Goal: Task Accomplishment & Management: Complete application form

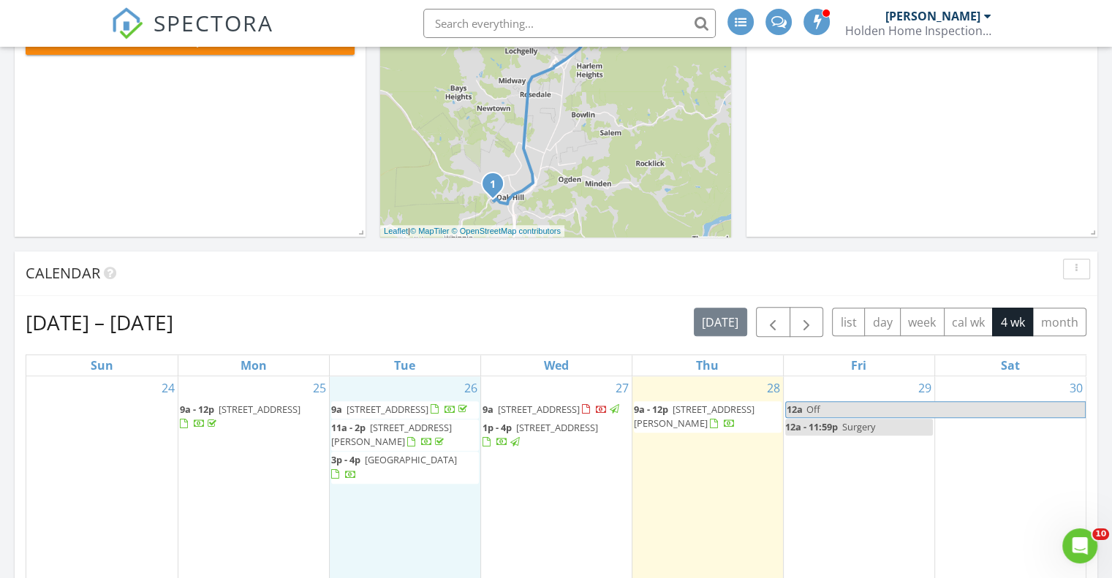
scroll to position [439, 0]
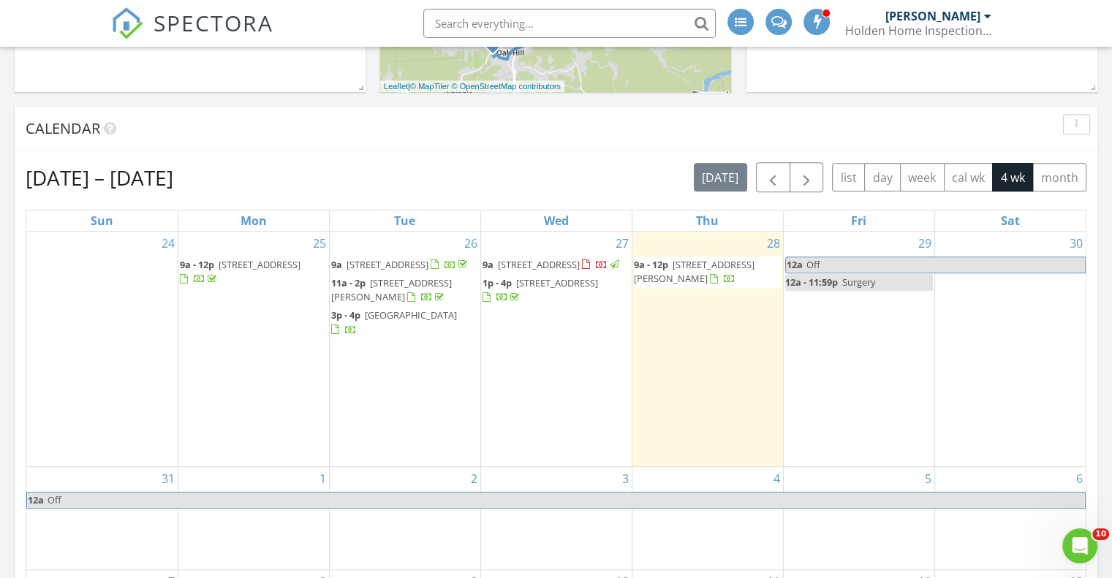
scroll to position [658, 0]
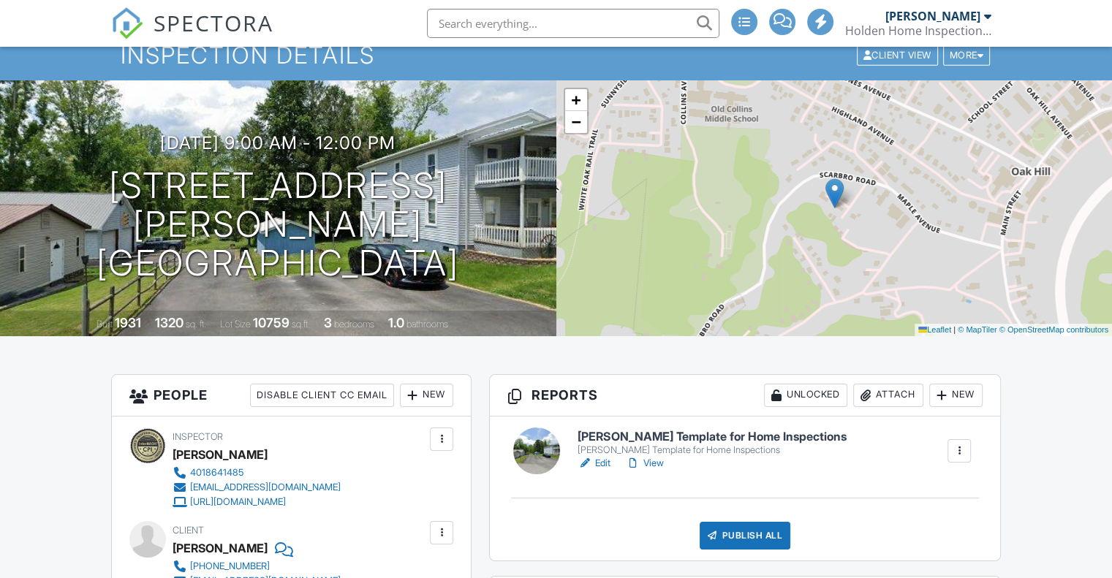
scroll to position [146, 0]
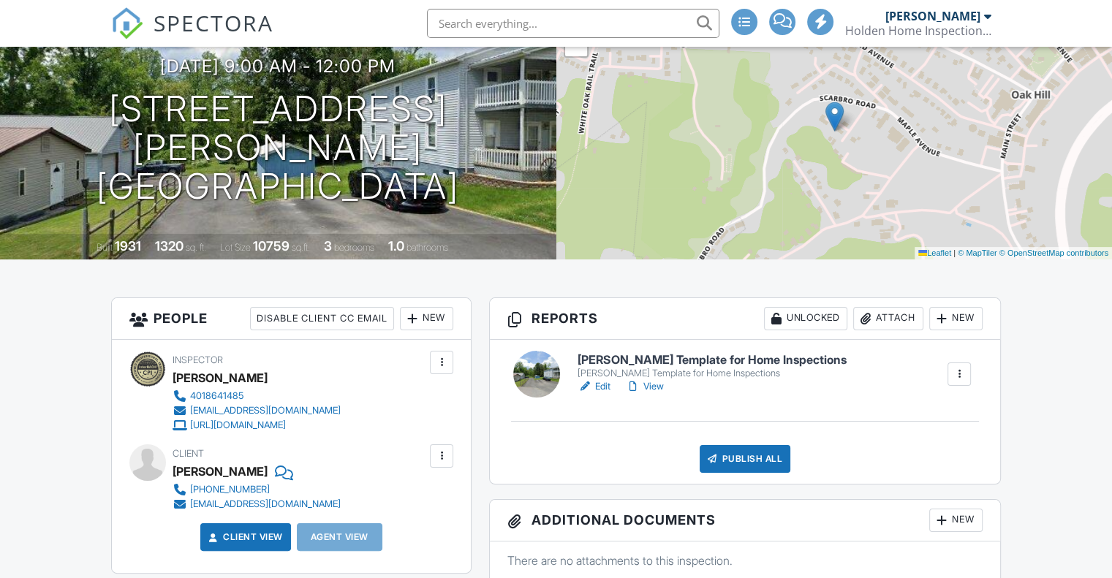
click at [757, 359] on h6 "[PERSON_NAME] Template for Home Inspections" at bounding box center [712, 360] width 268 height 13
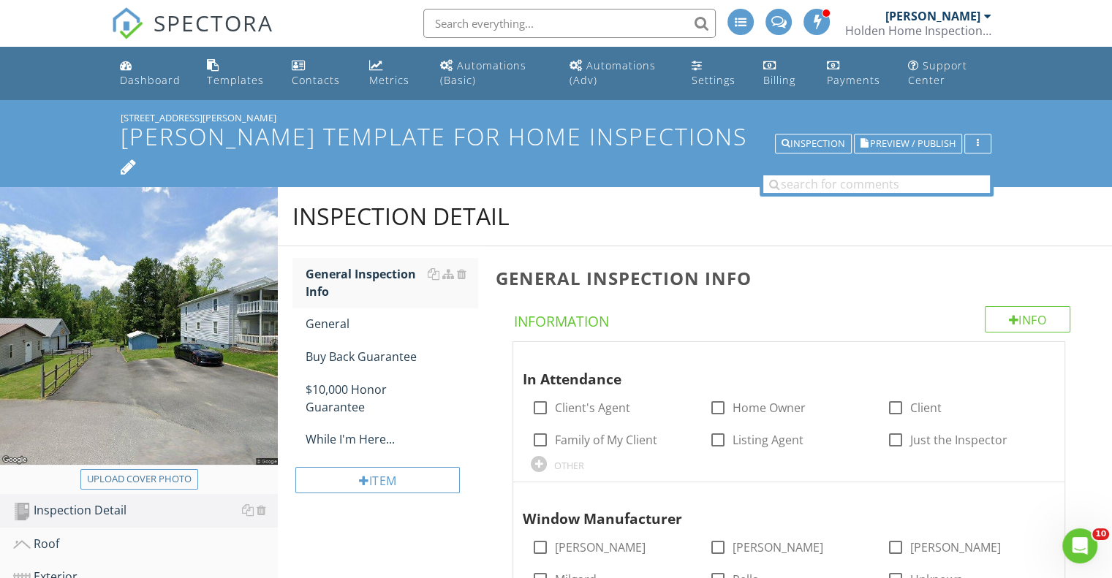
click at [137, 159] on icon at bounding box center [129, 165] width 17 height 20
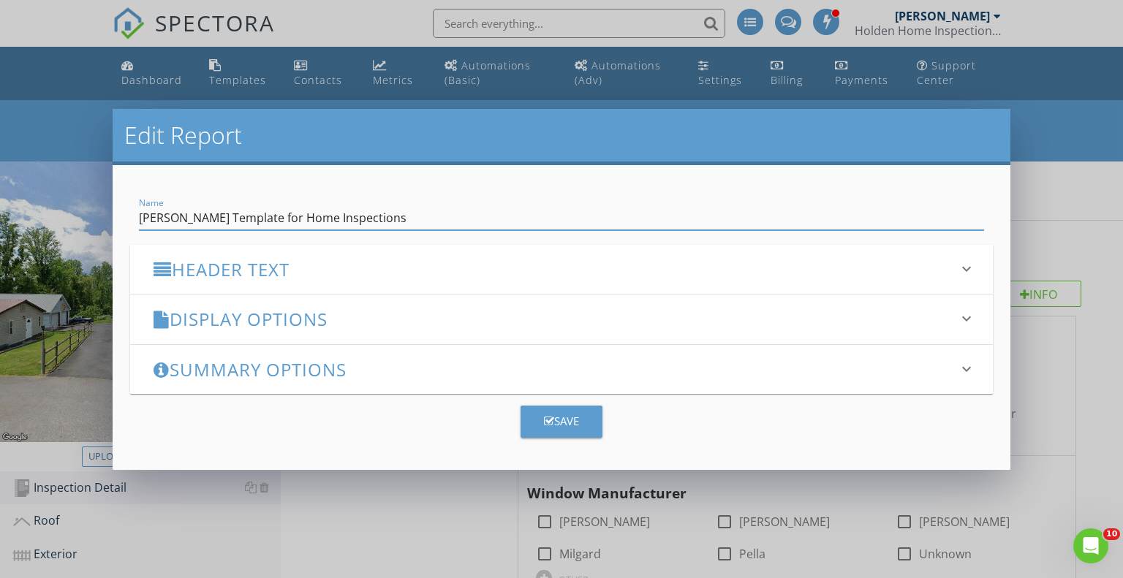
drag, startPoint x: 421, startPoint y: 219, endPoint x: 108, endPoint y: 218, distance: 312.9
click at [108, 218] on div "Edit Report Name Ben Gromicko's Template for Home Inspections Header Text keybo…" at bounding box center [561, 289] width 1123 height 578
type input "Holden Home Inspection Services"
click at [556, 417] on div "Save" at bounding box center [561, 421] width 35 height 17
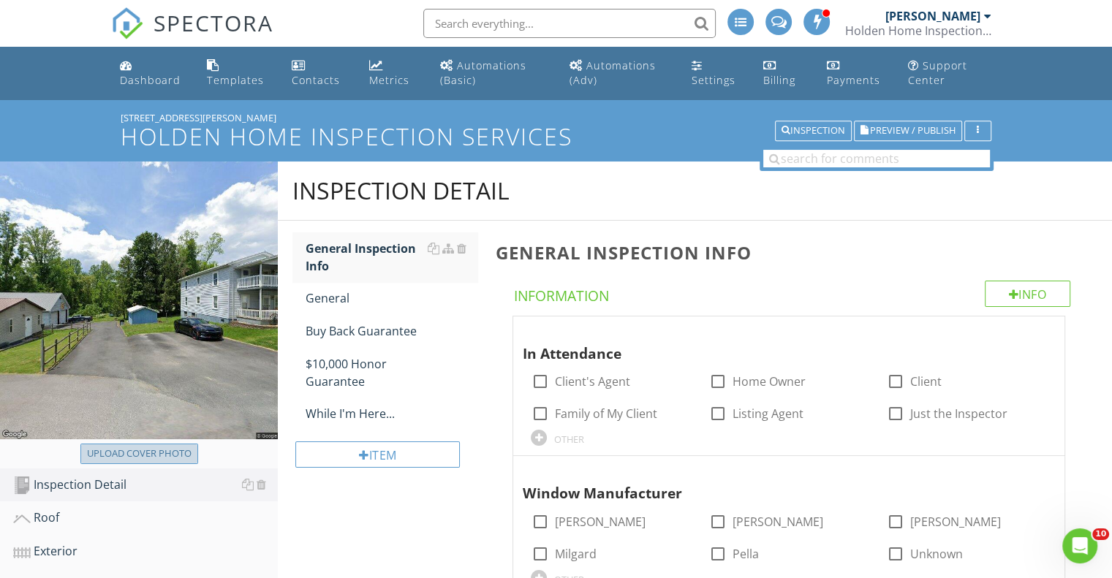
click at [125, 453] on div "Upload cover photo" at bounding box center [139, 454] width 105 height 15
type input "C:\fakepath\DSC_0002.JPG"
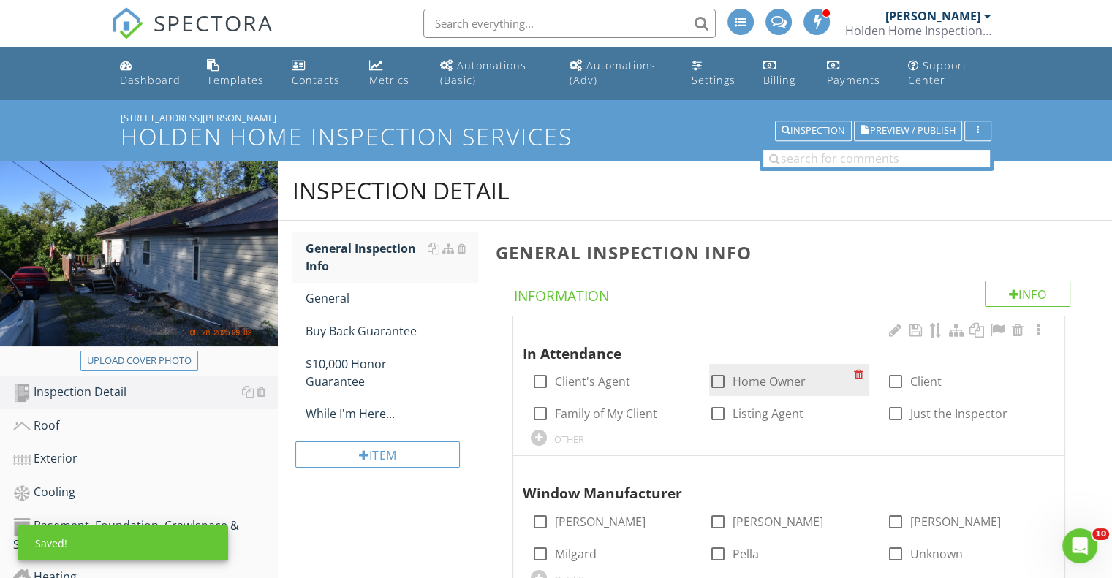
click at [719, 377] on div at bounding box center [718, 381] width 25 height 25
checkbox input "true"
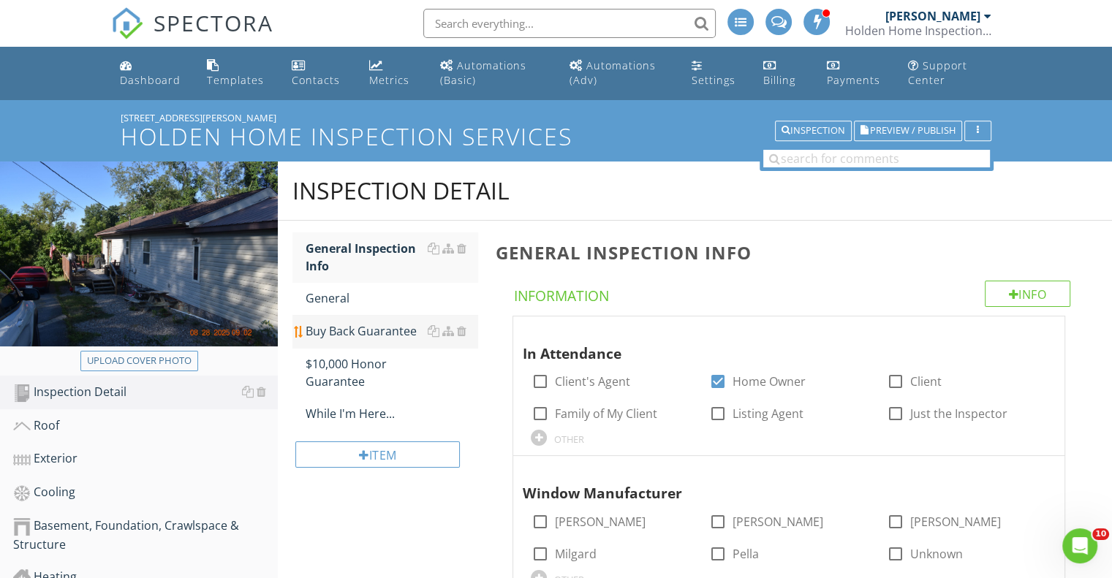
click at [363, 328] on div "Buy Back Guarantee" at bounding box center [392, 331] width 172 height 18
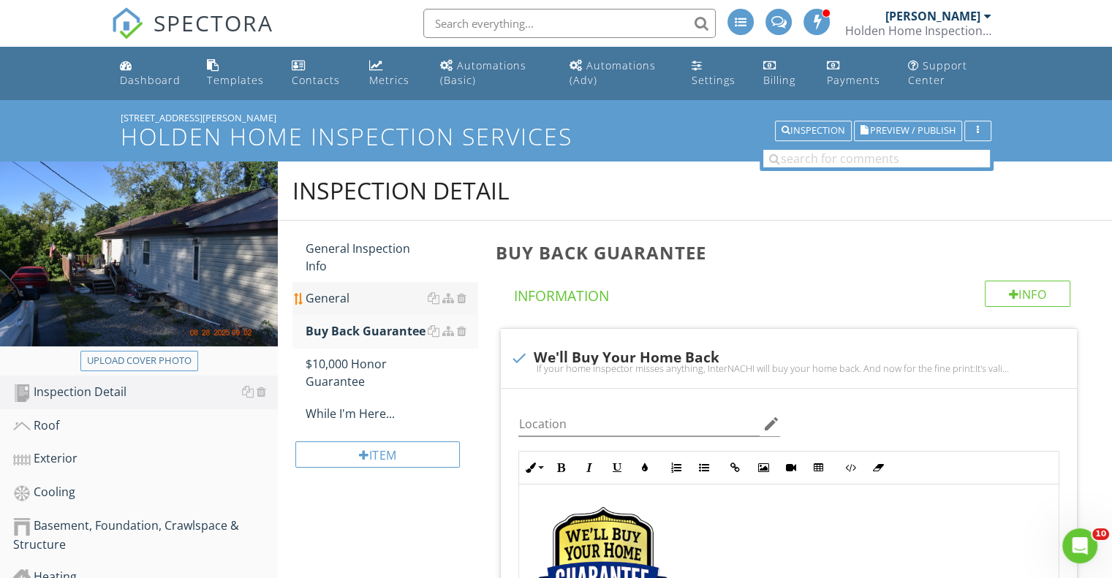
click at [368, 298] on div "General" at bounding box center [392, 299] width 172 height 18
type textarea "<p><a fr-original-style="" href="http://www.nachi.org/buy" rel="noopener norefe…"
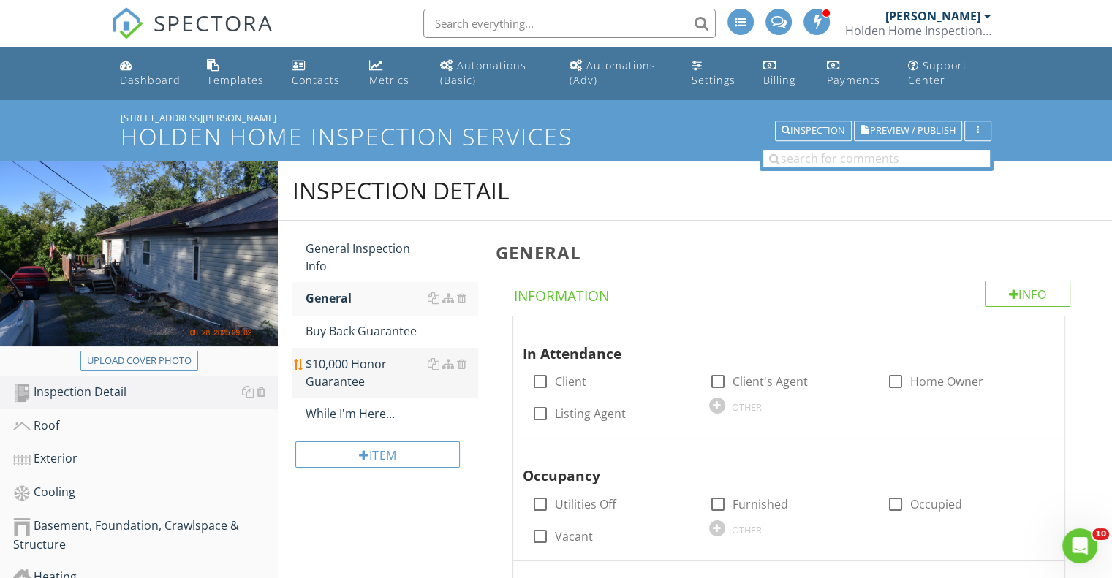
click at [348, 363] on div "$10,000 Honor Guarantee" at bounding box center [392, 372] width 172 height 35
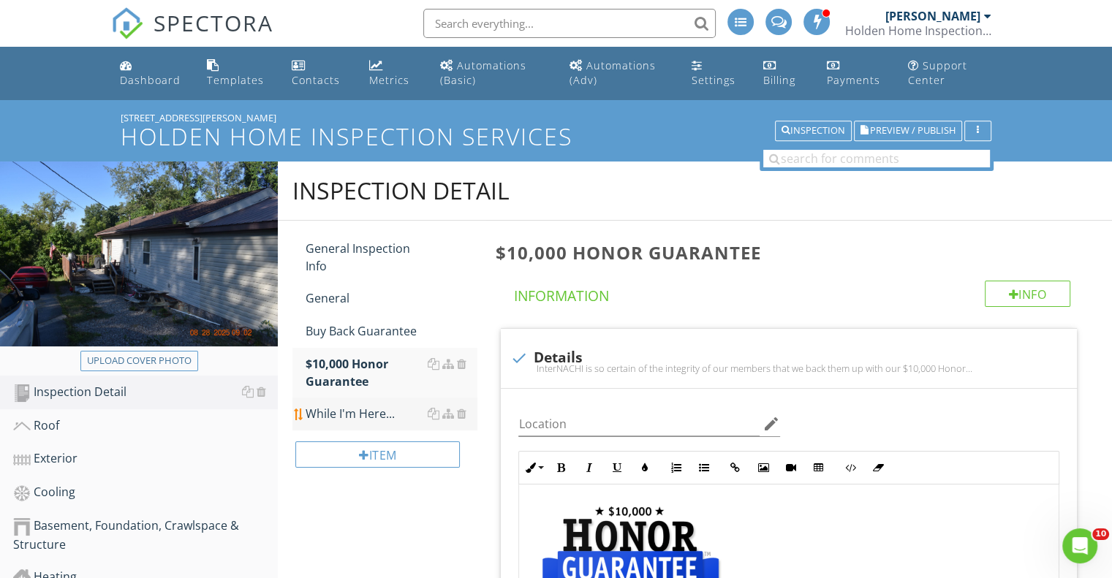
click at [386, 418] on div "While I'm Here..." at bounding box center [392, 414] width 172 height 18
type textarea "<p><a fr-original-style="" href="http://www.nachi.org/honor" rel="noopener nore…"
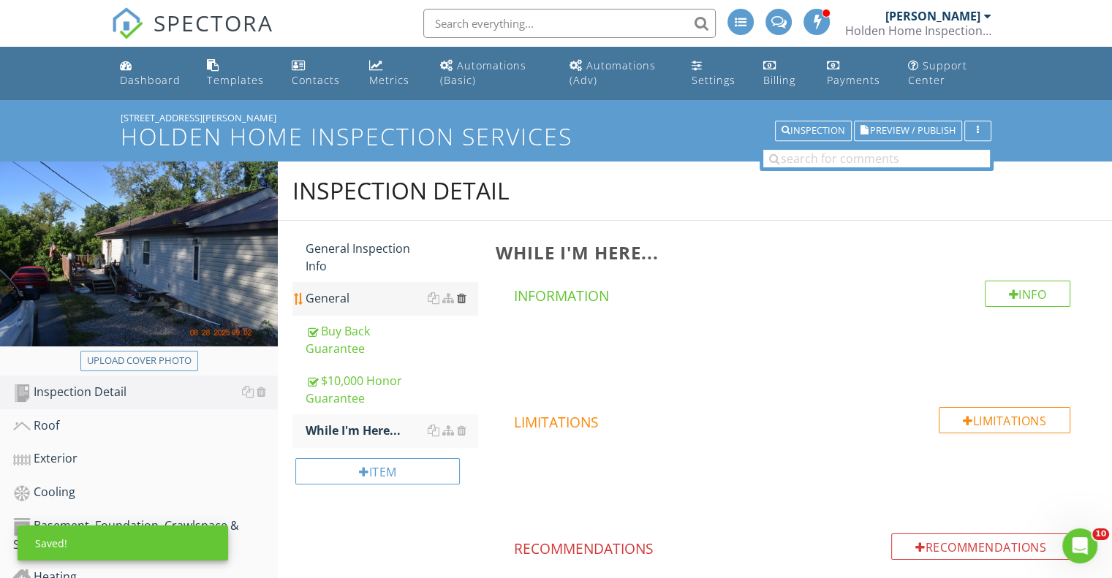
click at [459, 296] on div at bounding box center [461, 298] width 10 height 12
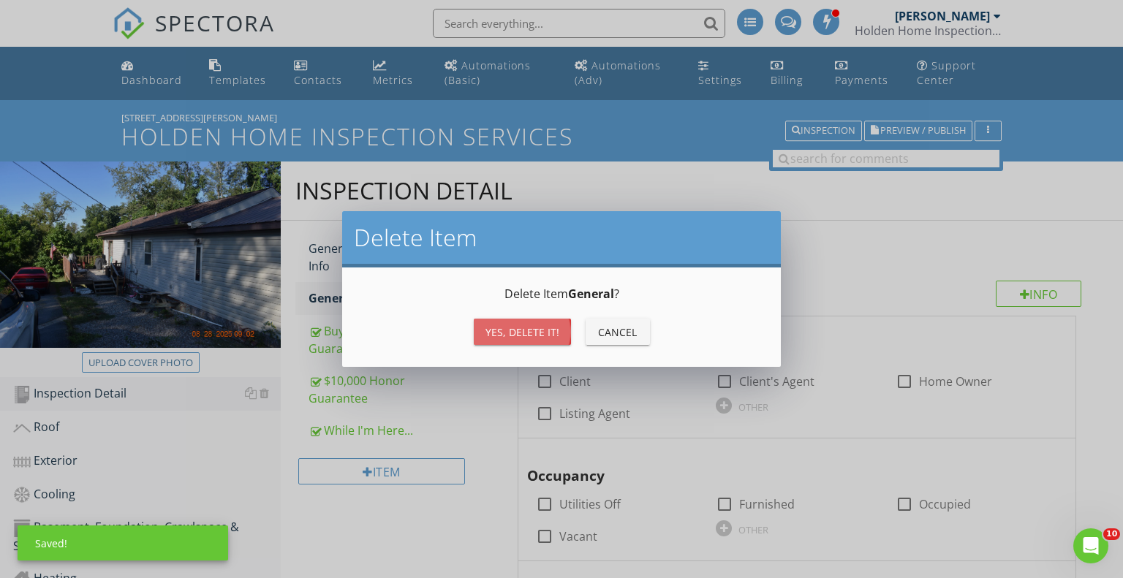
click at [508, 330] on div "Yes, Delete it!" at bounding box center [522, 332] width 74 height 15
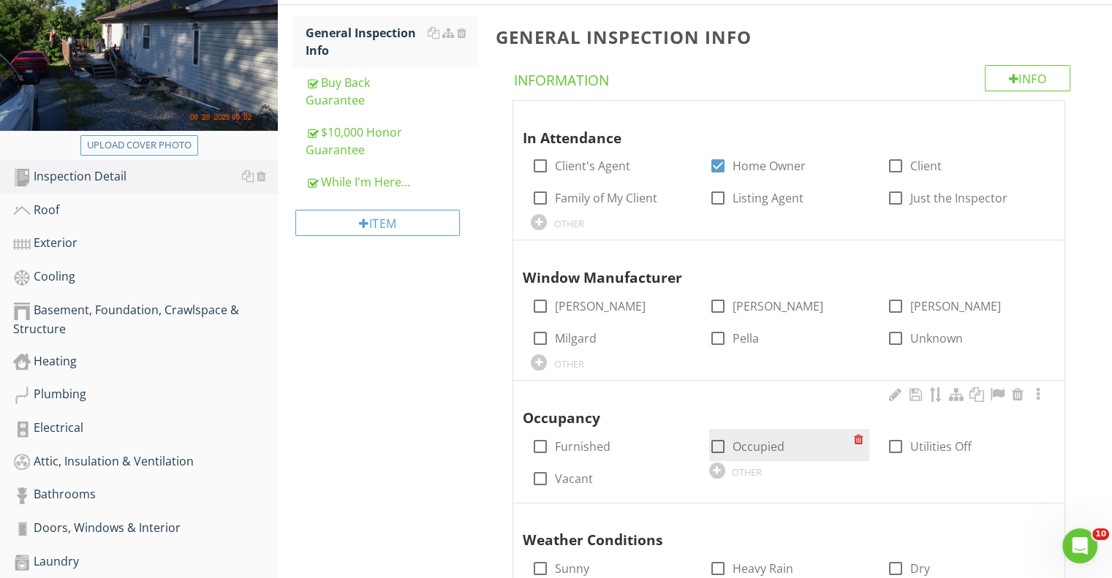
scroll to position [219, 0]
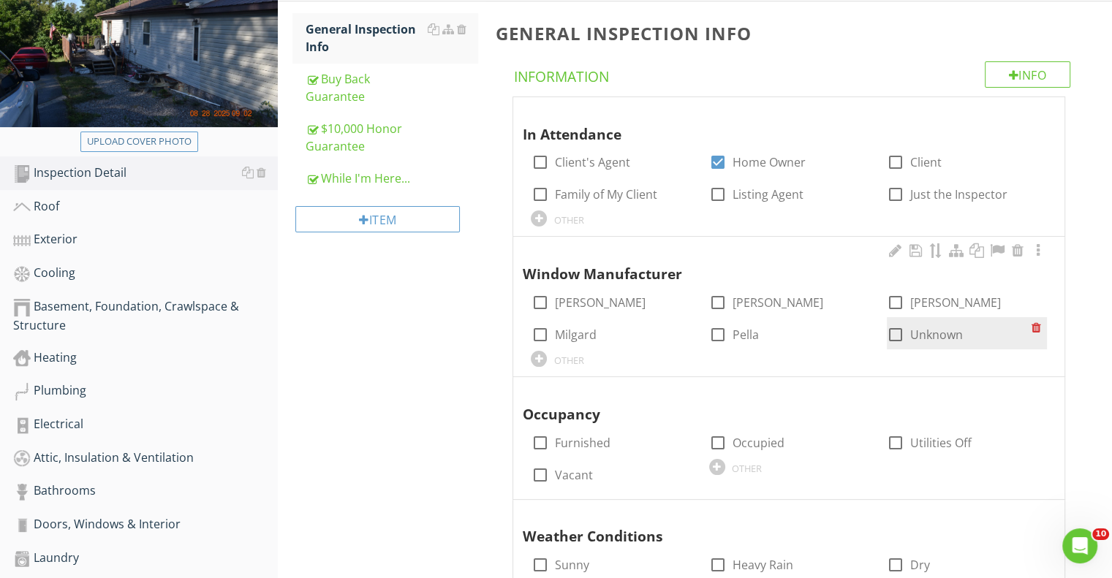
click at [891, 331] on div at bounding box center [895, 334] width 25 height 25
checkbox input "true"
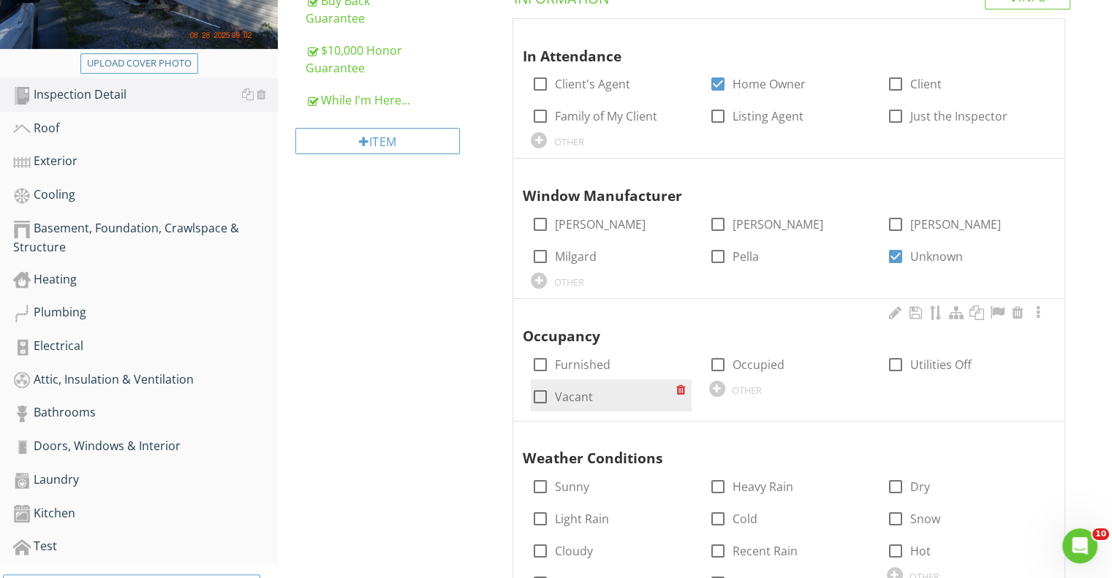
scroll to position [366, 0]
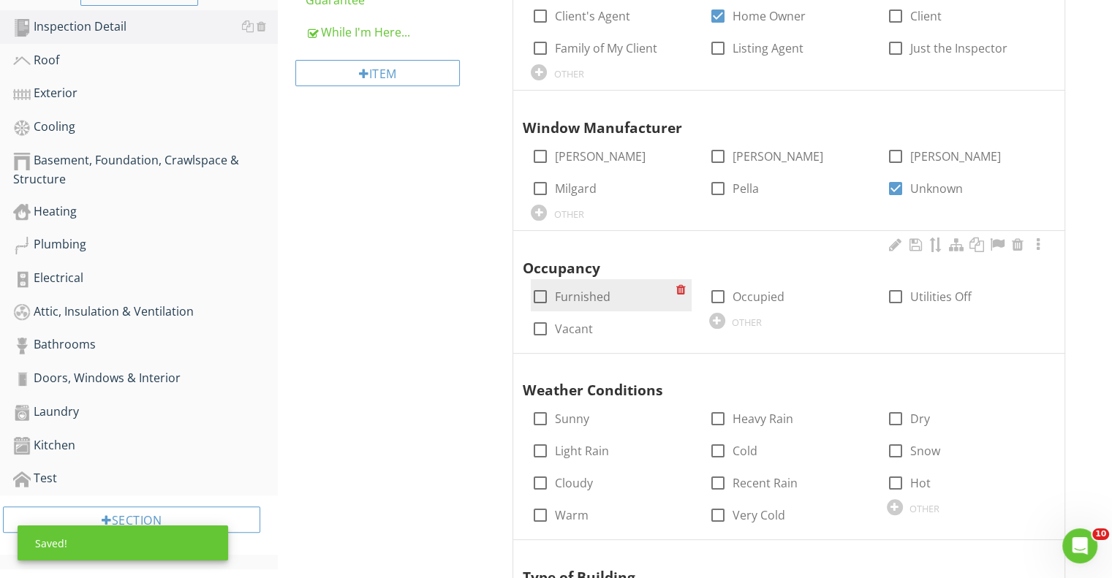
click at [546, 296] on div at bounding box center [539, 296] width 25 height 25
checkbox input "true"
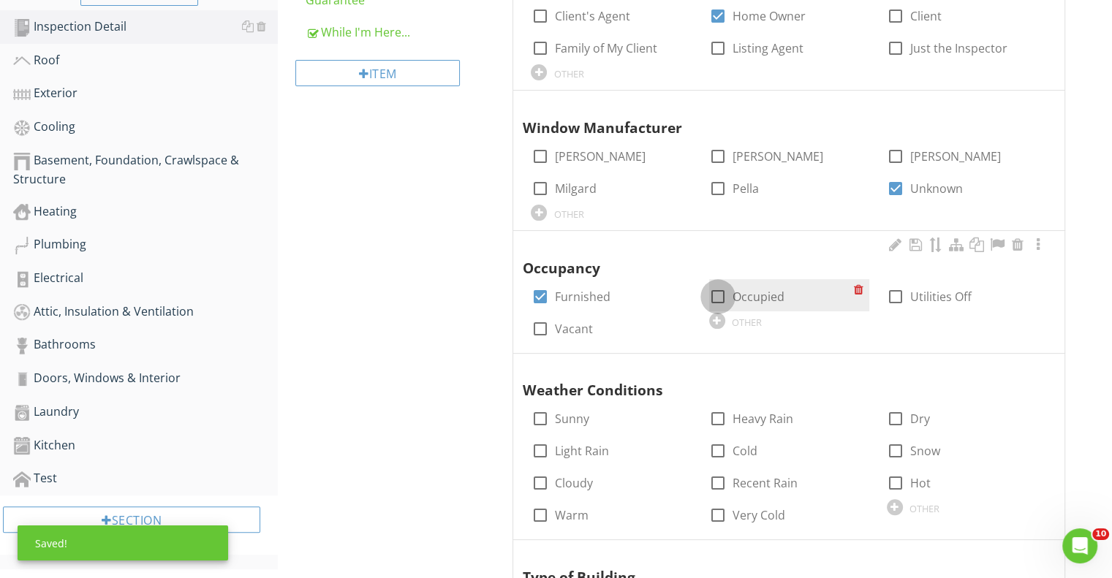
click at [716, 292] on div at bounding box center [718, 296] width 25 height 25
checkbox input "true"
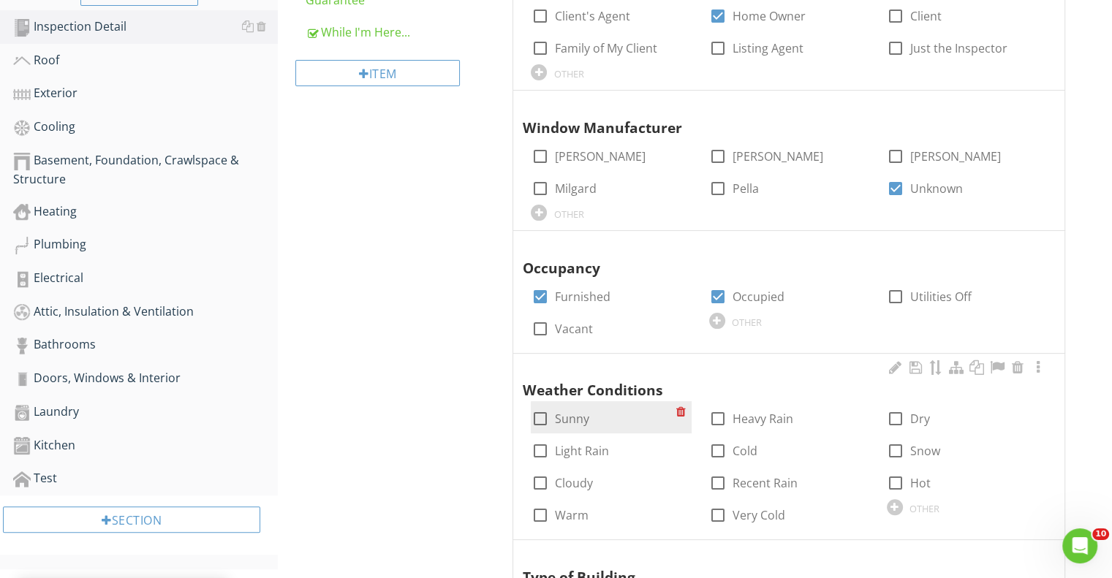
click at [575, 420] on label "Sunny" at bounding box center [571, 419] width 34 height 15
checkbox input "true"
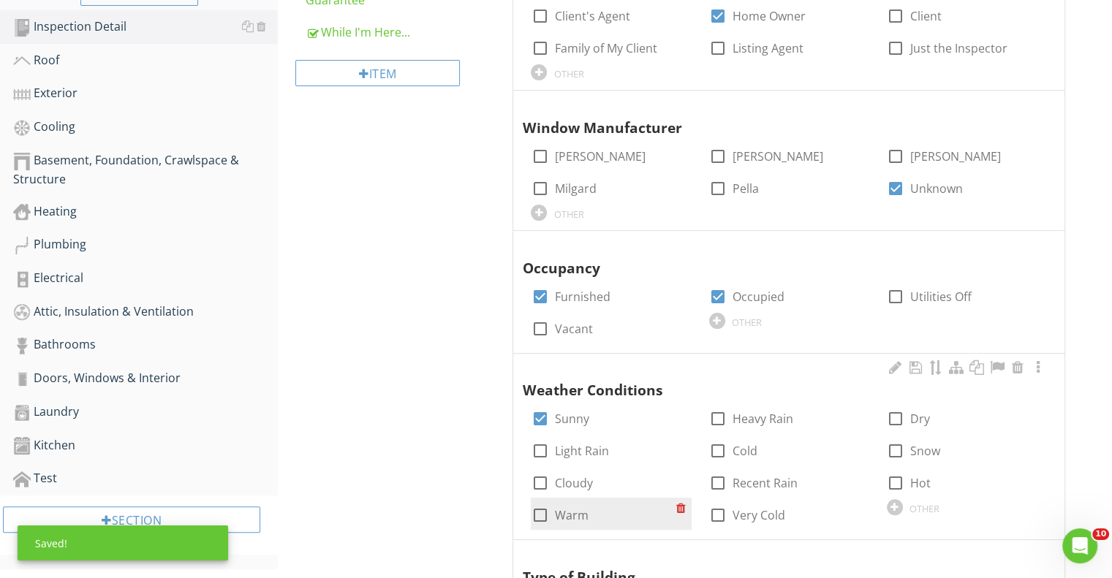
click at [537, 514] on div at bounding box center [539, 515] width 25 height 25
checkbox input "true"
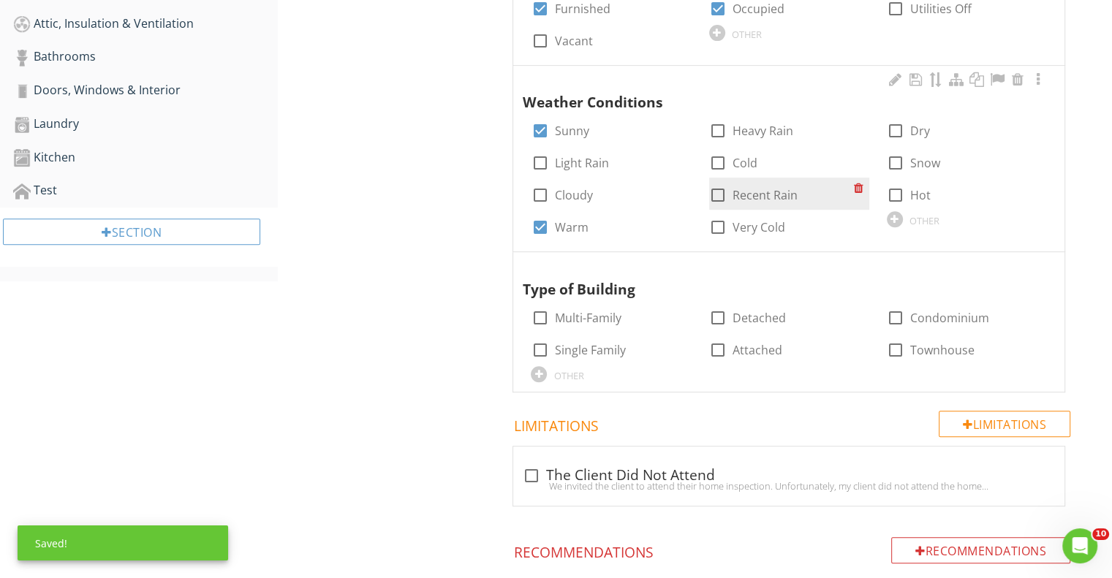
scroll to position [658, 0]
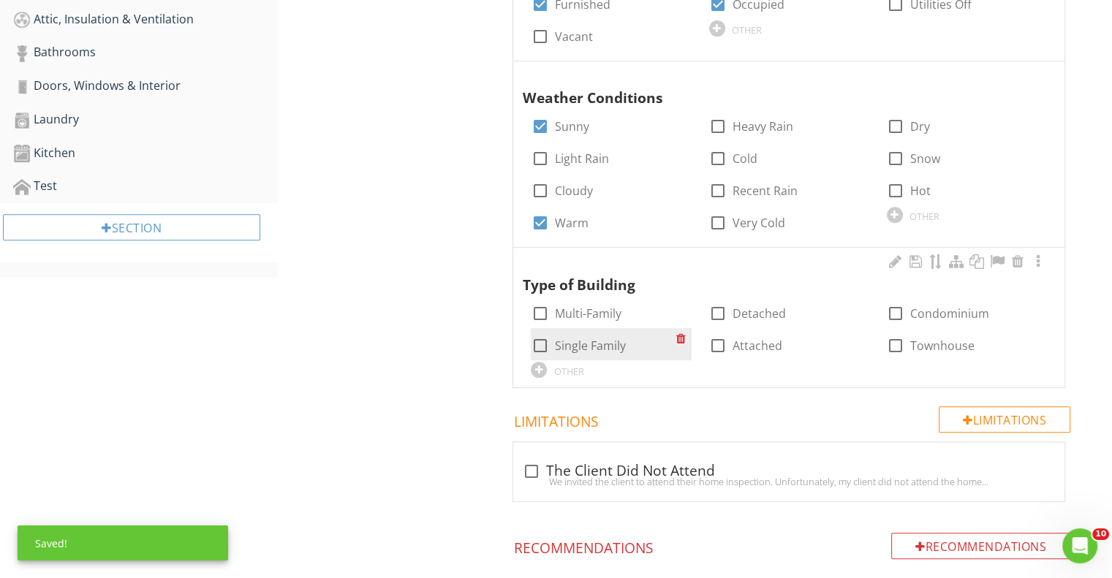
click at [567, 343] on label "Single Family" at bounding box center [589, 346] width 71 height 15
checkbox input "true"
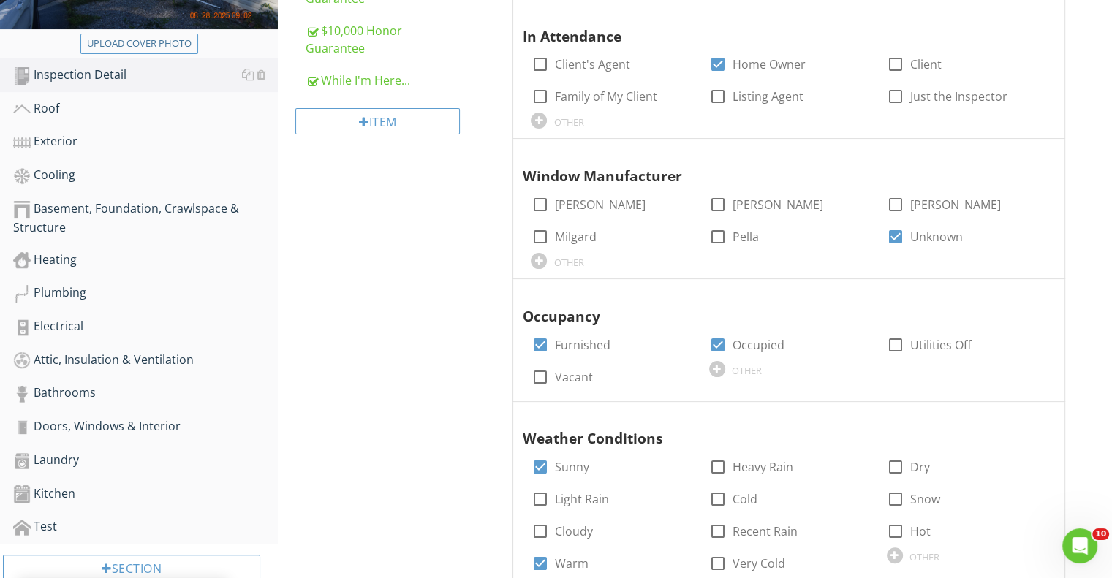
scroll to position [0, 0]
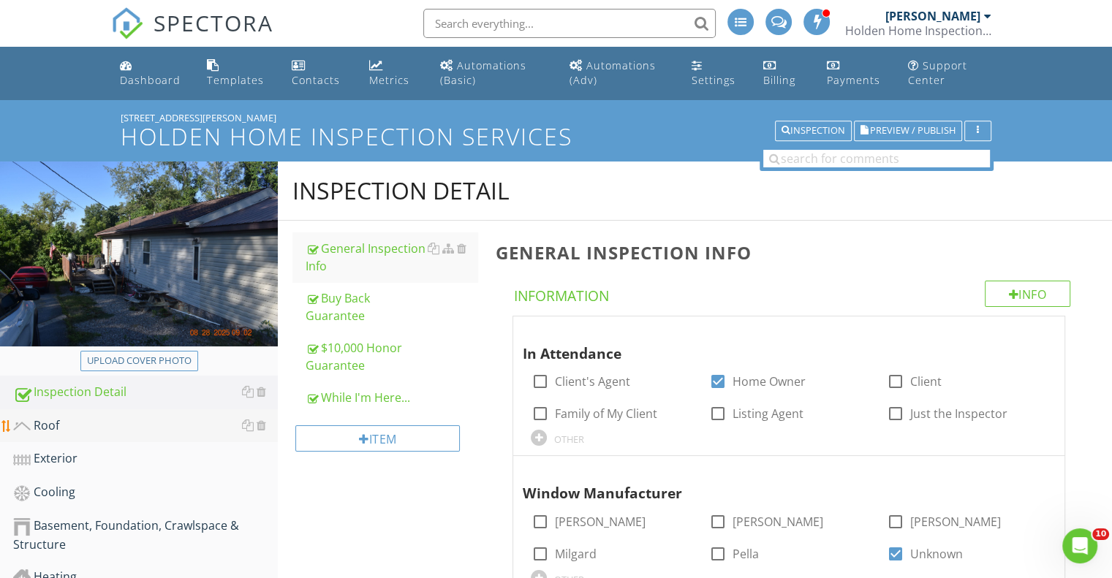
click at [55, 428] on div "Roof" at bounding box center [145, 426] width 265 height 19
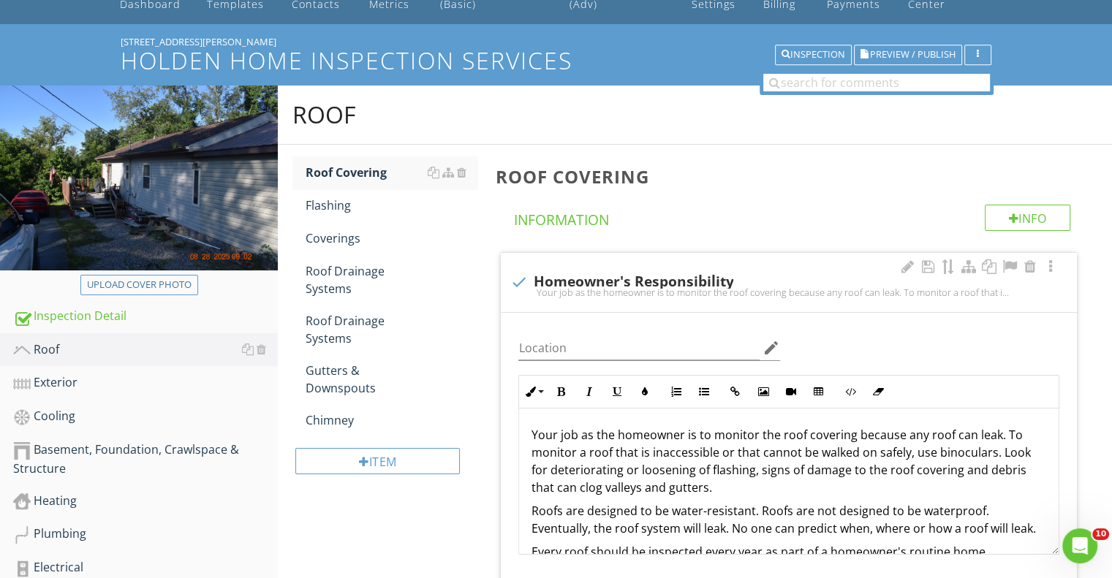
scroll to position [292, 0]
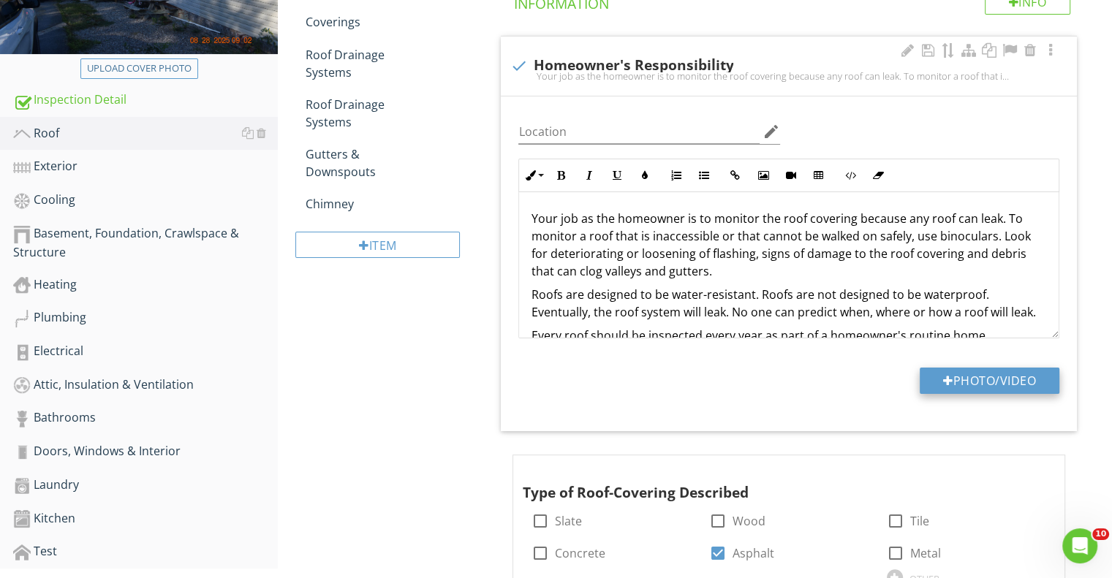
click at [954, 377] on button "Photo/Video" at bounding box center [990, 381] width 140 height 26
type input "C:\fakepath\DJI_20250828090734_0002_D.JPG"
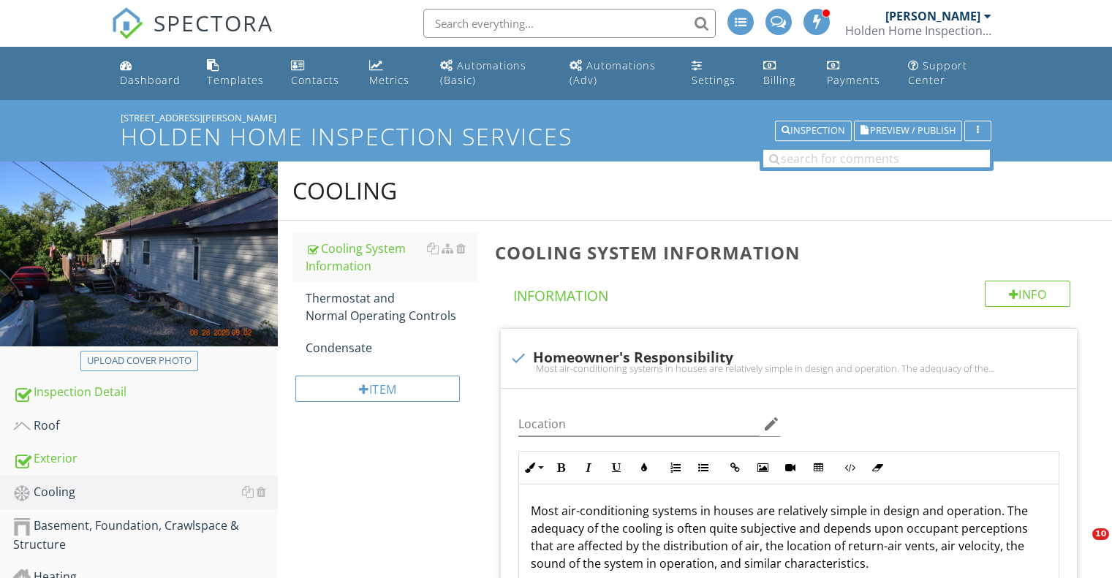
scroll to position [292, 0]
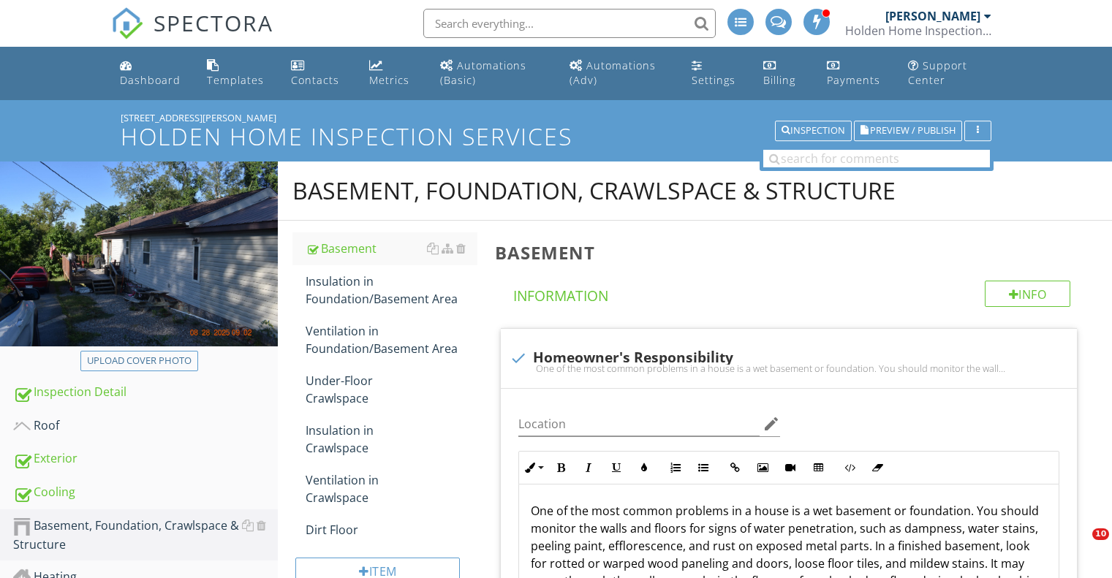
scroll to position [3144, 0]
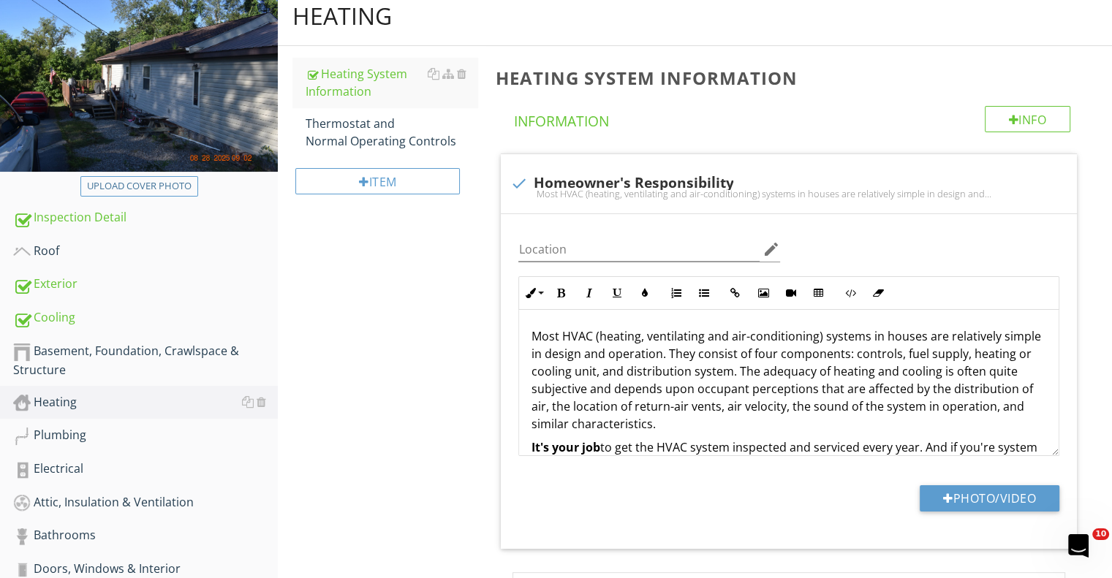
scroll to position [35, 0]
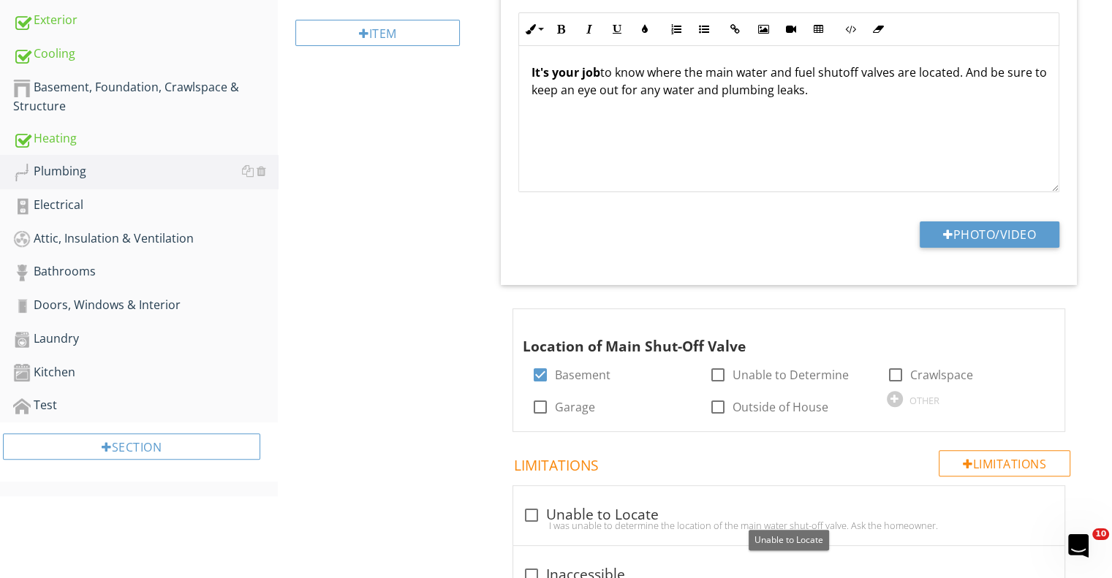
scroll to position [439, 0]
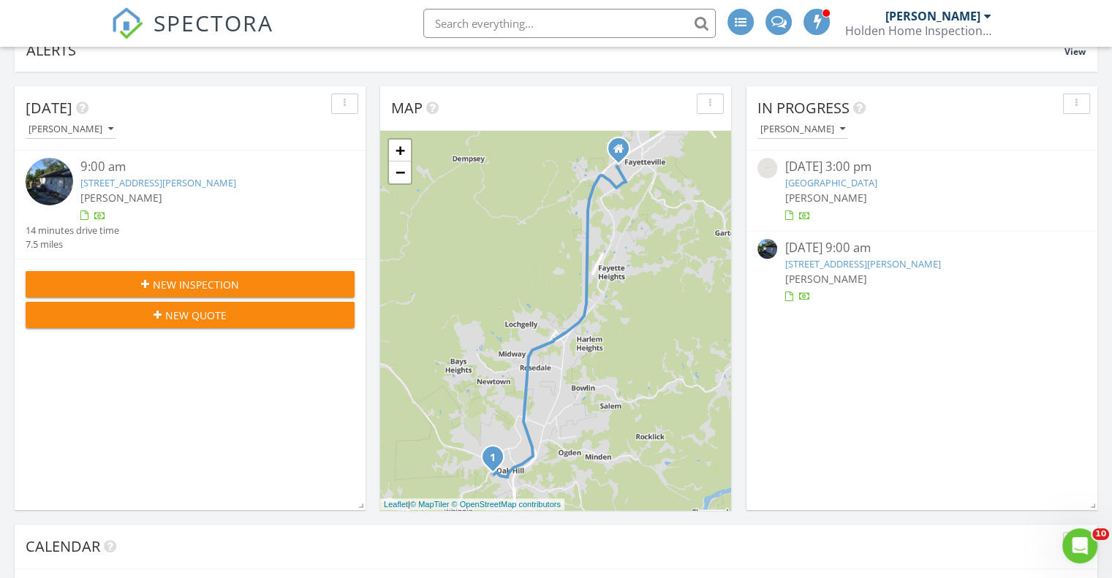
click at [154, 181] on link "132 Slaven Ln, Oak Hill, WV 25901" at bounding box center [158, 182] width 156 height 13
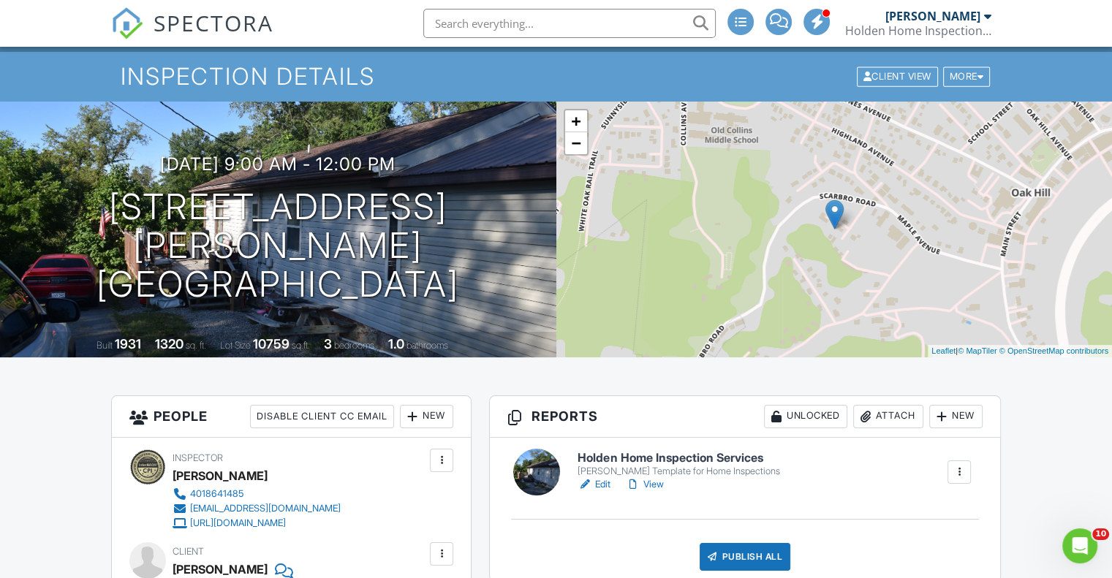
scroll to position [146, 0]
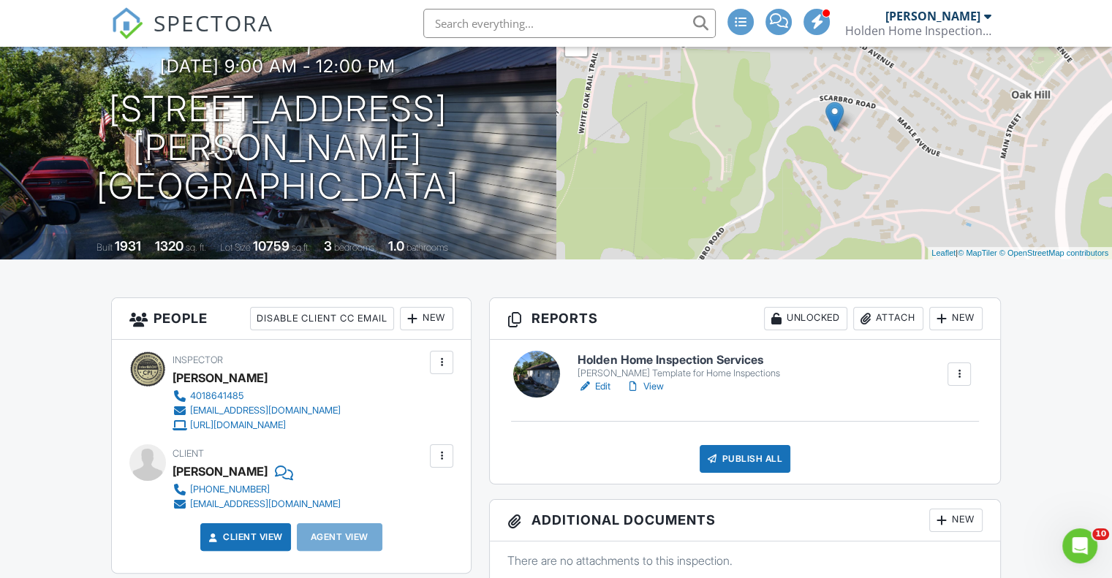
click at [719, 359] on h6 "Holden Home Inspection Services" at bounding box center [679, 360] width 202 height 13
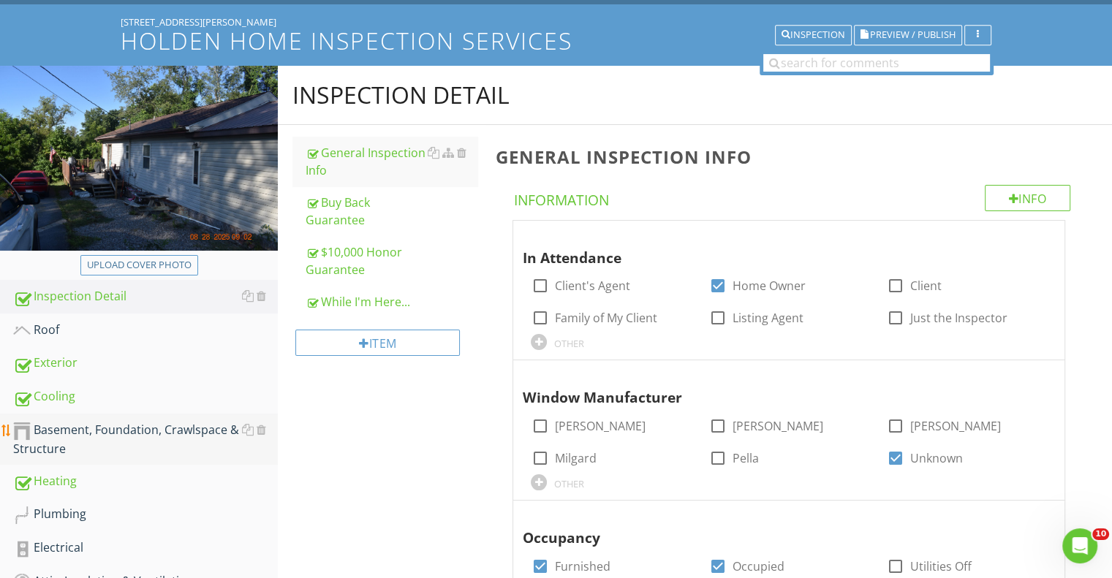
scroll to position [292, 0]
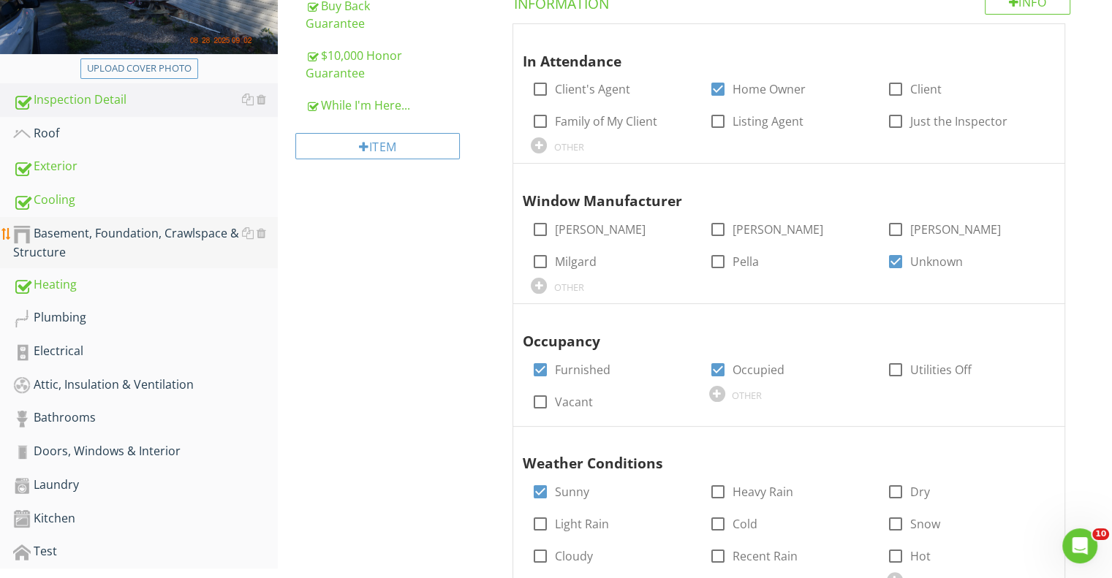
click at [162, 234] on div "Basement, Foundation, Crawlspace & Structure" at bounding box center [145, 242] width 265 height 37
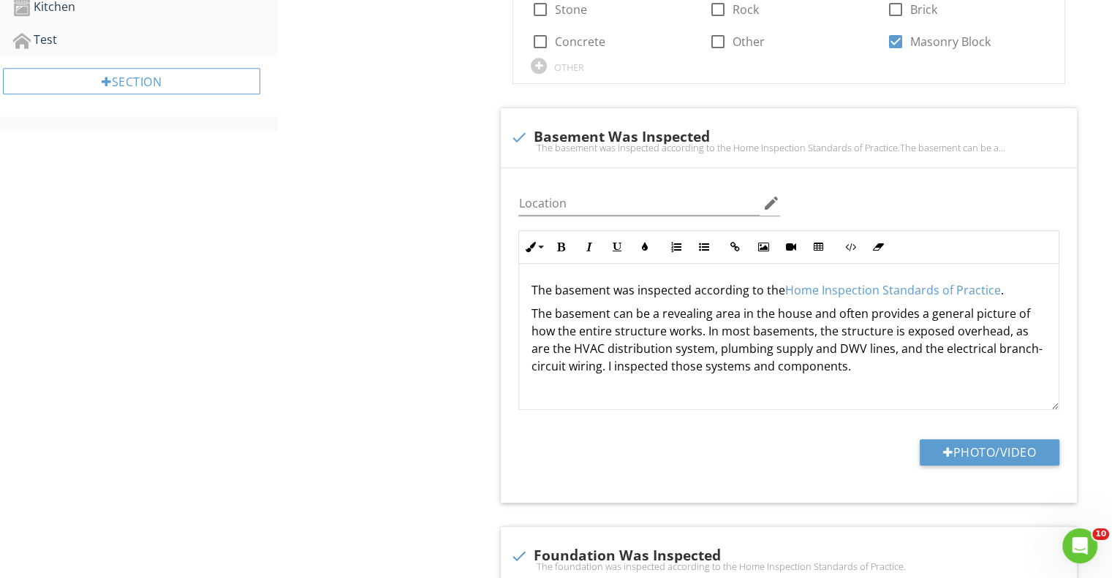
scroll to position [292, 0]
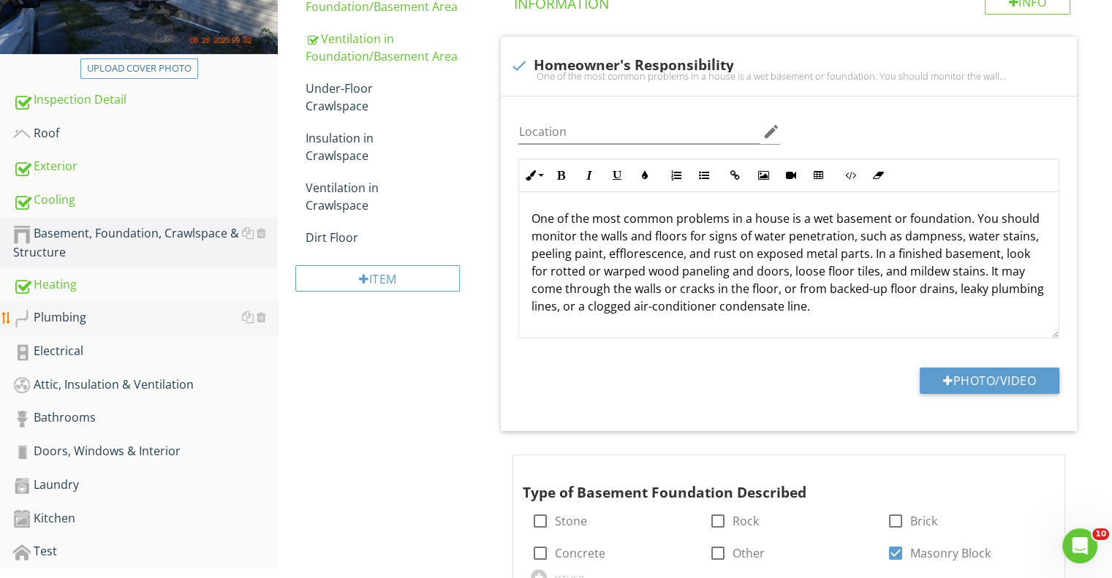
click at [69, 318] on div "Plumbing" at bounding box center [145, 318] width 265 height 19
type textarea "<p>The basement was inspected according to the <a fr-original-style="" href="ht…"
type textarea "<p>The foundation was inspected according to the <a fr-original-style="" href="…"
type textarea "<p>Structural components were inspected according to the <a fr-original-style="…"
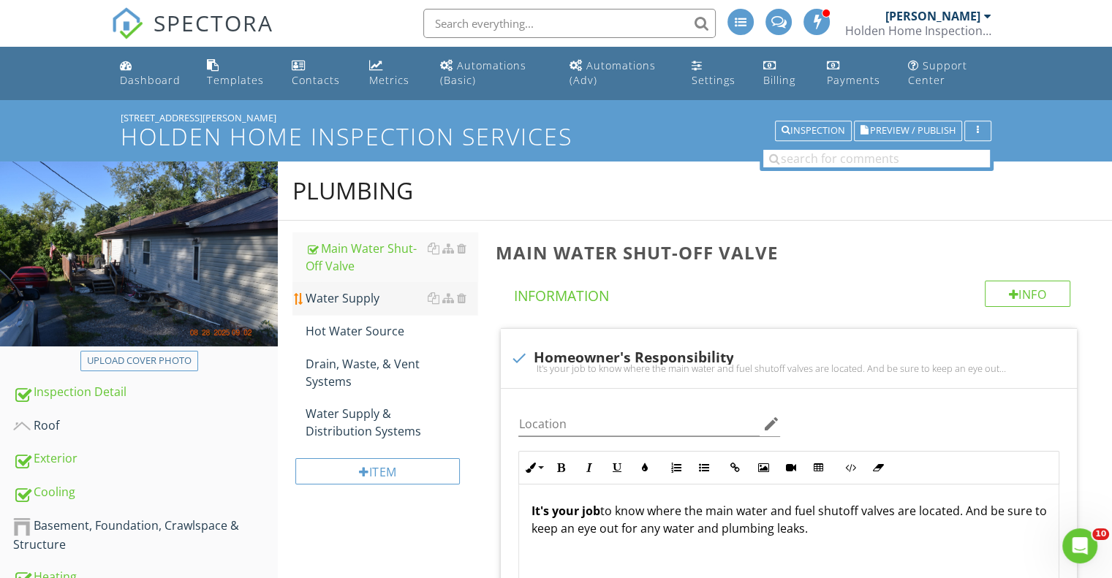
click at [333, 292] on div "Water Supply" at bounding box center [392, 299] width 172 height 18
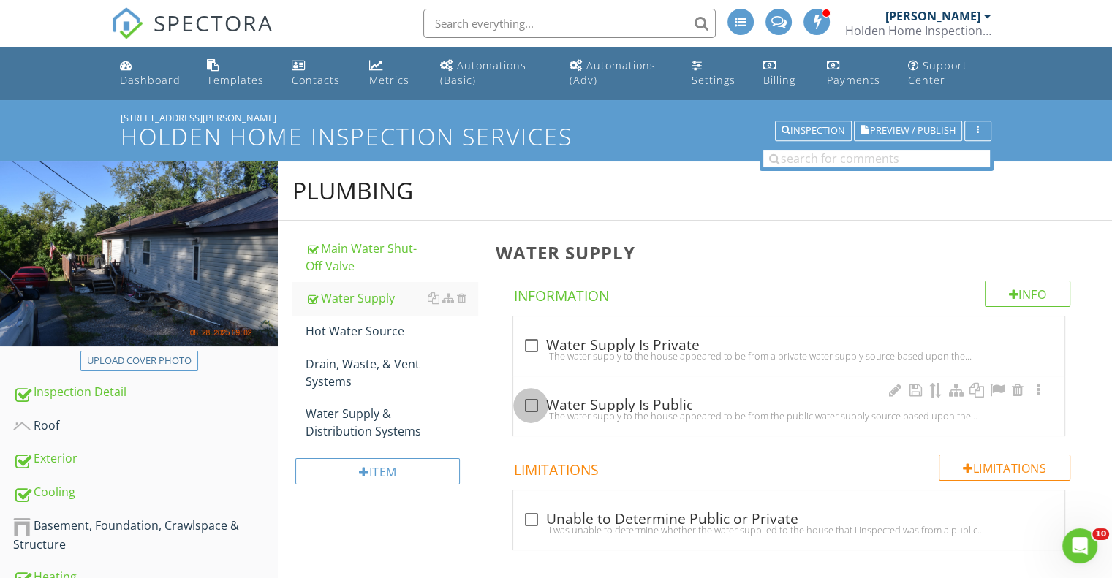
drag, startPoint x: 539, startPoint y: 412, endPoint x: 535, endPoint y: 420, distance: 8.8
click at [537, 420] on div "check_box_outline_blank Water Supply Is Public The water supply to the house ap…" at bounding box center [789, 410] width 534 height 32
checkbox input "true"
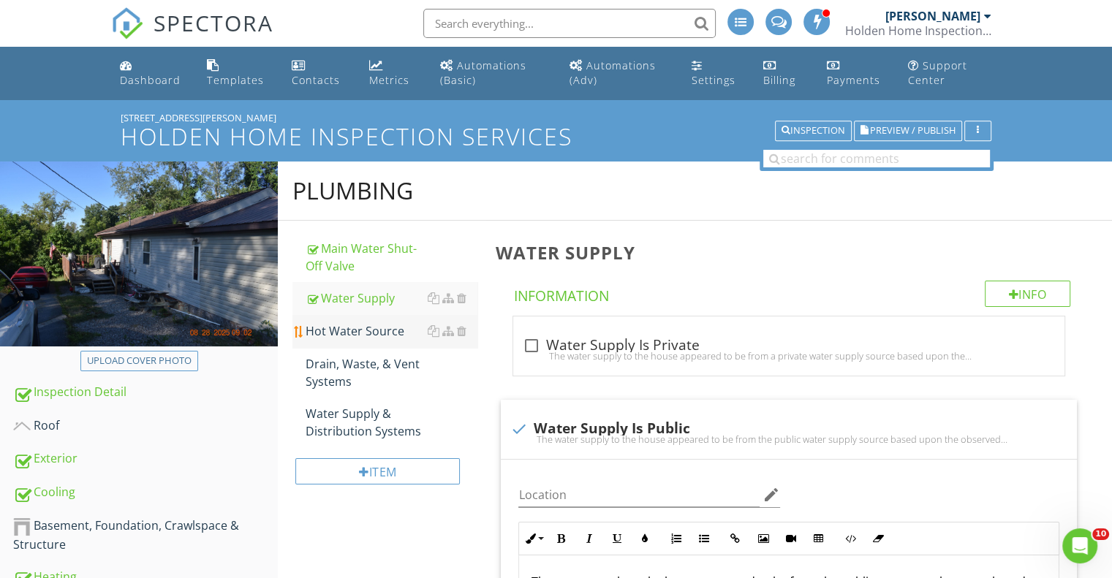
click at [348, 327] on div "Hot Water Source" at bounding box center [392, 331] width 172 height 18
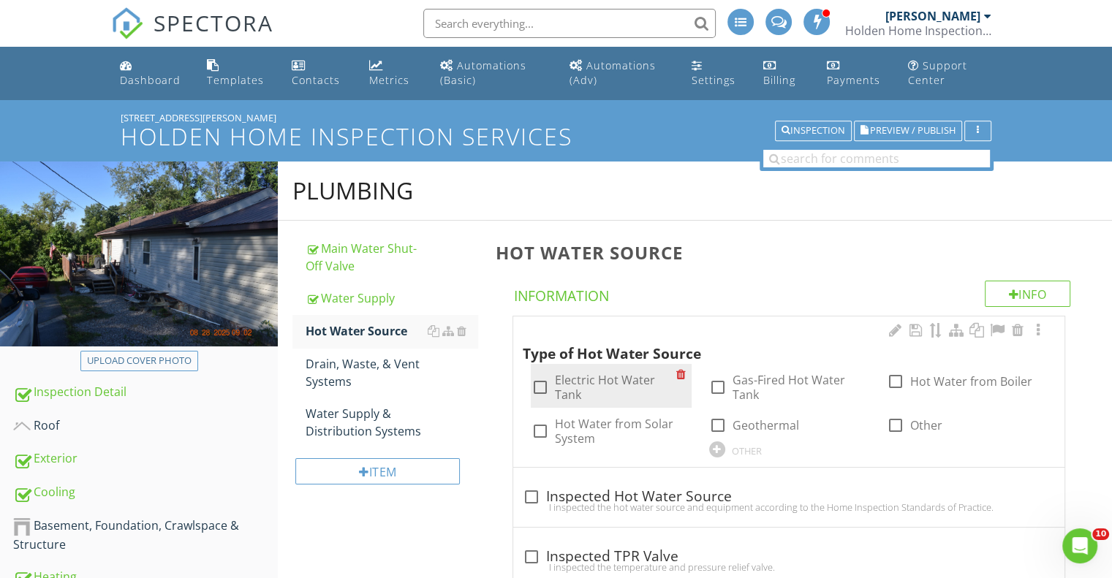
click at [538, 379] on div at bounding box center [539, 387] width 25 height 25
checkbox input "true"
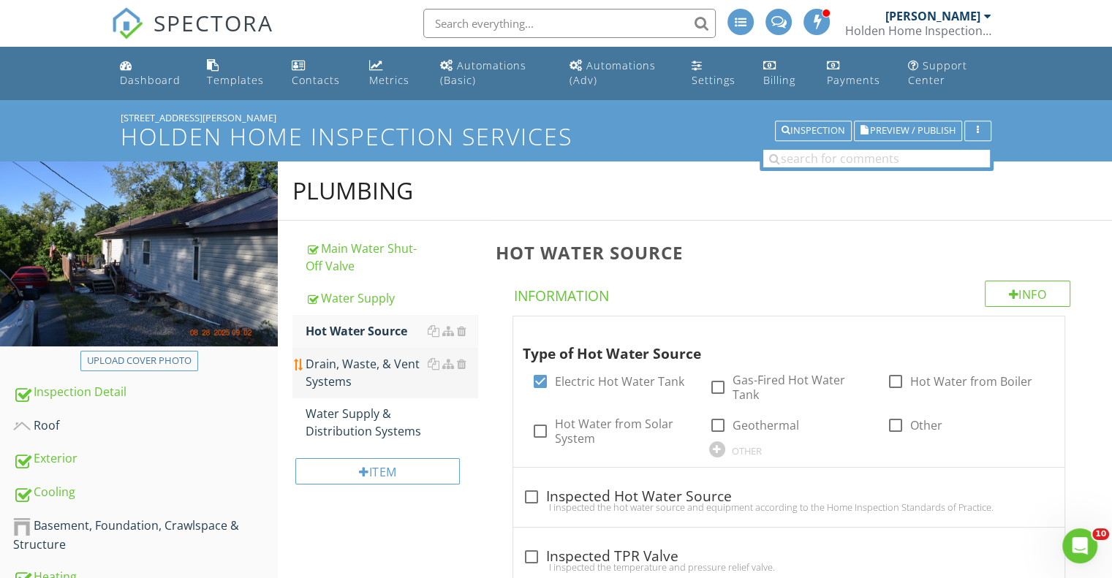
click at [325, 359] on div "Drain, Waste, & Vent Systems" at bounding box center [392, 372] width 172 height 35
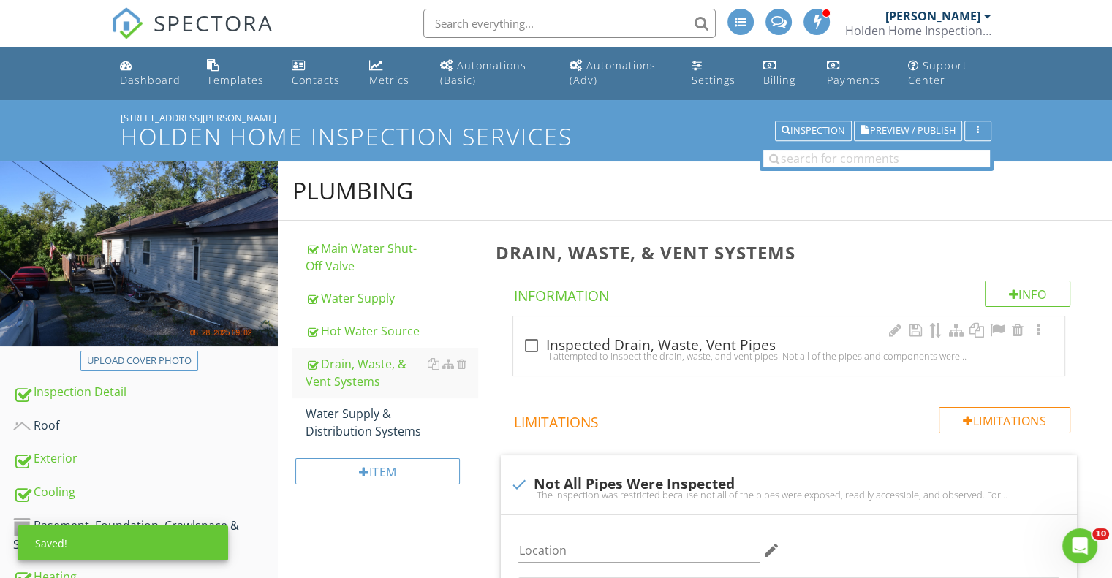
click at [526, 336] on div at bounding box center [530, 345] width 25 height 25
checkbox input "true"
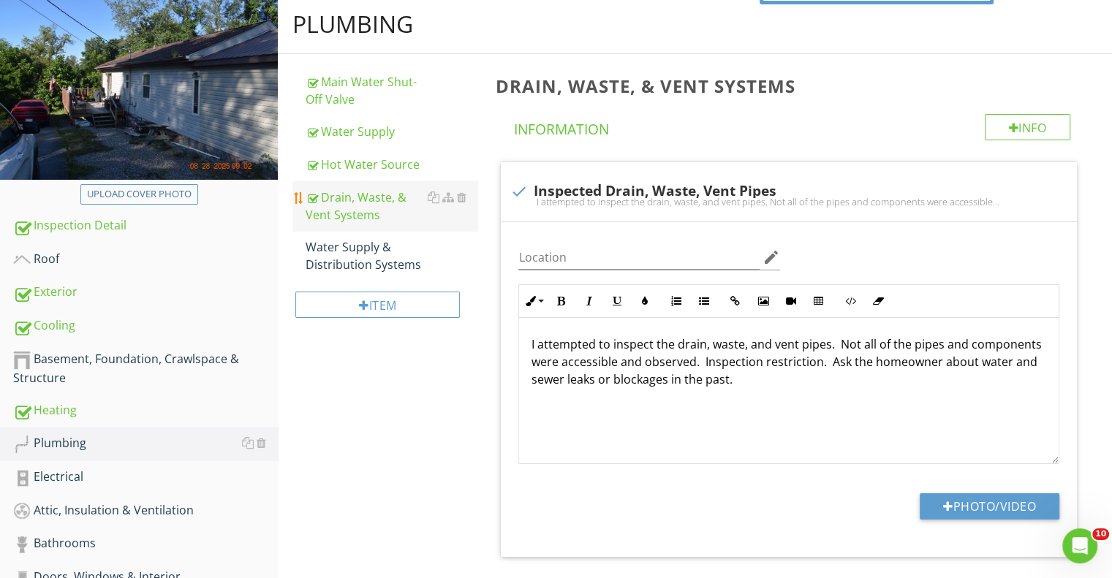
scroll to position [88, 0]
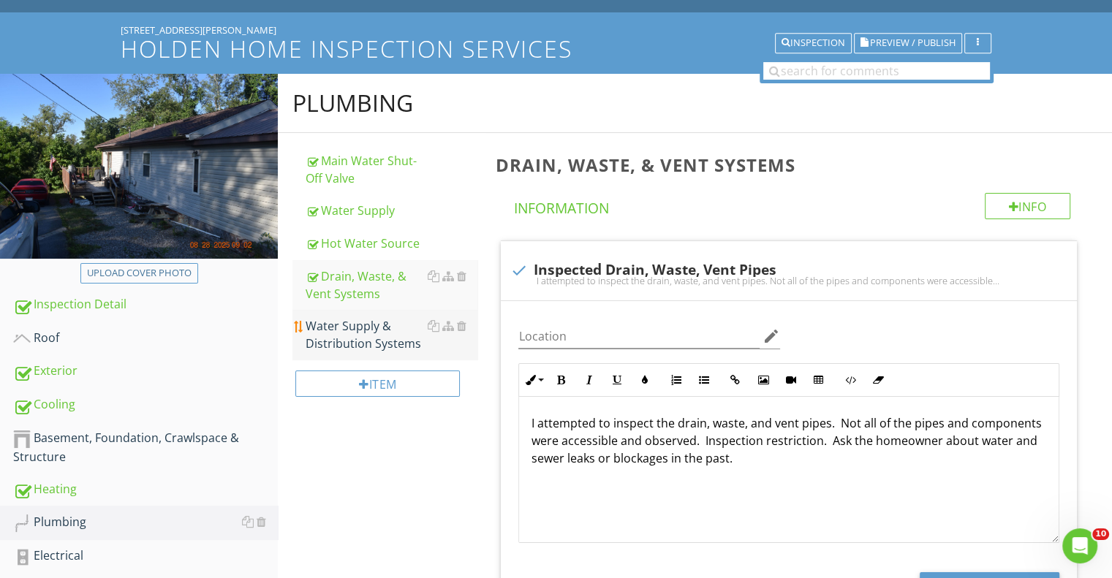
click at [369, 335] on div "Water Supply & Distribution Systems" at bounding box center [392, 334] width 172 height 35
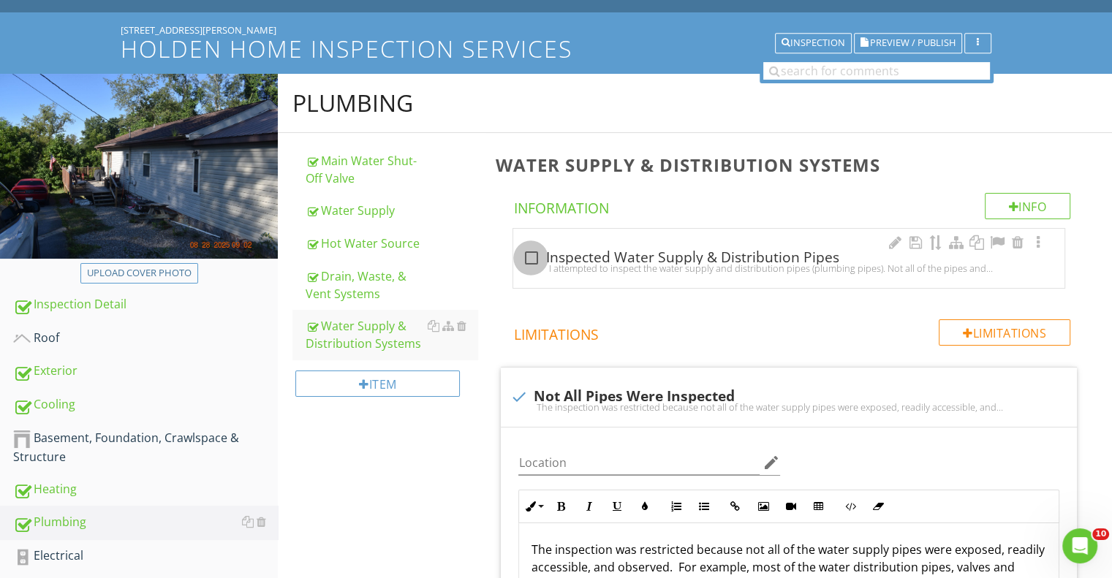
click at [532, 252] on div at bounding box center [530, 258] width 25 height 25
checkbox input "true"
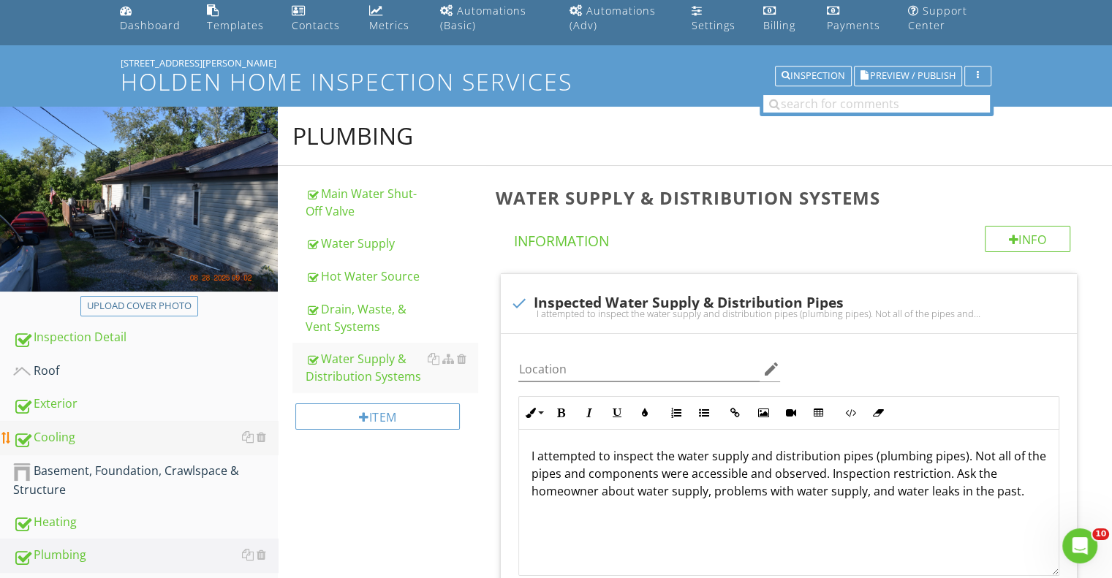
scroll to position [146, 0]
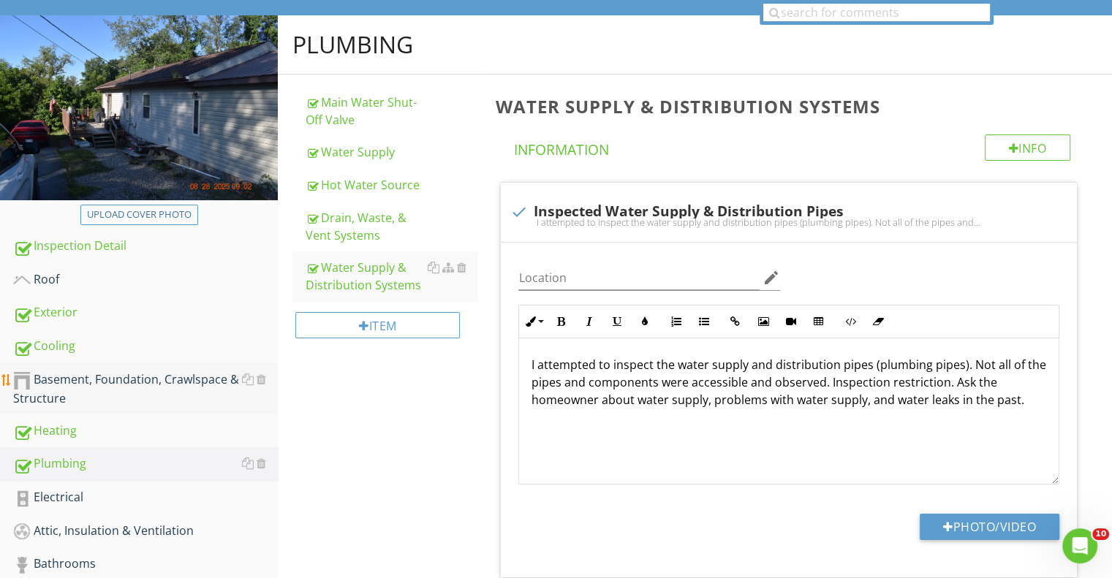
click at [118, 379] on div "Basement, Foundation, Crawlspace & Structure" at bounding box center [145, 389] width 265 height 37
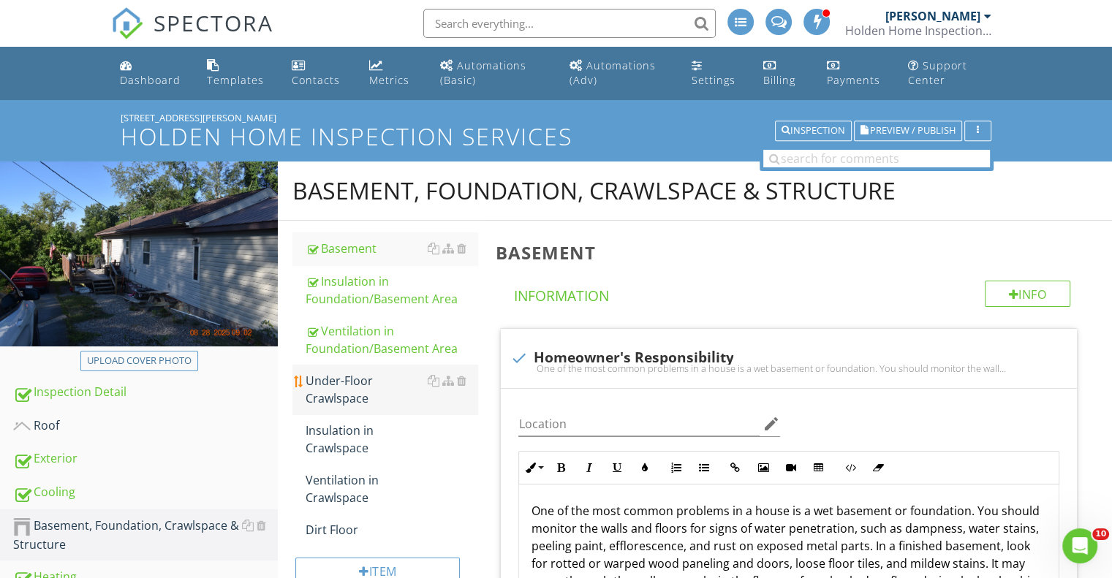
click at [365, 392] on div "Under-Floor Crawlspace" at bounding box center [392, 389] width 172 height 35
type textarea "<p>The basement was inspected according to the <a fr-original-style="" href="ht…"
type textarea "<p>The foundation was inspected according to the <a fr-original-style="" href="…"
type textarea "<p>Structural components were inspected according to the <a fr-original-style="…"
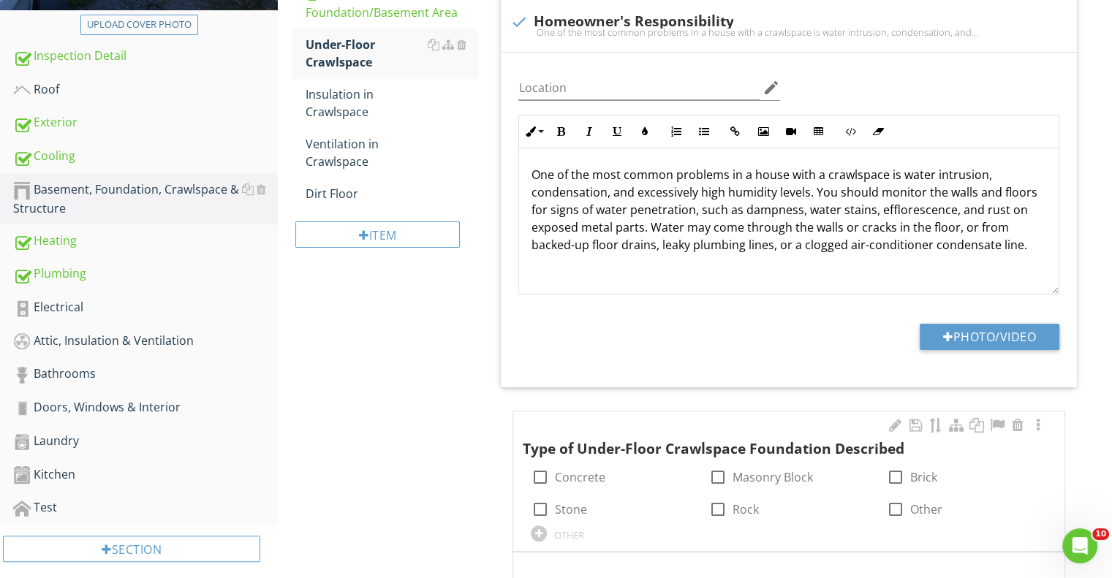
scroll to position [439, 0]
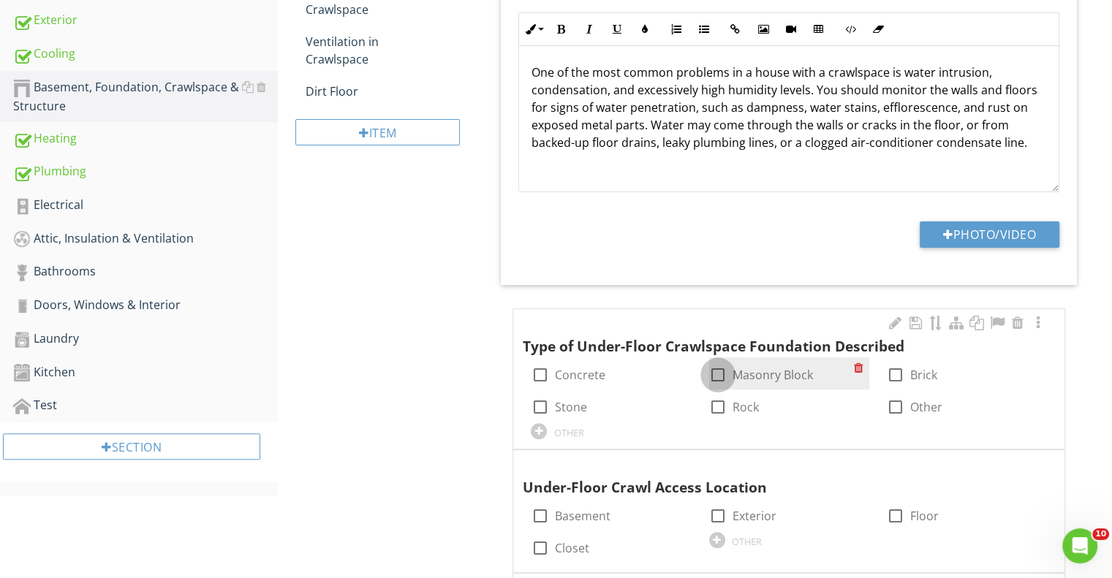
click at [719, 374] on div at bounding box center [718, 375] width 25 height 25
checkbox input "true"
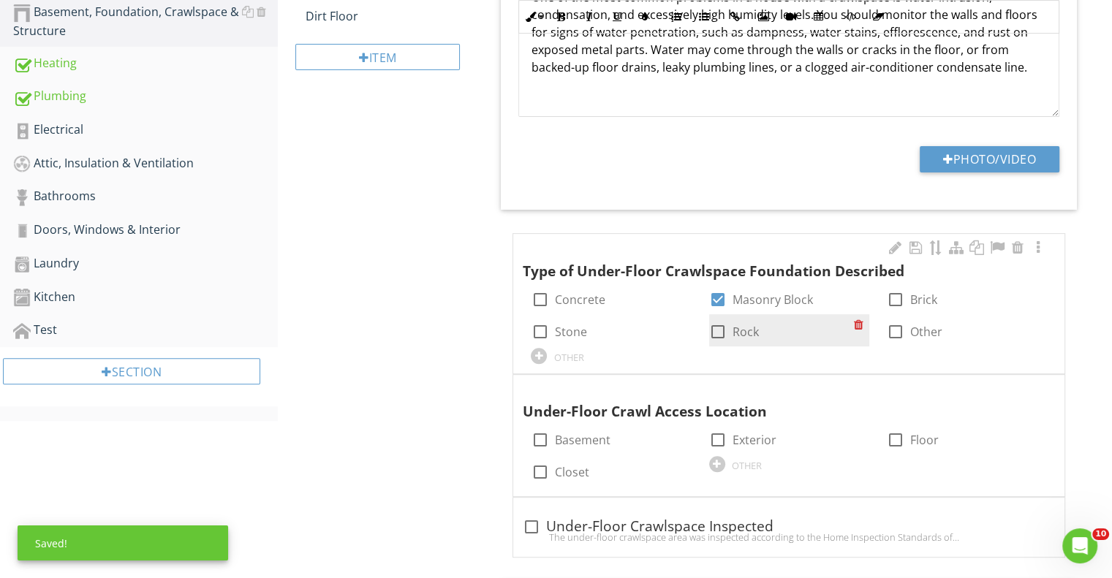
scroll to position [585, 0]
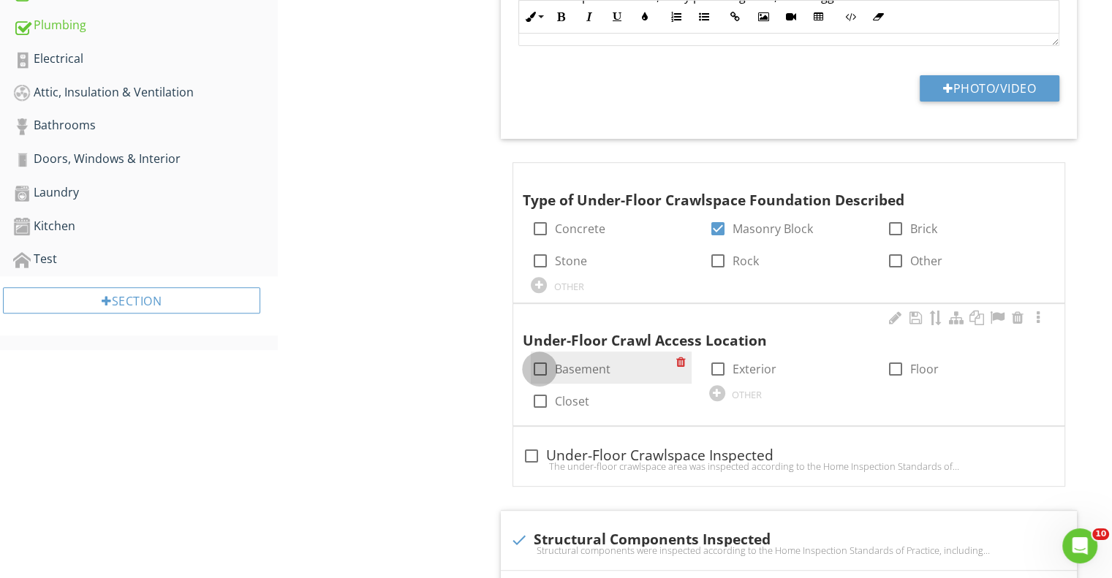
drag, startPoint x: 547, startPoint y: 358, endPoint x: 541, endPoint y: 365, distance: 9.4
click at [546, 359] on div at bounding box center [539, 369] width 25 height 25
checkbox input "true"
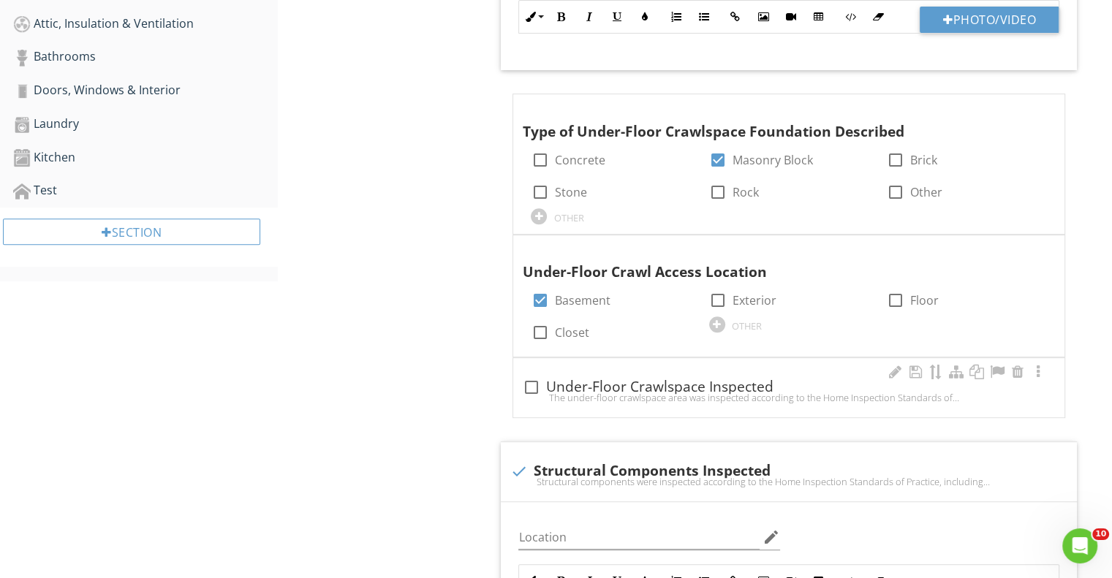
scroll to position [804, 0]
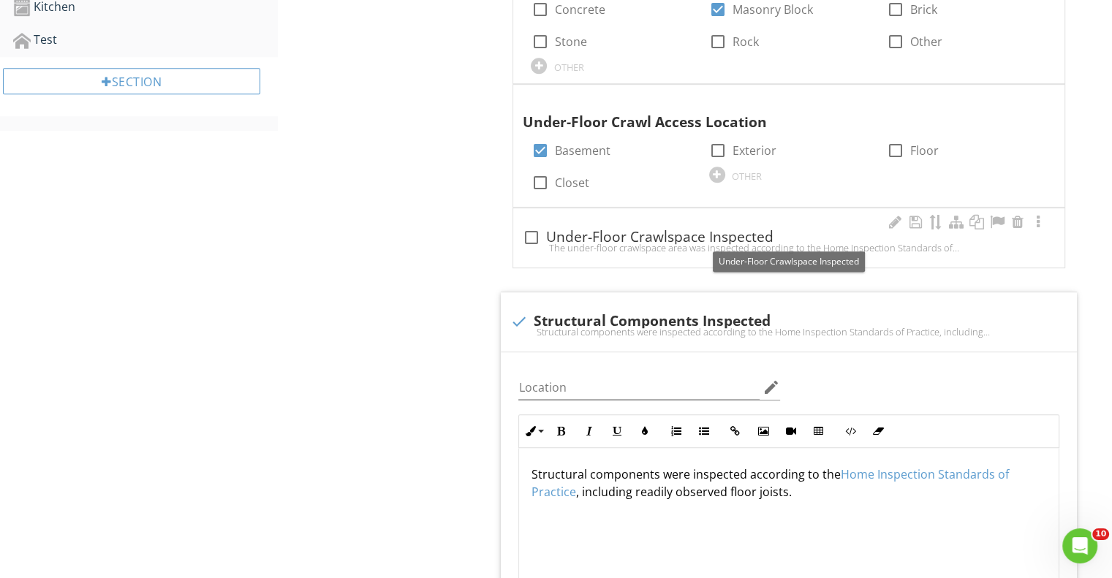
click at [538, 233] on div at bounding box center [530, 237] width 25 height 25
checkbox input "true"
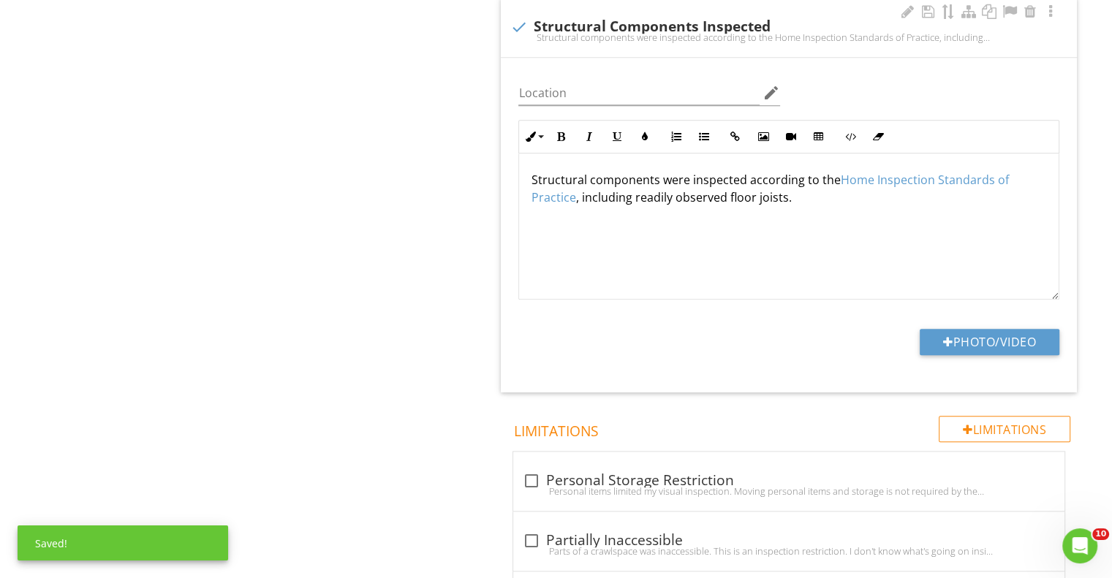
scroll to position [1608, 0]
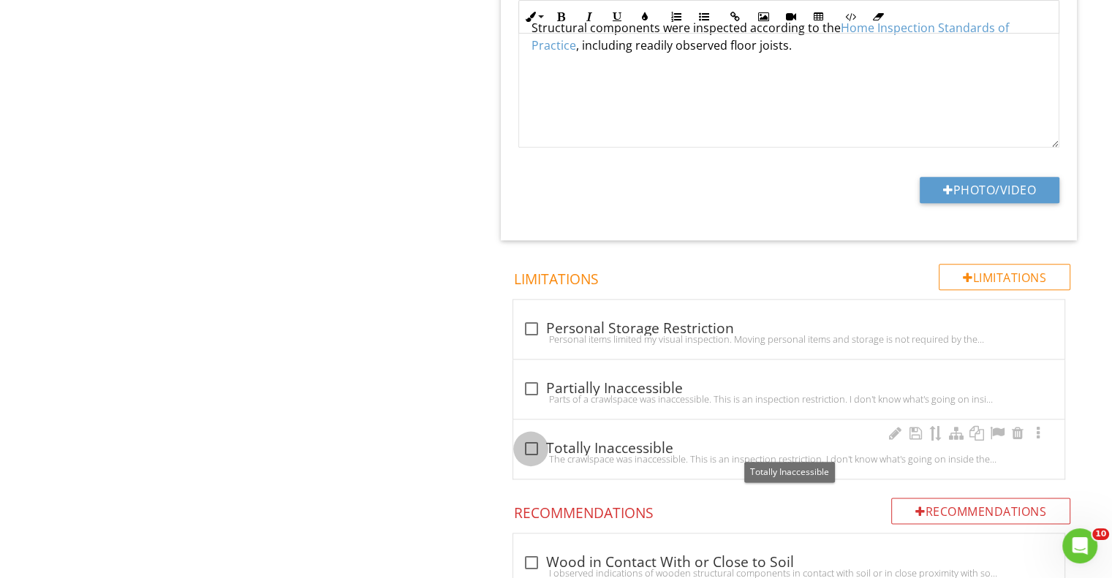
click at [532, 439] on div at bounding box center [530, 448] width 25 height 25
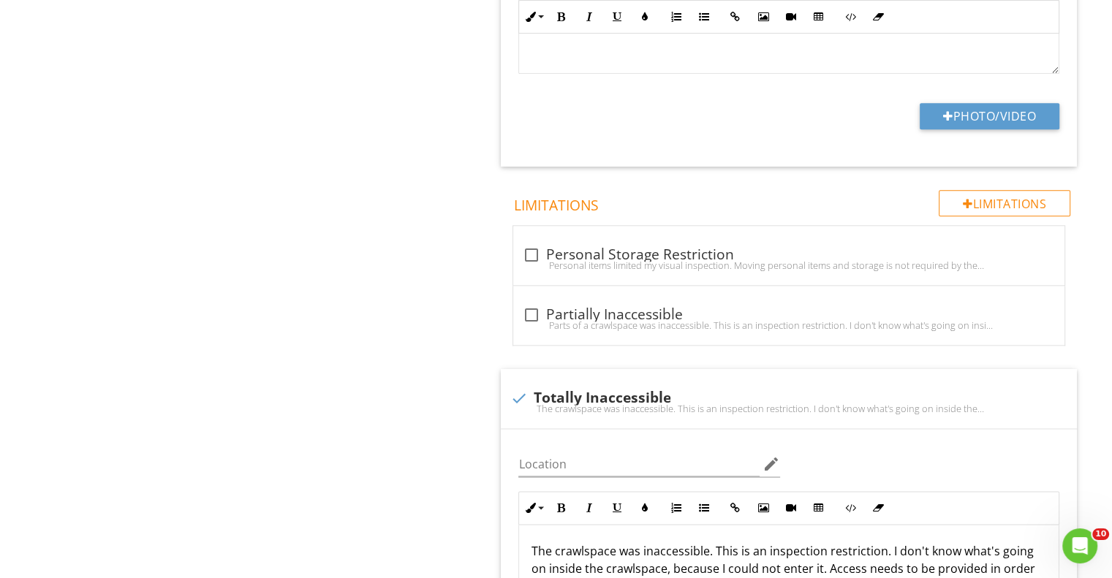
scroll to position [1682, 0]
click at [516, 394] on div at bounding box center [518, 399] width 25 height 25
checkbox input "true"
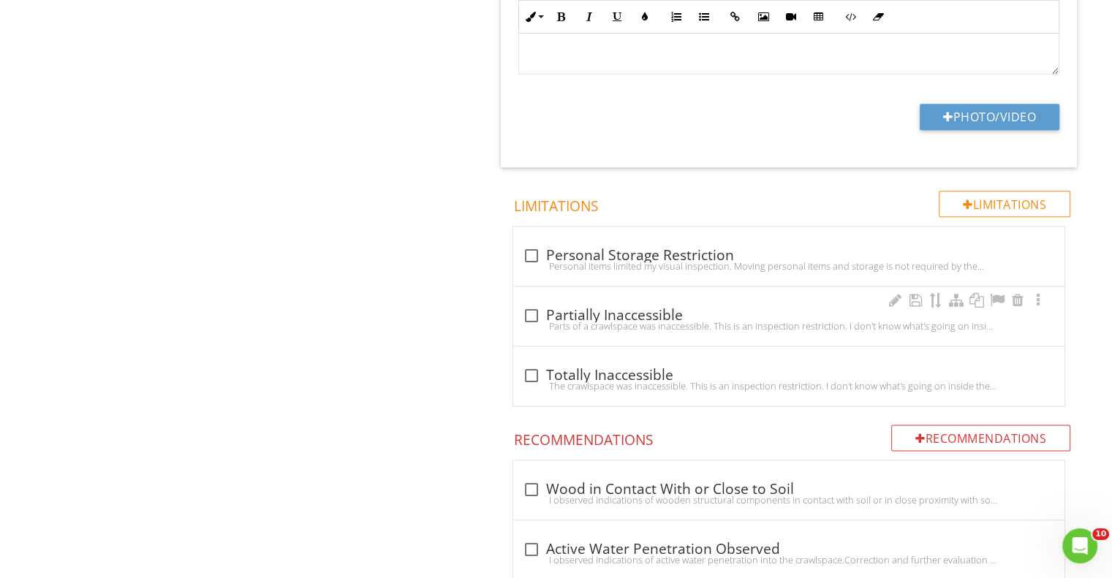
click at [531, 312] on div at bounding box center [530, 315] width 25 height 25
checkbox input "true"
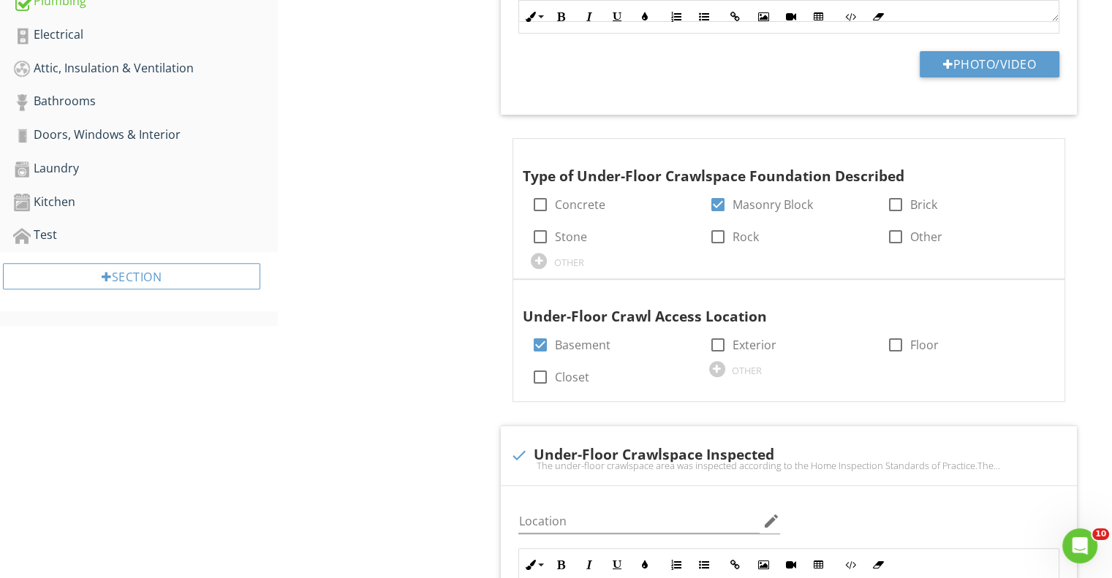
scroll to position [170, 0]
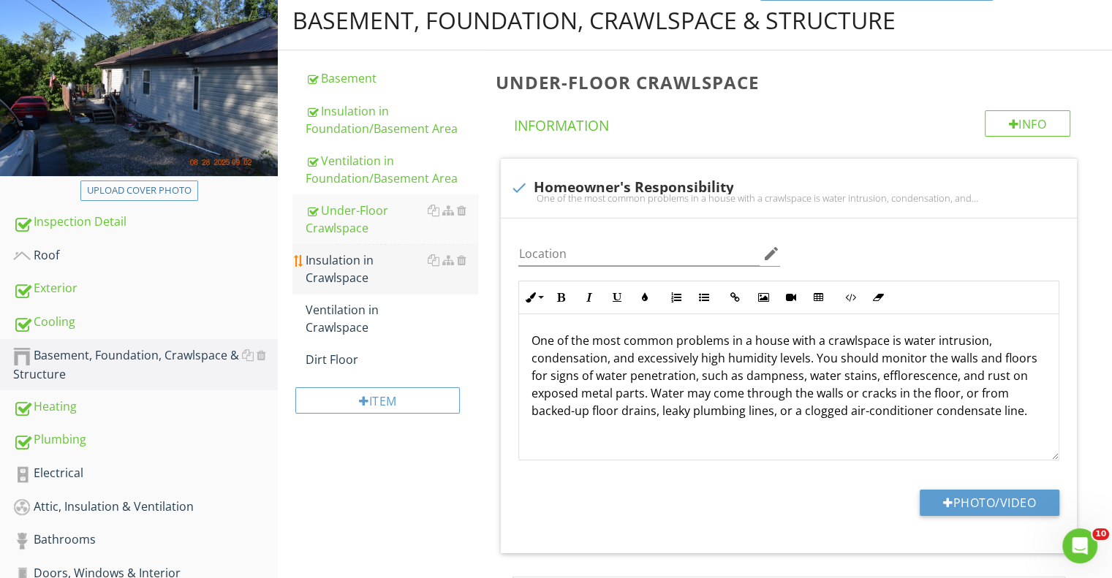
click at [373, 265] on div "Insulation in Crawlspace" at bounding box center [392, 269] width 172 height 35
type textarea "<p>Structural components were inspected according to the <a fr-original-style="…"
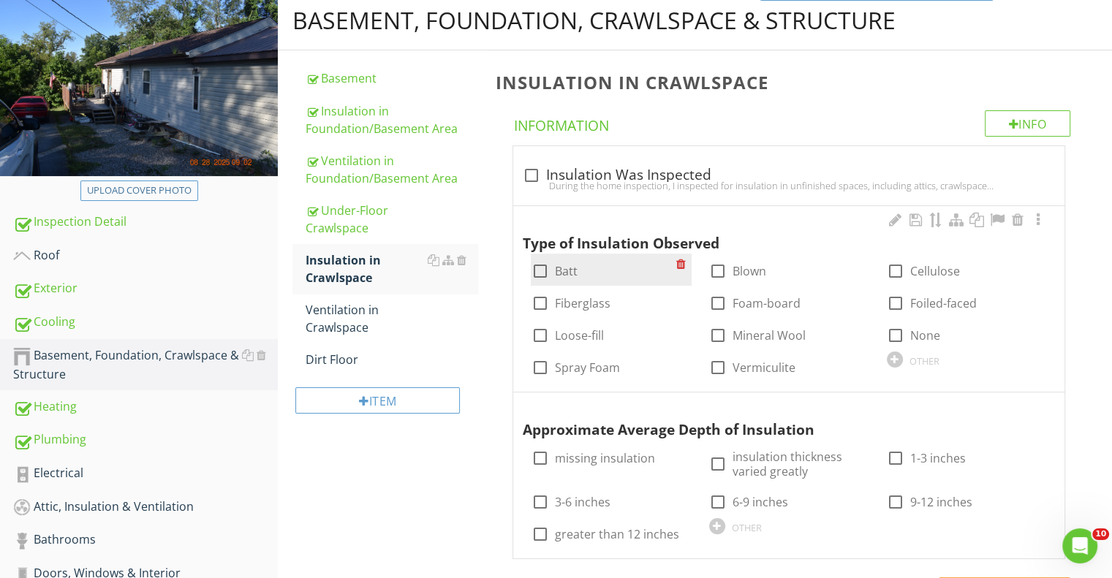
click at [559, 271] on label "Batt" at bounding box center [565, 271] width 23 height 15
checkbox input "true"
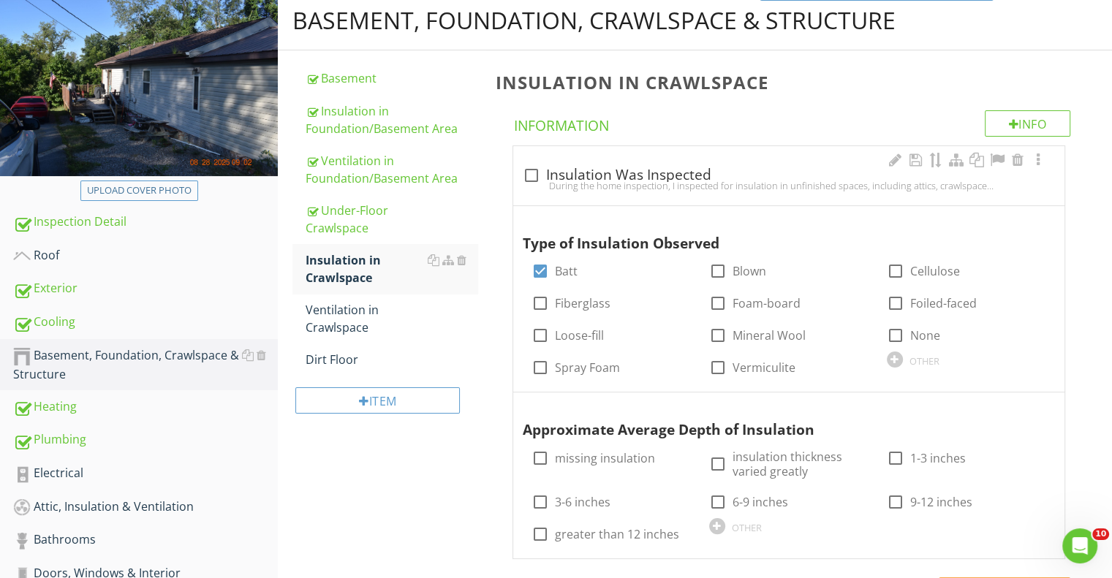
click at [536, 175] on div at bounding box center [530, 175] width 25 height 25
checkbox input "true"
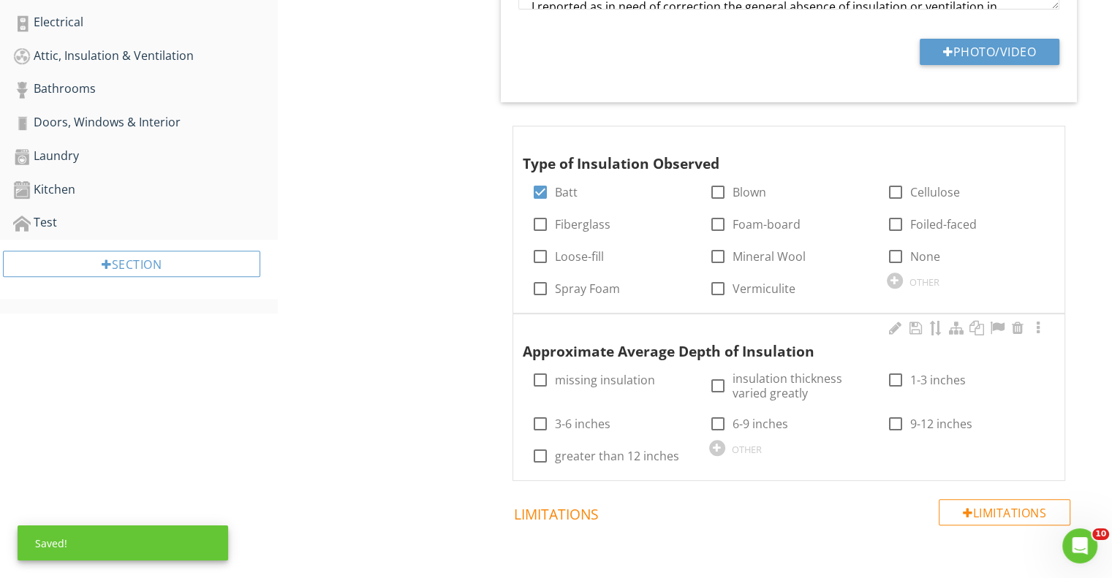
scroll to position [609, 0]
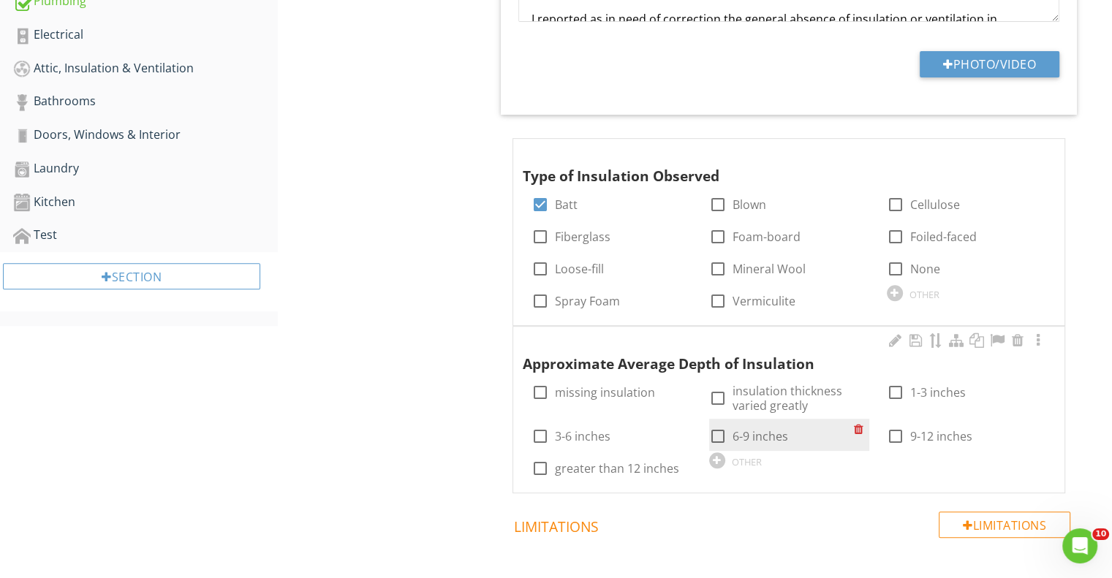
click at [719, 432] on div at bounding box center [718, 436] width 25 height 25
checkbox input "true"
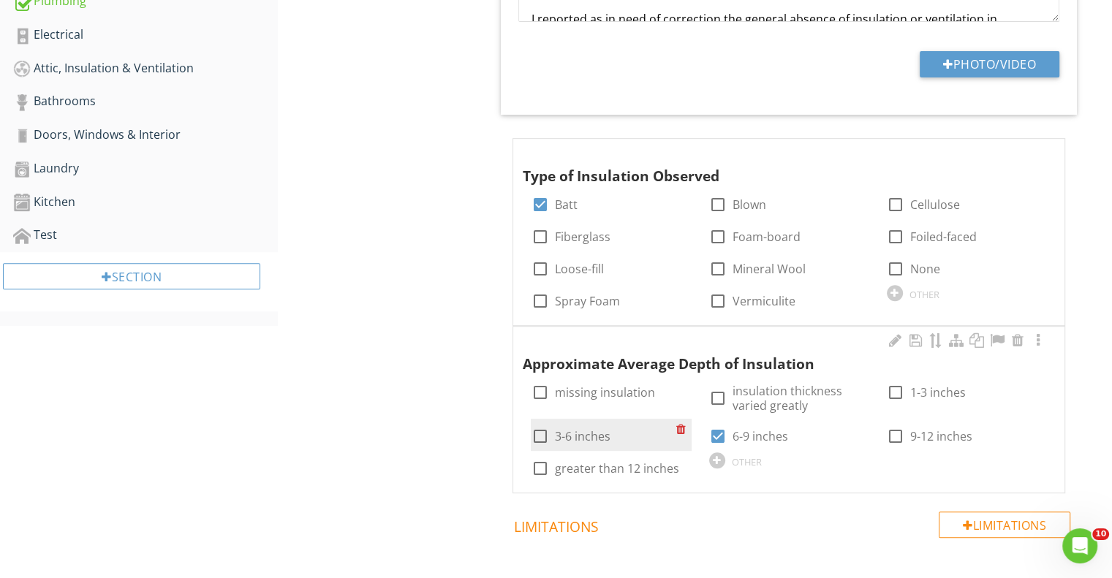
click at [541, 434] on div at bounding box center [539, 436] width 25 height 25
checkbox input "true"
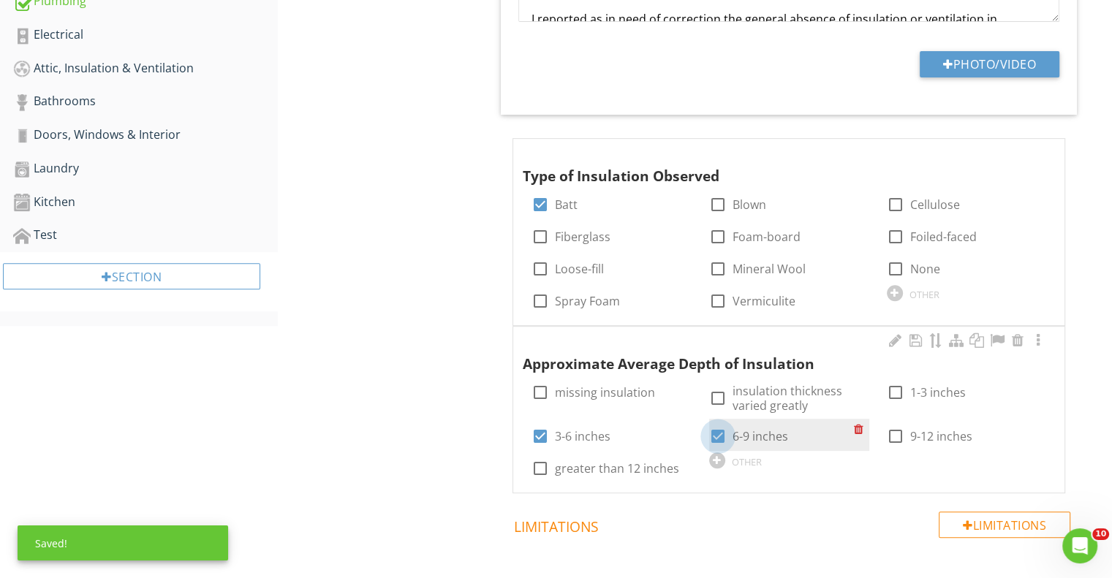
click at [716, 432] on div at bounding box center [718, 436] width 25 height 25
checkbox input "false"
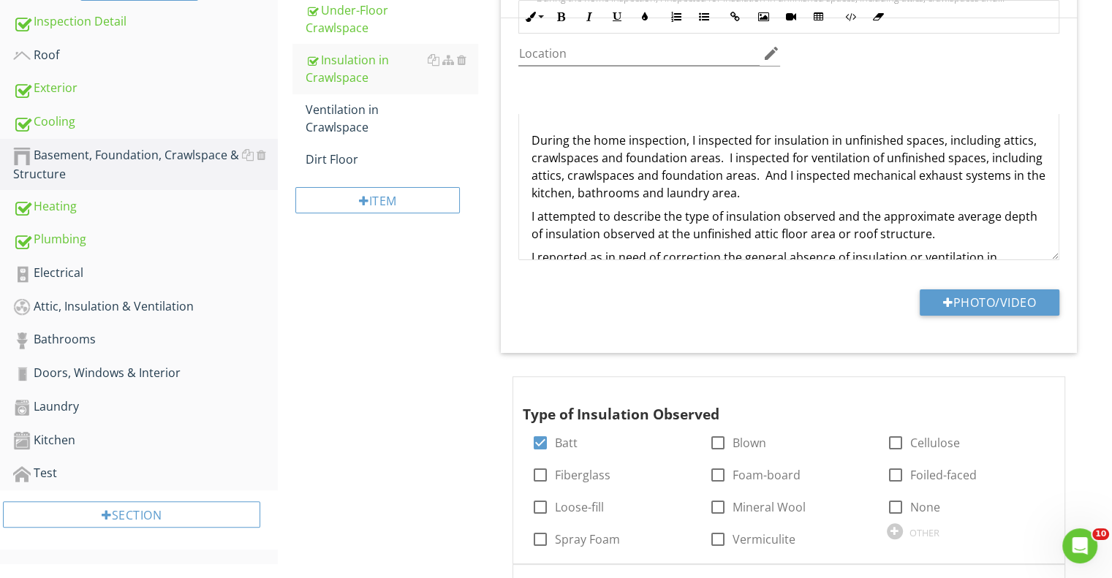
scroll to position [174, 0]
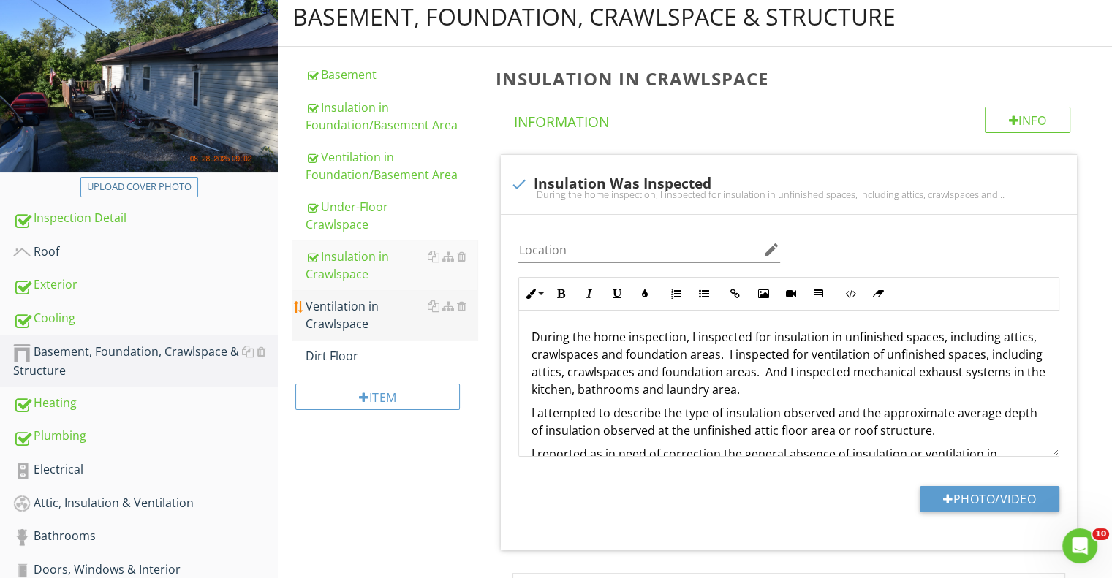
click at [364, 302] on div "Ventilation in Crawlspace" at bounding box center [392, 315] width 172 height 35
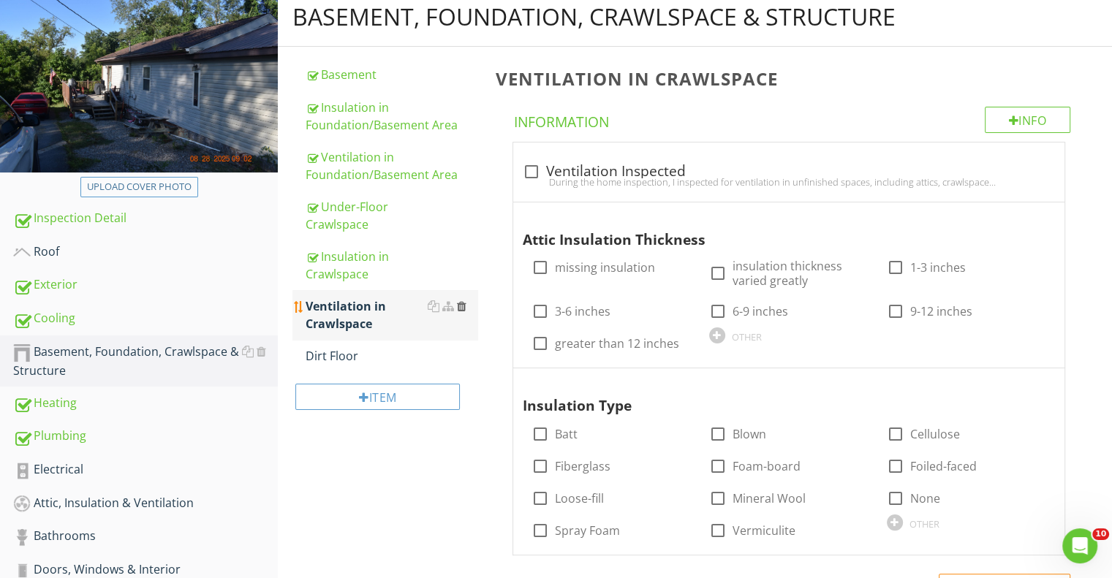
click at [460, 302] on div at bounding box center [461, 306] width 10 height 12
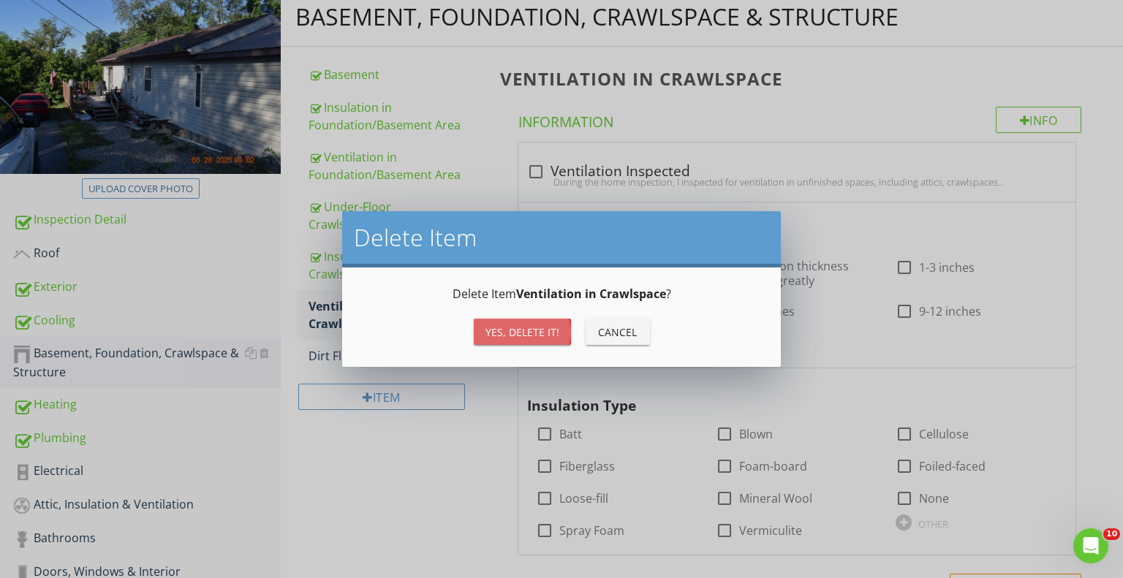
click at [514, 334] on div "Yes, Delete it!" at bounding box center [522, 332] width 74 height 15
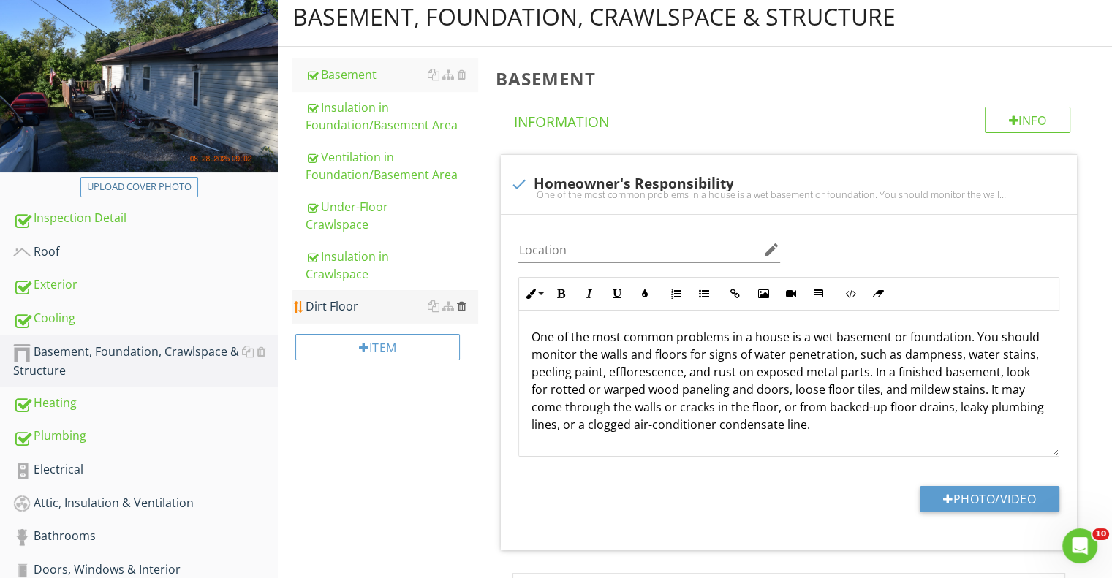
click at [462, 303] on div at bounding box center [461, 306] width 10 height 12
type textarea "<p>The basement was inspected according to the <a fr-original-style="" href="ht…"
type textarea "<p>The foundation was inspected according to the <a fr-original-style="" href="…"
type textarea "<p>Structural components were inspected according to the <a fr-original-style="…"
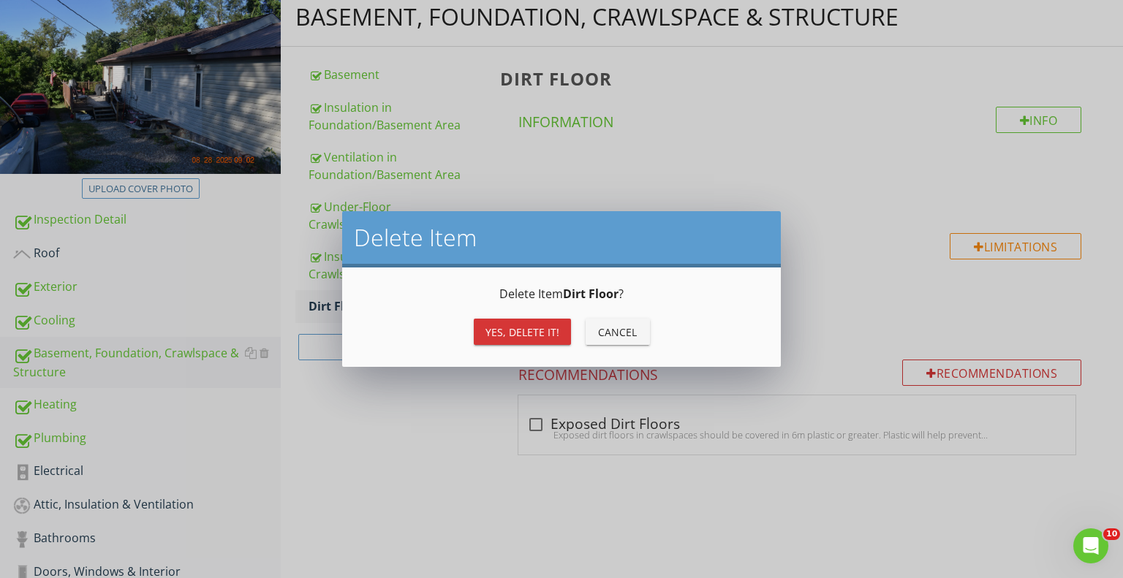
click at [503, 330] on div "Yes, Delete it!" at bounding box center [522, 332] width 74 height 15
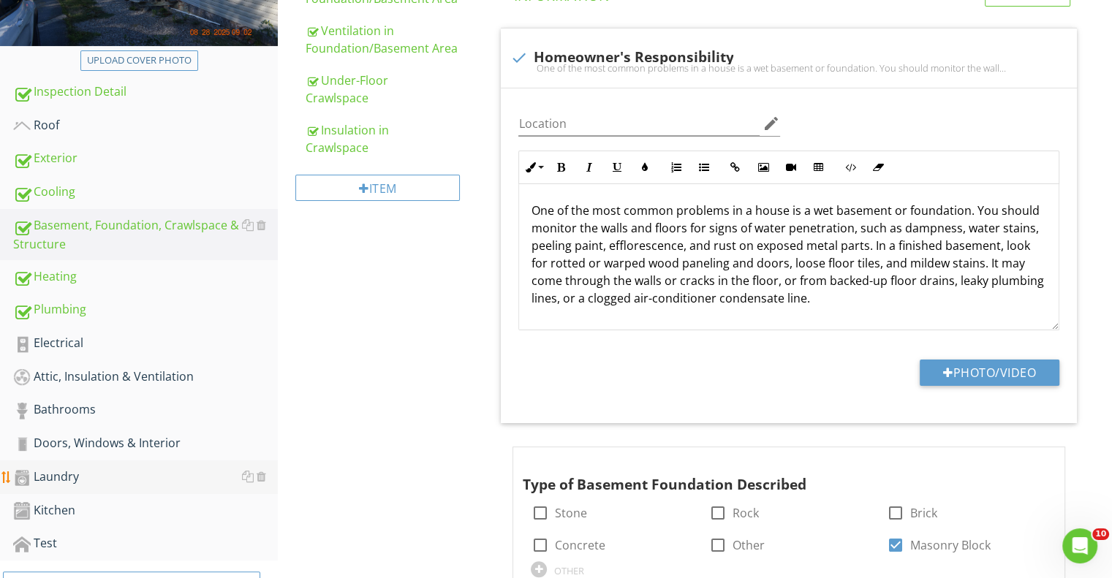
scroll to position [320, 0]
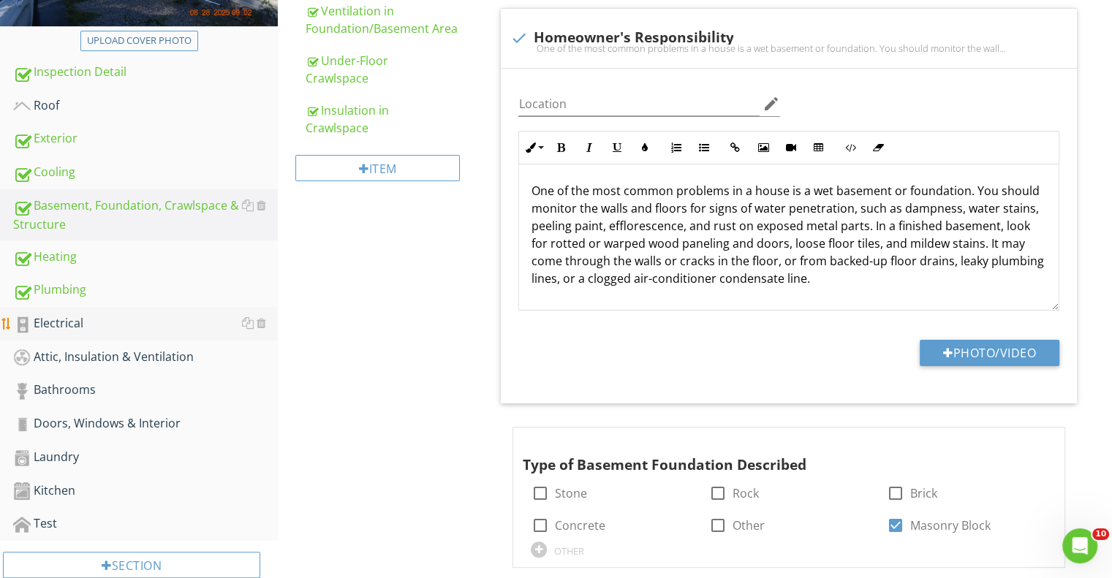
click at [86, 321] on div "Electrical" at bounding box center [145, 323] width 265 height 19
type textarea "<p>The basement was inspected according to the <a fr-original-style="" href="ht…"
type textarea "<p>The foundation was inspected according to the <a fr-original-style="" href="…"
type textarea "<p>Structural components were inspected according to the <a fr-original-style="…"
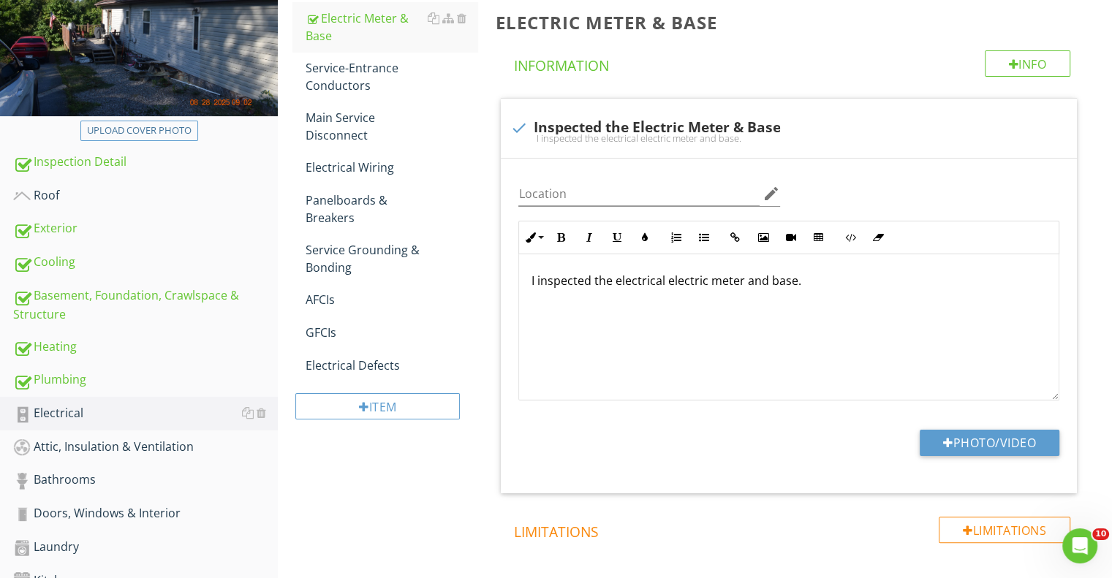
scroll to position [94, 0]
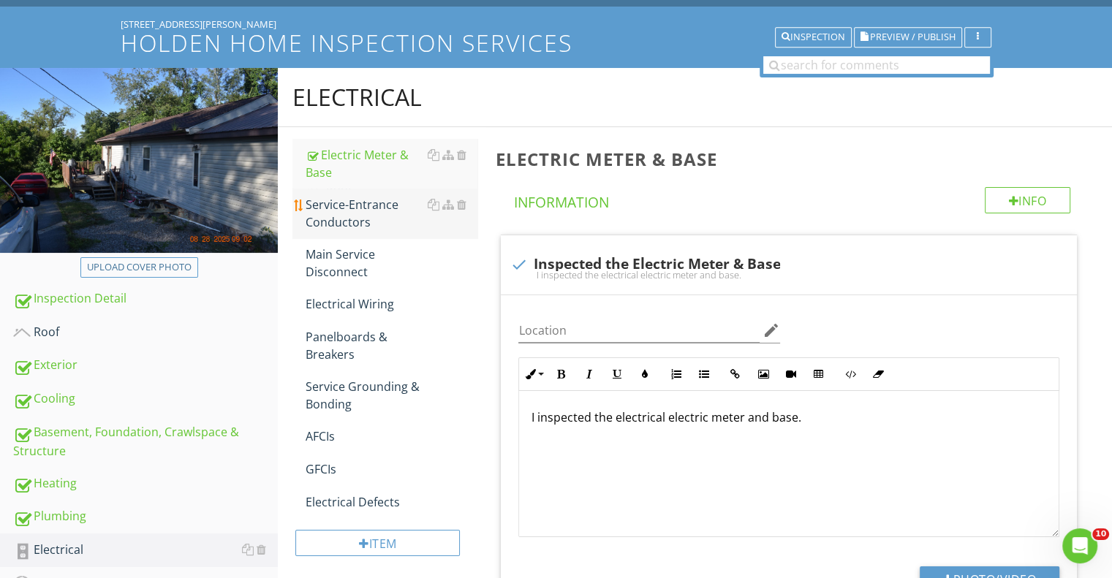
click at [352, 226] on div "Service-Entrance Conductors" at bounding box center [392, 213] width 172 height 35
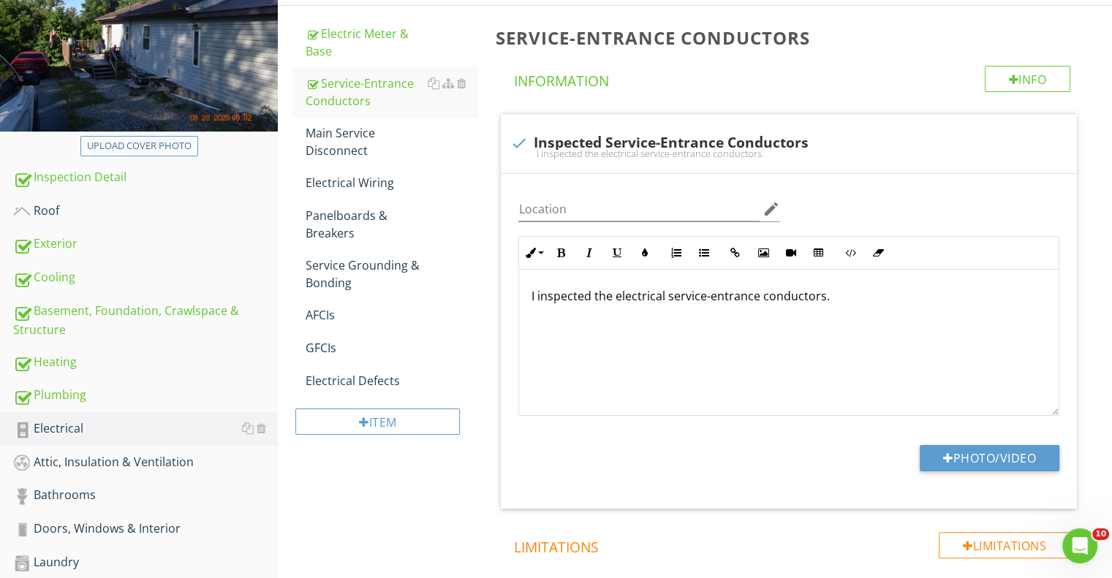
scroll to position [94, 0]
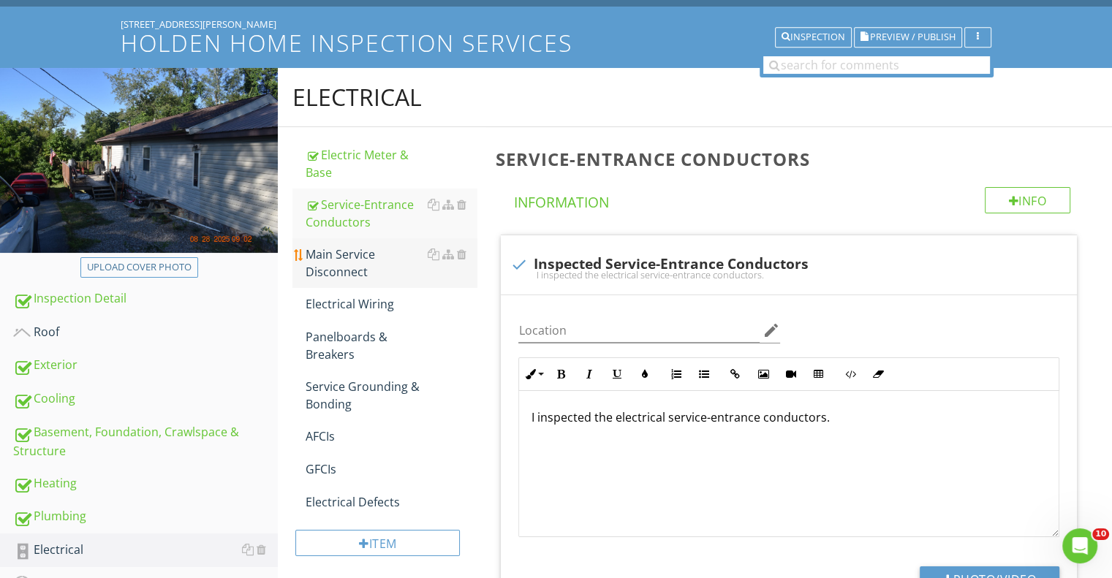
click at [346, 259] on div "Main Service Disconnect" at bounding box center [392, 263] width 172 height 35
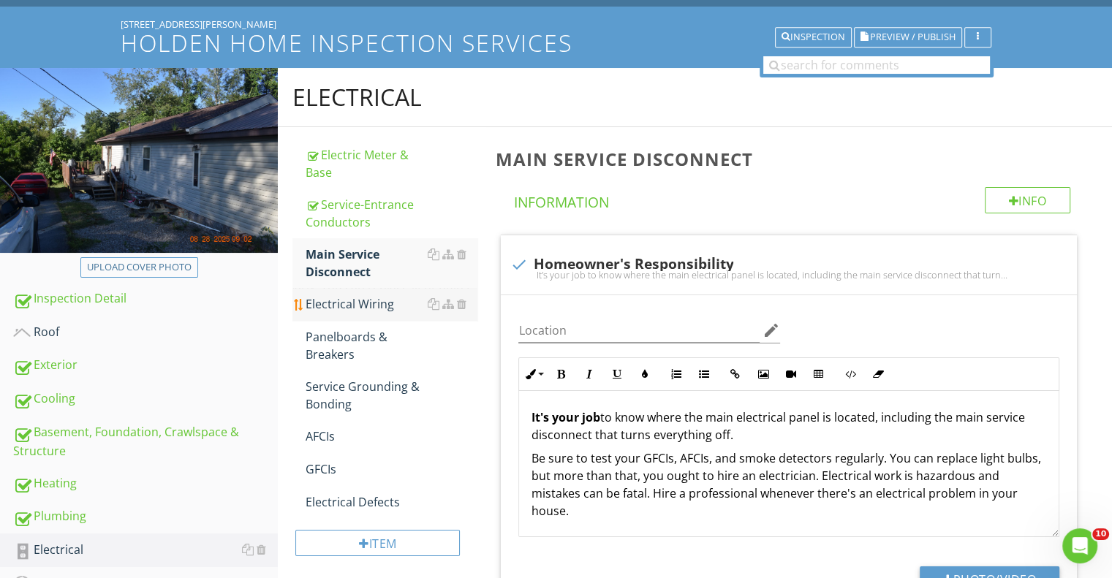
click at [371, 303] on div "Electrical Wiring" at bounding box center [392, 304] width 172 height 18
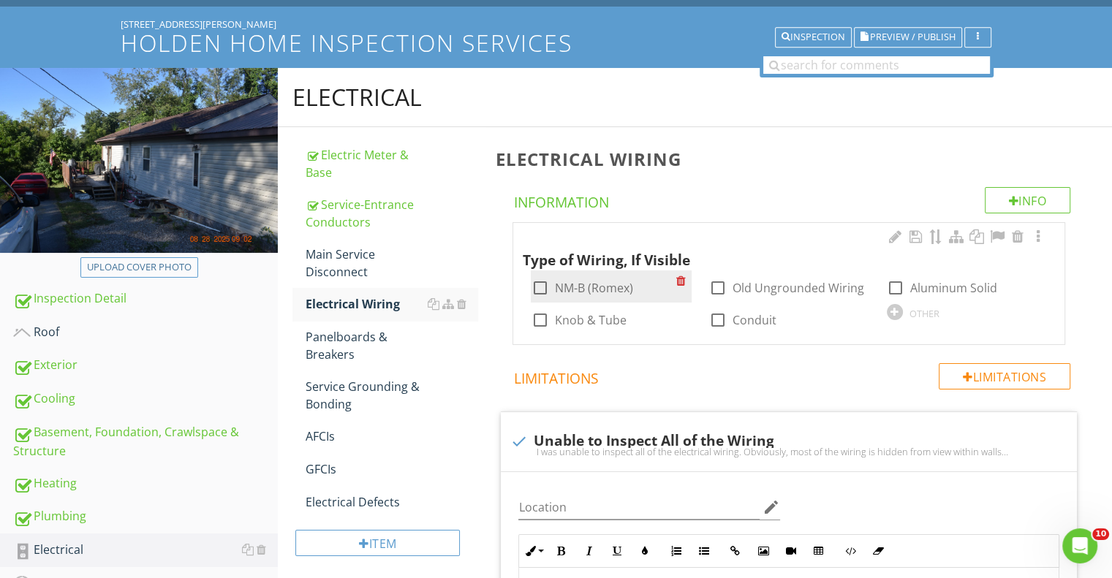
click at [536, 286] on div at bounding box center [539, 288] width 25 height 25
checkbox input "true"
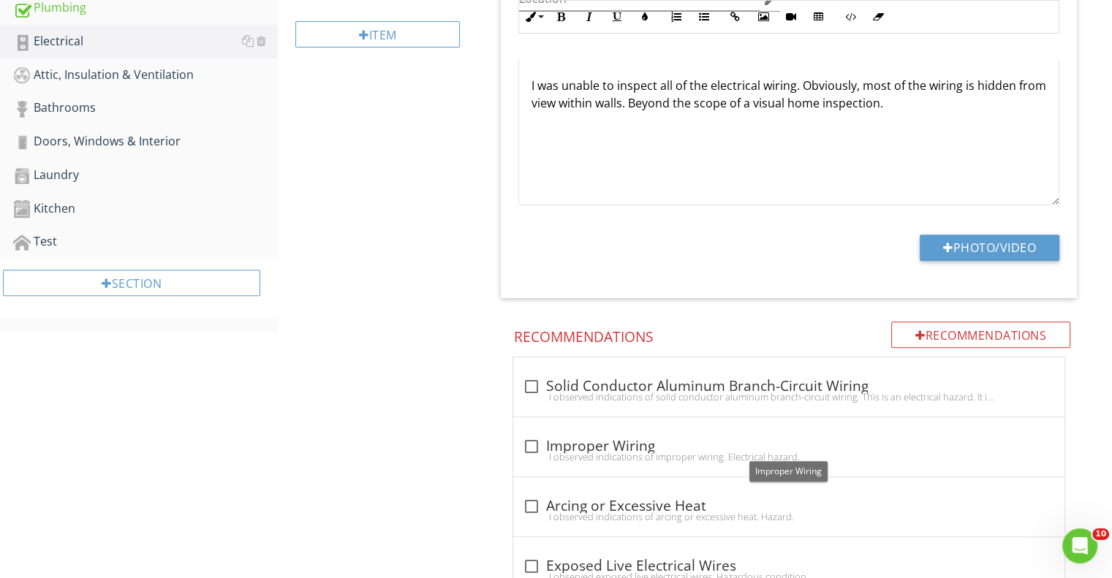
scroll to position [822, 0]
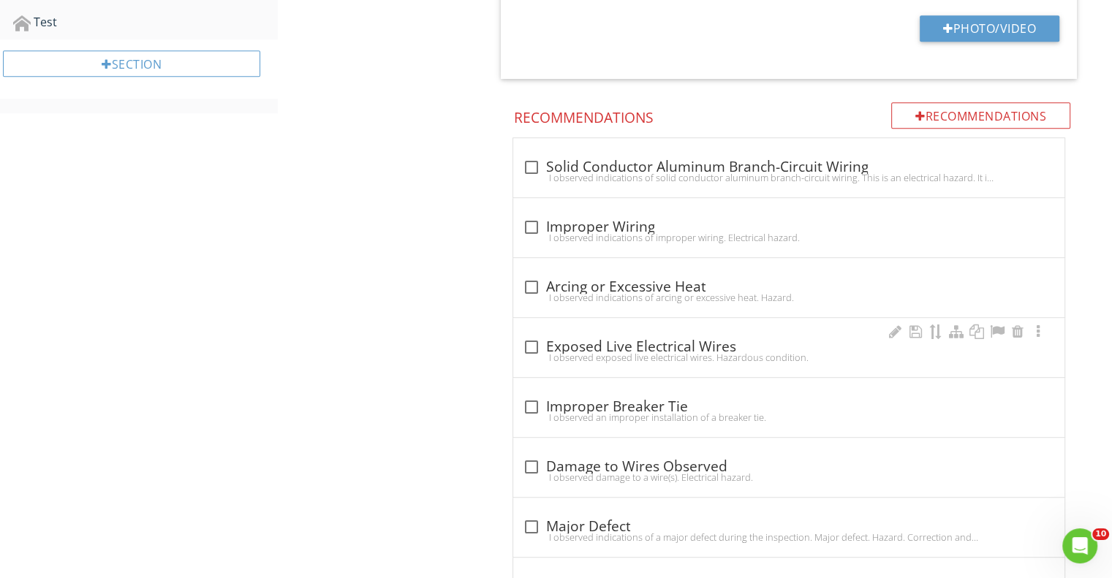
click at [531, 345] on div at bounding box center [530, 347] width 25 height 25
checkbox input "true"
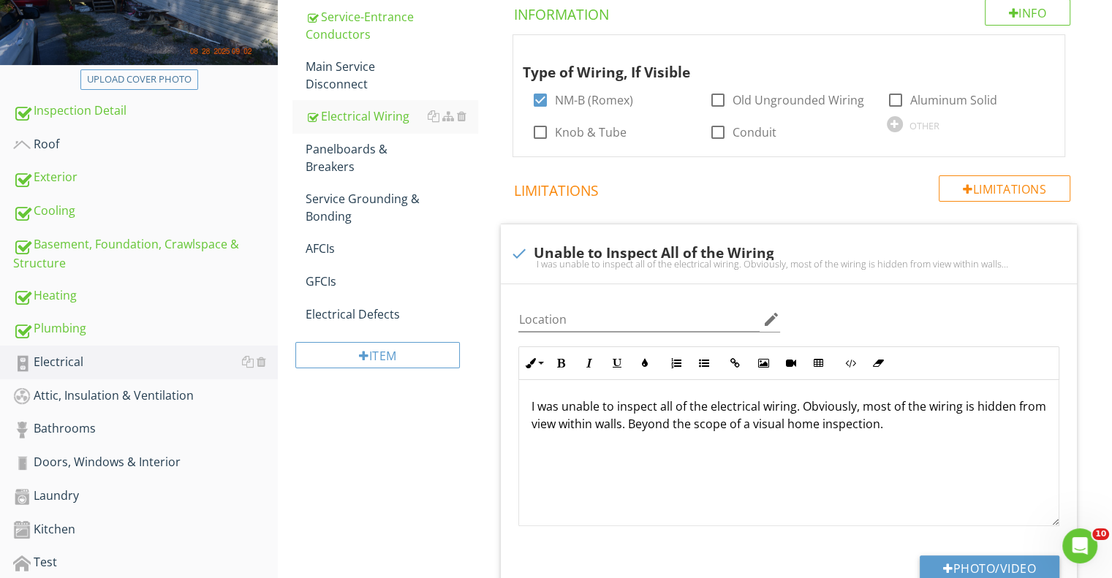
scroll to position [165, 0]
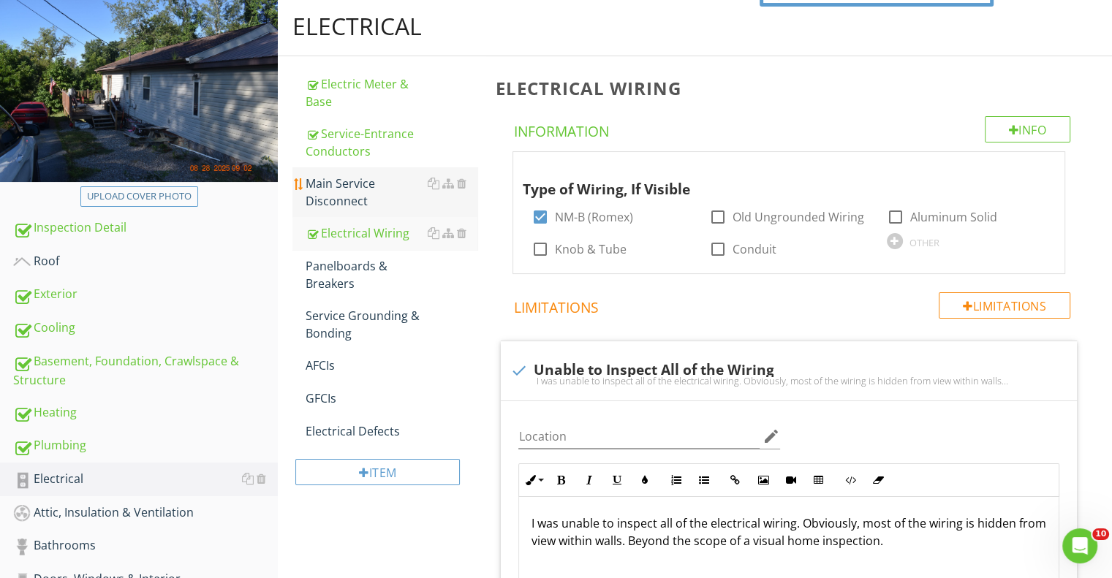
click at [360, 198] on div "Main Service Disconnect" at bounding box center [392, 192] width 172 height 35
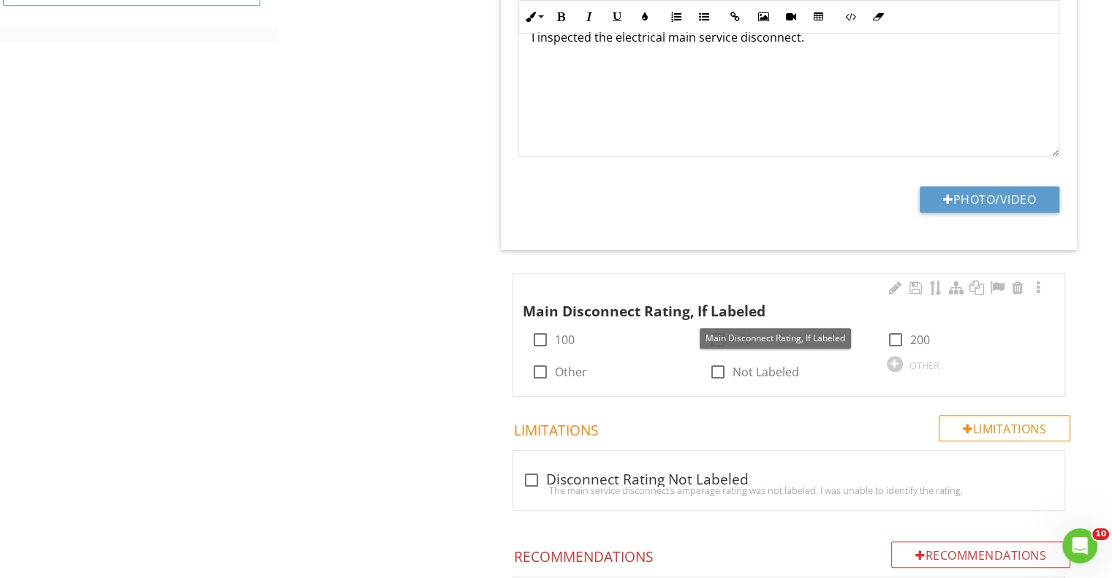
scroll to position [896, 0]
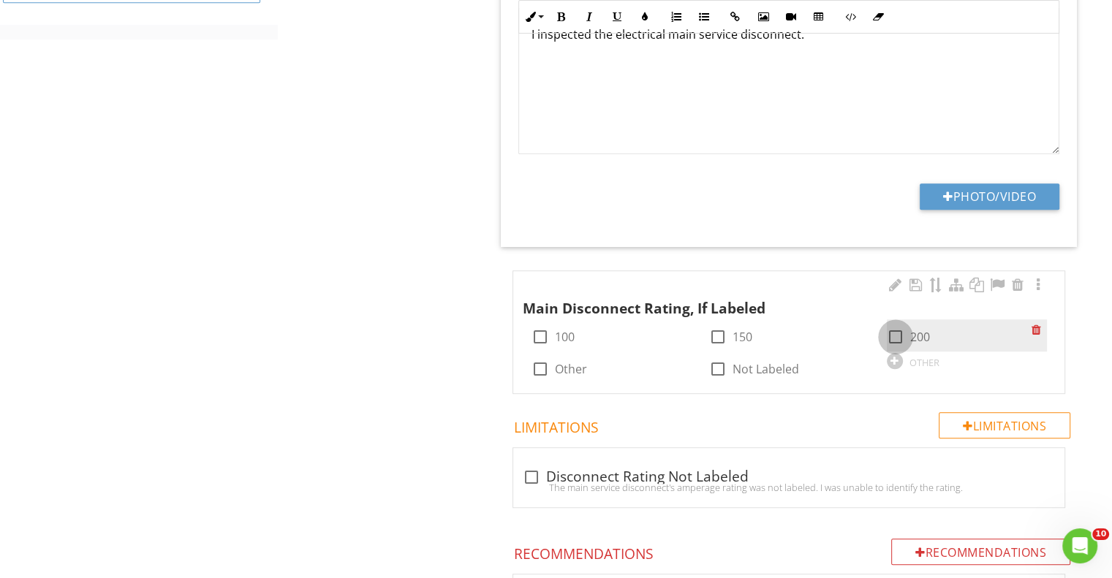
click at [899, 336] on div at bounding box center [895, 337] width 25 height 25
checkbox input "true"
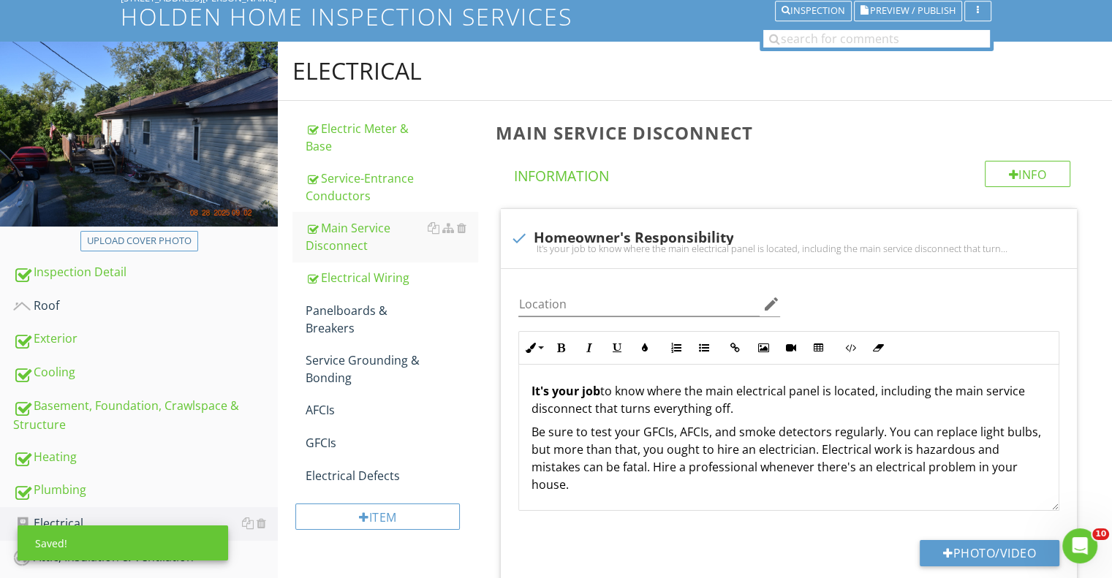
scroll to position [0, 0]
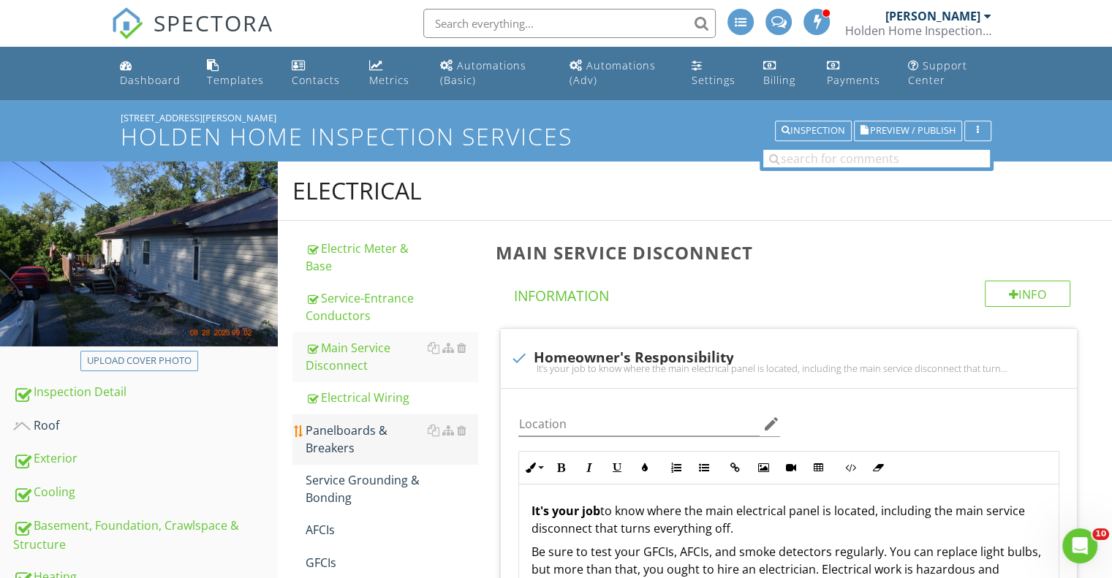
click at [352, 432] on div "Panelboards & Breakers" at bounding box center [392, 439] width 172 height 35
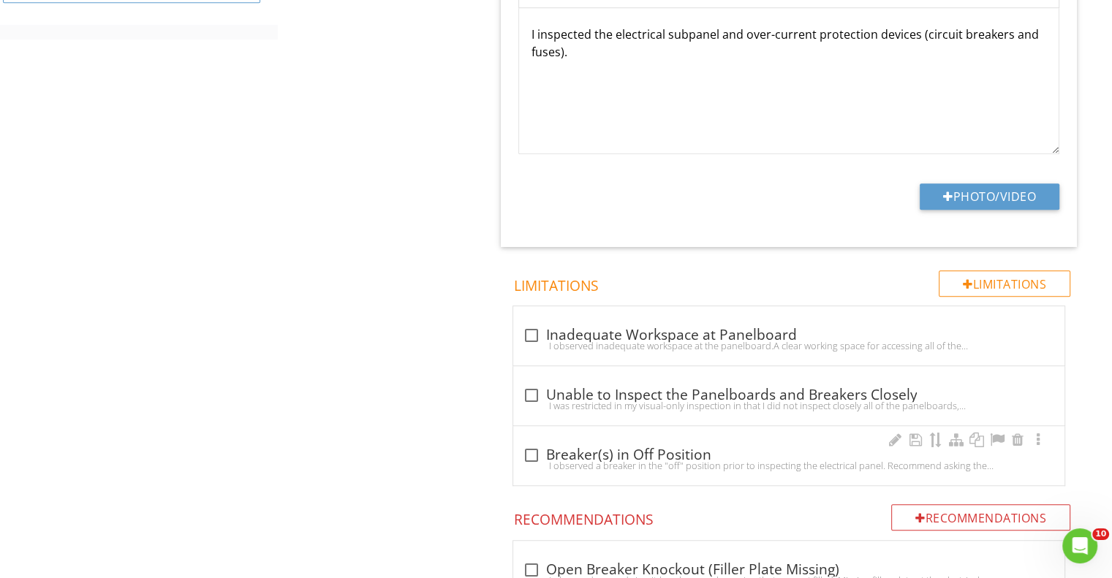
scroll to position [1024, 0]
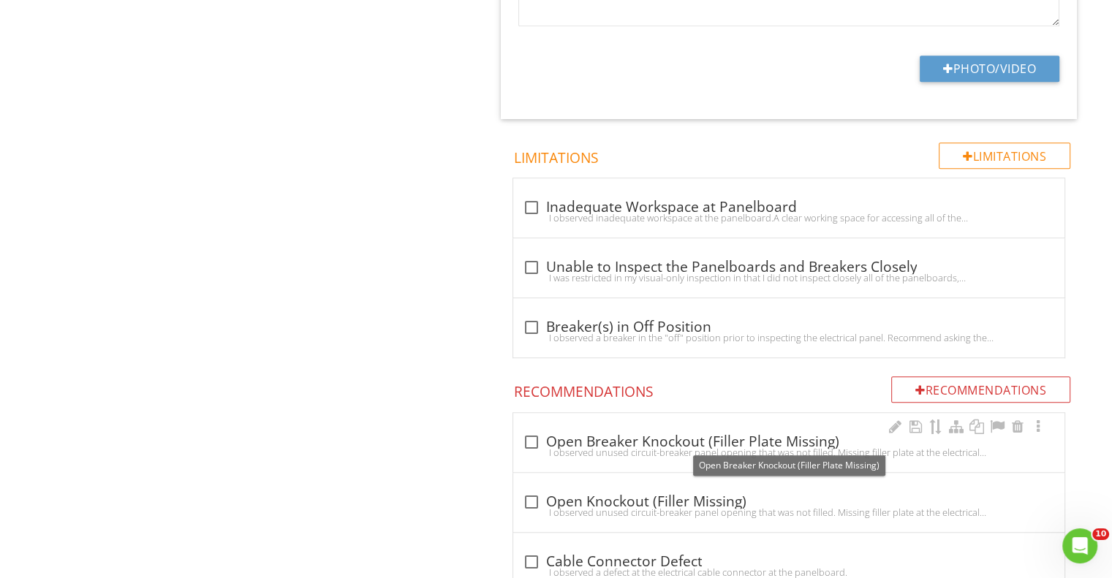
click at [529, 439] on div at bounding box center [530, 442] width 25 height 25
checkbox input "true"
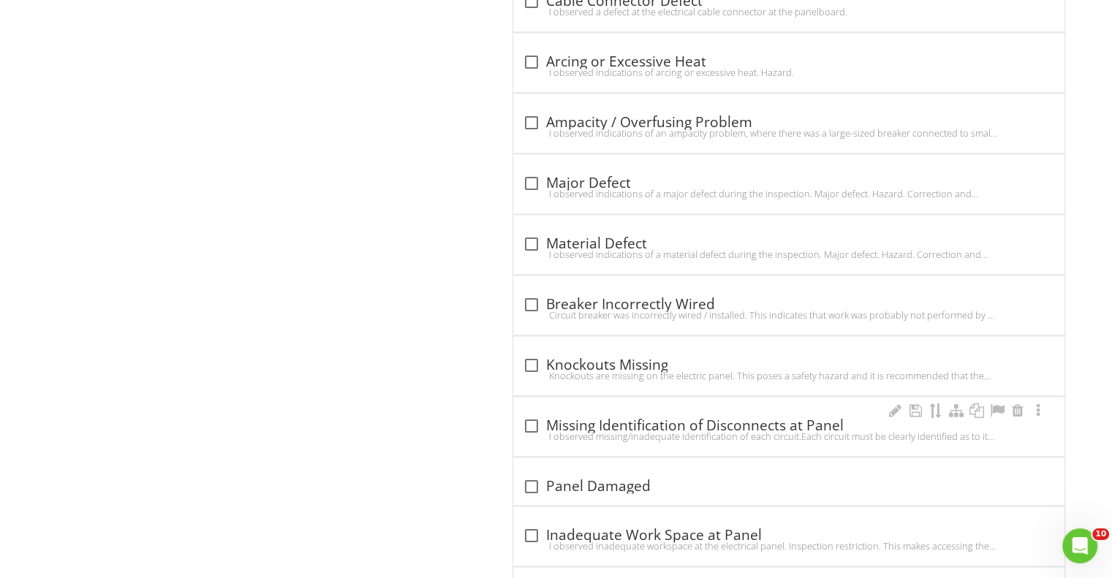
scroll to position [2047, 0]
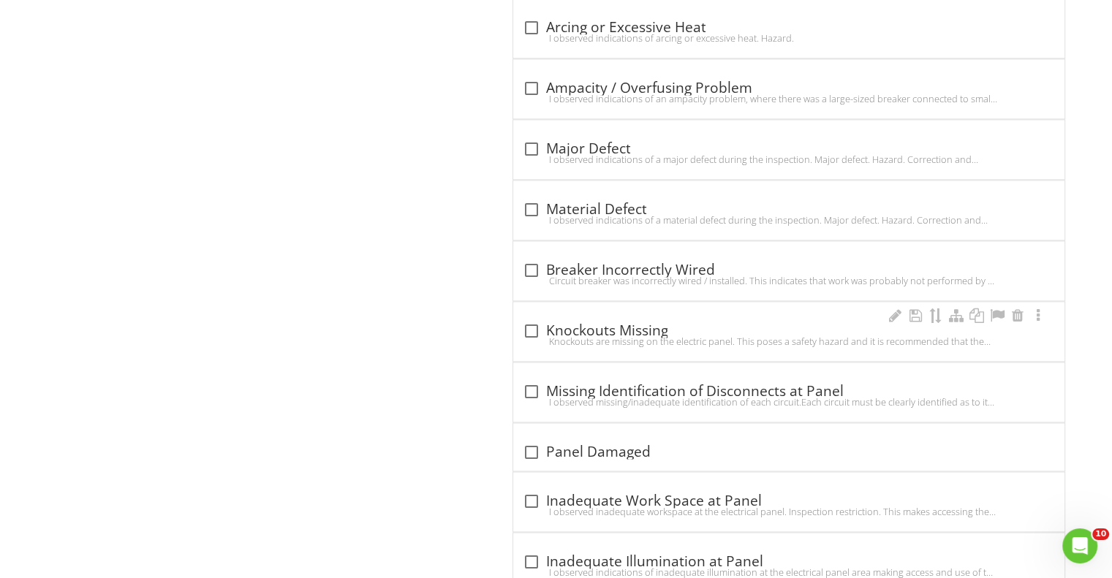
click at [536, 336] on div "Knockouts are missing on the electric panel. This poses a safety hazard and it …" at bounding box center [789, 342] width 534 height 12
checkbox input "true"
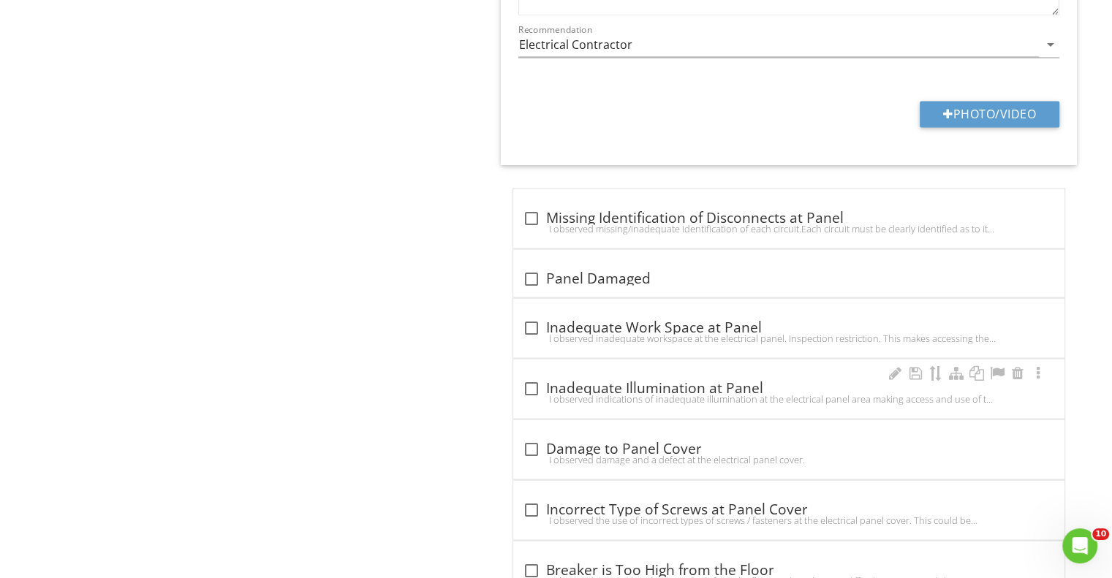
scroll to position [2778, 0]
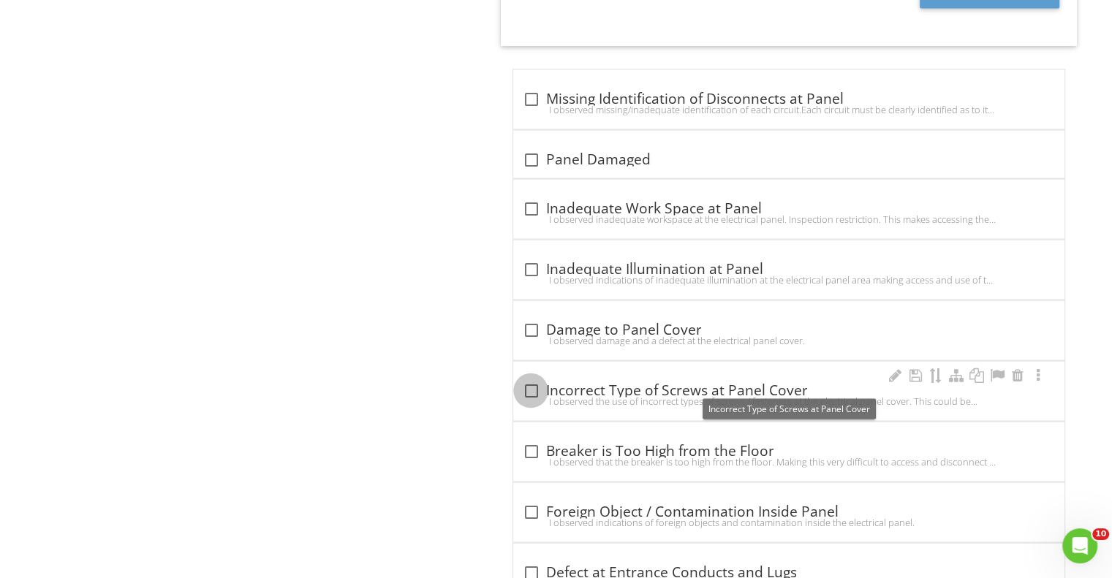
drag, startPoint x: 529, startPoint y: 379, endPoint x: 518, endPoint y: 382, distance: 12.1
click at [528, 379] on div at bounding box center [530, 390] width 25 height 25
checkbox input "true"
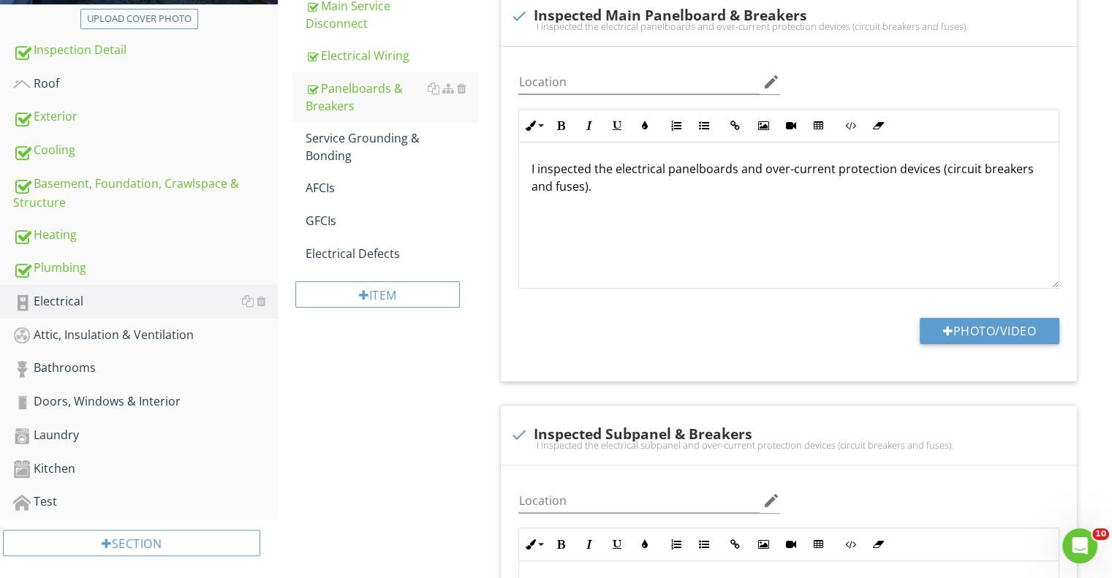
scroll to position [146, 0]
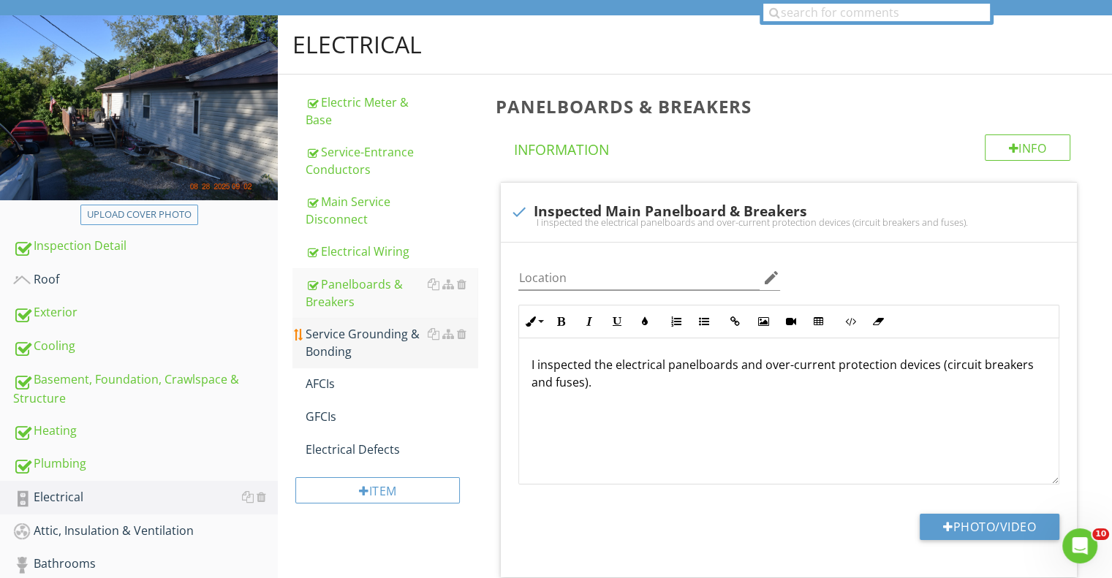
click at [345, 353] on div "Service Grounding & Bonding" at bounding box center [392, 342] width 172 height 35
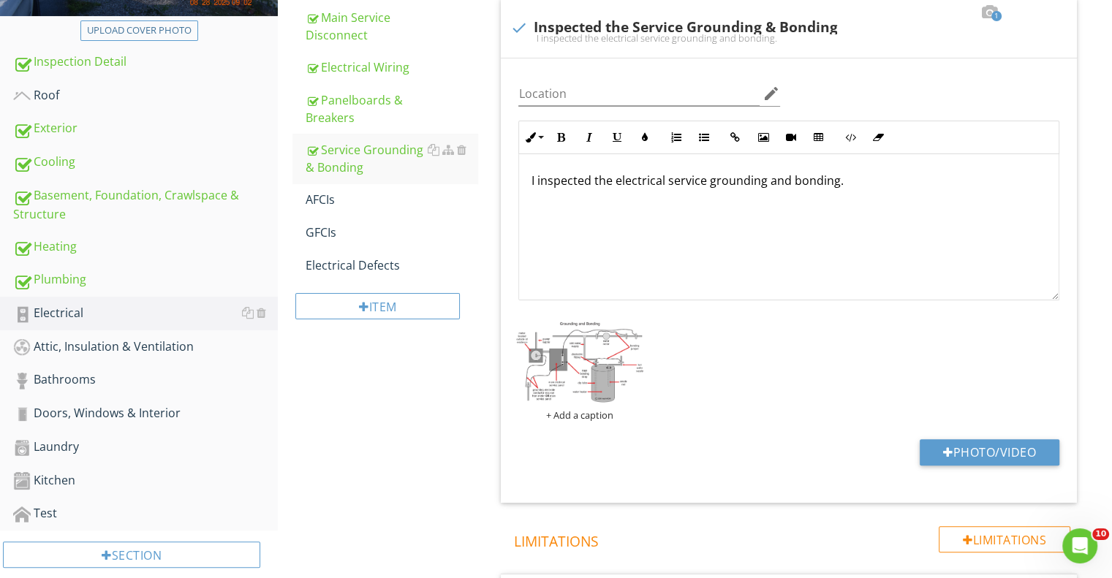
scroll to position [146, 0]
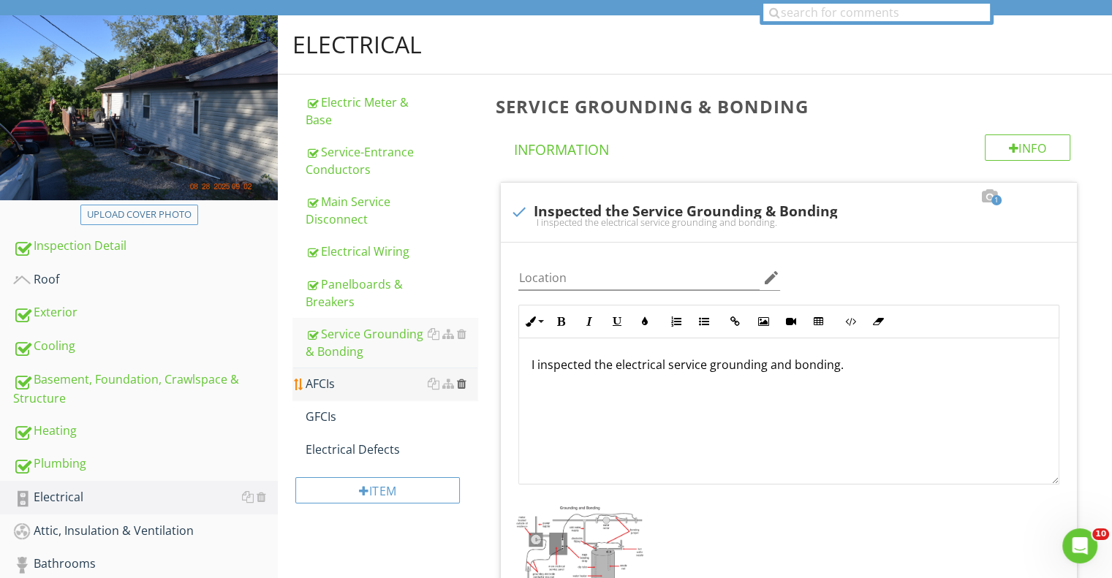
click at [462, 383] on div at bounding box center [461, 384] width 10 height 12
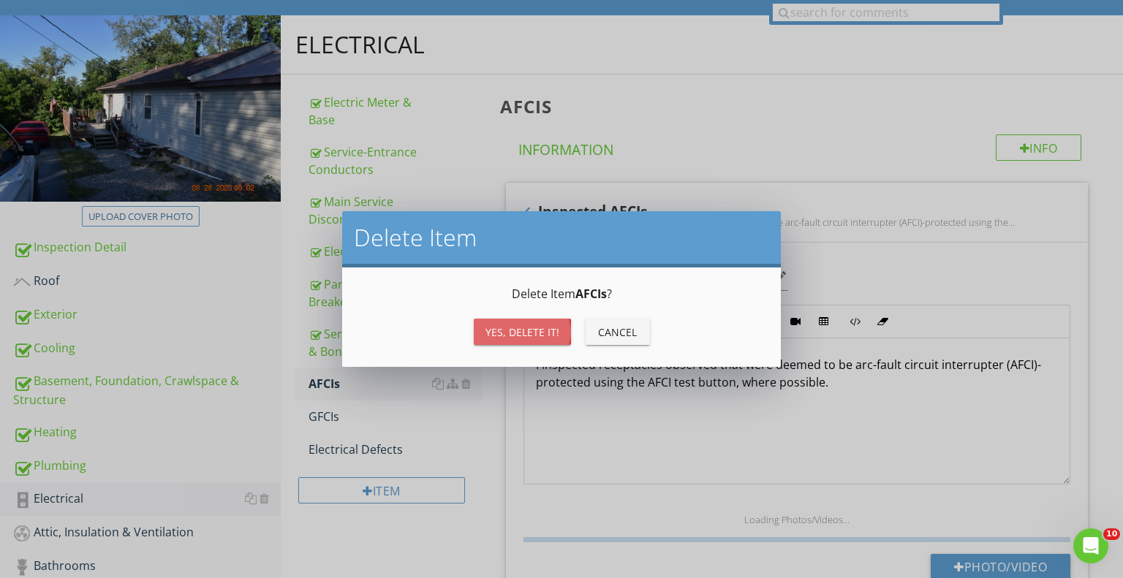
click at [531, 339] on div "Yes, Delete it!" at bounding box center [522, 332] width 74 height 15
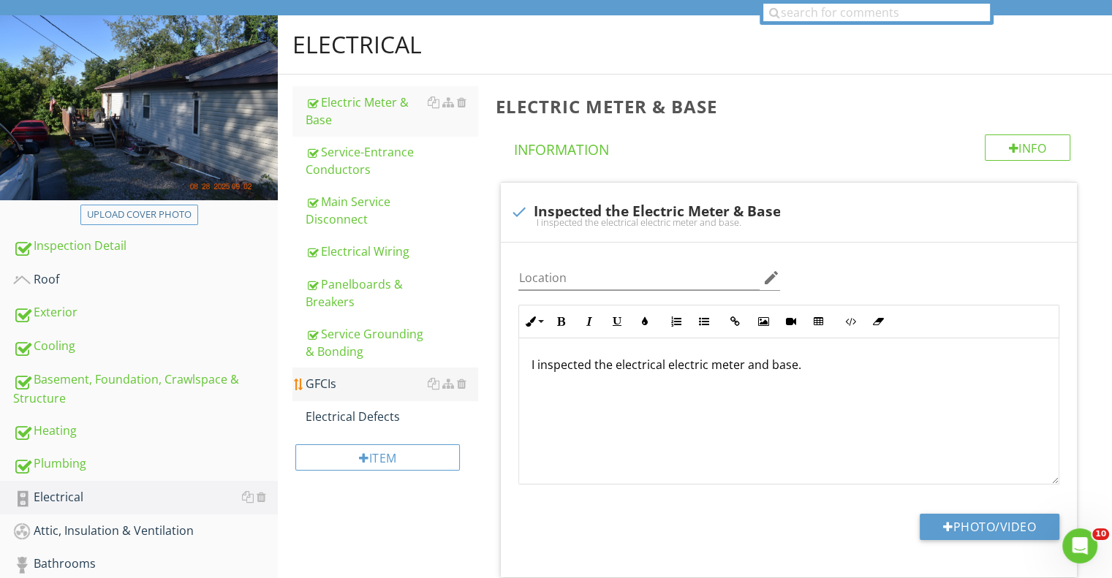
click at [367, 408] on div "Electrical Defects" at bounding box center [392, 417] width 172 height 18
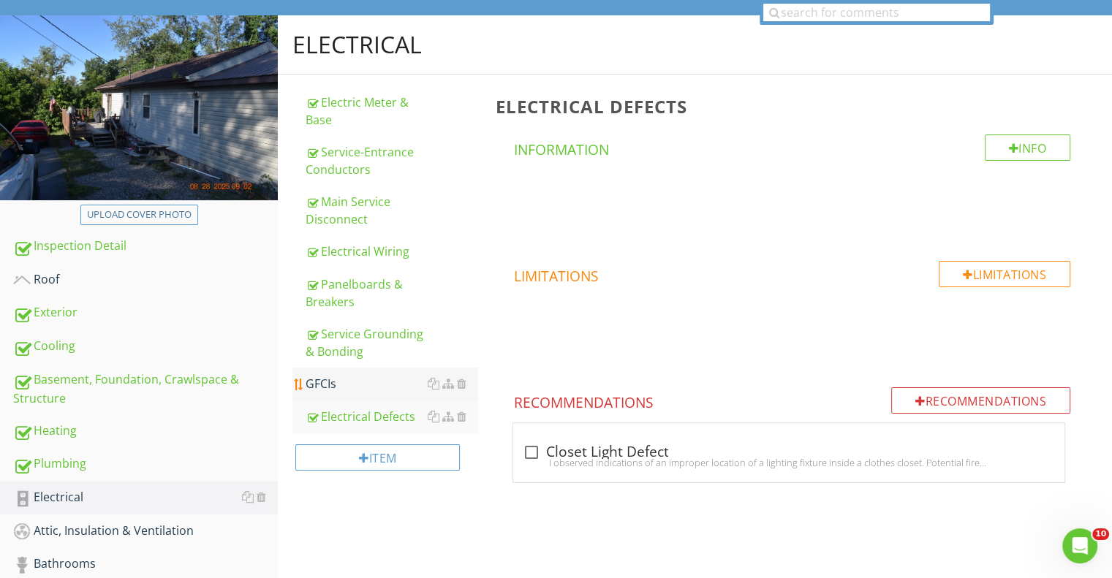
click at [333, 381] on div "GFCIs" at bounding box center [392, 384] width 172 height 18
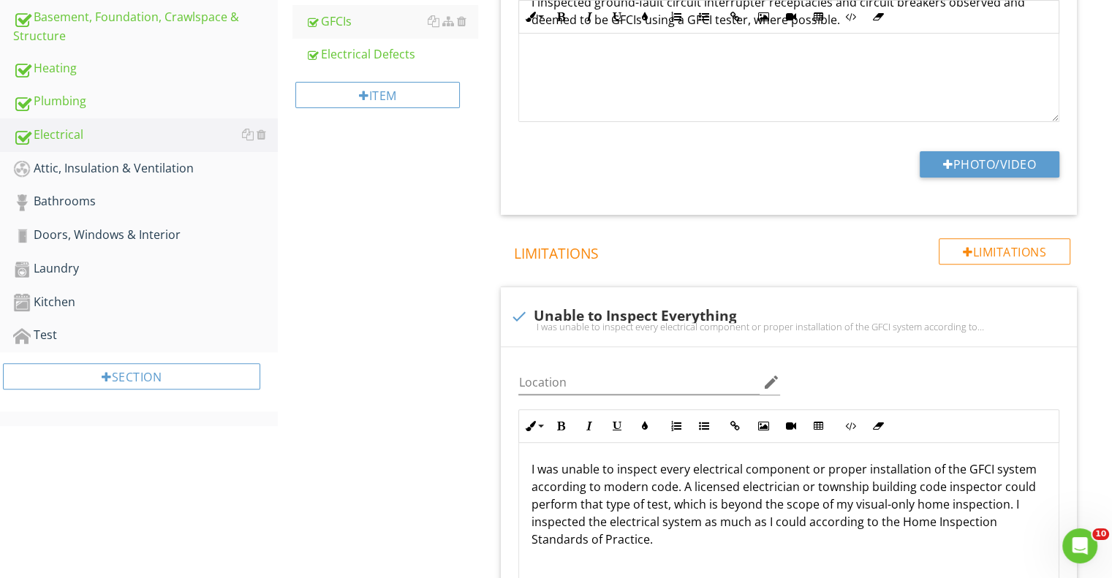
scroll to position [146, 0]
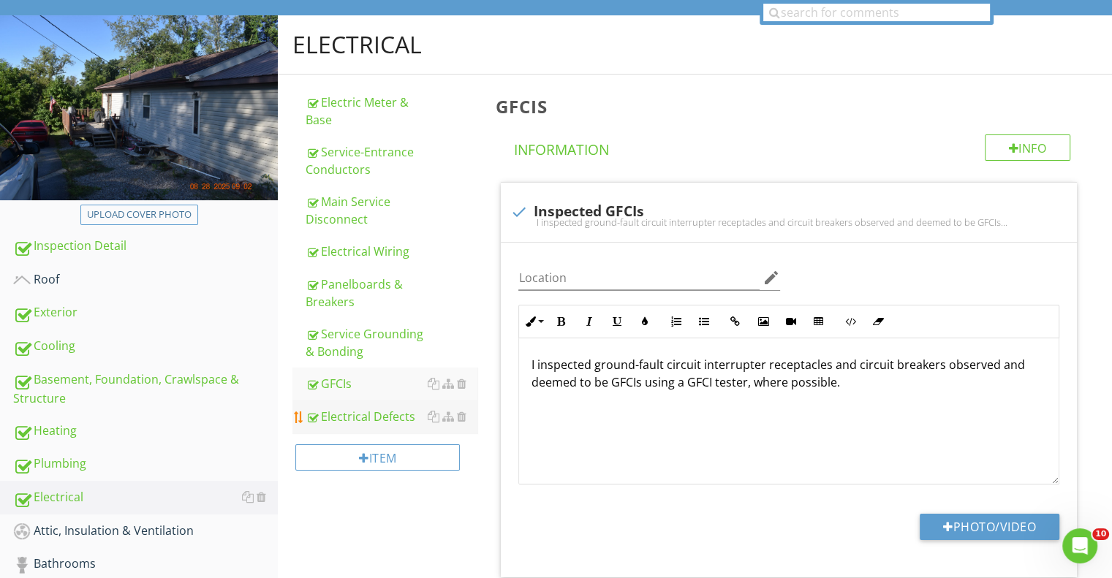
click at [360, 410] on div "Electrical Defects" at bounding box center [392, 417] width 172 height 18
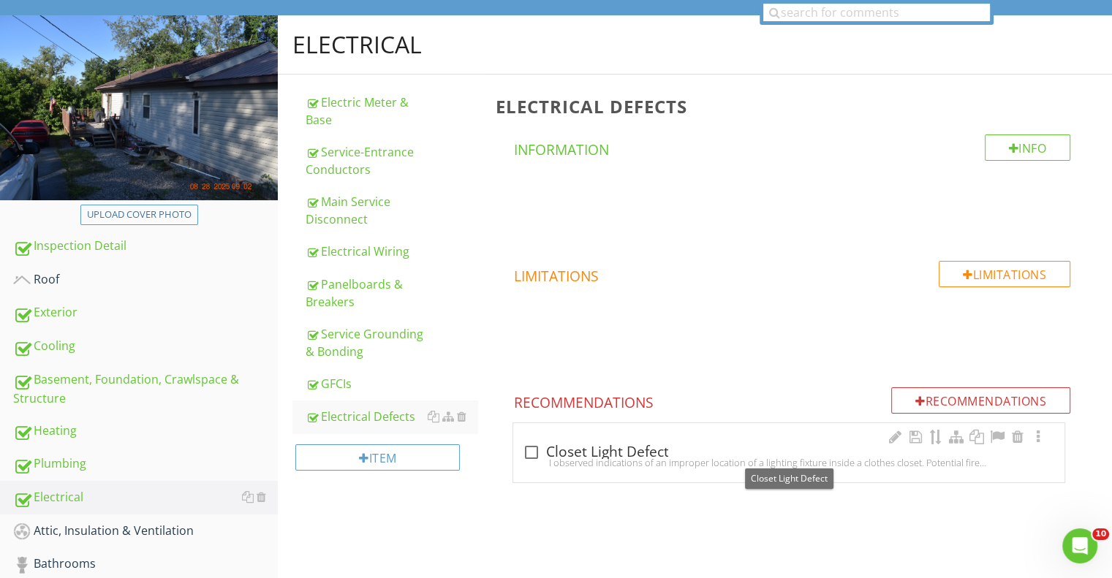
click at [532, 450] on div at bounding box center [530, 452] width 25 height 25
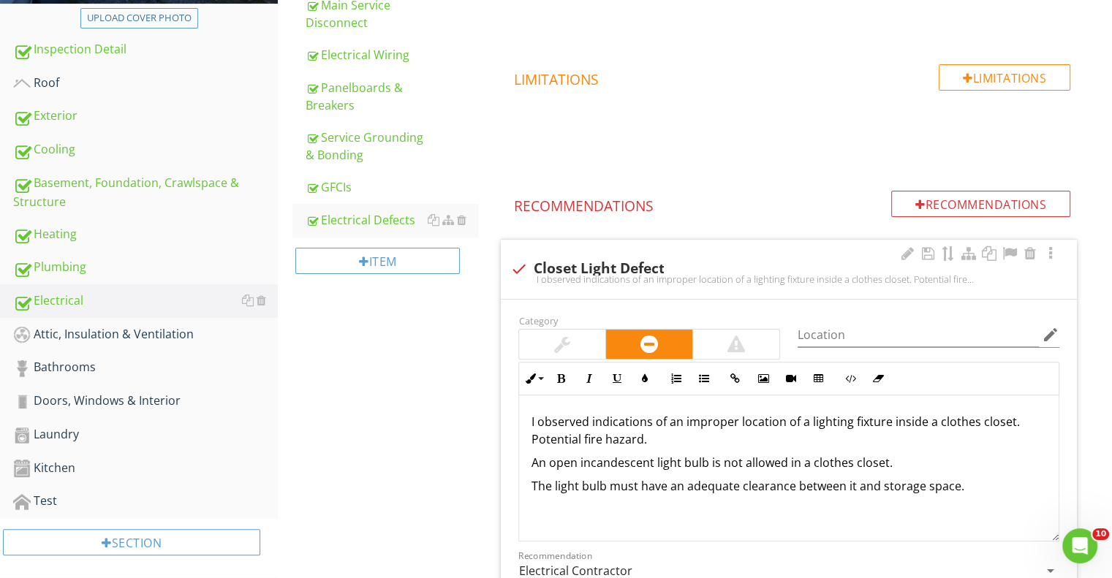
scroll to position [292, 0]
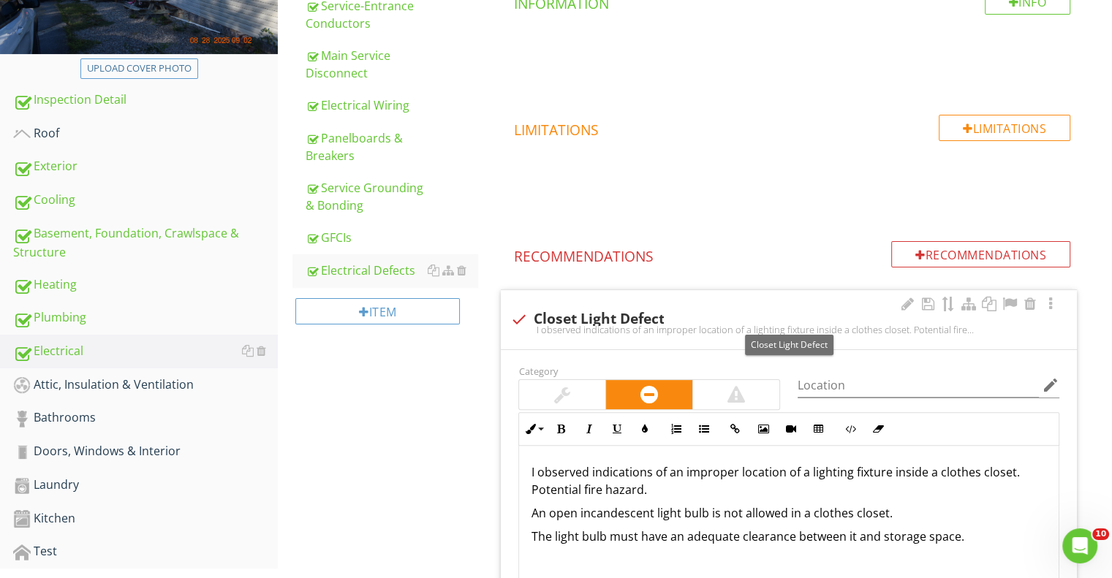
click at [518, 318] on div at bounding box center [518, 319] width 25 height 25
checkbox input "true"
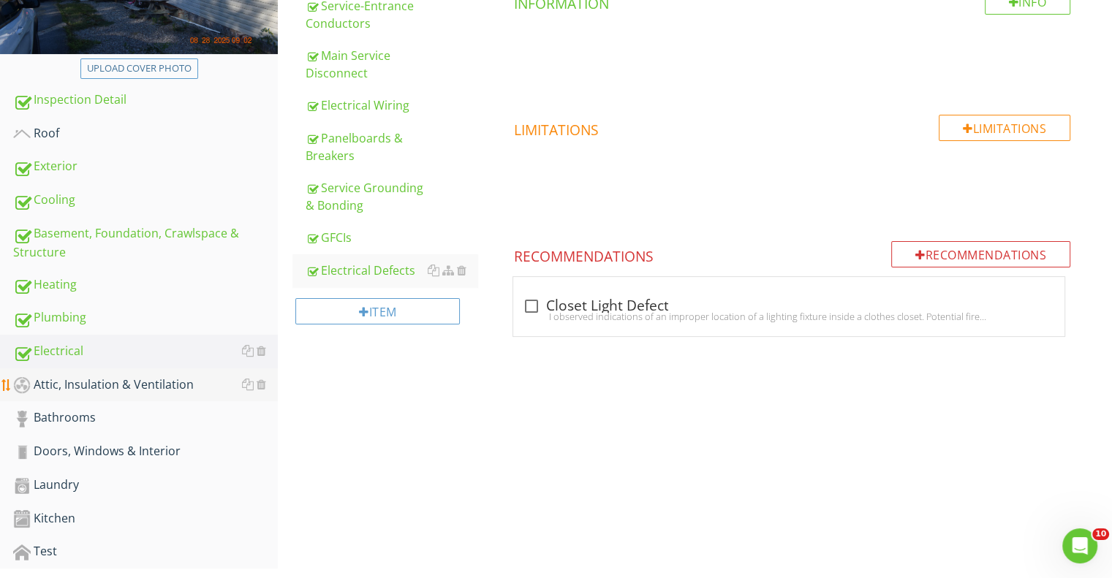
click at [70, 385] on div "Attic, Insulation & Ventilation" at bounding box center [145, 385] width 265 height 19
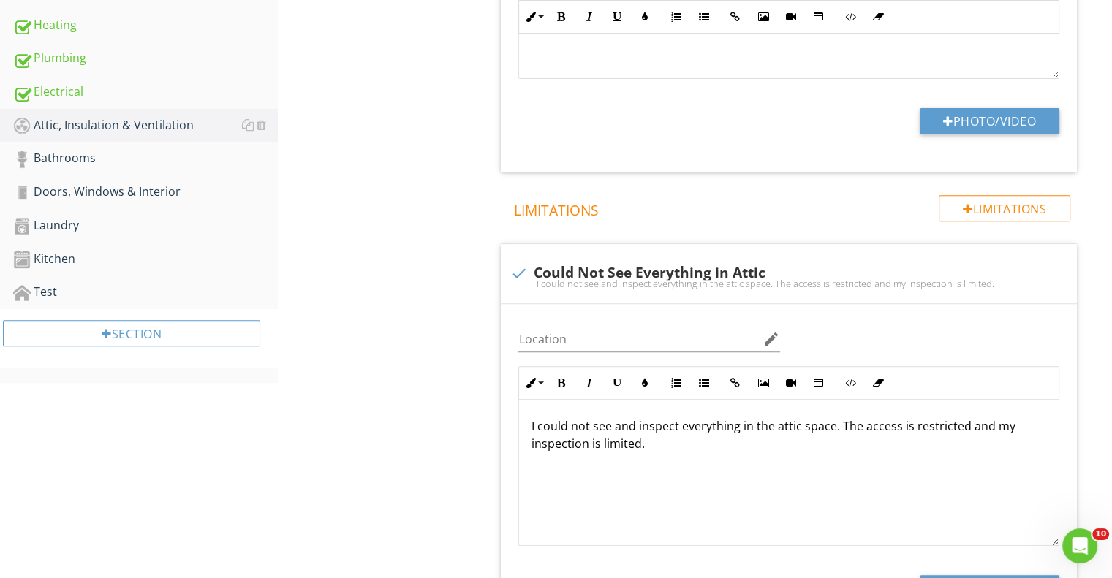
scroll to position [439, 0]
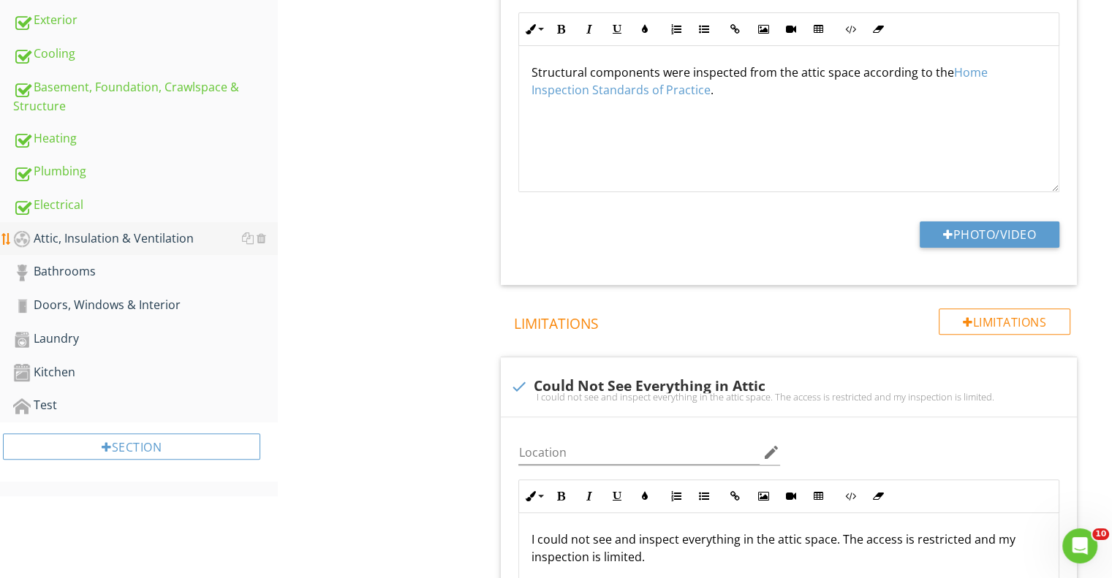
click at [140, 232] on div "Attic, Insulation & Ventilation" at bounding box center [145, 239] width 265 height 19
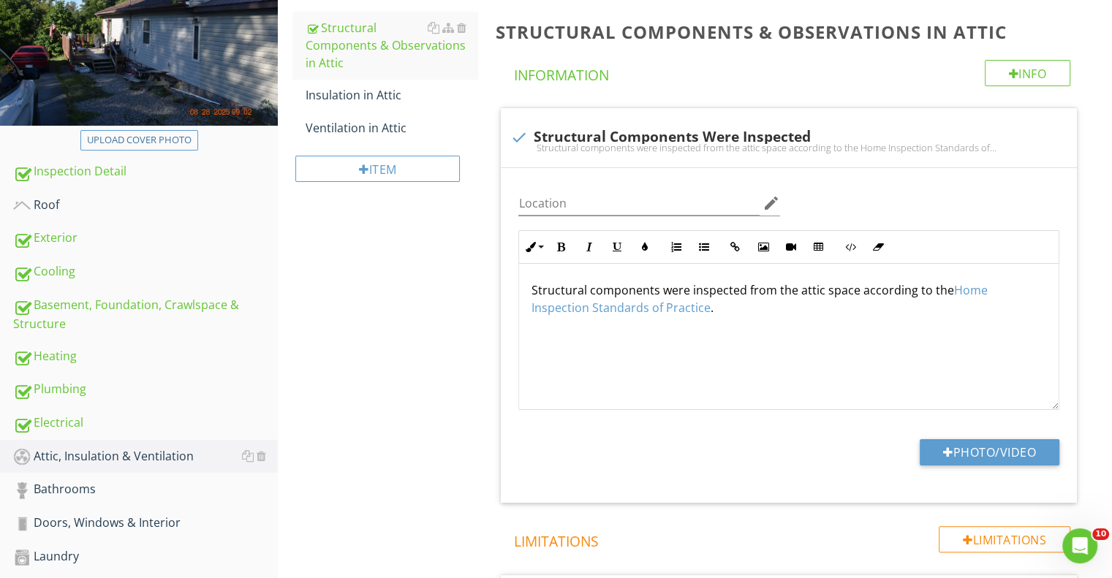
scroll to position [75, 0]
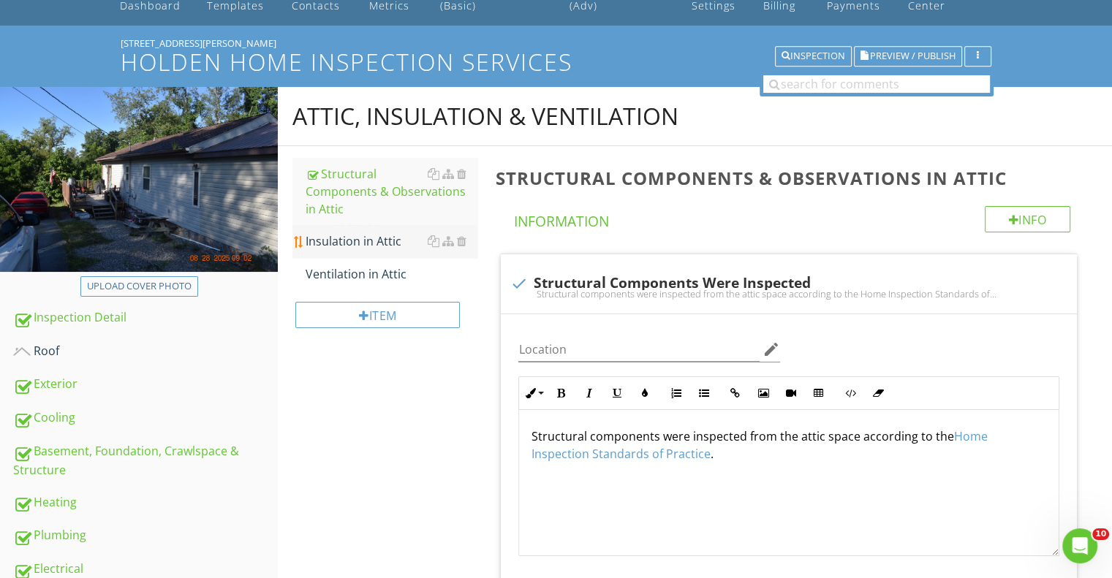
click at [374, 234] on div "Insulation in Attic" at bounding box center [392, 241] width 172 height 18
type textarea "<p>Structural components were inspected from the attic space according to the <…"
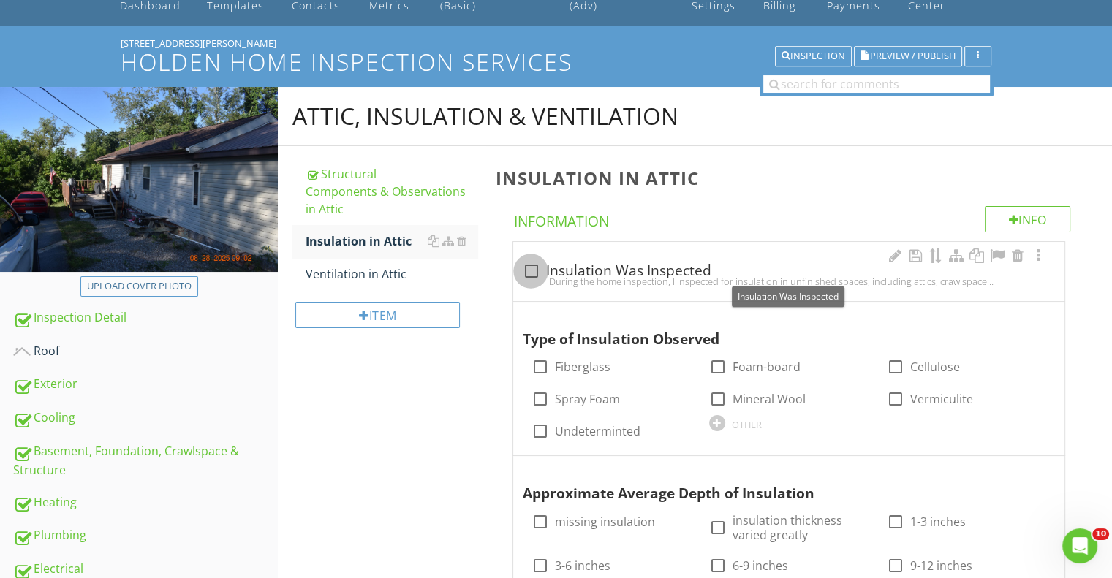
click at [533, 268] on div at bounding box center [530, 271] width 25 height 25
checkbox input "true"
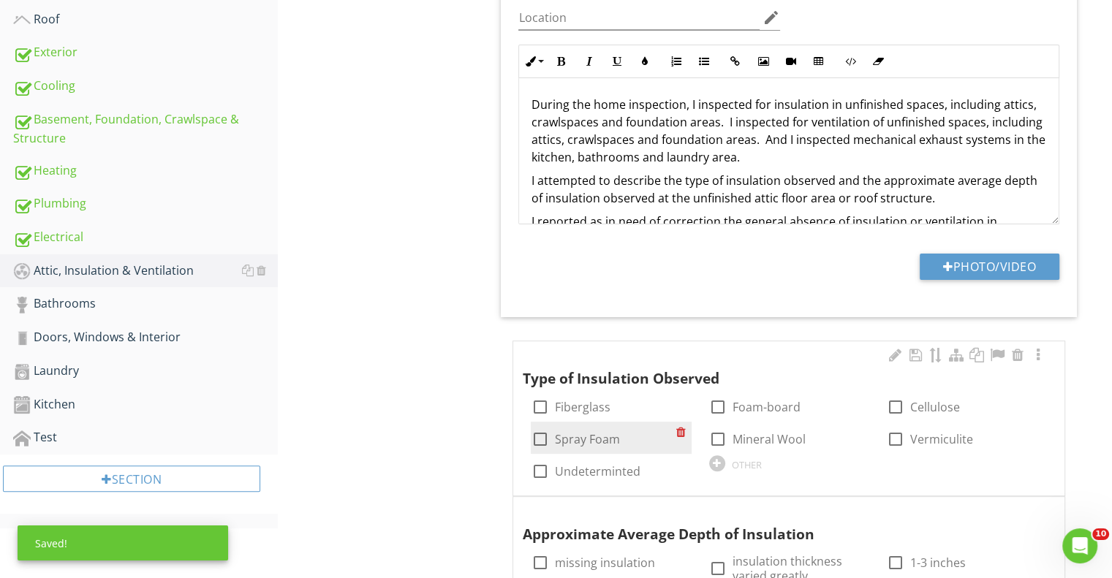
scroll to position [440, 0]
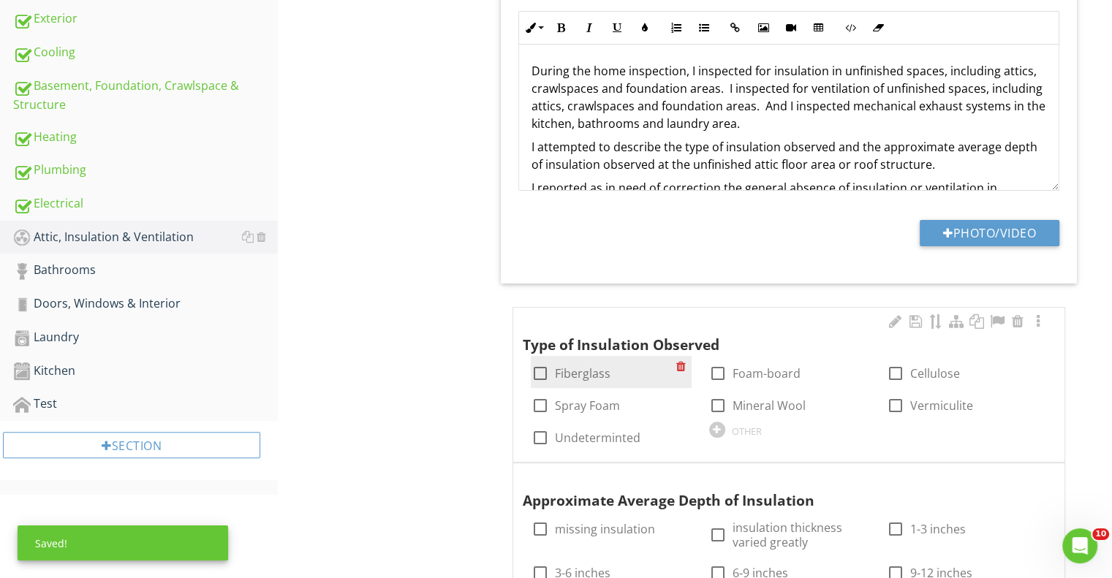
click at [545, 375] on div at bounding box center [539, 373] width 25 height 25
checkbox input "true"
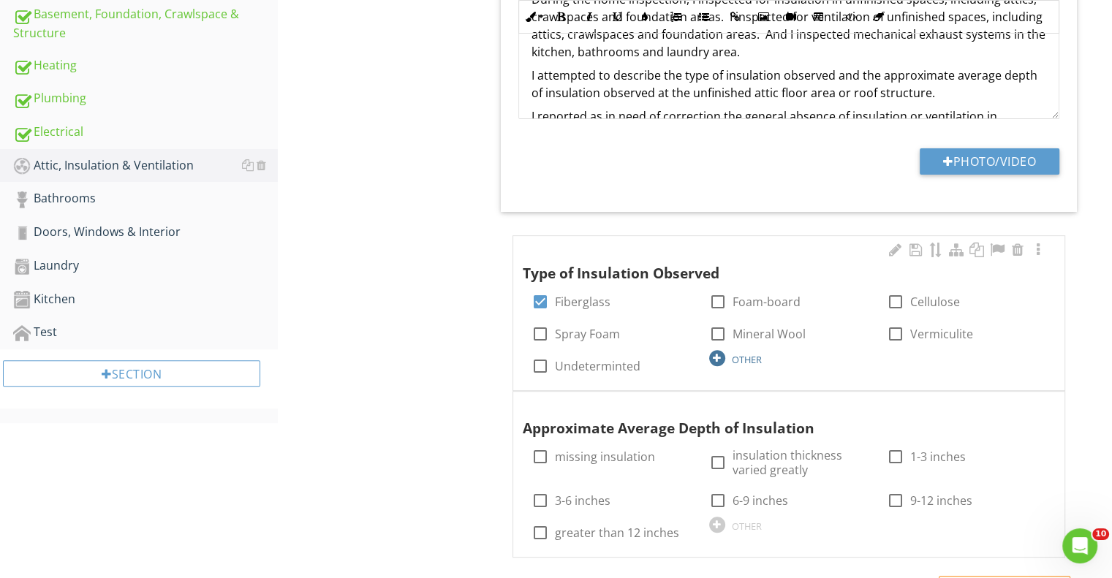
scroll to position [586, 0]
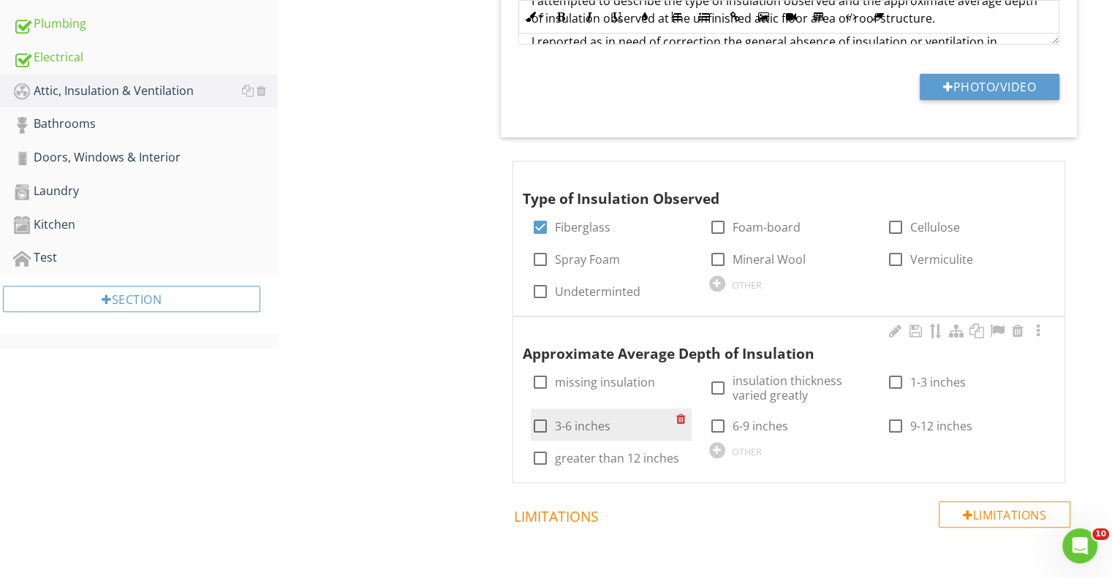
click at [567, 429] on label "3-6 inches" at bounding box center [582, 426] width 56 height 15
checkbox input "true"
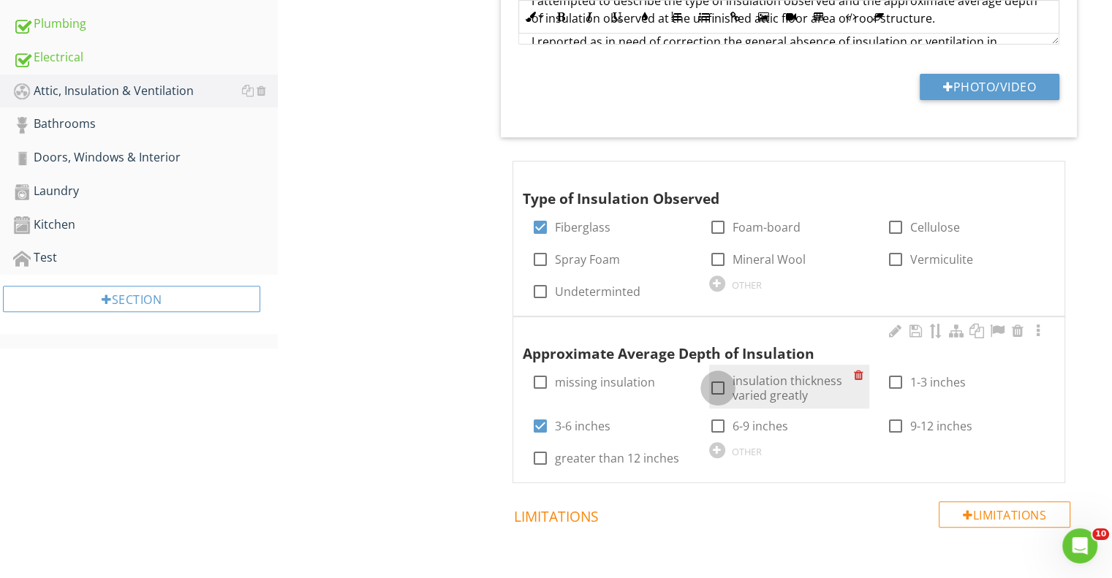
click at [719, 388] on div at bounding box center [718, 388] width 25 height 25
checkbox input "true"
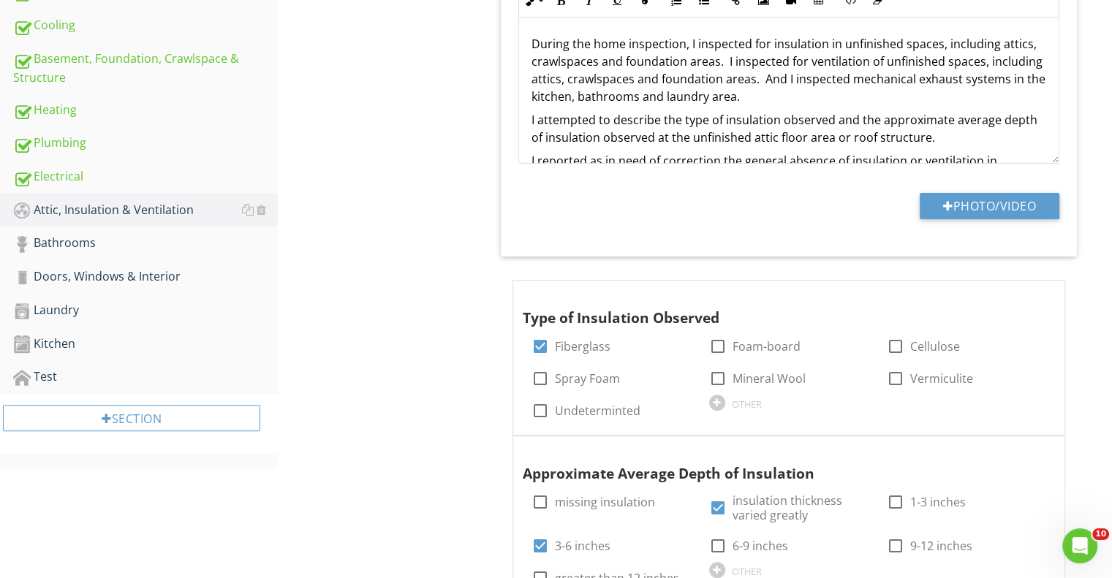
scroll to position [322, 0]
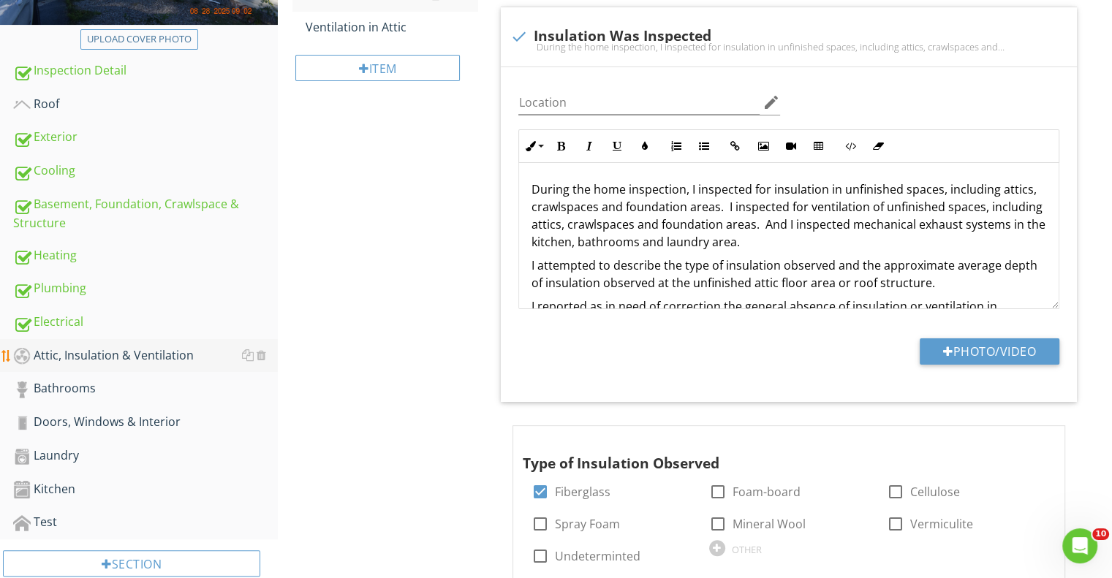
click at [113, 353] on div "Attic, Insulation & Ventilation" at bounding box center [145, 356] width 265 height 19
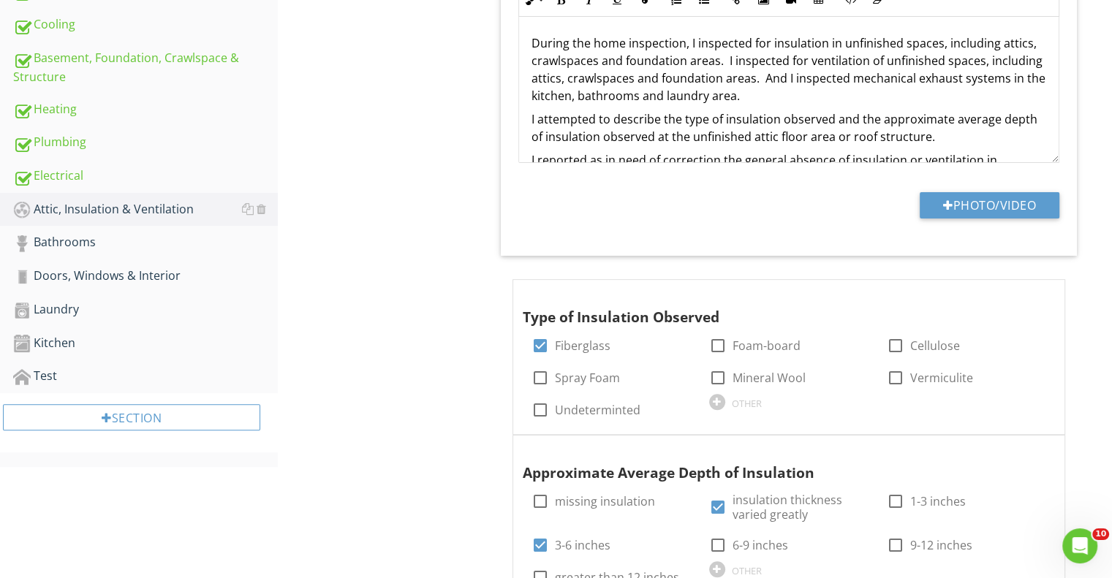
scroll to position [29, 0]
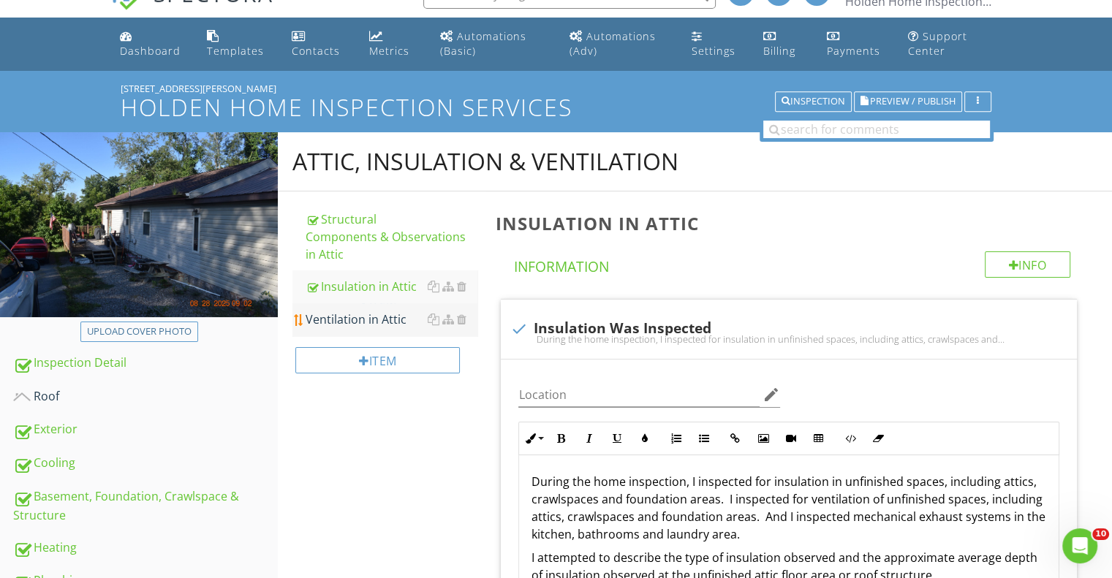
click at [348, 312] on div "Ventilation in Attic" at bounding box center [392, 320] width 172 height 18
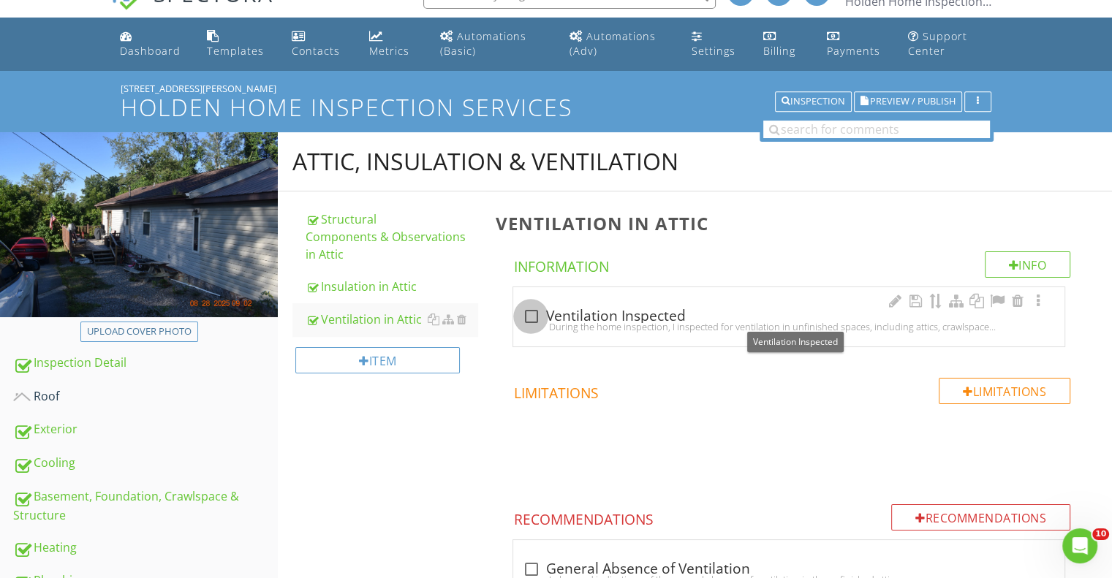
click at [539, 314] on div at bounding box center [530, 316] width 25 height 25
checkbox input "true"
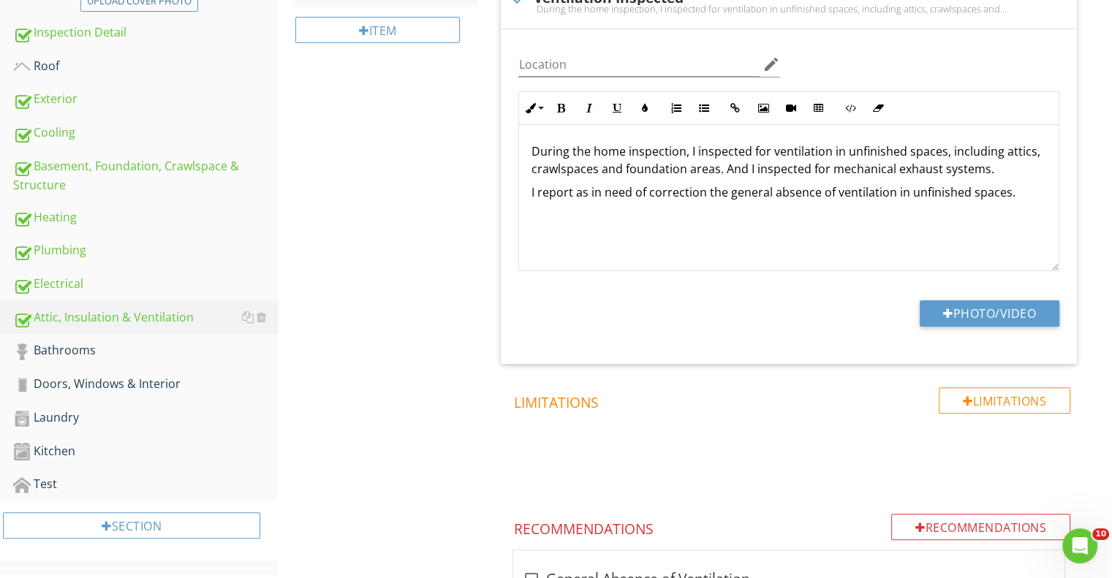
scroll to position [360, 0]
click at [85, 343] on div "Bathrooms" at bounding box center [145, 350] width 265 height 19
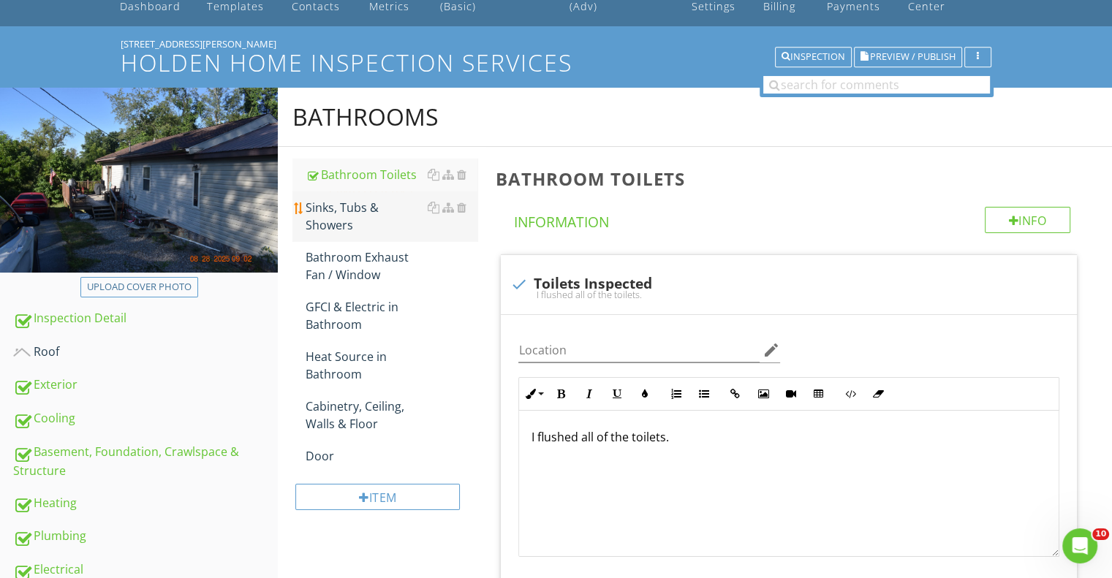
scroll to position [73, 0]
click at [373, 205] on div "Sinks, Tubs & Showers" at bounding box center [392, 217] width 172 height 35
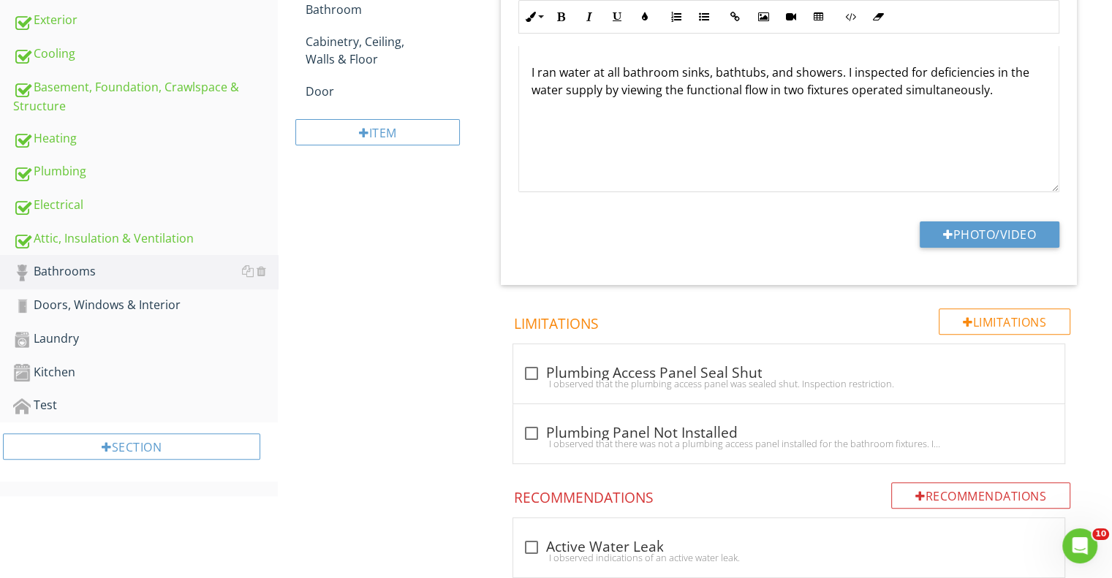
scroll to position [585, 0]
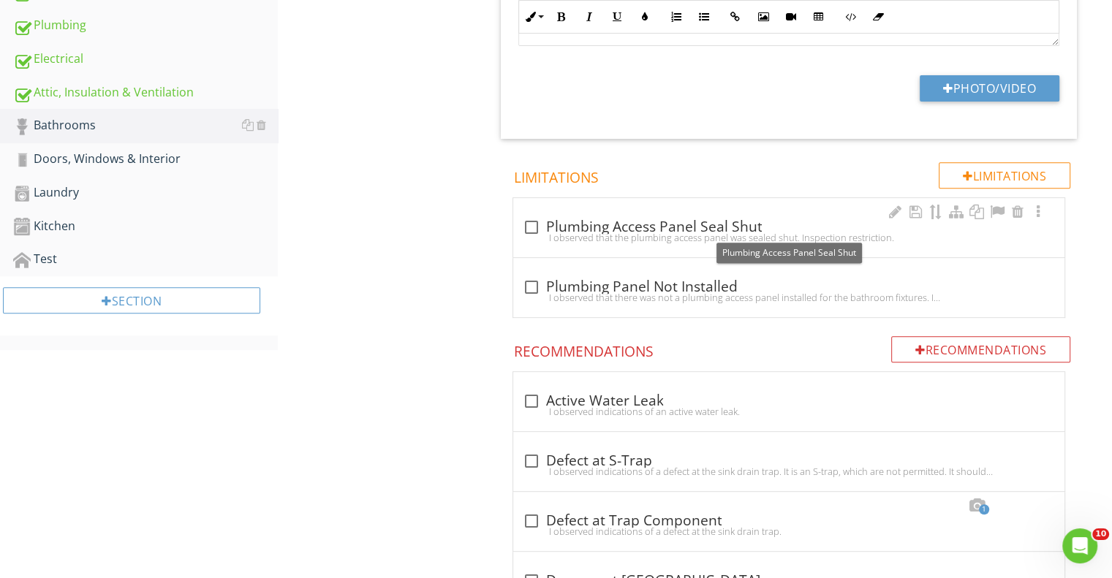
click at [538, 224] on div at bounding box center [530, 227] width 25 height 25
checkbox input "true"
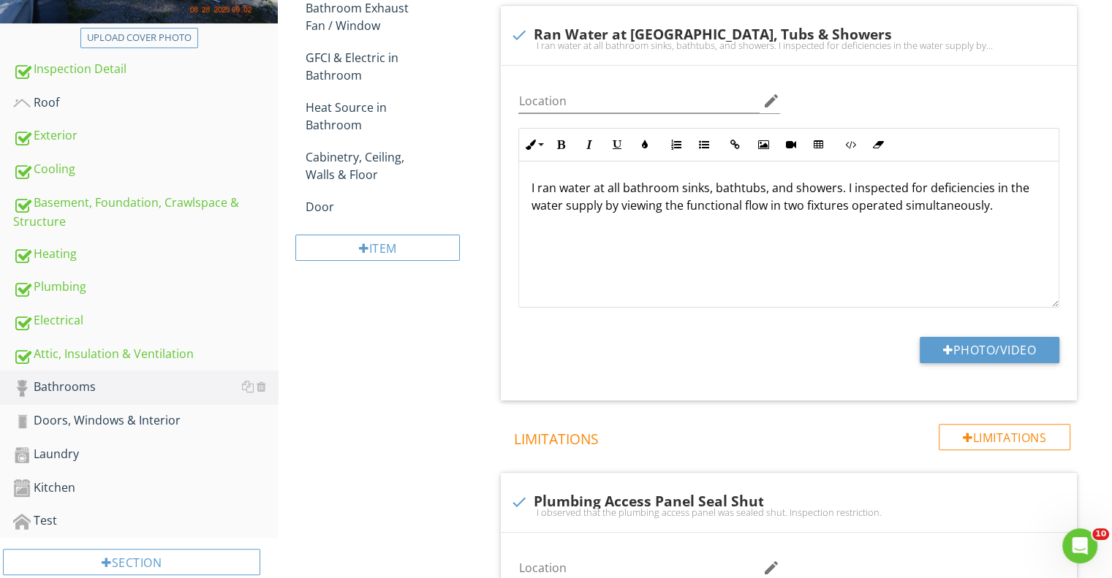
scroll to position [146, 0]
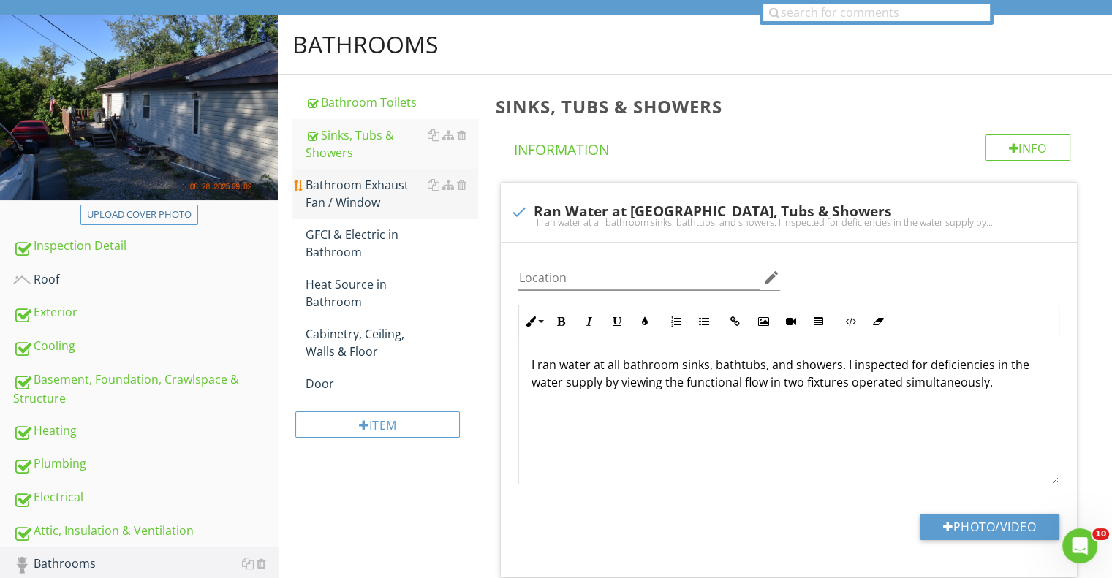
click at [346, 197] on div "Bathroom Exhaust Fan / Window" at bounding box center [392, 193] width 172 height 35
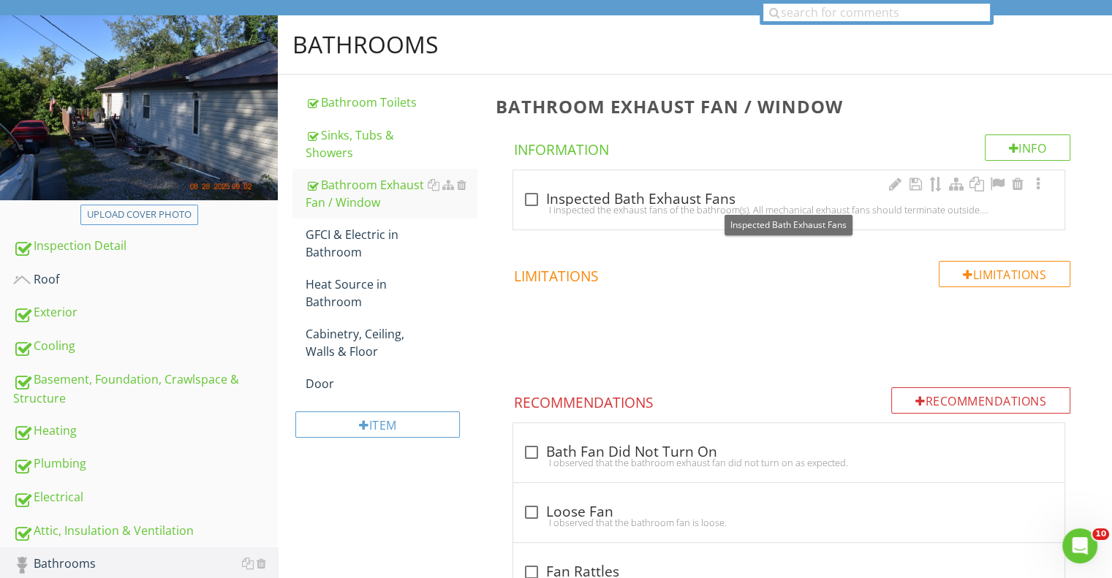
click at [533, 195] on div at bounding box center [530, 199] width 25 height 25
checkbox input "true"
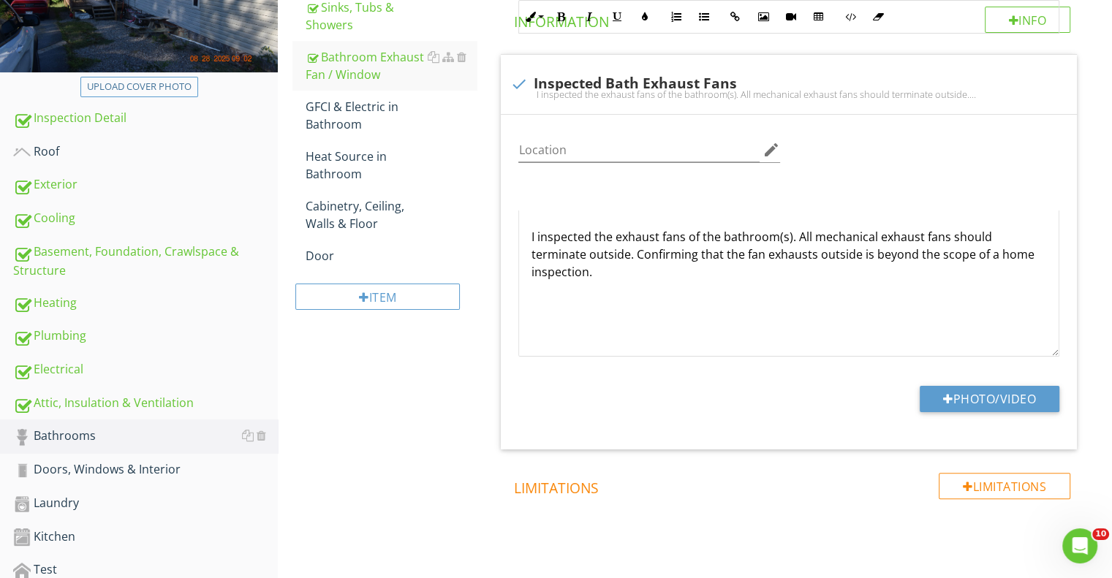
scroll to position [73, 0]
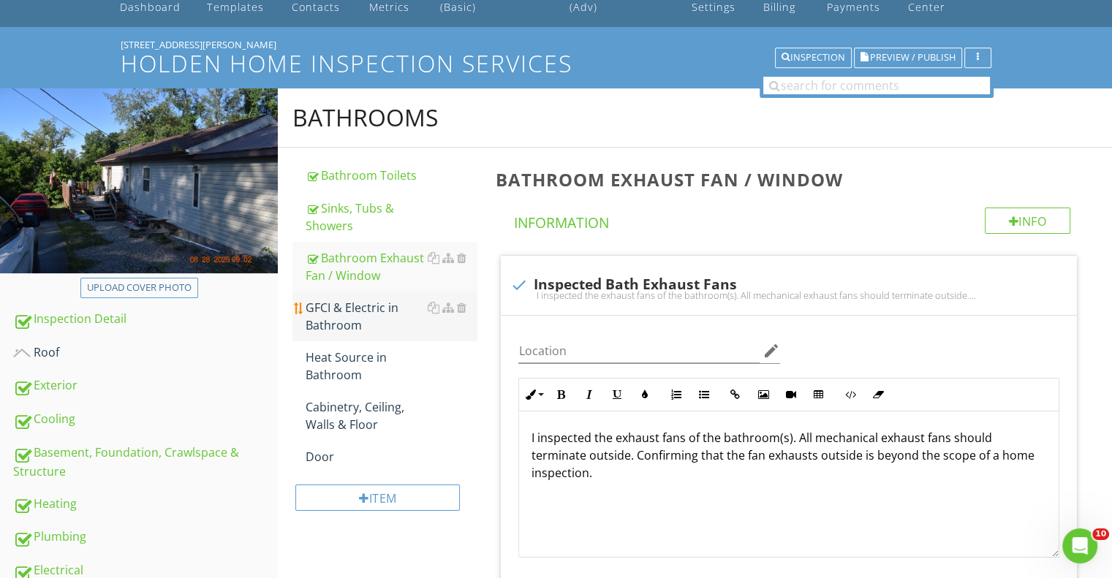
click at [352, 309] on div "GFCI & Electric in Bathroom" at bounding box center [392, 316] width 172 height 35
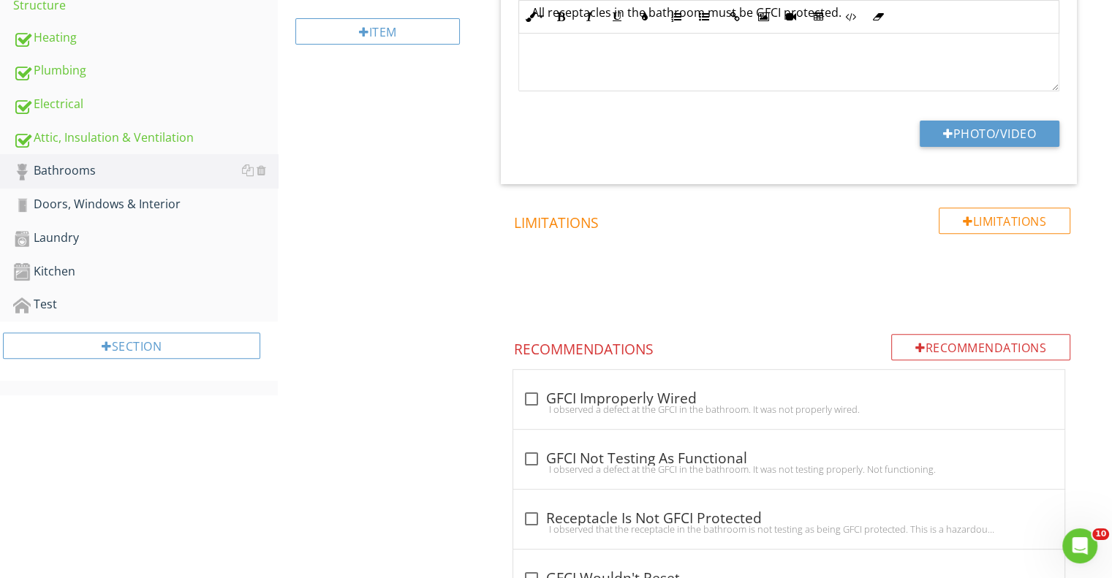
scroll to position [174, 0]
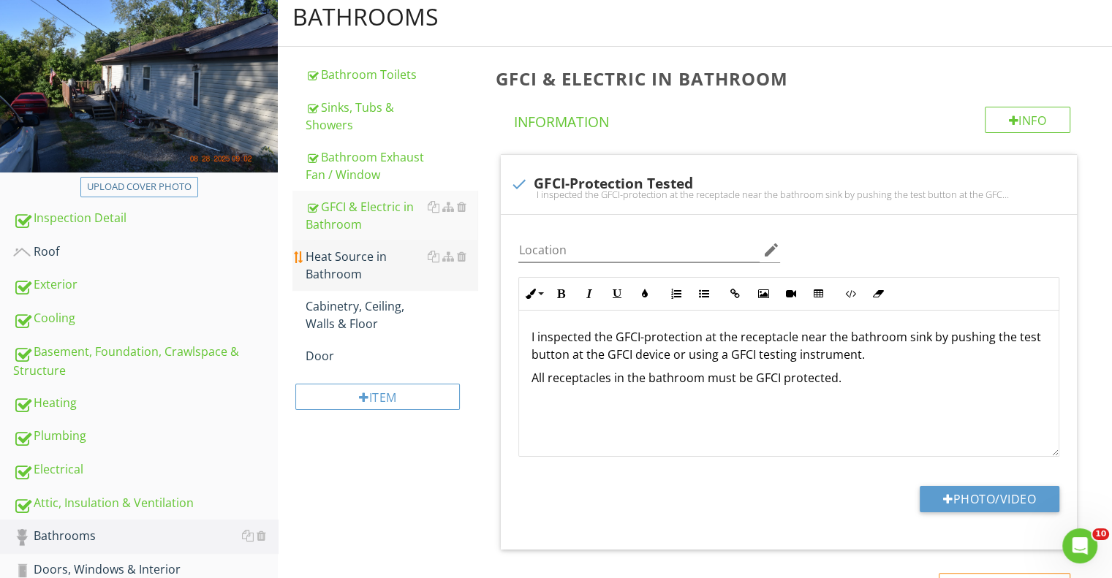
click at [338, 271] on div "Heat Source in Bathroom" at bounding box center [392, 265] width 172 height 35
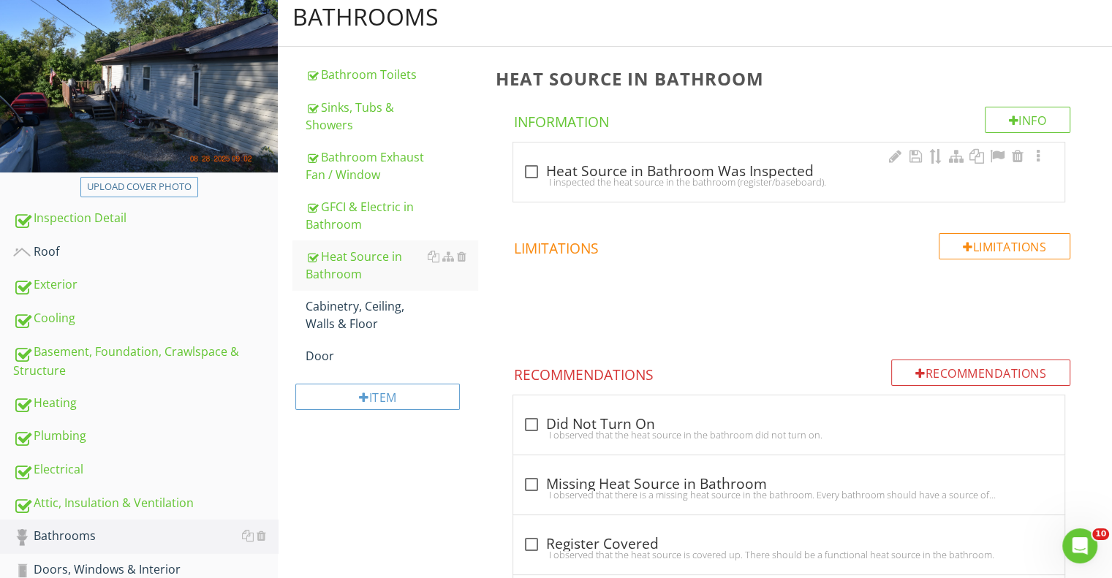
click at [527, 176] on div "I inspected the heat source in the bathroom (register/baseboard)." at bounding box center [789, 182] width 534 height 12
checkbox input "true"
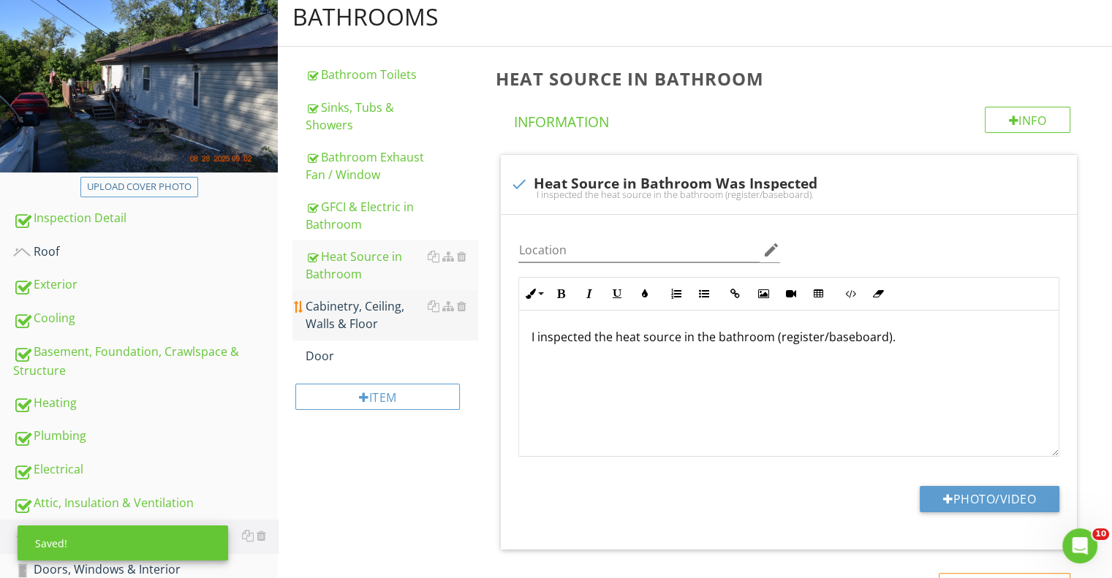
click at [361, 307] on div "Cabinetry, Ceiling, Walls & Floor" at bounding box center [392, 315] width 172 height 35
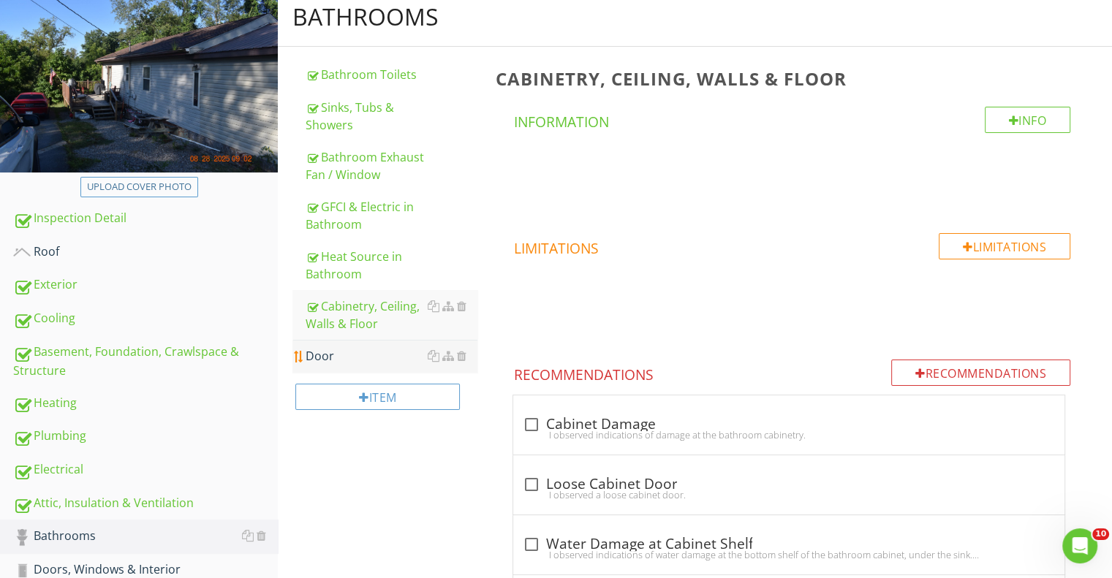
click at [335, 355] on div "Door" at bounding box center [392, 356] width 172 height 18
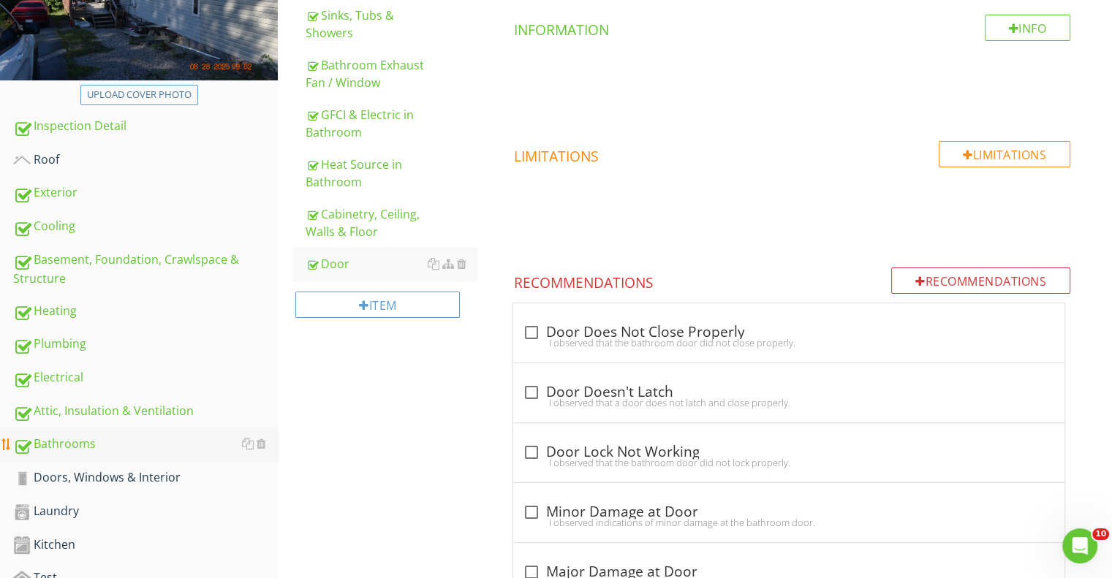
scroll to position [386, 0]
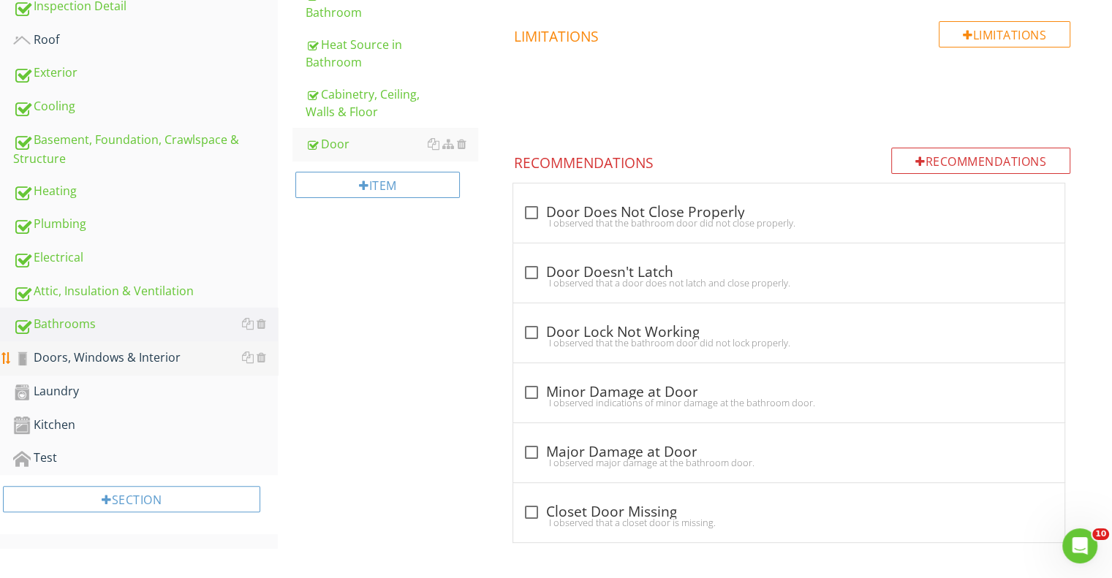
click at [75, 354] on div "Doors, Windows & Interior" at bounding box center [145, 358] width 265 height 19
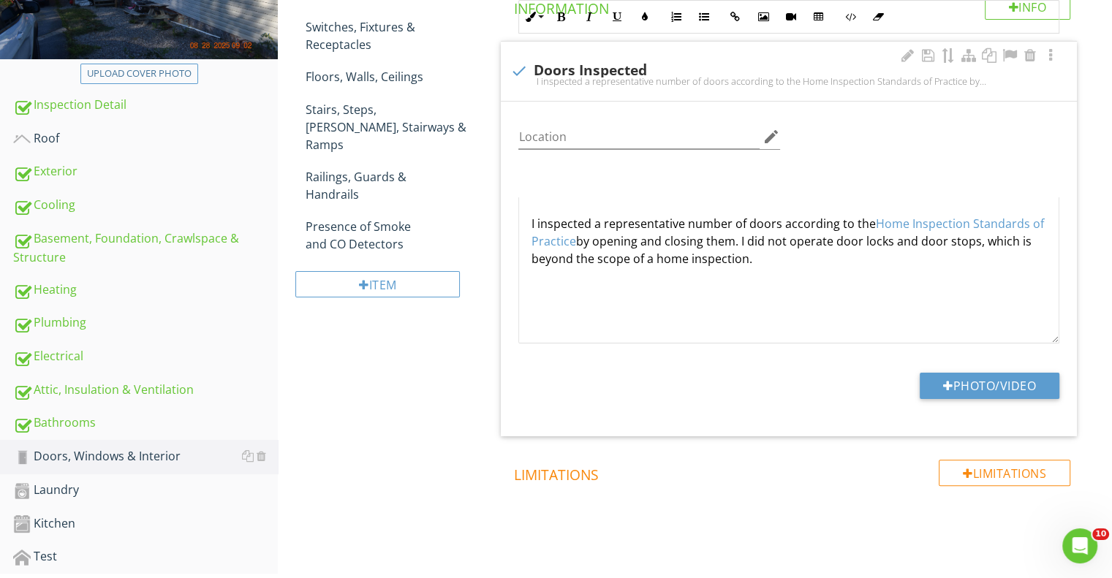
scroll to position [20, 0]
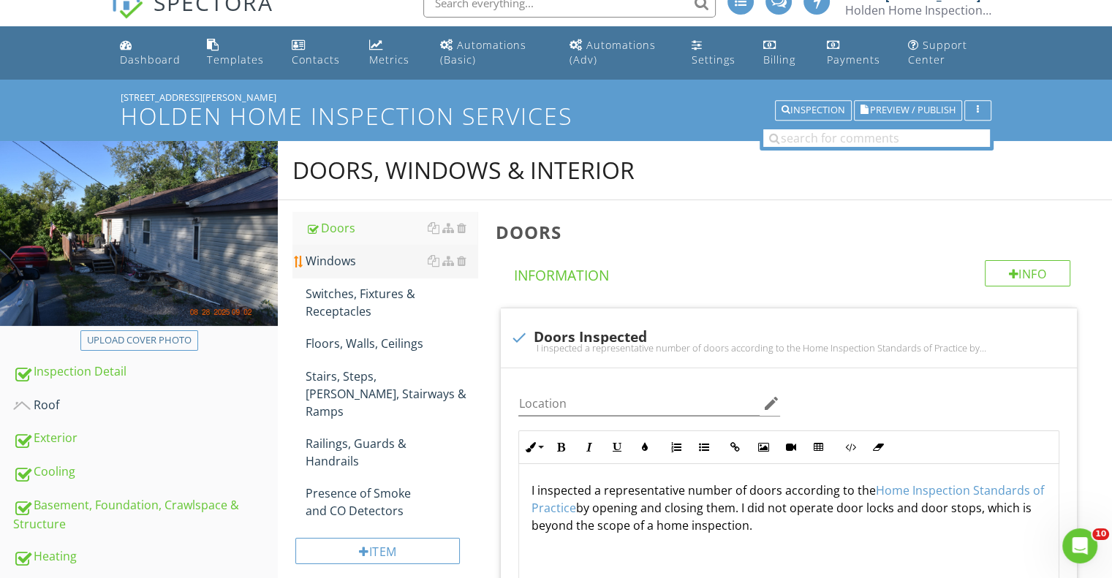
click at [351, 258] on div "Windows" at bounding box center [392, 261] width 172 height 18
type textarea "<p>I inspected a representative number of doors according to the <a fr-original…"
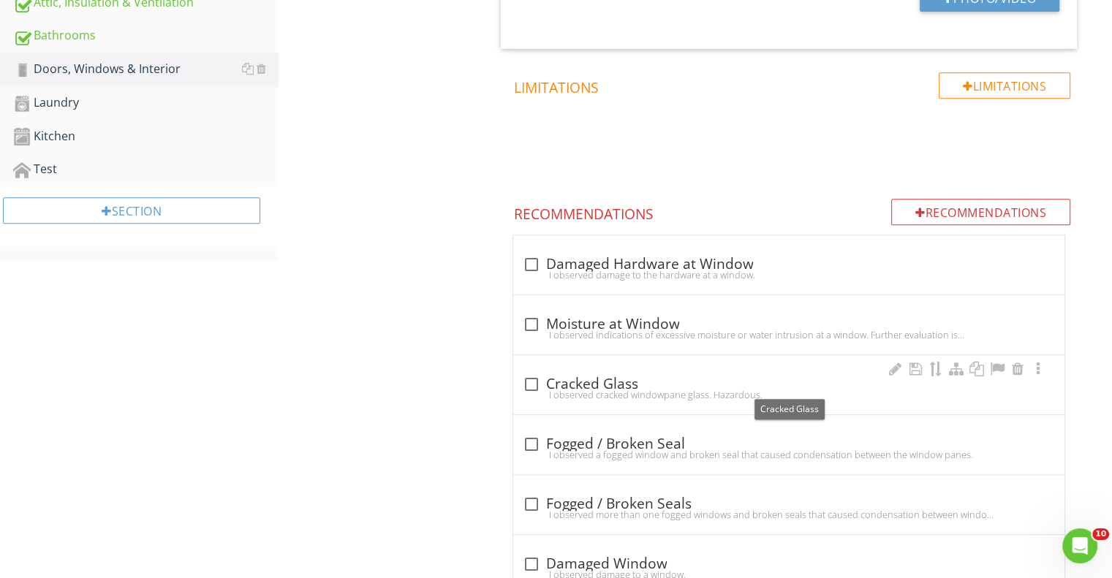
scroll to position [752, 0]
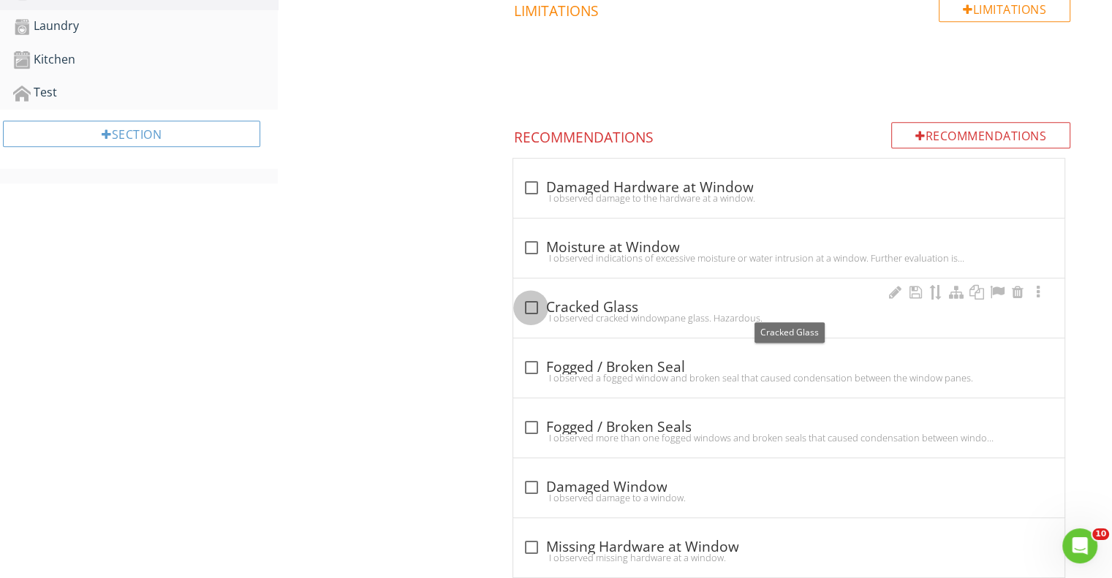
click at [533, 302] on div at bounding box center [530, 307] width 25 height 25
checkbox input "true"
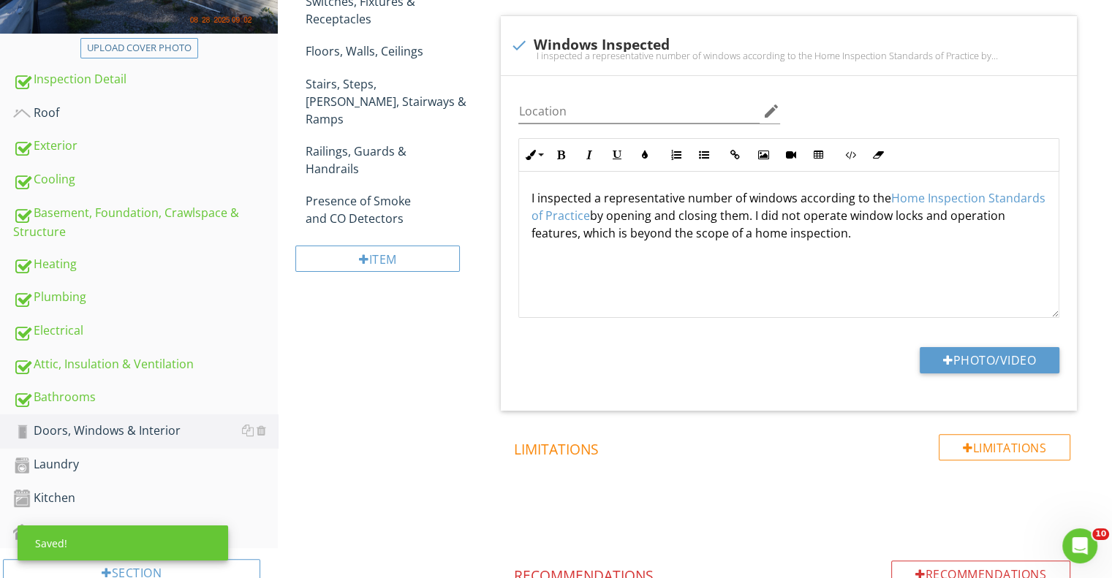
scroll to position [94, 0]
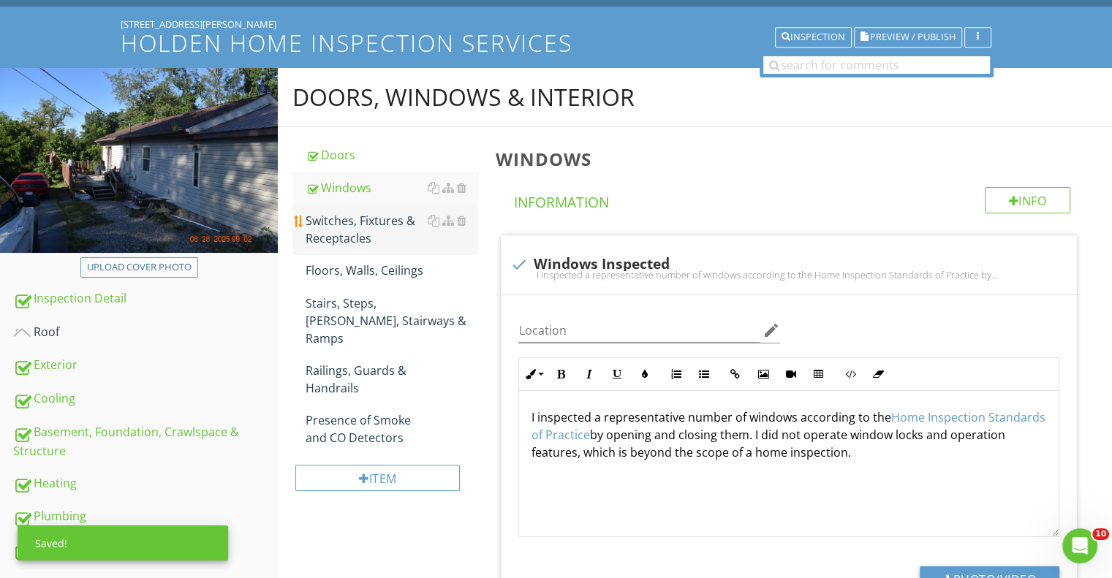
click at [363, 238] on div "Switches, Fixtures & Receptacles" at bounding box center [392, 229] width 172 height 35
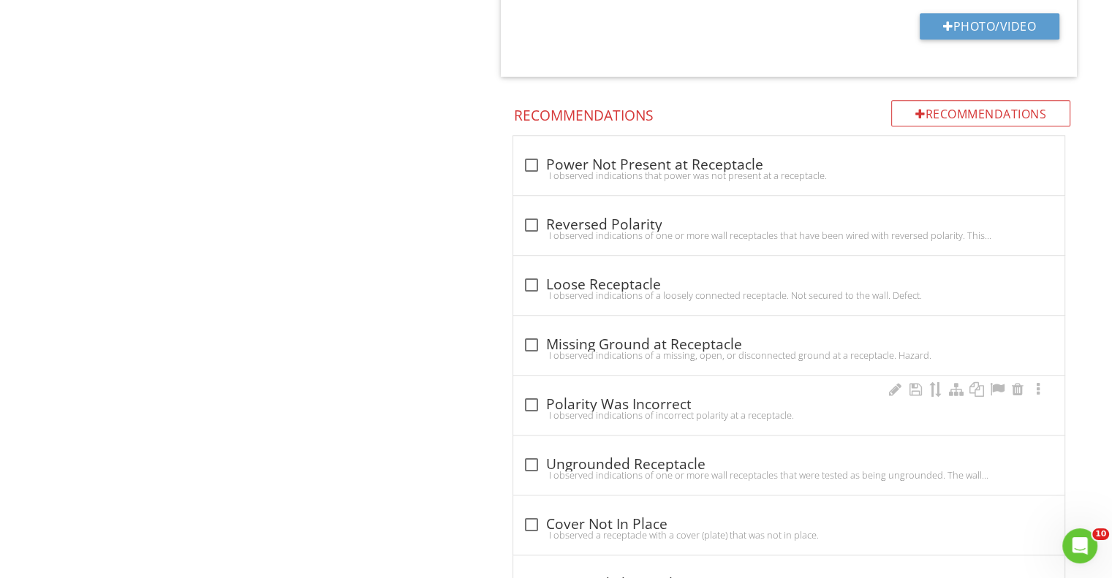
scroll to position [1117, 0]
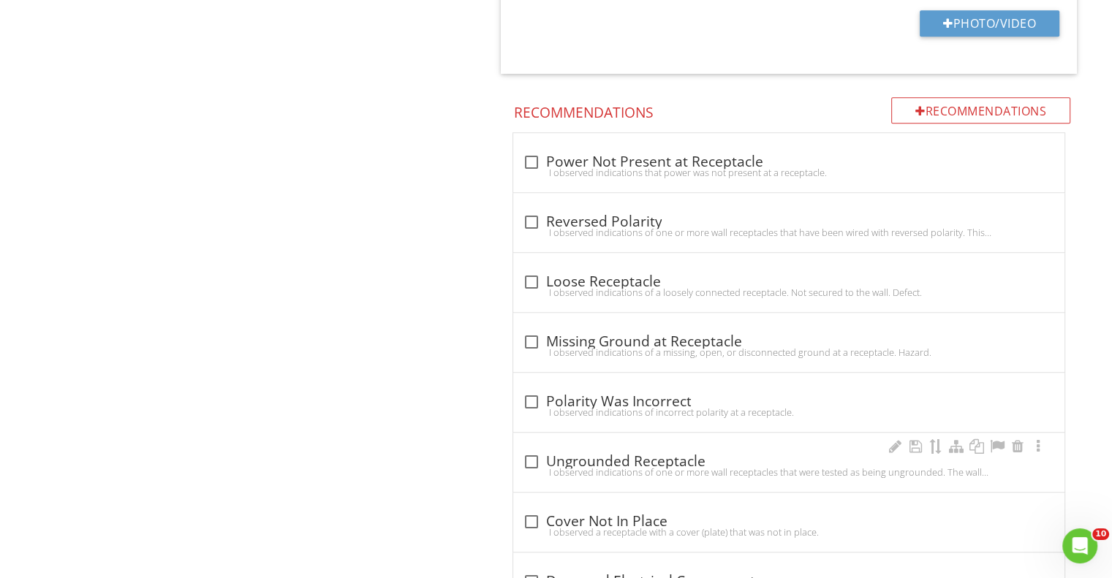
click at [529, 454] on div at bounding box center [530, 462] width 25 height 25
checkbox input "true"
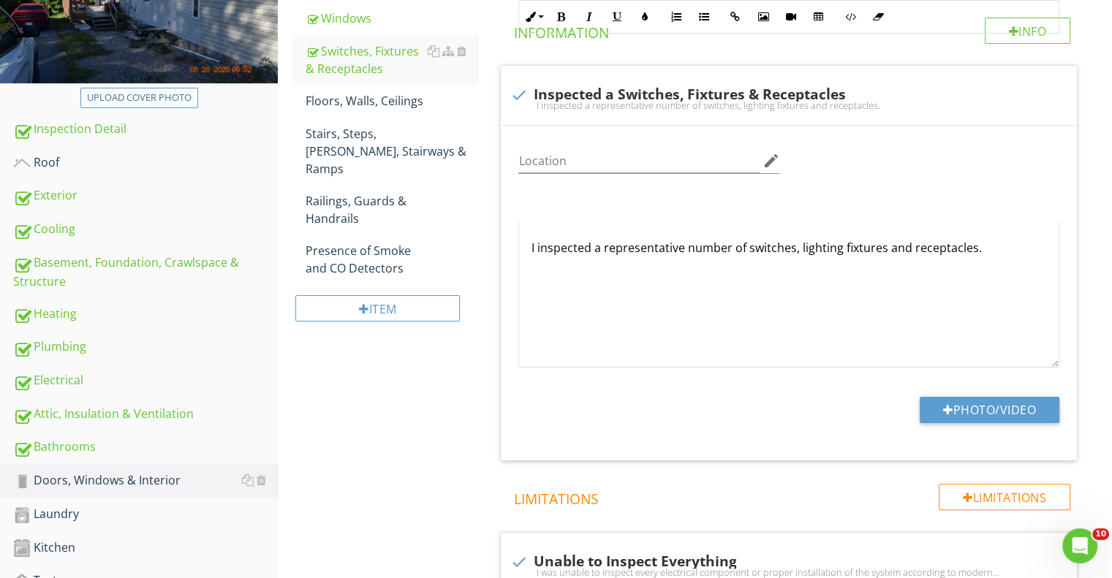
scroll to position [120, 0]
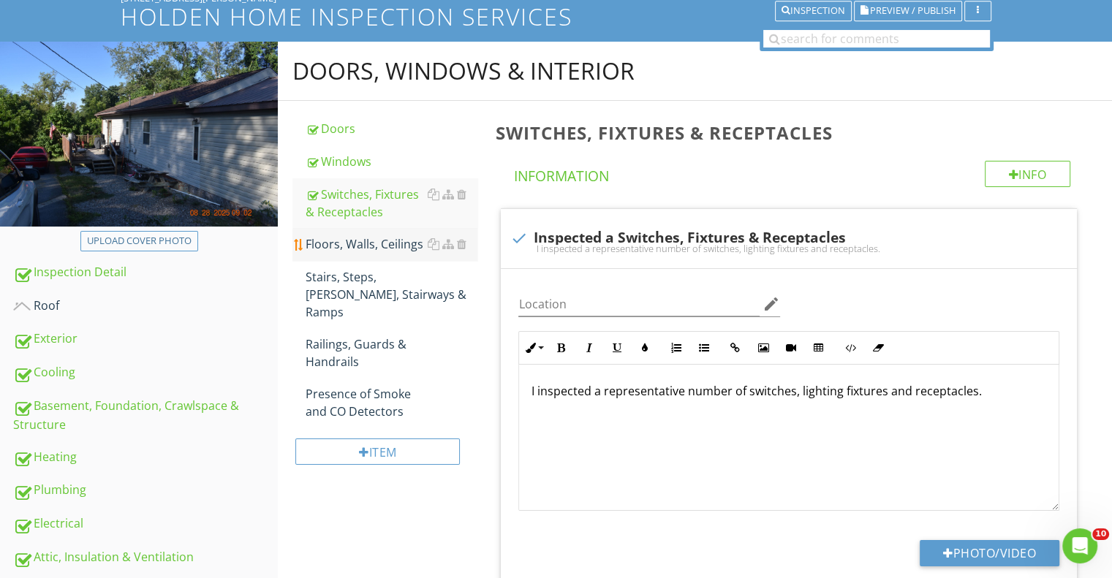
click at [363, 243] on div "Floors, Walls, Ceilings" at bounding box center [392, 244] width 172 height 18
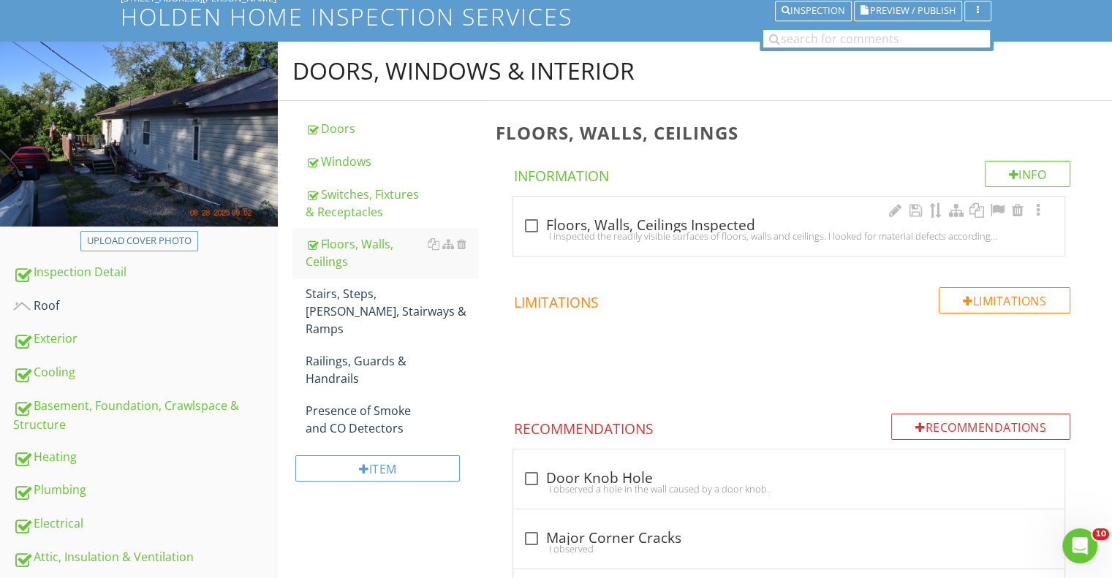
click at [529, 227] on div at bounding box center [530, 225] width 25 height 25
checkbox input "true"
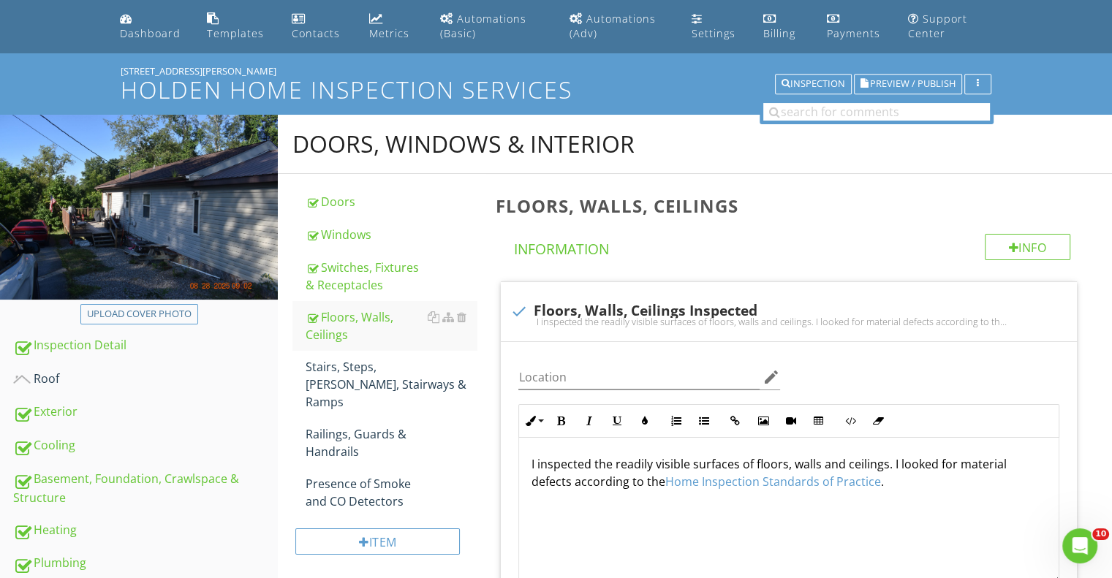
scroll to position [47, 0]
click at [387, 370] on div "Stairs, Steps, Stoops, Stairways & Ramps" at bounding box center [392, 384] width 172 height 53
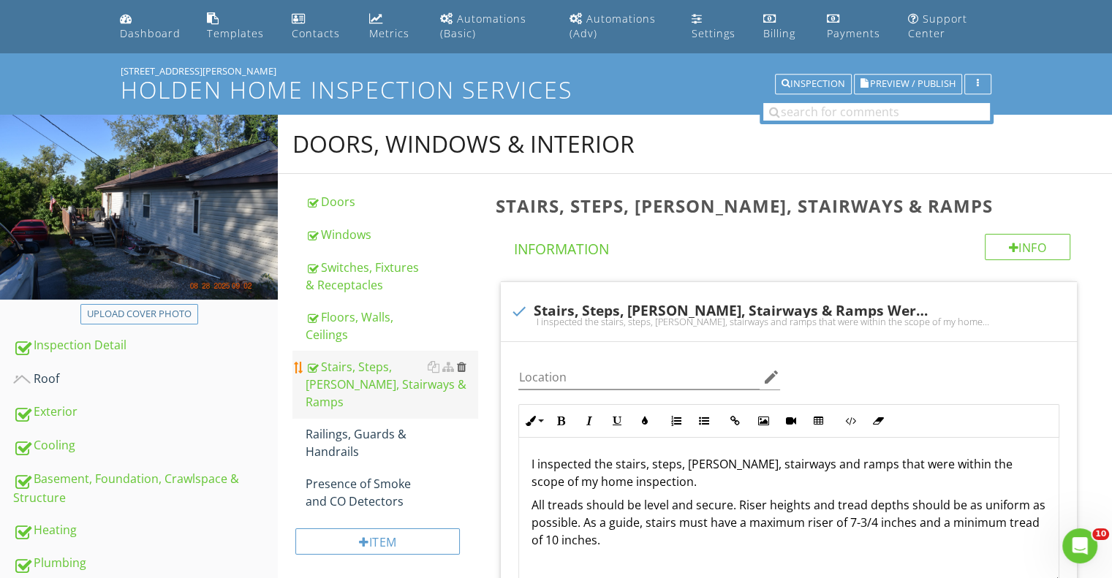
click at [463, 367] on div at bounding box center [461, 367] width 10 height 12
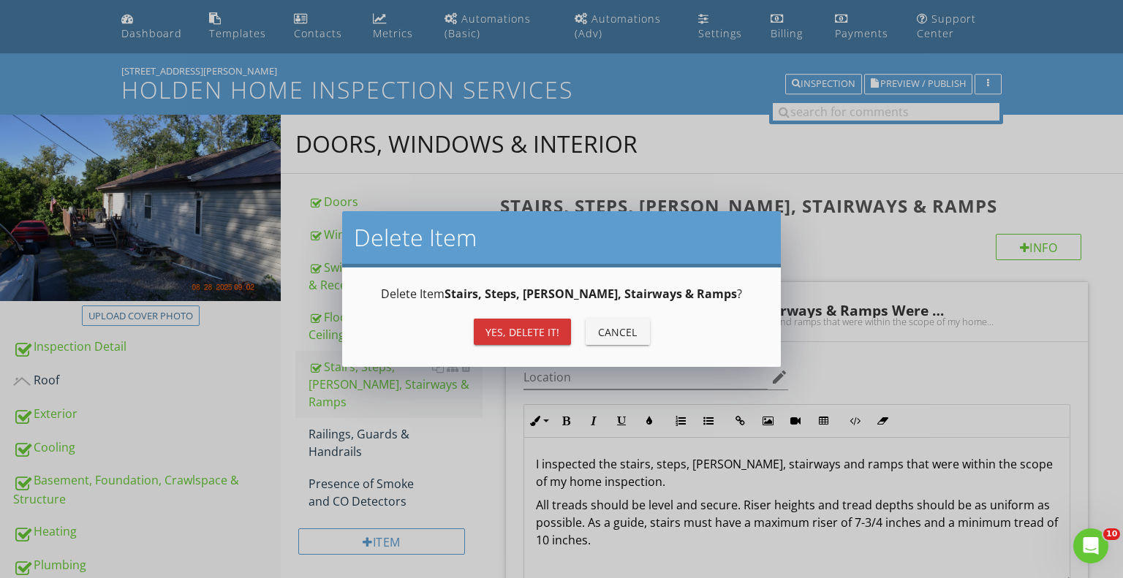
click at [529, 325] on div "Yes, Delete it!" at bounding box center [522, 332] width 74 height 15
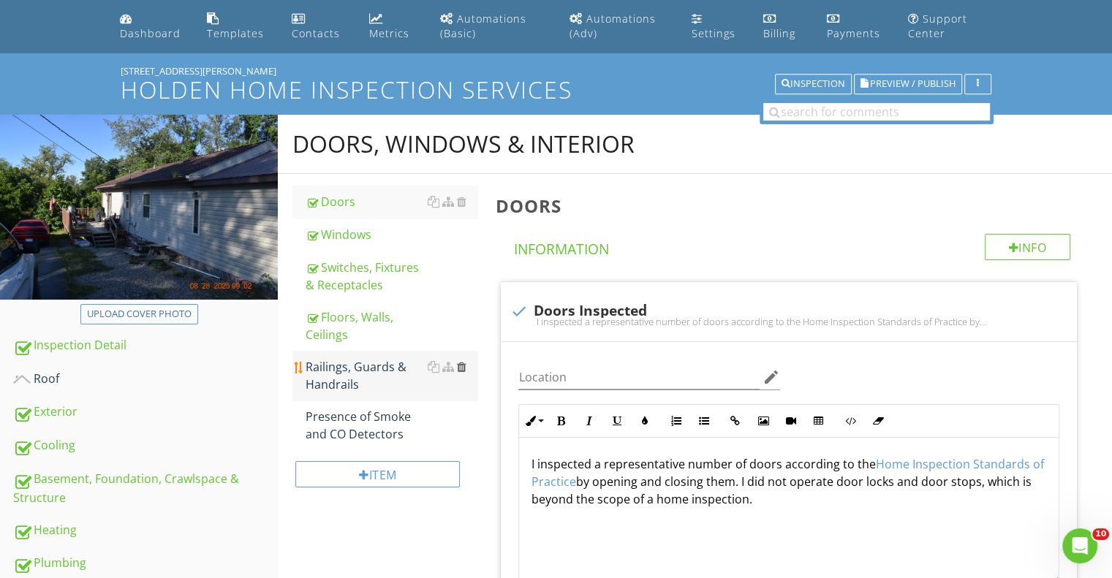
click at [464, 365] on div at bounding box center [461, 367] width 10 height 12
type textarea "<p>I inspected a representative number of doors according to the <a fr-original…"
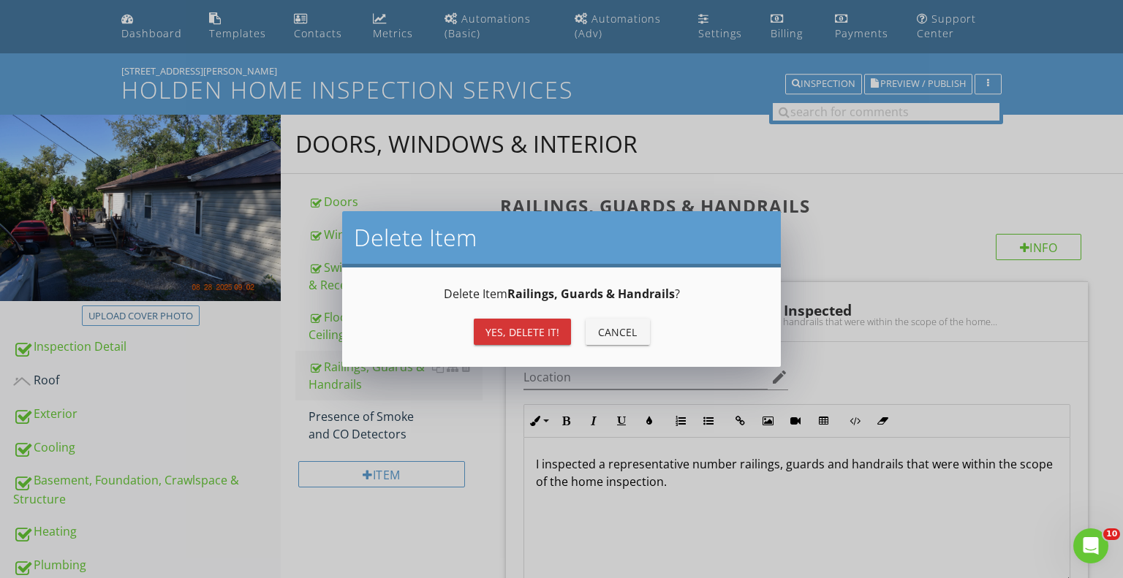
click at [515, 336] on div "Yes, Delete it!" at bounding box center [522, 332] width 74 height 15
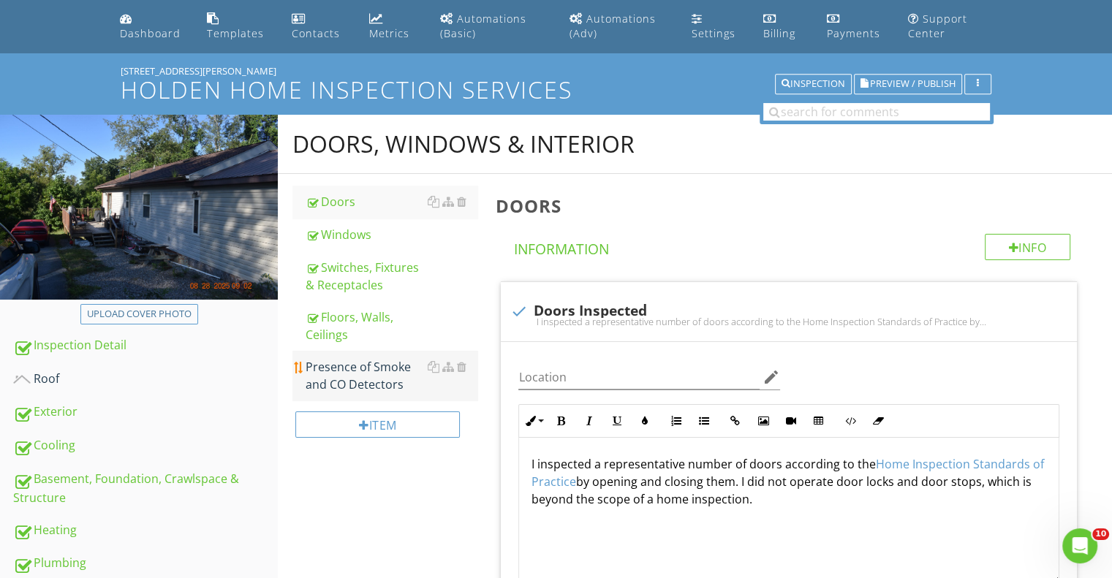
click at [386, 418] on div "Item" at bounding box center [377, 425] width 165 height 26
drag, startPoint x: 328, startPoint y: 471, endPoint x: 354, endPoint y: 455, distance: 30.8
click at [328, 471] on div "Add an Optional Item keyboard_arrow_down check_box_outline_blank Bar Sink Add O…" at bounding box center [556, 289] width 1112 height 578
click at [387, 372] on div "Presence of Smoke and CO Detectors" at bounding box center [392, 375] width 172 height 35
type textarea "<p>I inspected a representative number of doors according to the <a fr-original…"
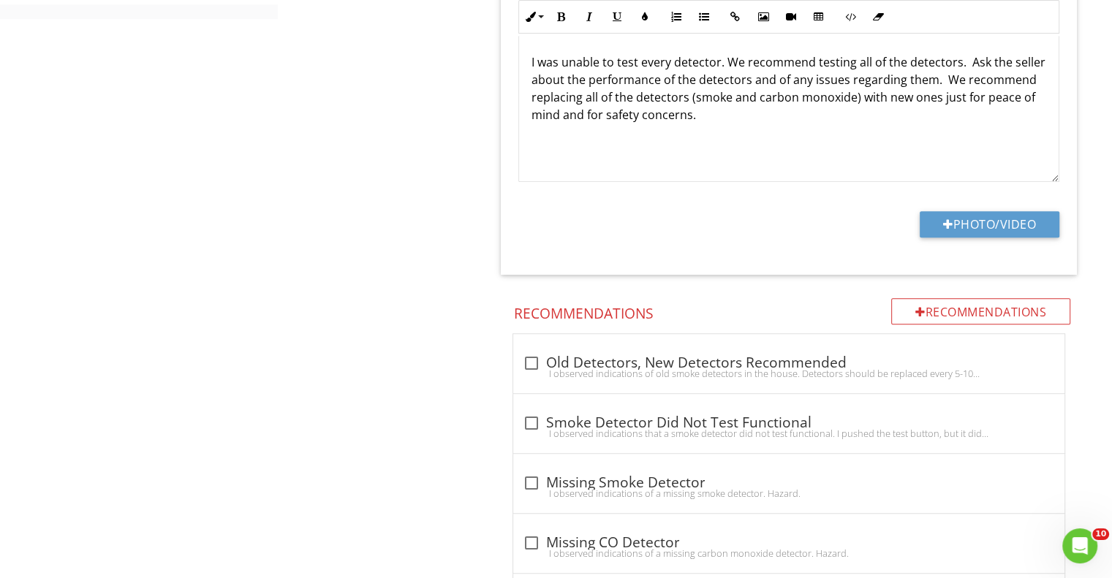
scroll to position [997, 0]
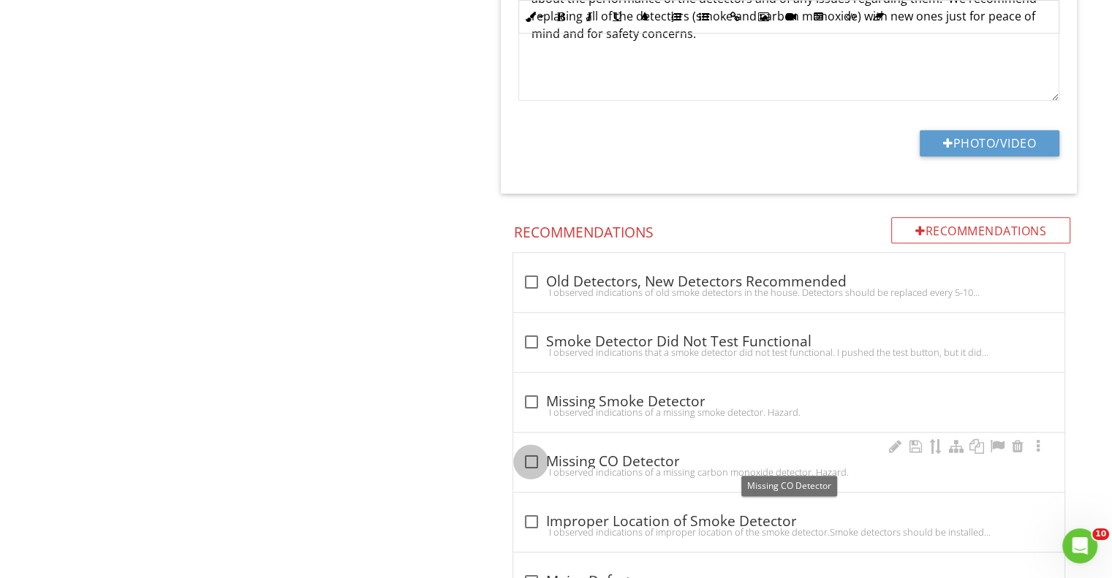
click at [528, 457] on div at bounding box center [530, 462] width 25 height 25
checkbox input "true"
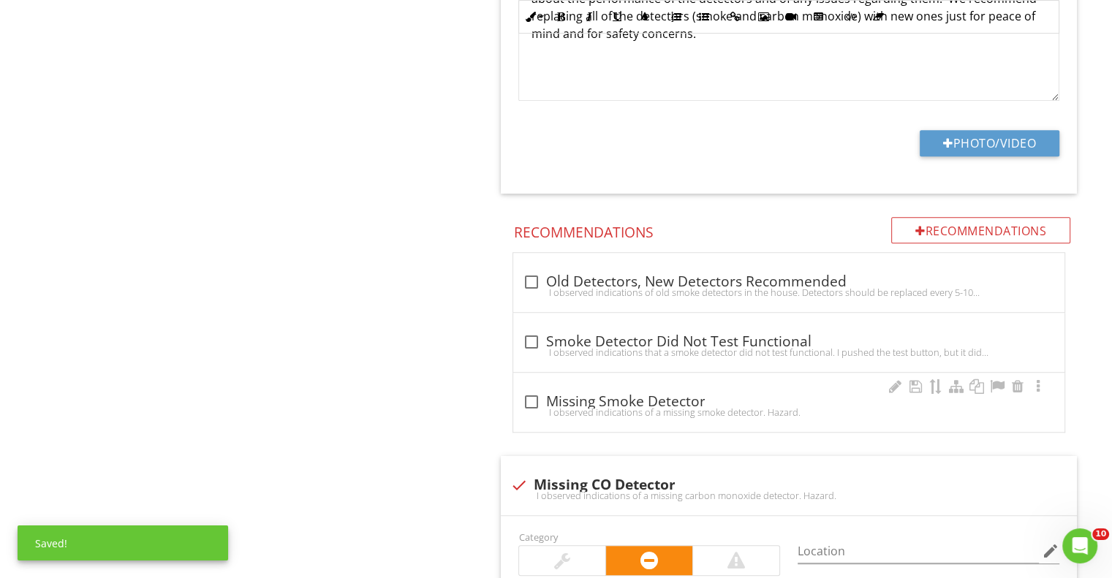
click at [532, 398] on div at bounding box center [530, 402] width 25 height 25
checkbox input "true"
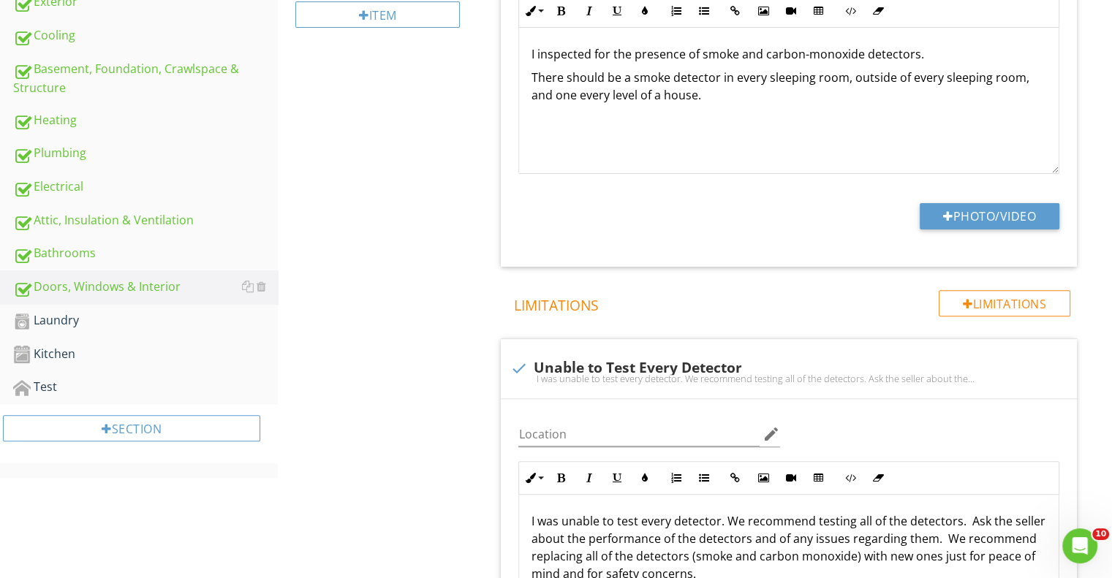
scroll to position [632, 0]
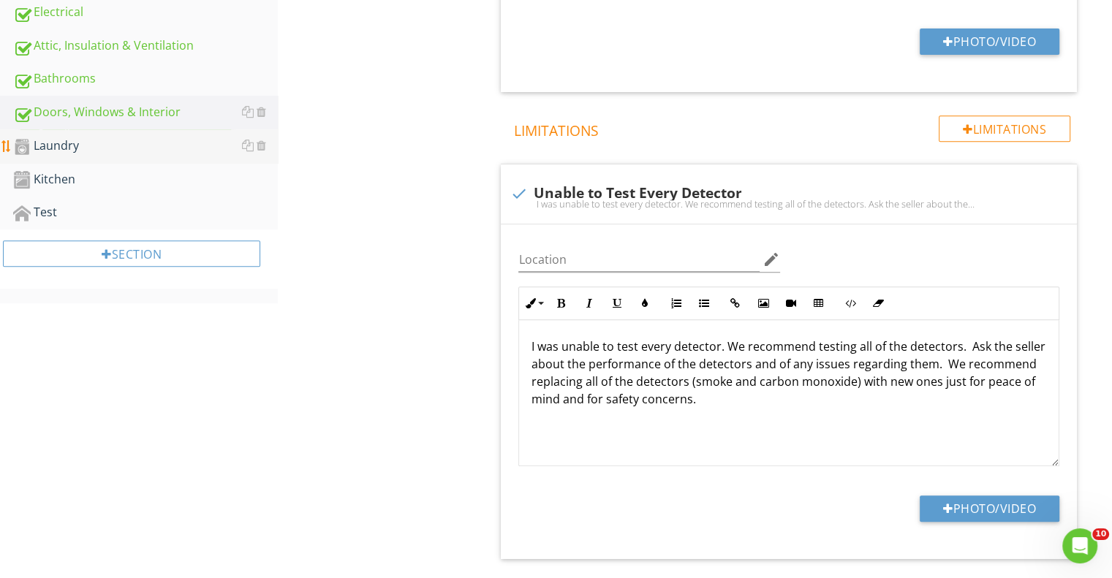
click at [69, 140] on div "Laundry" at bounding box center [145, 146] width 265 height 19
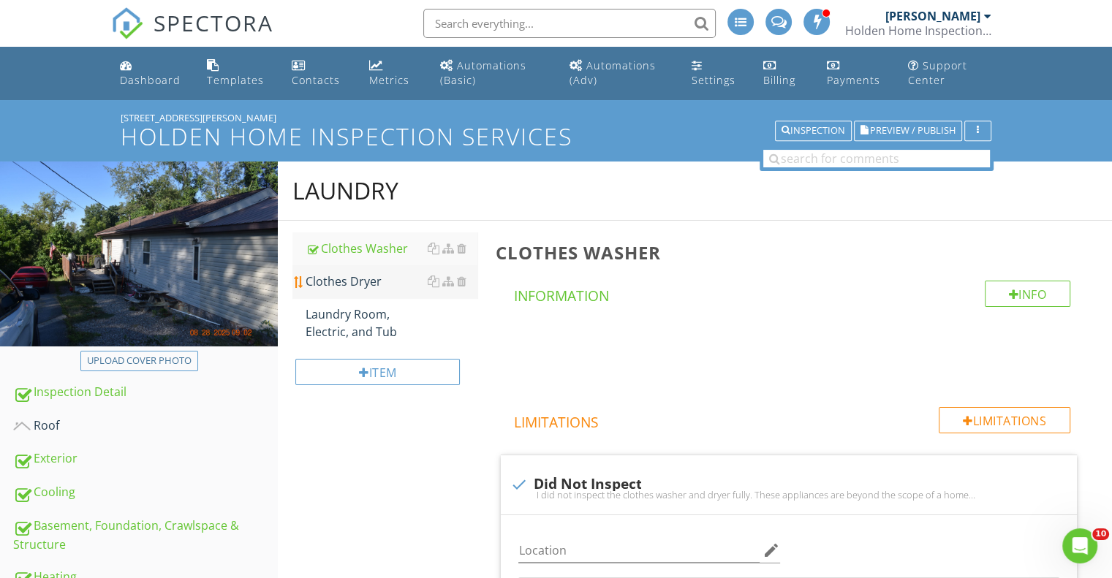
click at [357, 277] on div "Clothes Dryer" at bounding box center [392, 282] width 172 height 18
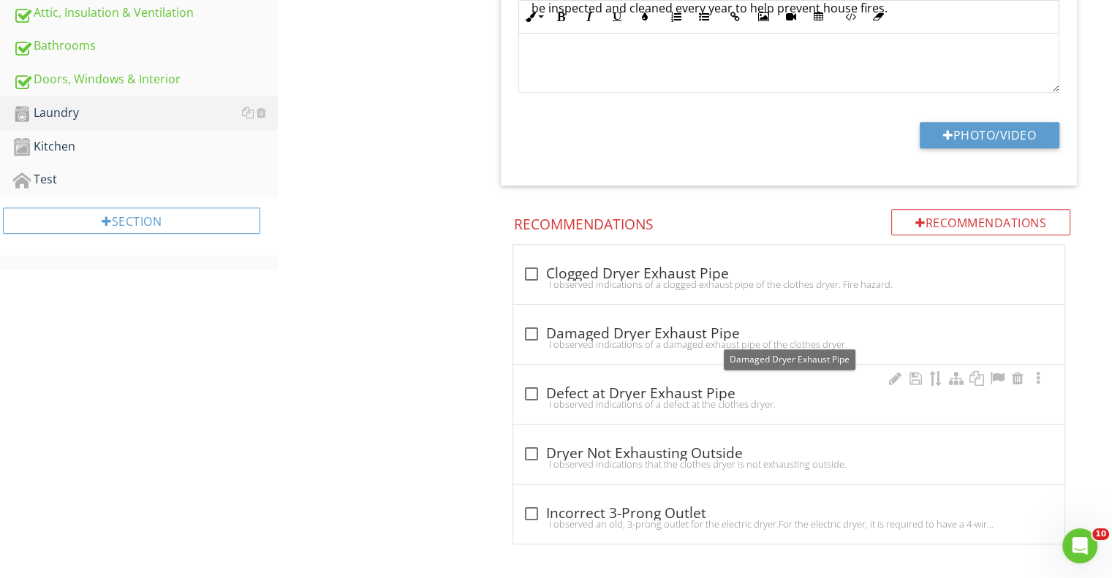
scroll to position [666, 0]
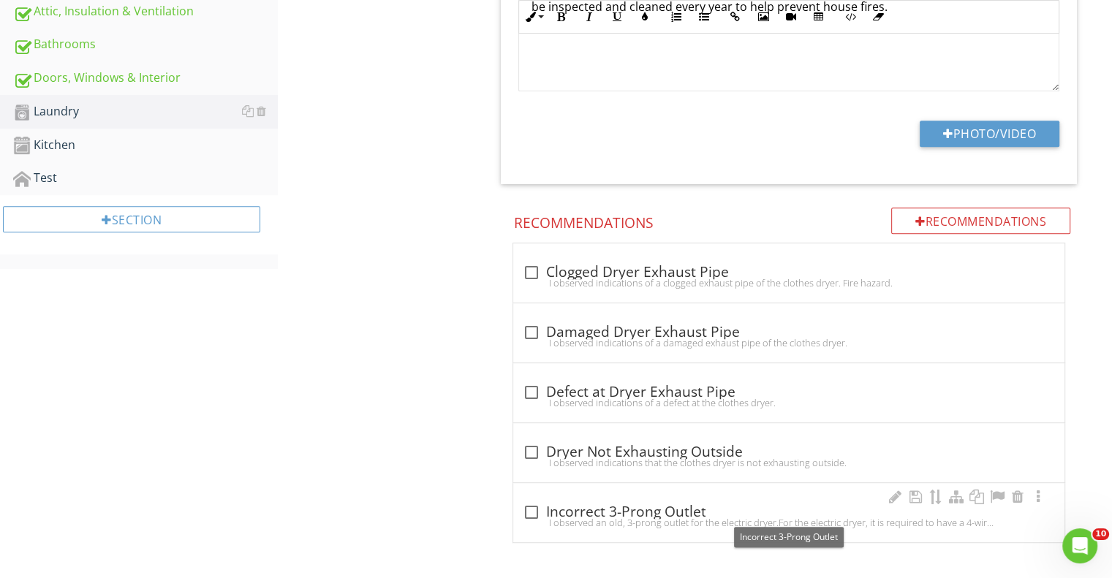
click at [534, 511] on div at bounding box center [530, 512] width 25 height 25
checkbox input "true"
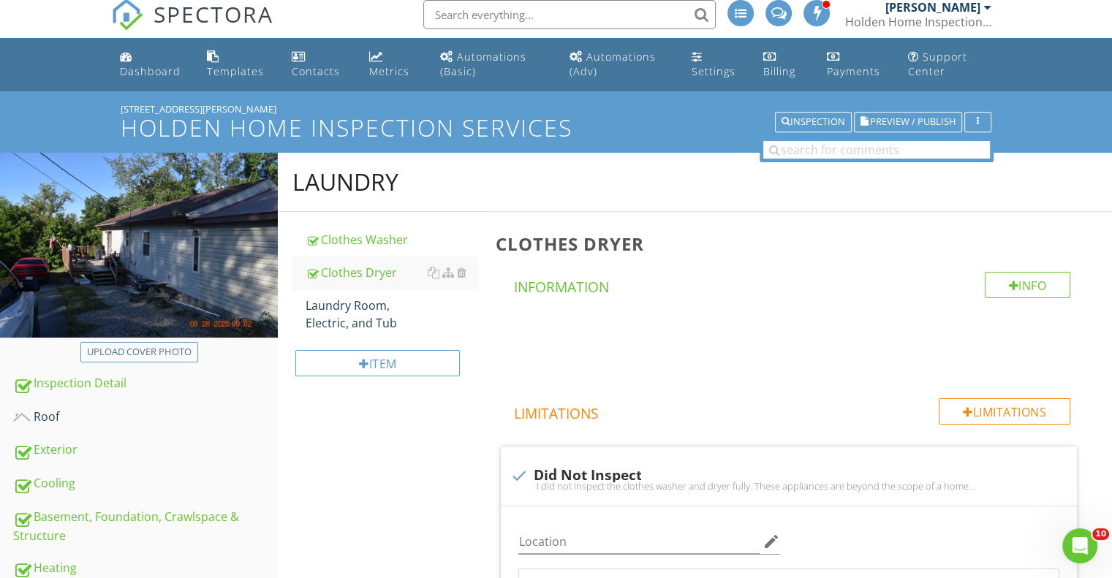
scroll to position [8, 0]
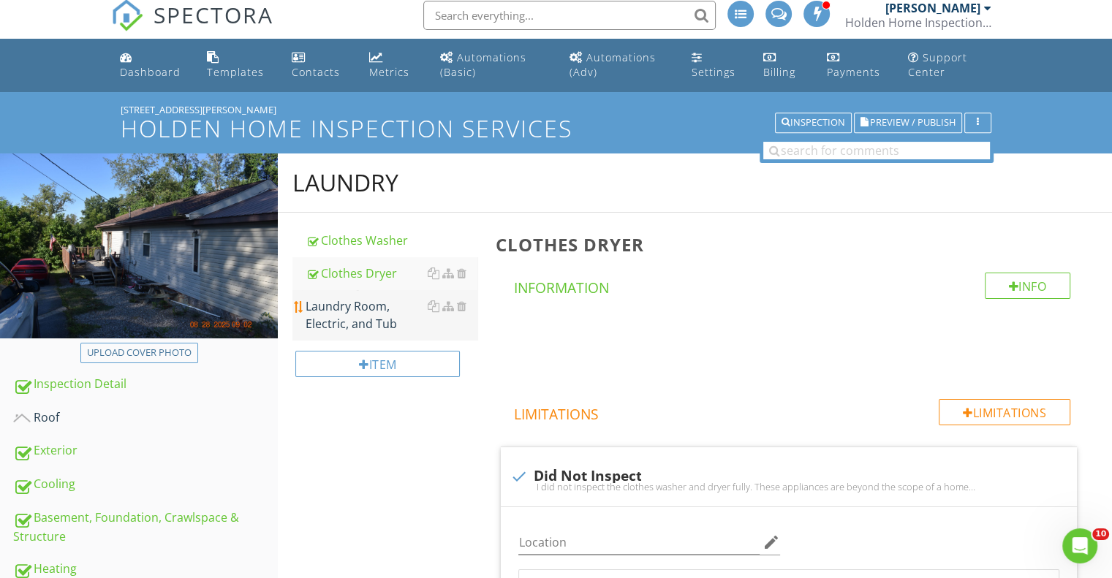
click at [349, 306] on div "Laundry Room, Electric, and Tub" at bounding box center [392, 315] width 172 height 35
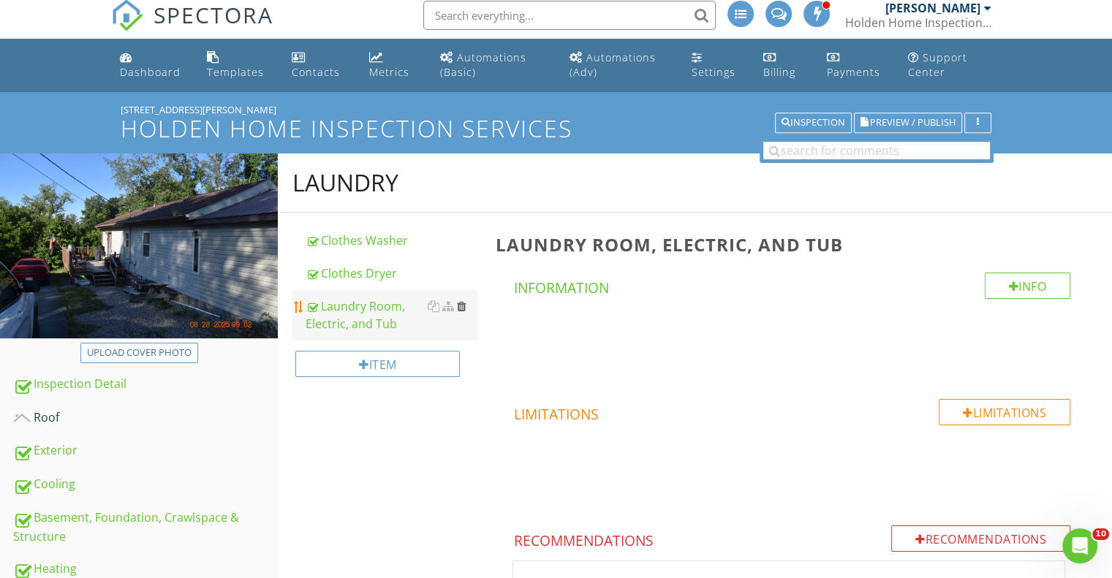
click at [458, 300] on div at bounding box center [461, 306] width 10 height 12
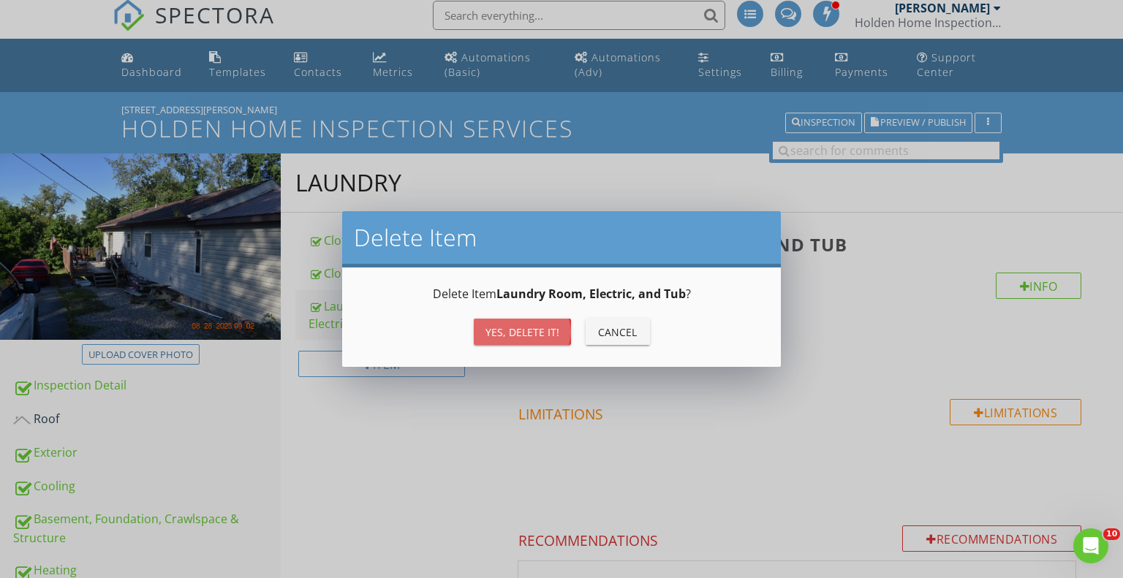
click at [519, 331] on div "Yes, Delete it!" at bounding box center [522, 332] width 74 height 15
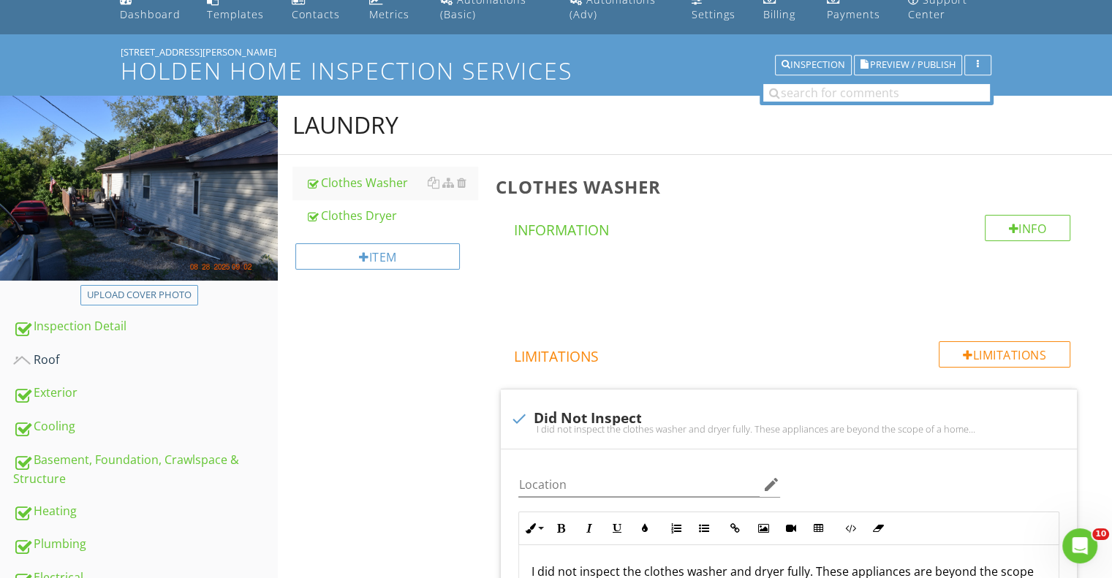
scroll to position [447, 0]
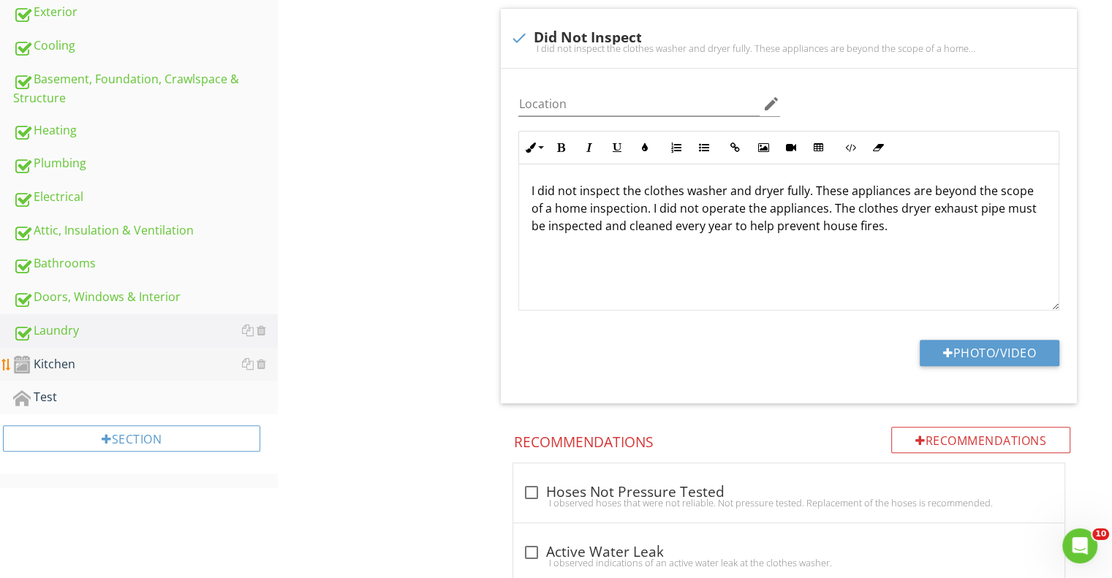
click at [96, 356] on div "Kitchen" at bounding box center [145, 364] width 265 height 19
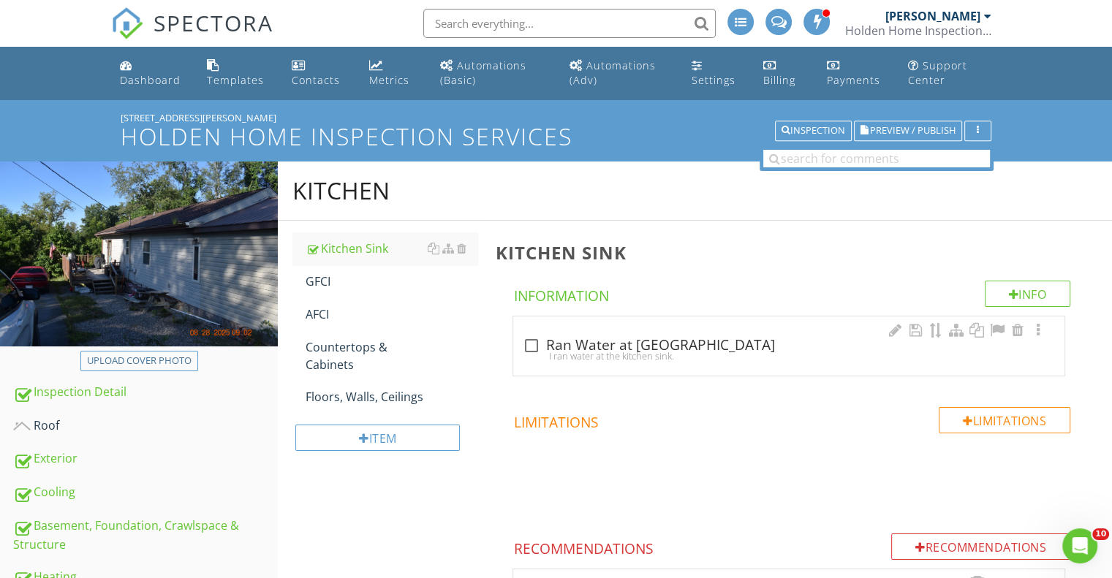
click at [531, 341] on div at bounding box center [530, 345] width 25 height 25
checkbox input "true"
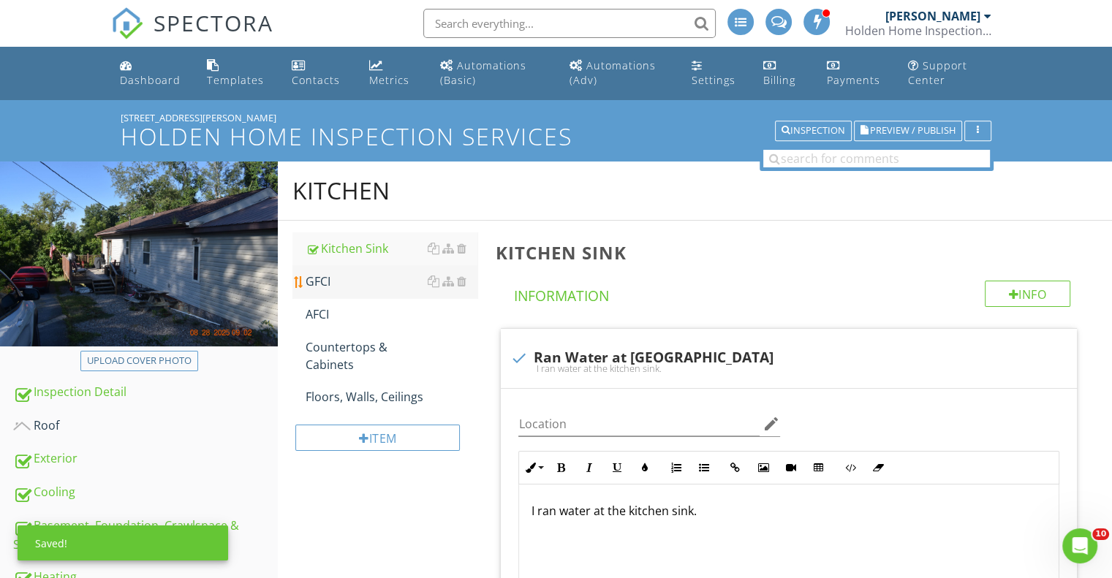
click at [346, 280] on div "GFCI" at bounding box center [392, 282] width 172 height 18
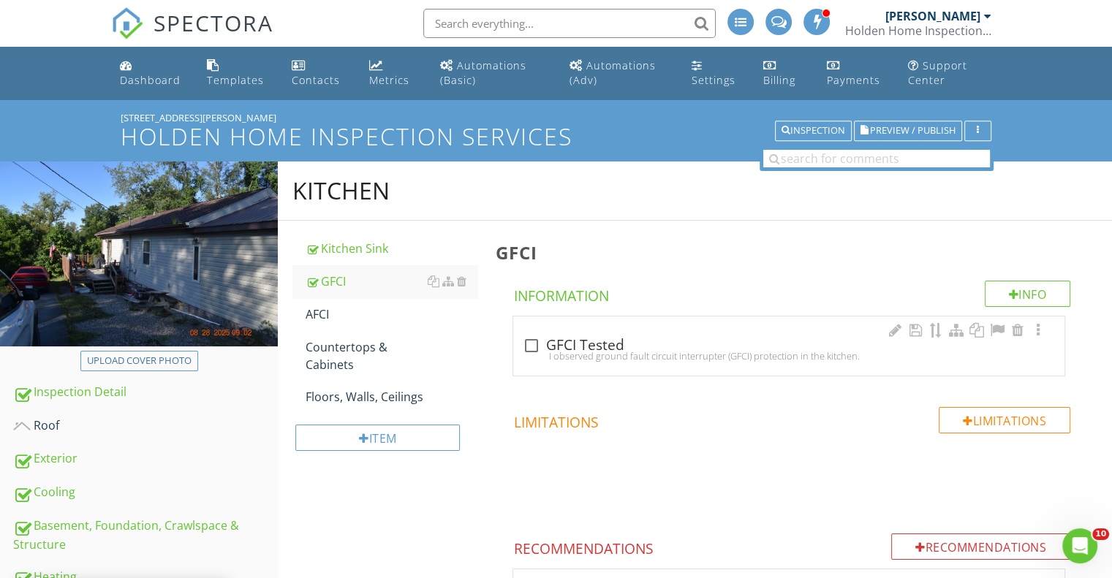
click at [531, 342] on div at bounding box center [530, 345] width 25 height 25
checkbox input "true"
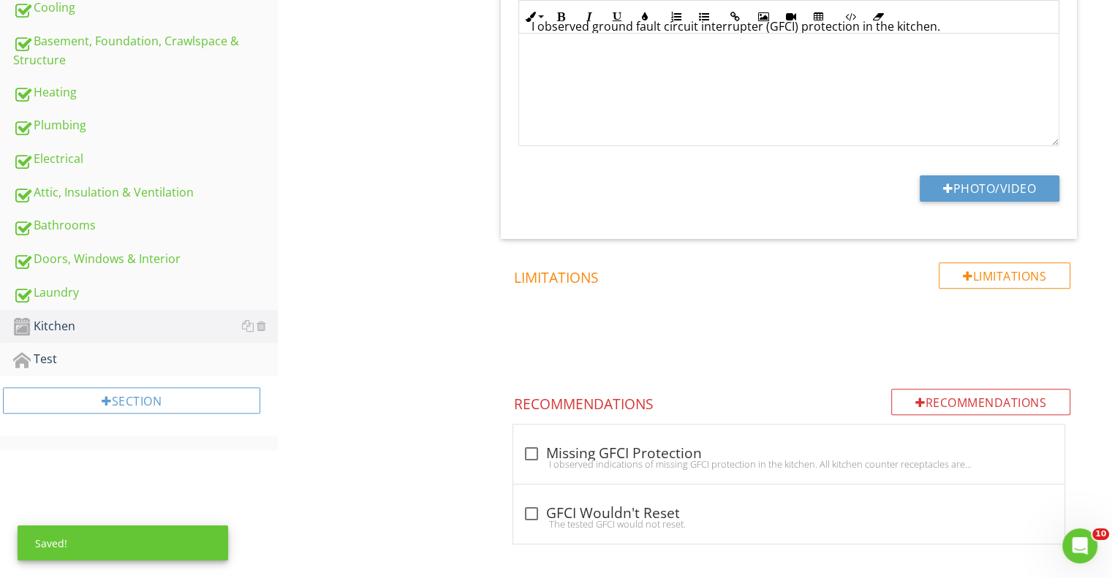
scroll to position [486, 0]
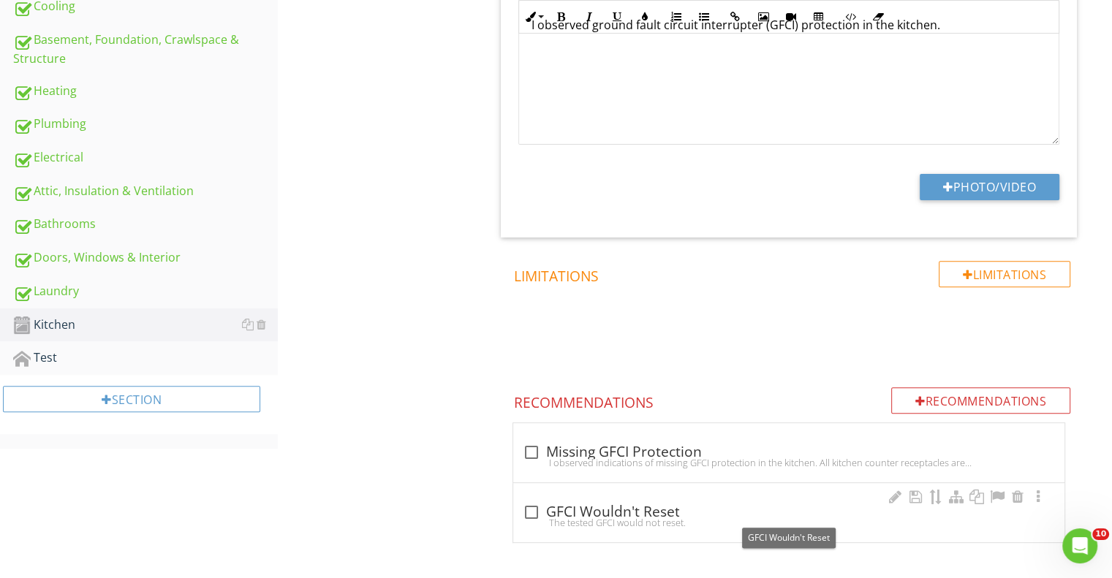
click at [526, 511] on div at bounding box center [530, 512] width 25 height 25
checkbox input "true"
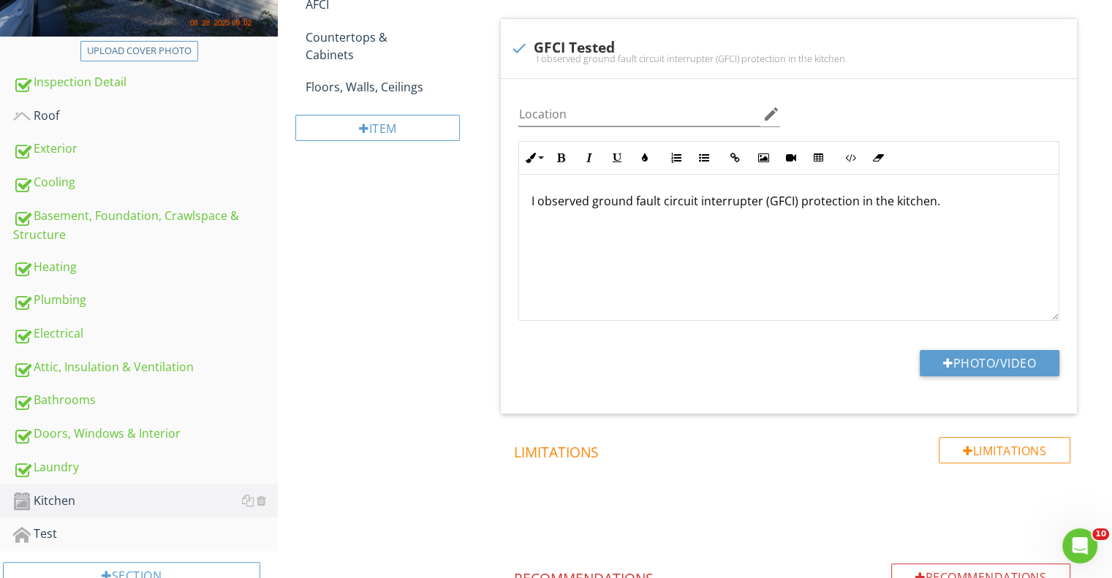
scroll to position [146, 0]
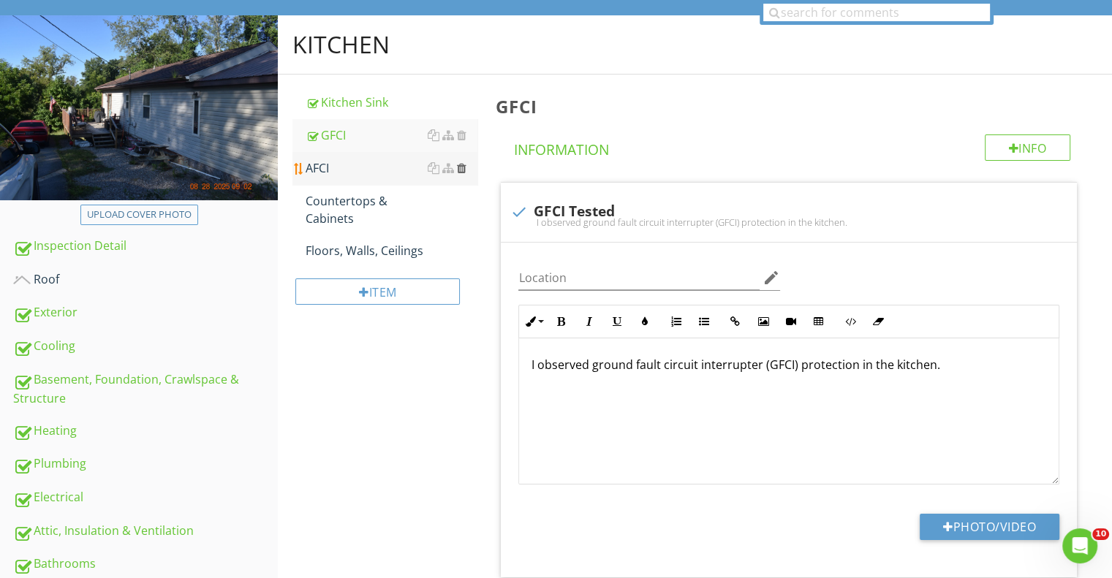
click at [462, 164] on div at bounding box center [461, 168] width 10 height 12
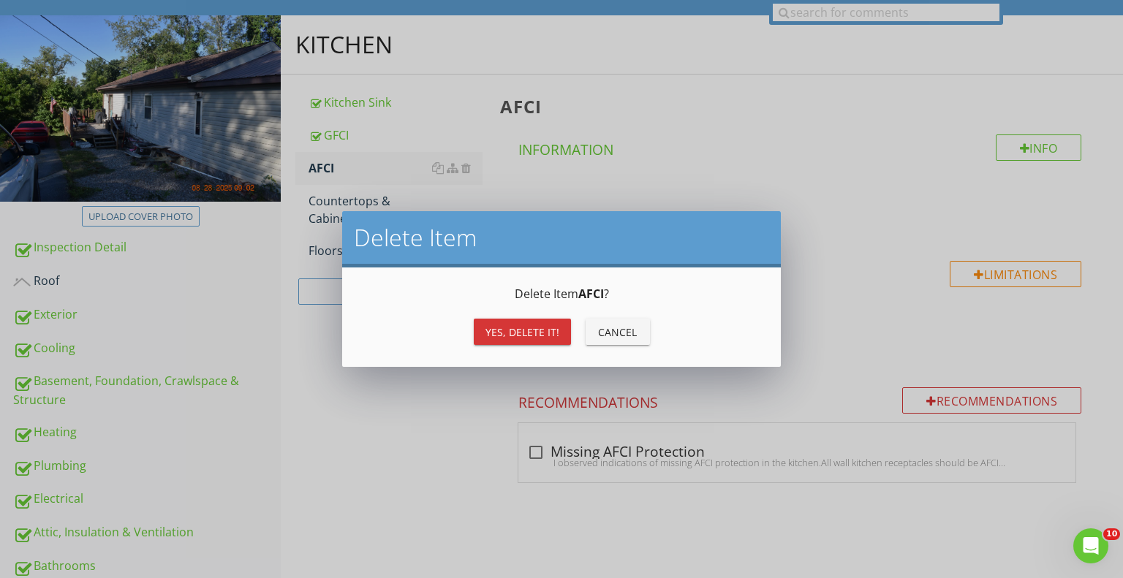
click at [523, 333] on div "Yes, Delete it!" at bounding box center [522, 332] width 74 height 15
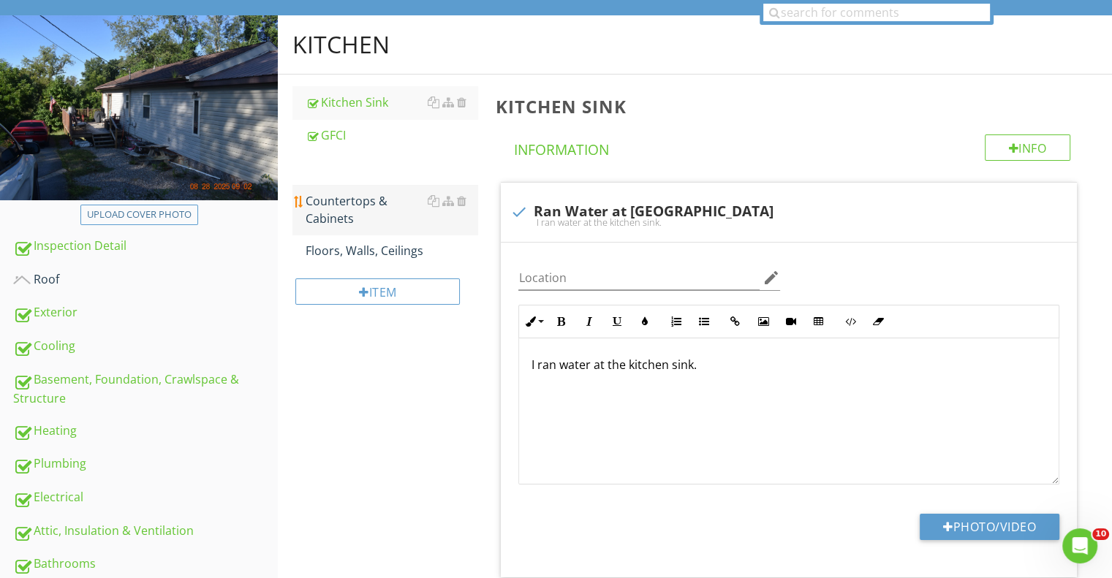
click at [354, 194] on link "Countertops & Cabinets" at bounding box center [392, 210] width 172 height 50
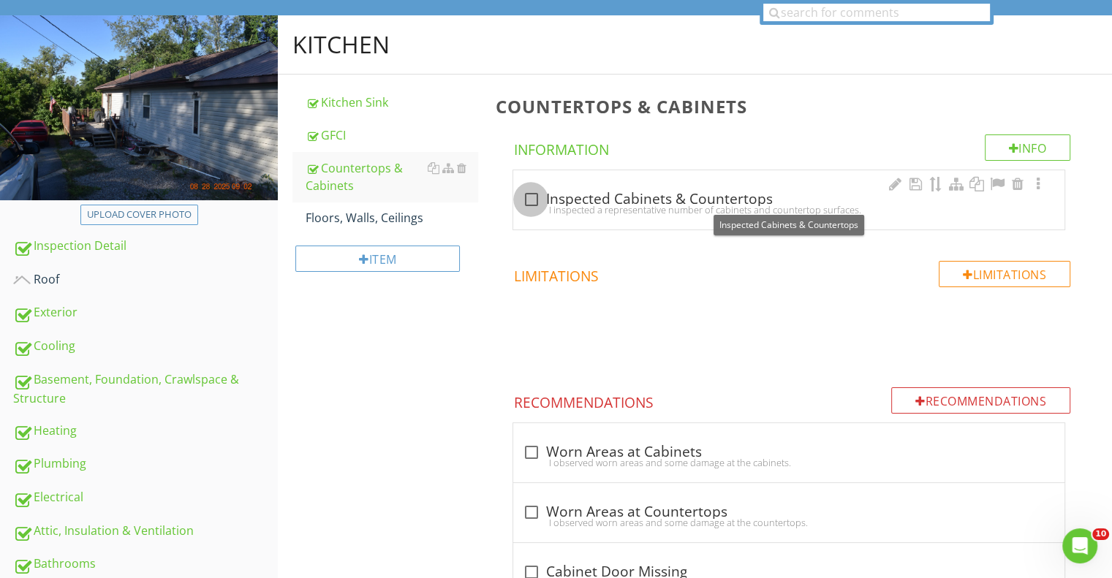
click at [532, 195] on div at bounding box center [530, 199] width 25 height 25
checkbox input "true"
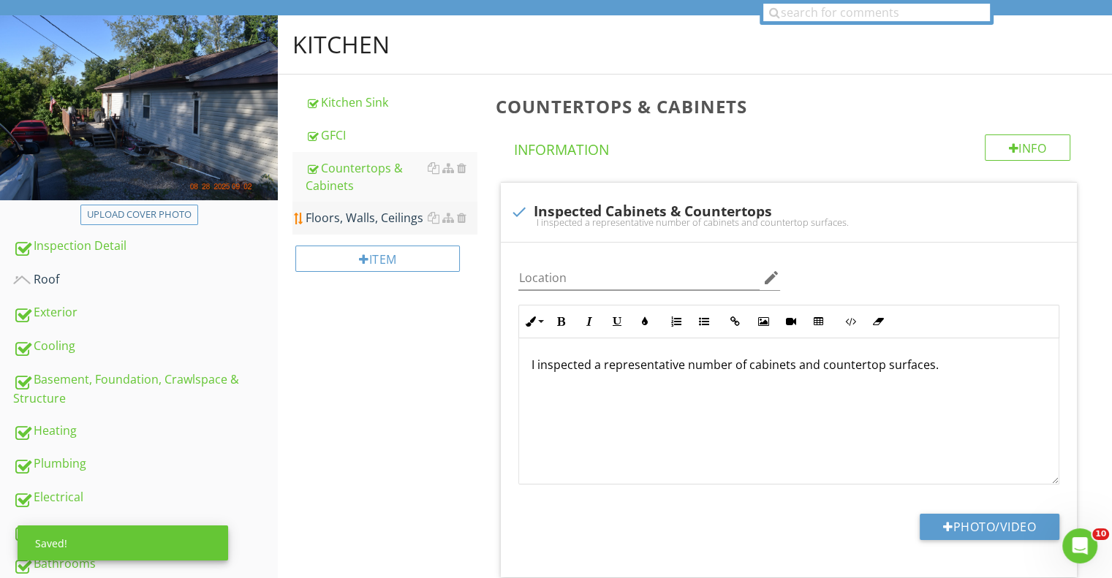
click at [363, 216] on div "Floors, Walls, Ceilings" at bounding box center [392, 218] width 172 height 18
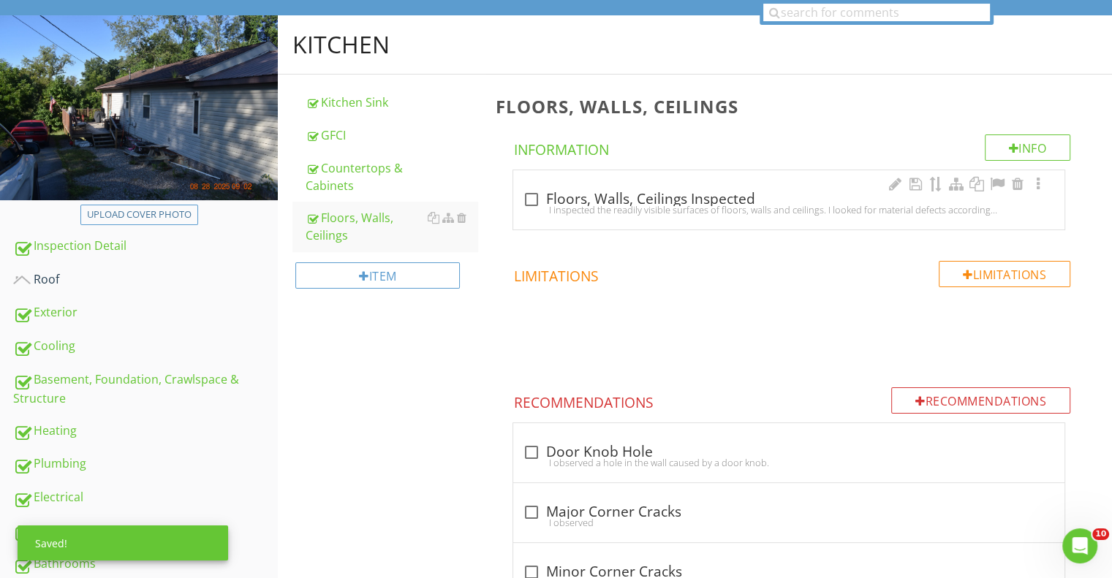
click at [532, 196] on div at bounding box center [530, 199] width 25 height 25
checkbox input "true"
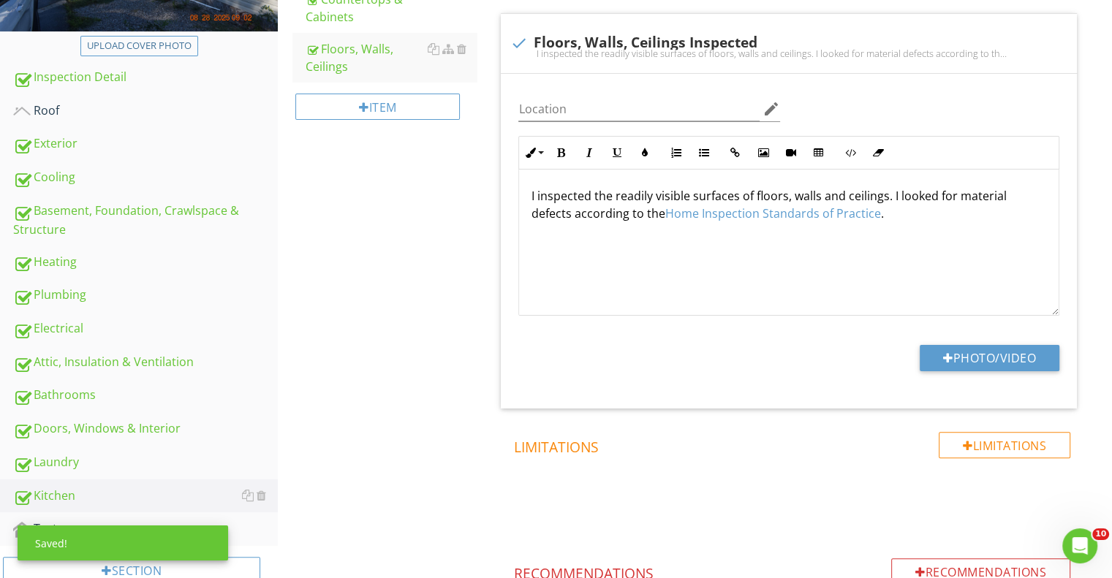
scroll to position [439, 0]
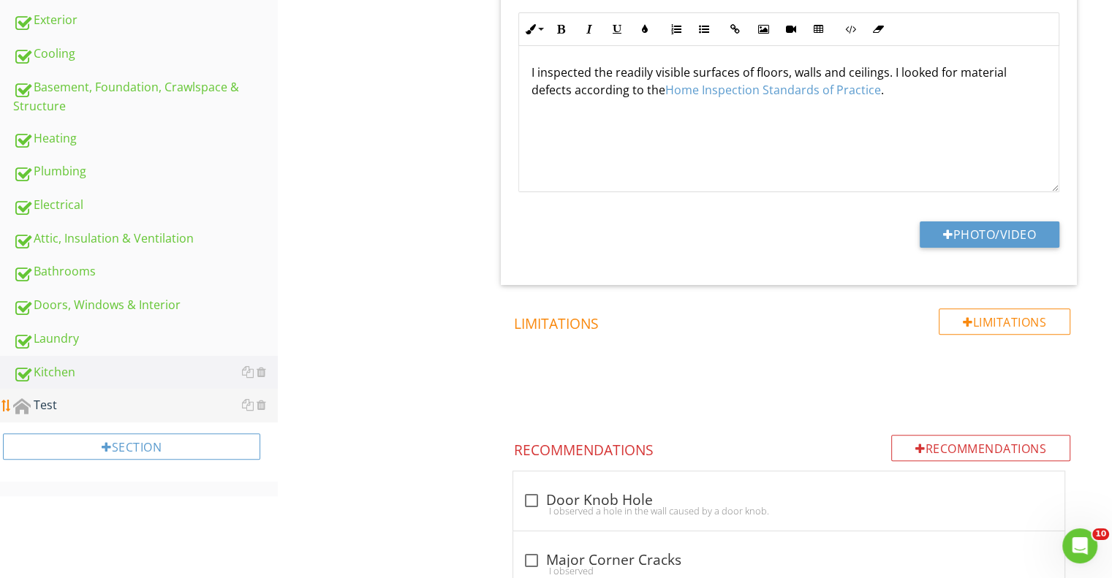
click at [83, 405] on div "Test" at bounding box center [145, 405] width 265 height 19
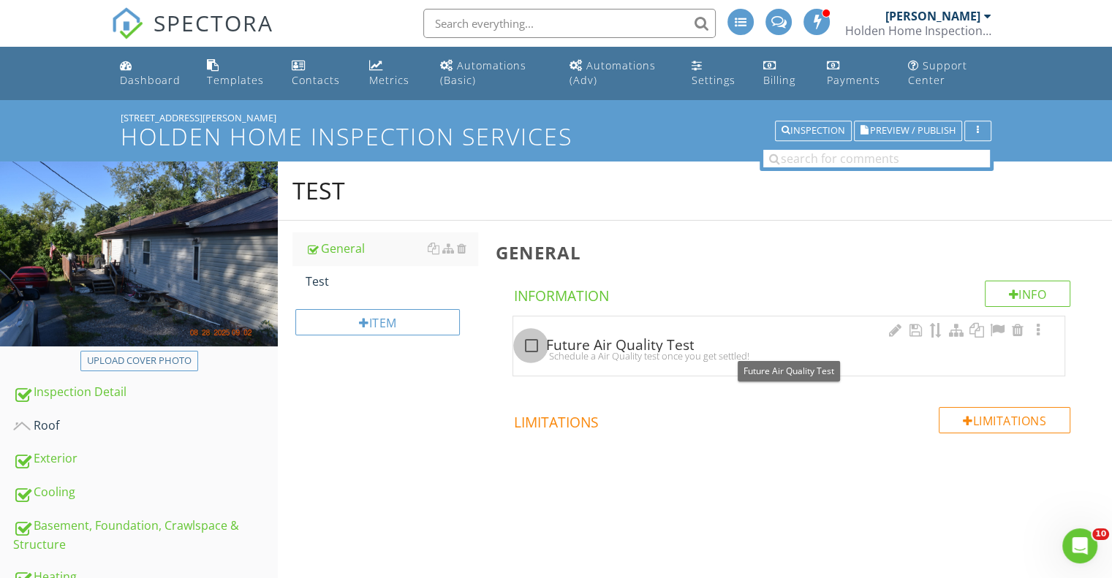
click at [532, 344] on div at bounding box center [530, 345] width 25 height 25
checkbox input "true"
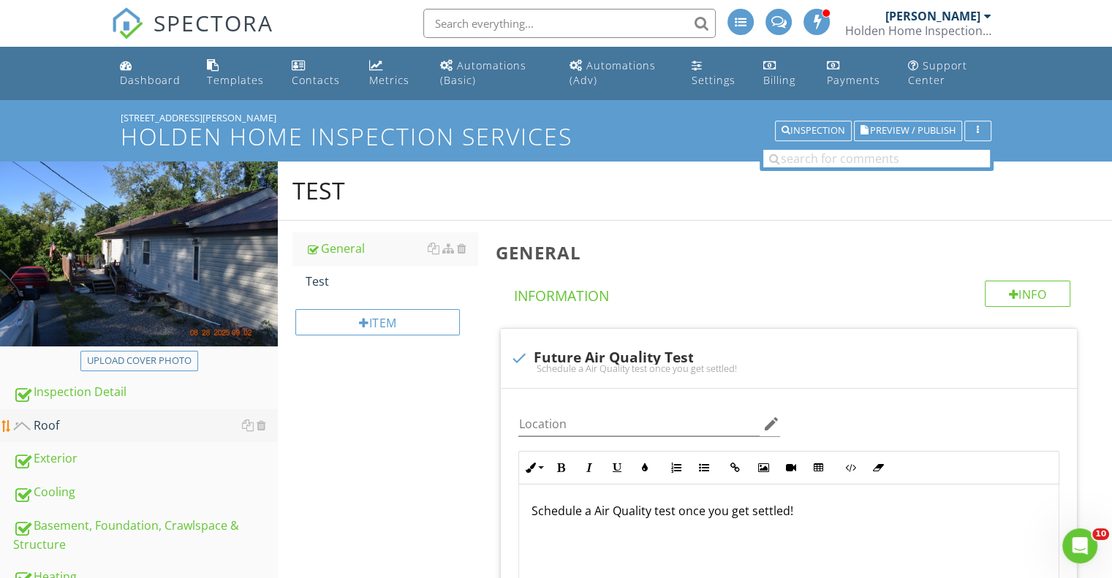
click at [58, 420] on div "Roof" at bounding box center [145, 426] width 265 height 19
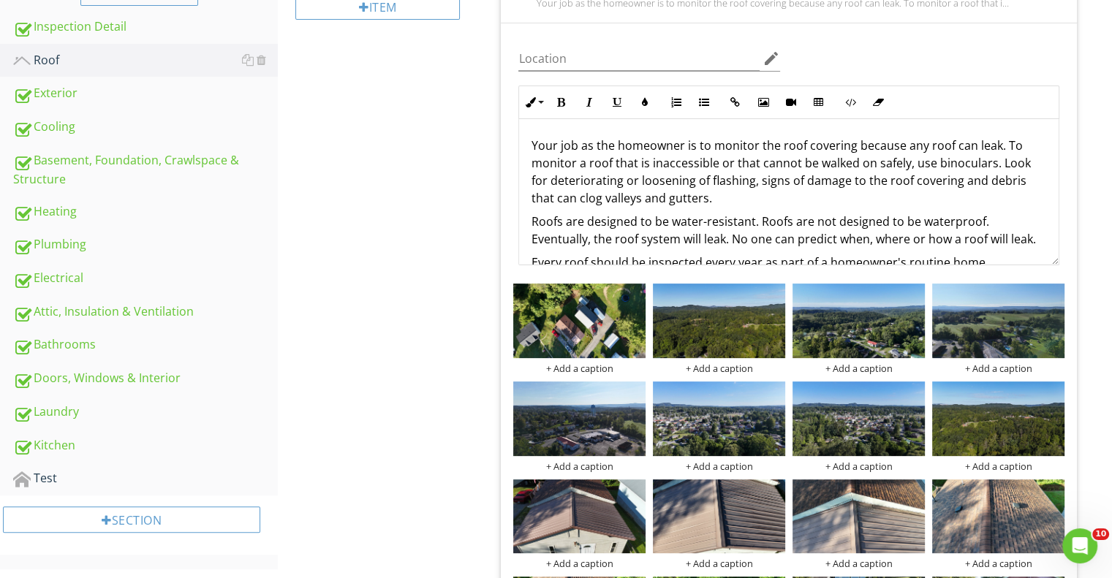
scroll to position [73, 0]
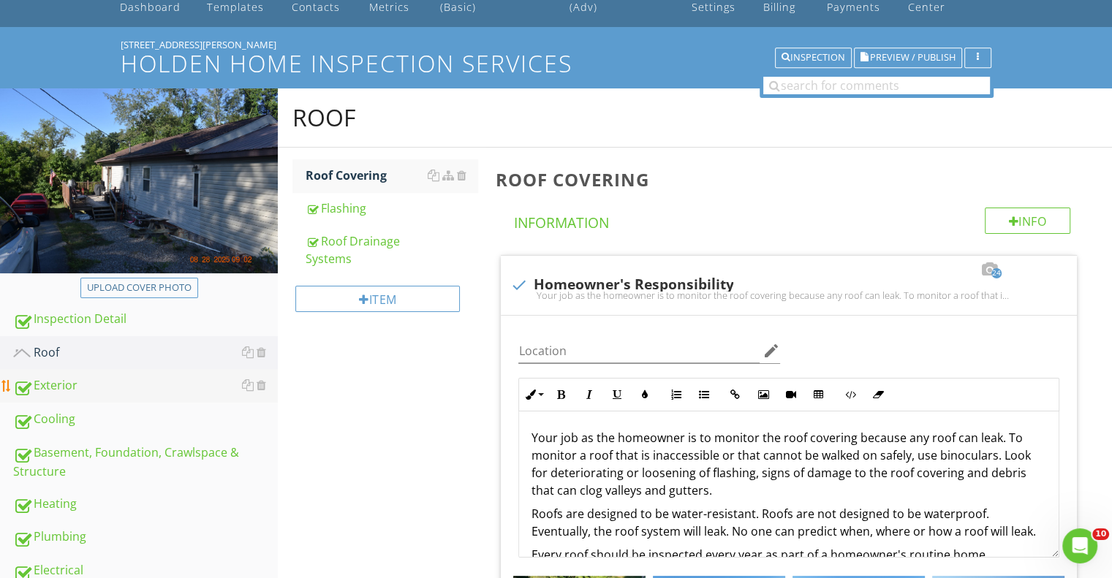
click at [56, 384] on div "Exterior" at bounding box center [145, 386] width 265 height 19
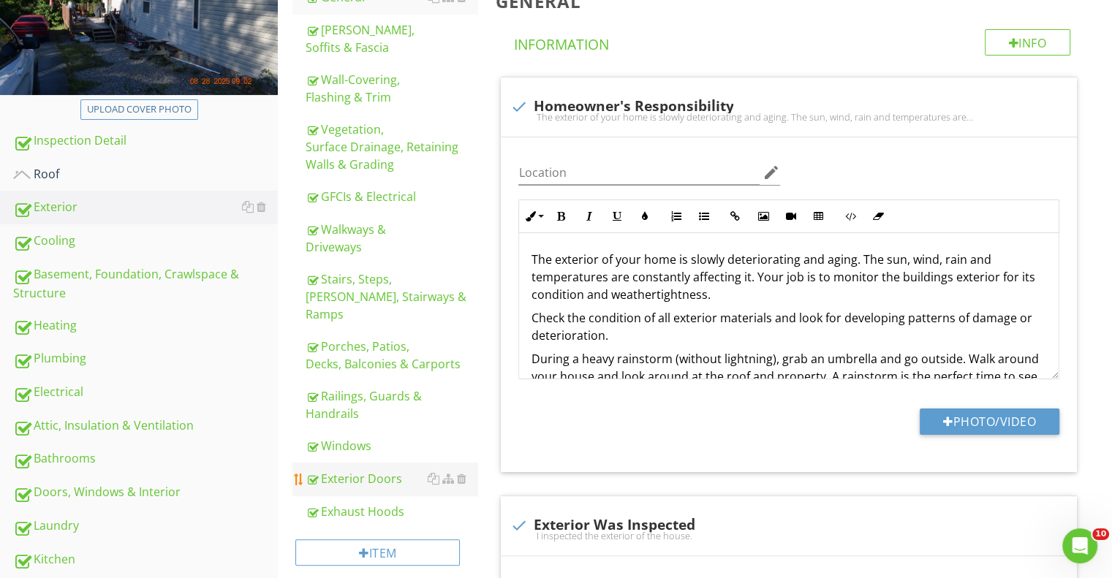
scroll to position [73, 0]
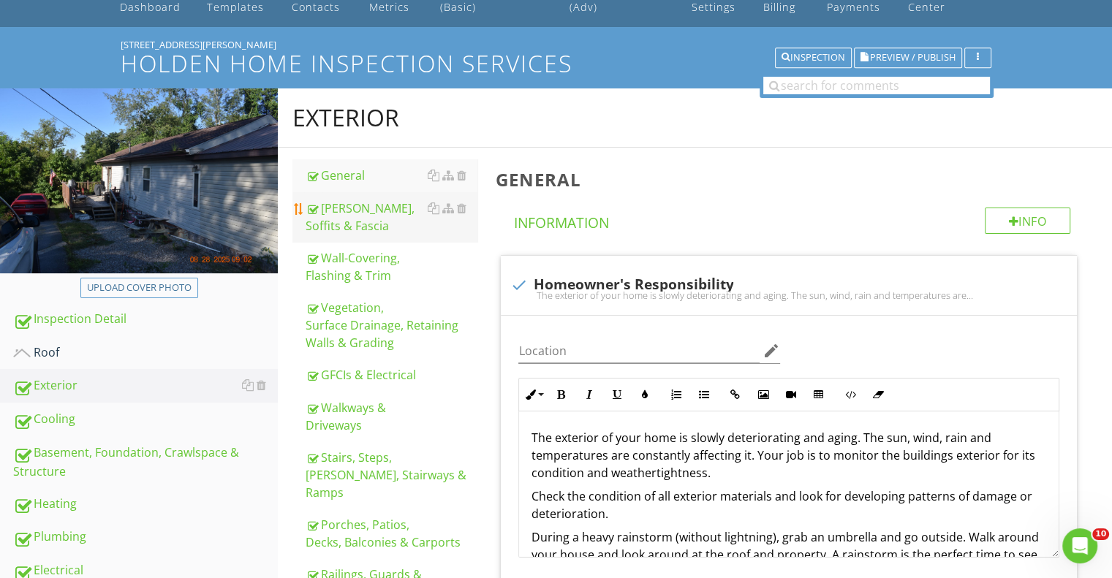
click at [359, 211] on div "Eaves, Soffits & Fascia" at bounding box center [392, 217] width 172 height 35
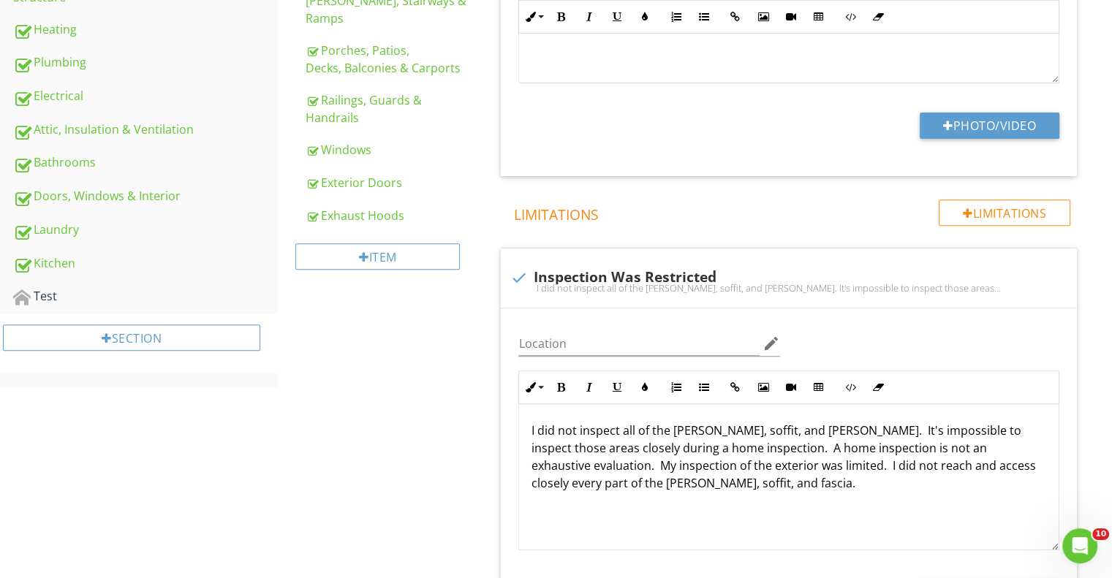
scroll to position [585, 0]
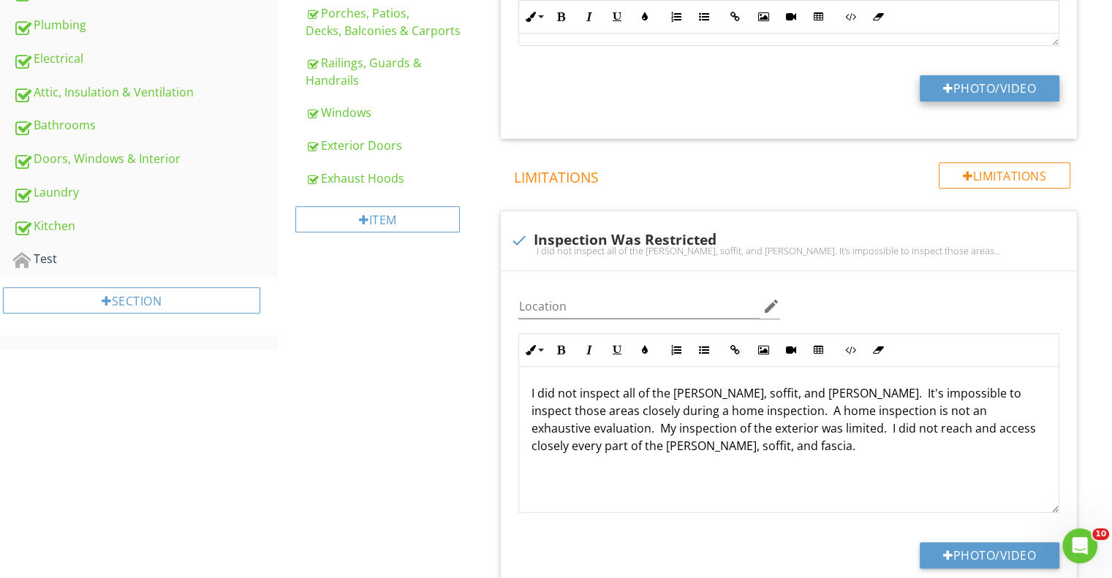
click at [974, 88] on button "Photo/Video" at bounding box center [990, 88] width 140 height 26
type input "C:\fakepath\DSC_0013.JPG"
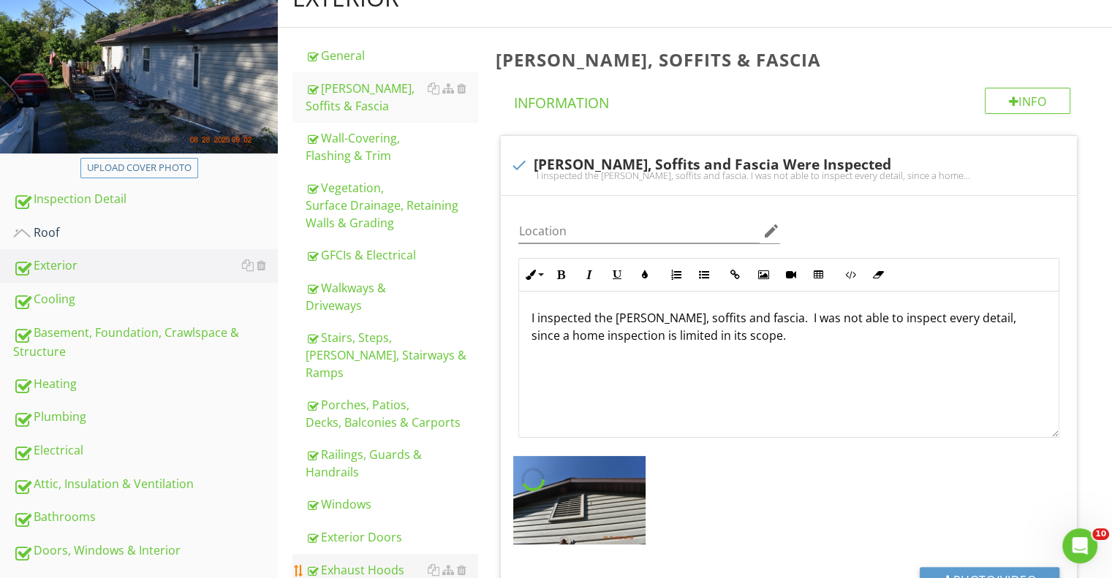
scroll to position [73, 0]
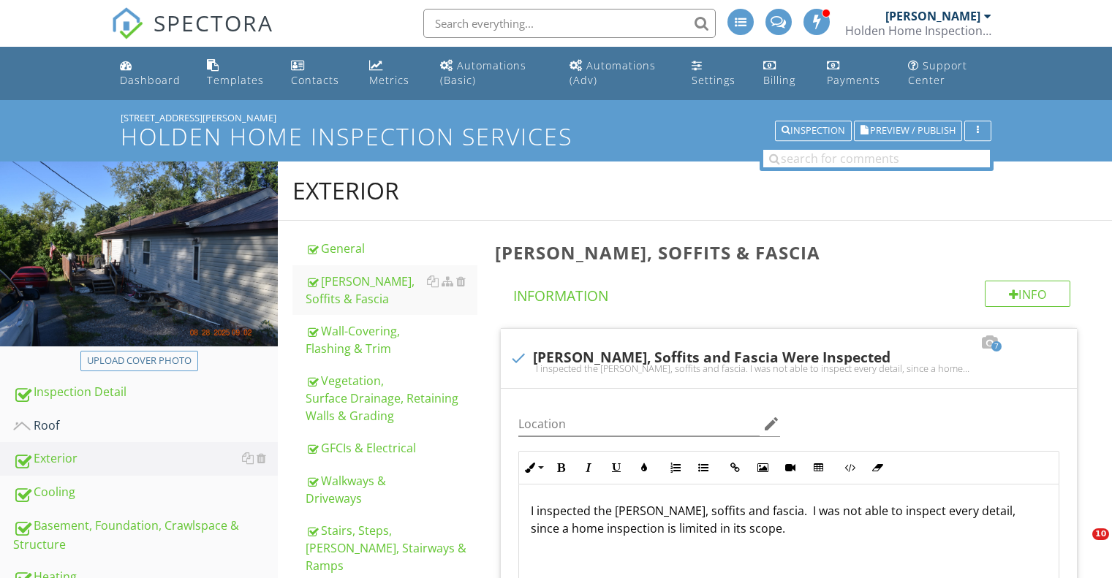
scroll to position [1500, 0]
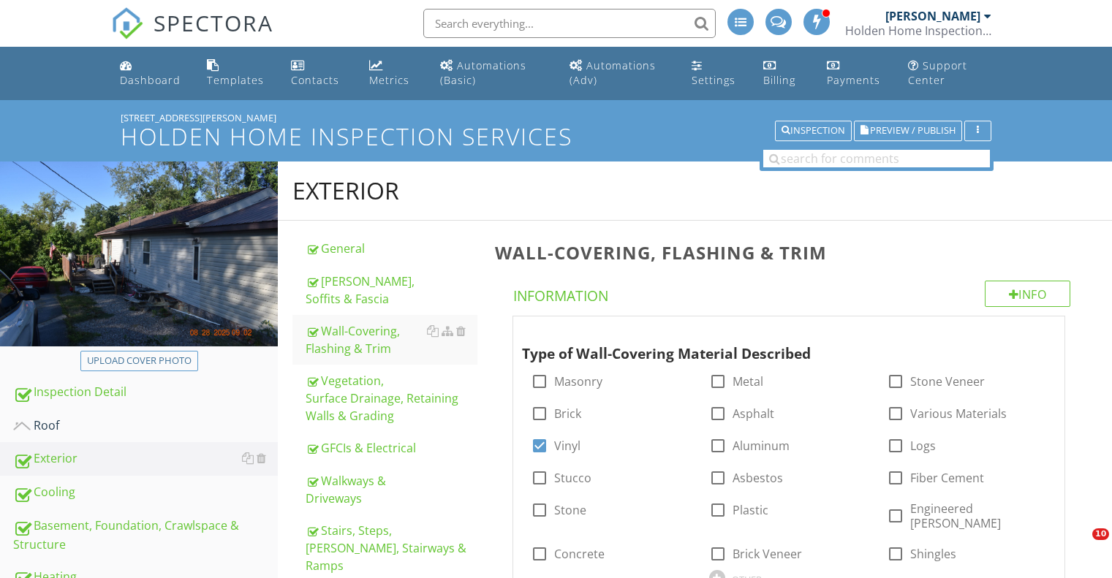
scroll to position [1043, 0]
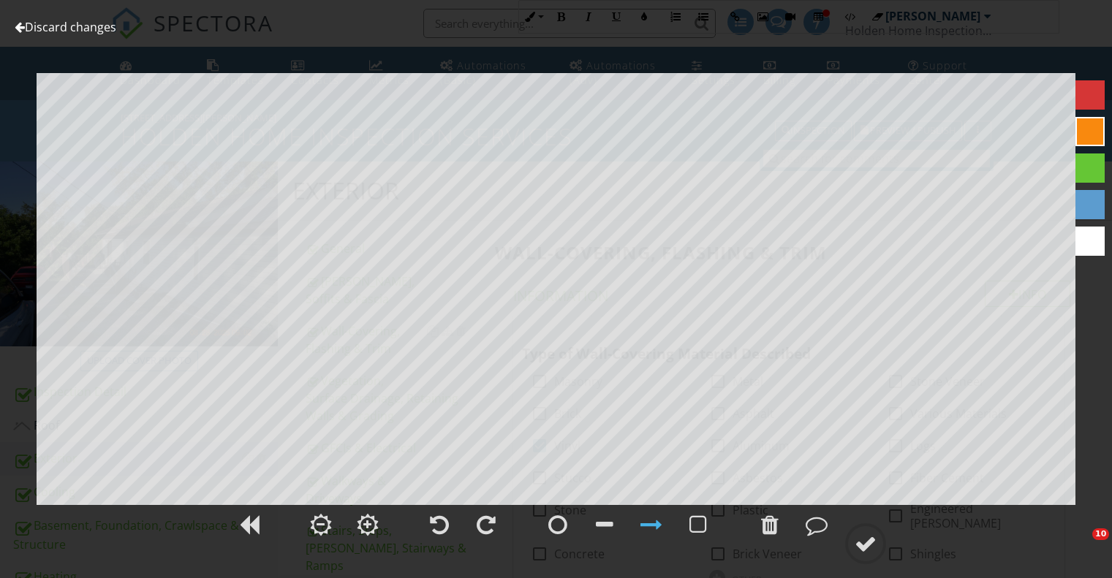
scroll to position [2644, 0]
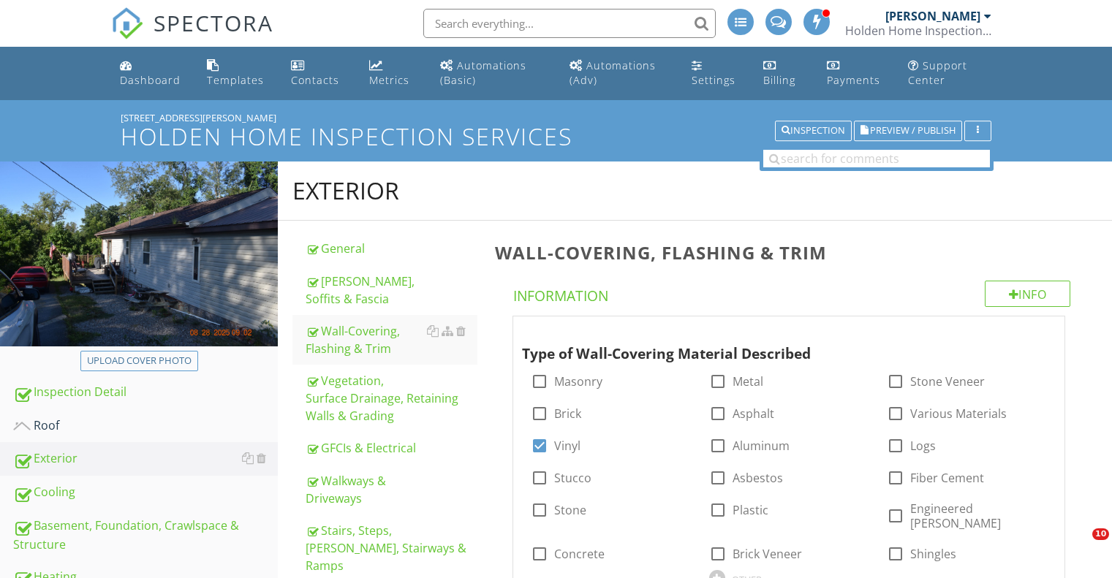
scroll to position [1694, 0]
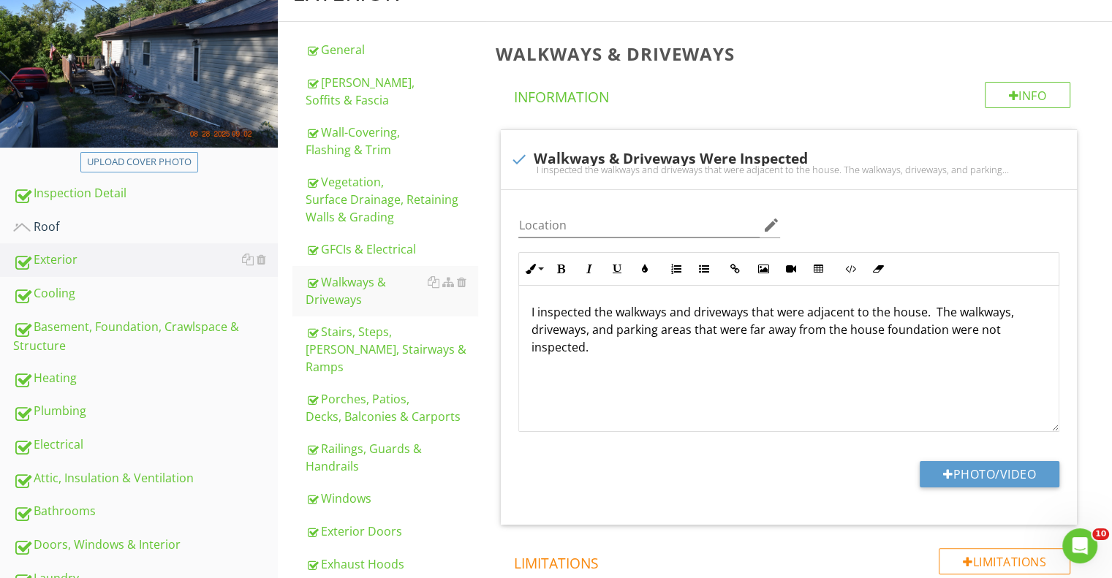
scroll to position [199, 0]
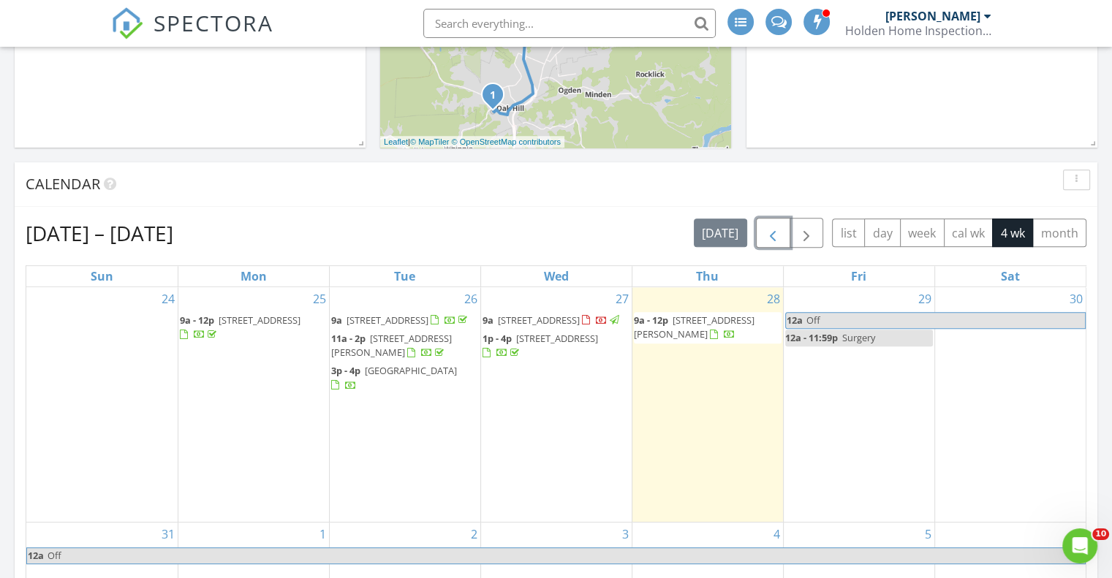
click at [772, 232] on span "button" at bounding box center [773, 233] width 18 height 18
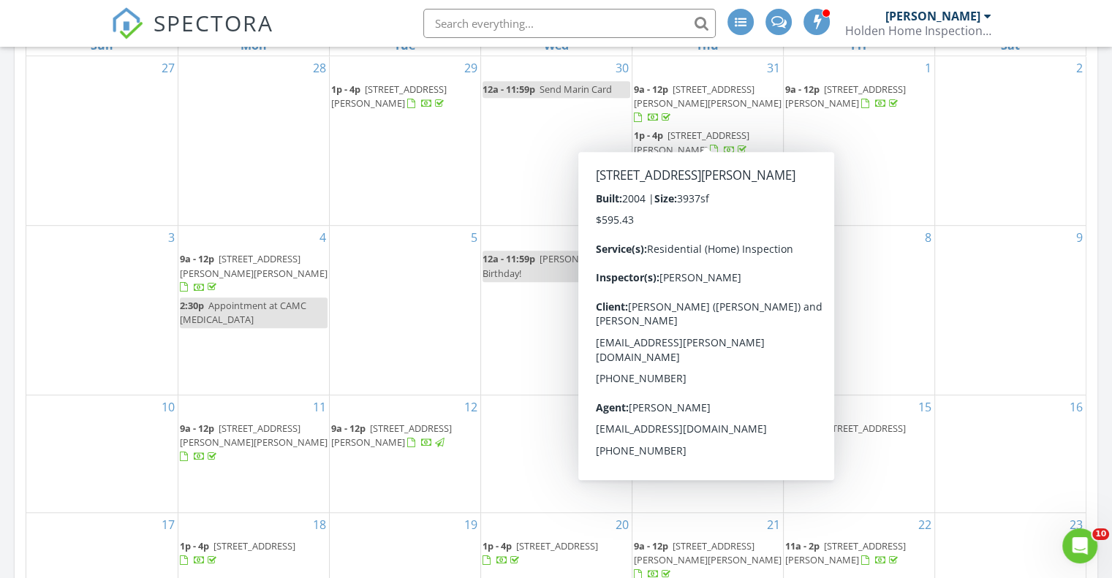
scroll to position [874, 0]
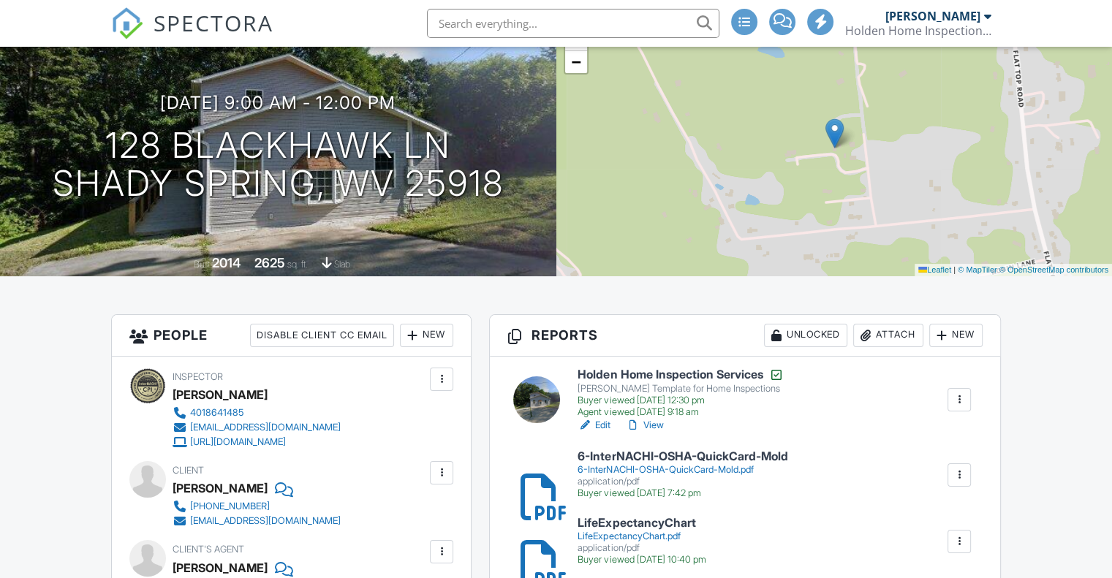
scroll to position [146, 0]
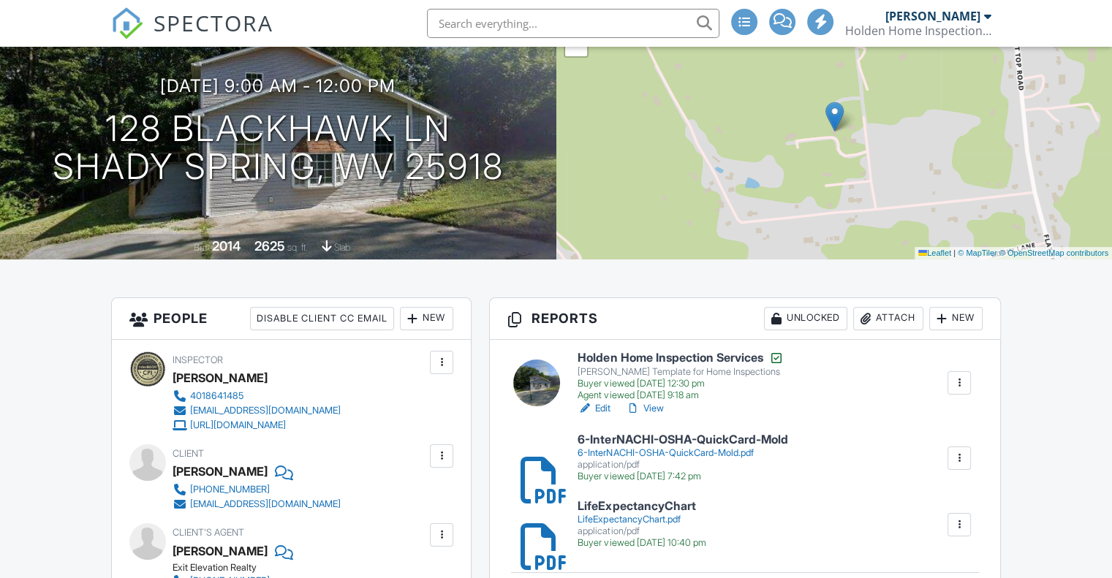
click at [681, 354] on h6 "Holden Home Inspection Services" at bounding box center [680, 358] width 205 height 15
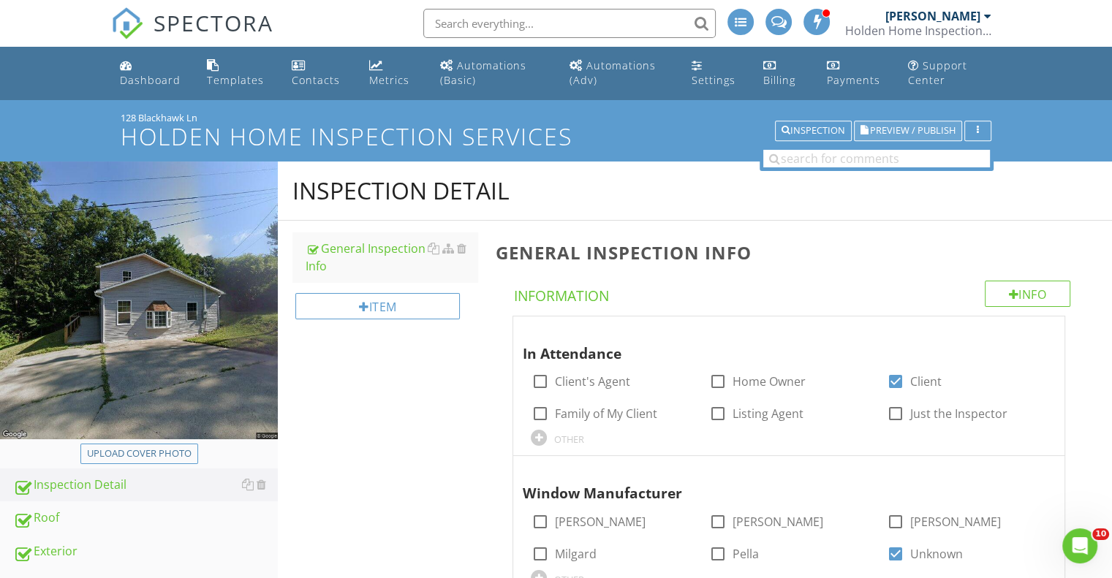
click at [899, 135] on span "Preview / Publish" at bounding box center [913, 131] width 86 height 10
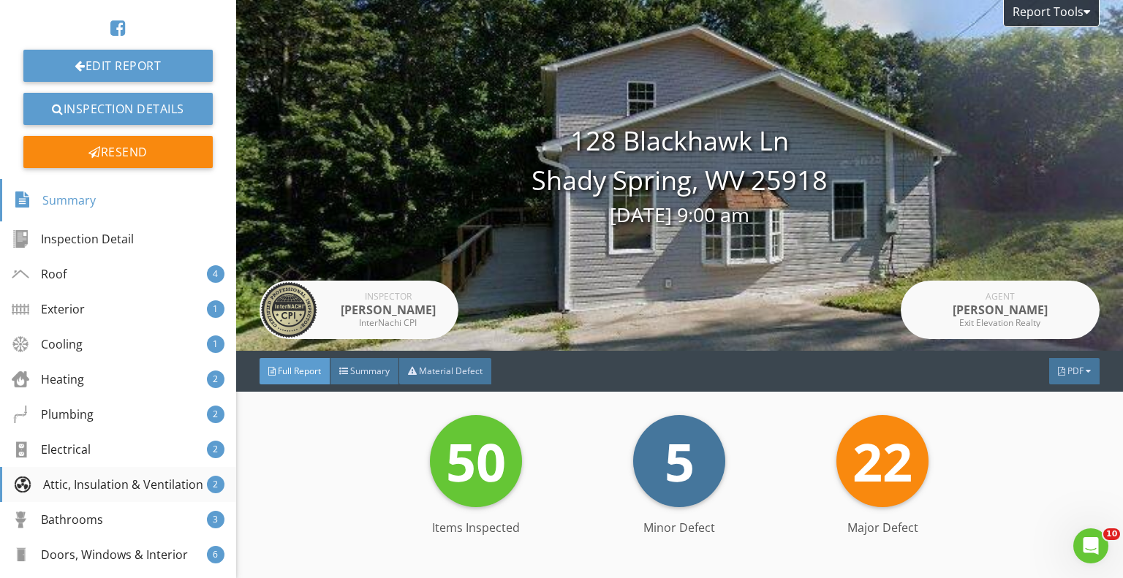
scroll to position [219, 0]
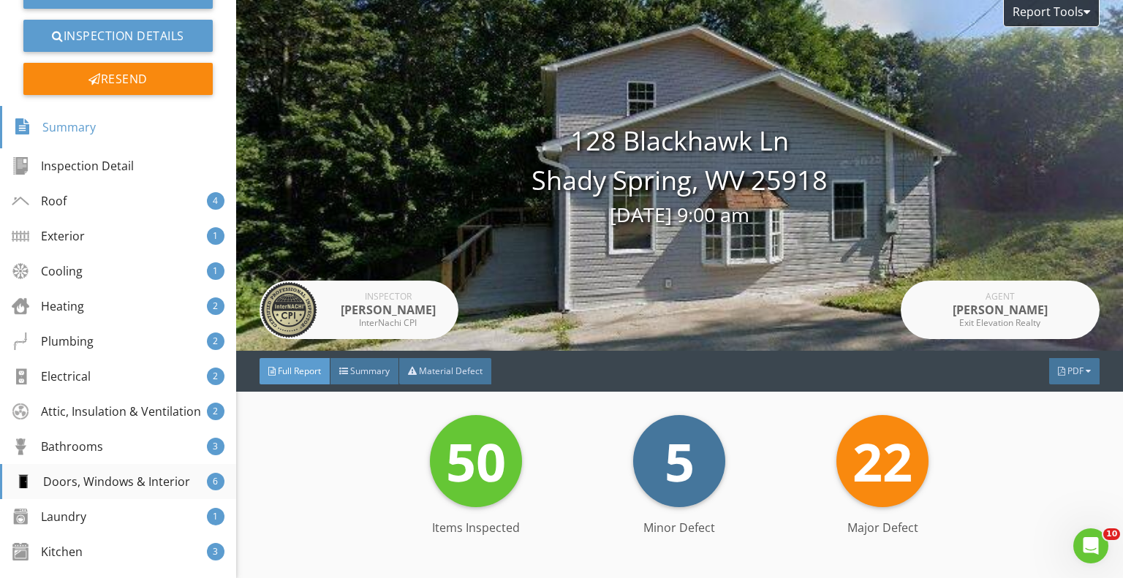
click at [143, 491] on div "Doors, Windows & Interior" at bounding box center [102, 482] width 176 height 18
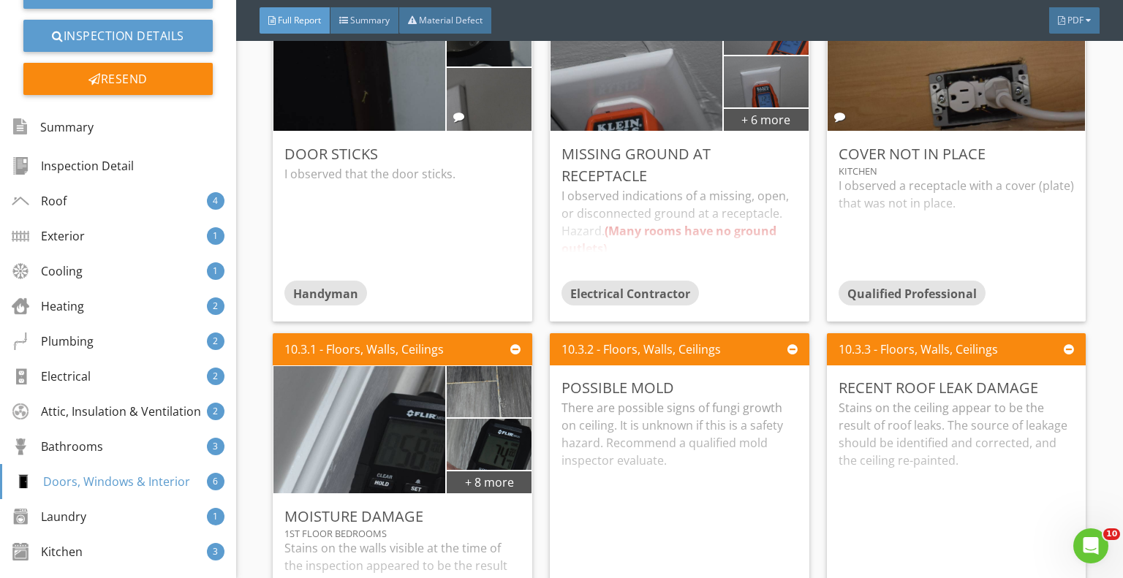
scroll to position [13909, 0]
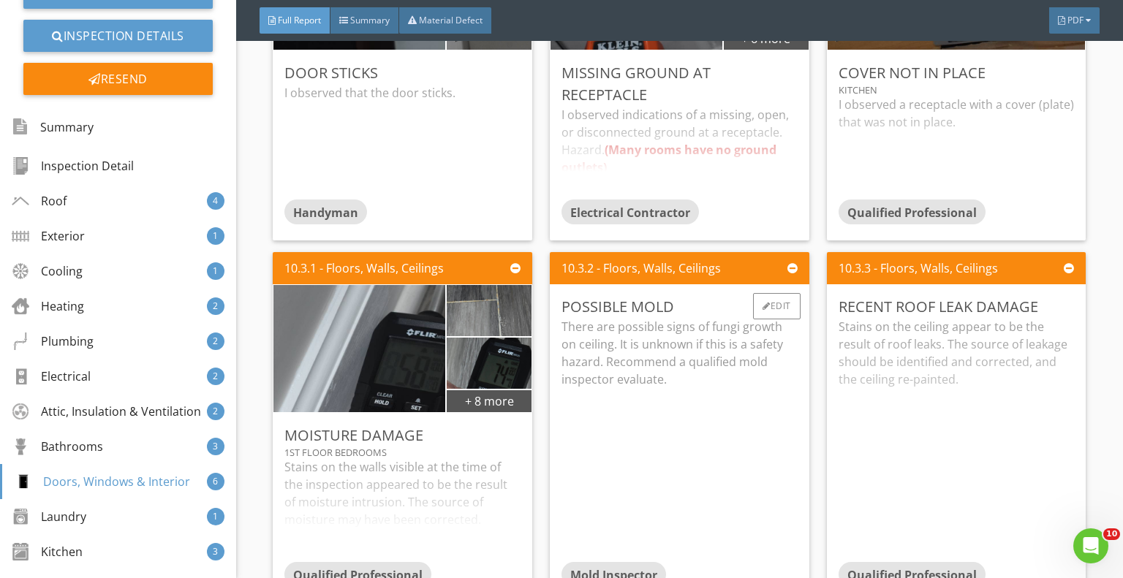
scroll to position [14128, 0]
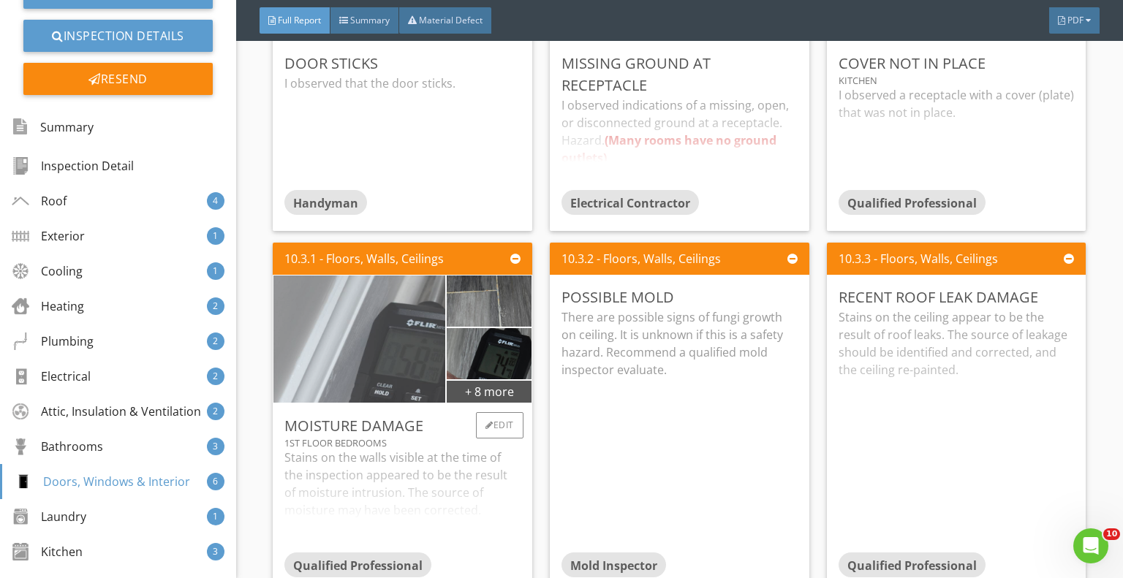
click at [383, 334] on img at bounding box center [360, 339] width 430 height 287
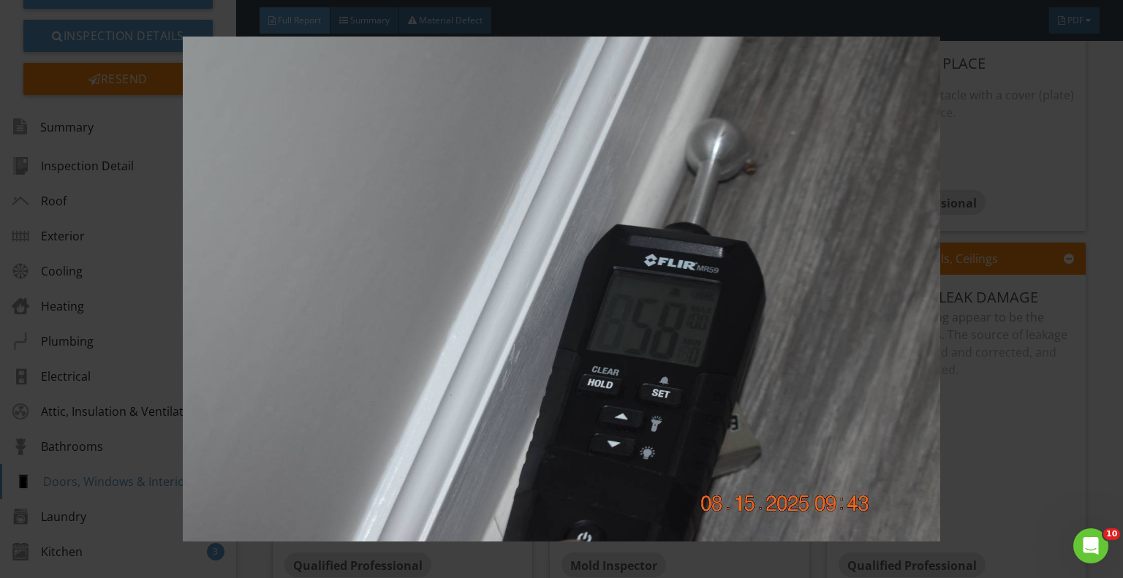
click at [39, 137] on div at bounding box center [561, 289] width 1123 height 578
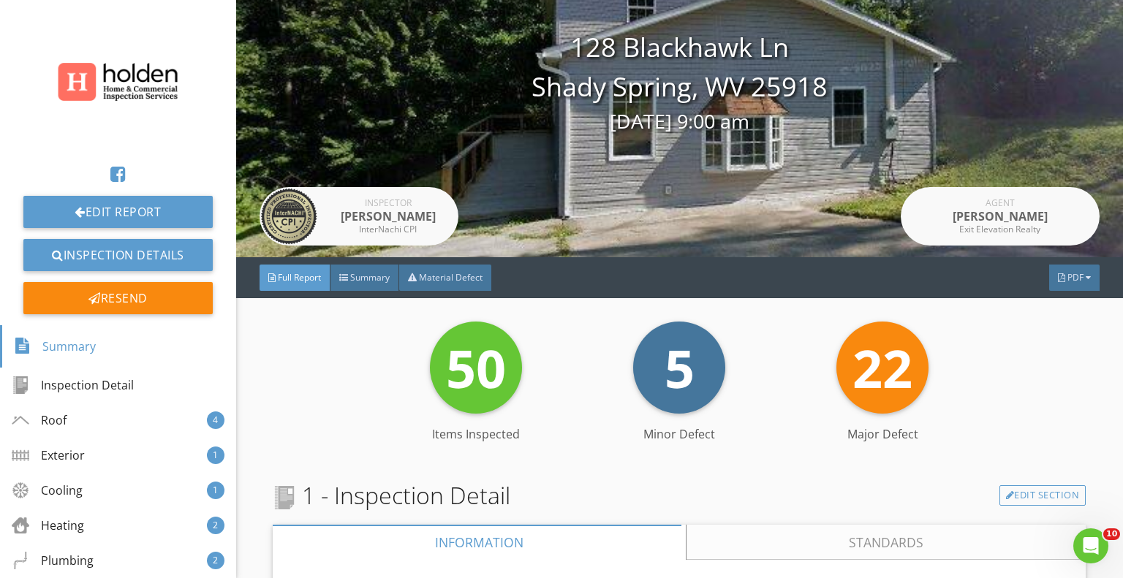
scroll to position [0, 0]
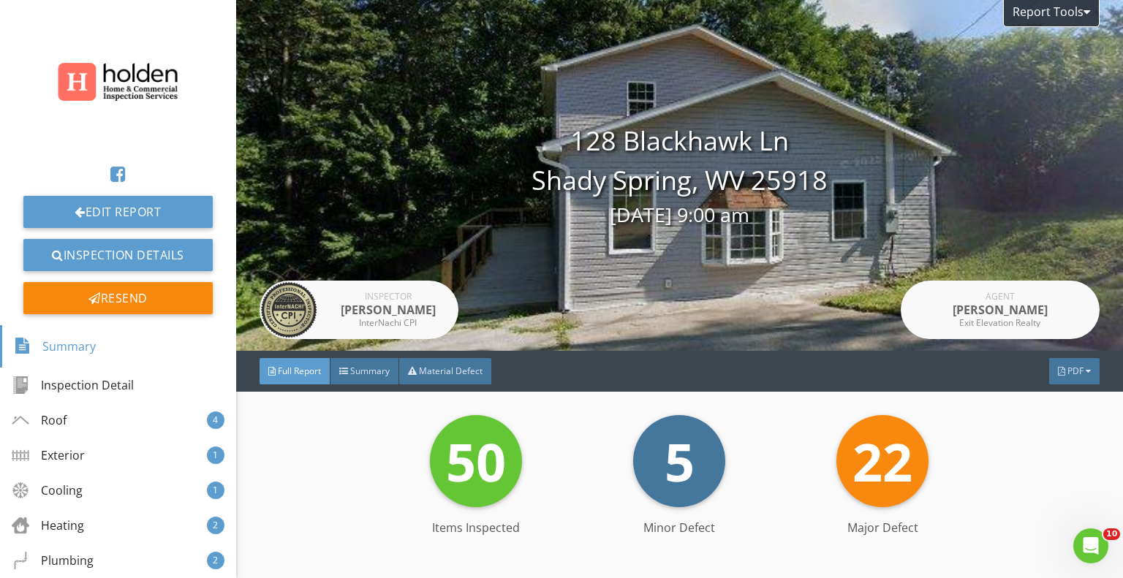
drag, startPoint x: 527, startPoint y: 185, endPoint x: 830, endPoint y: 189, distance: 302.7
click at [833, 189] on div "128 Blackhawk Ln Shady Spring, WV 25918 08/15/2025 9:00 am" at bounding box center [679, 175] width 887 height 109
copy div "Shady Spring, WV 25918"
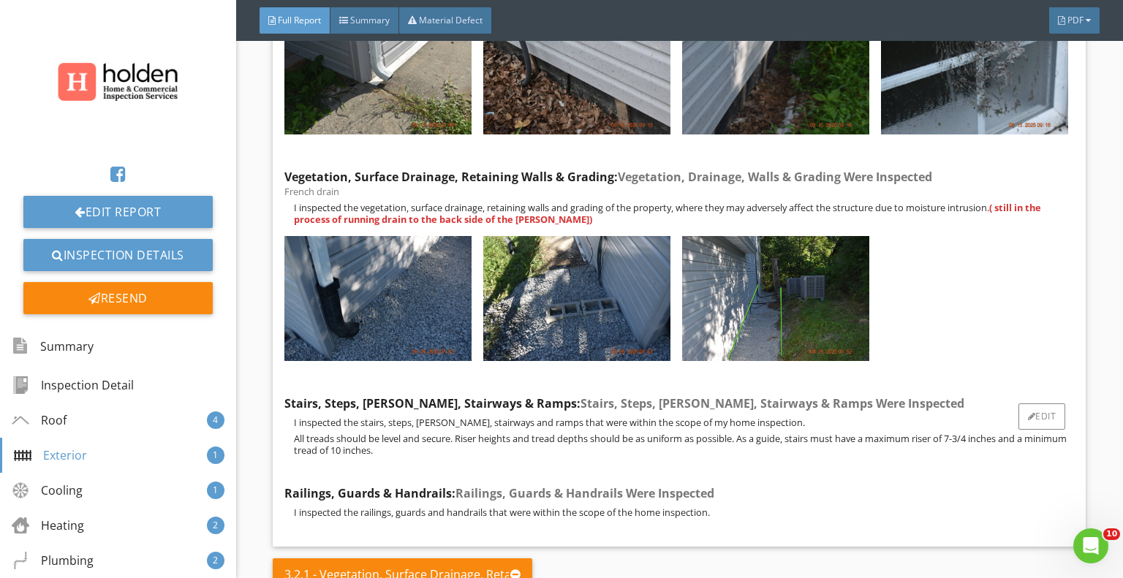
scroll to position [4387, 0]
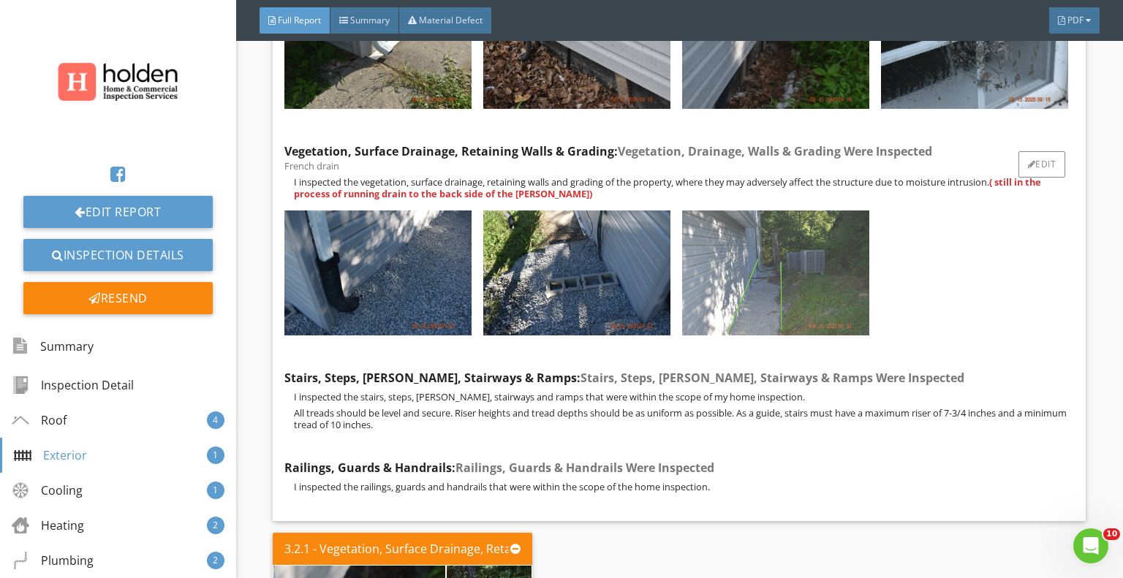
click at [819, 241] on img at bounding box center [775, 273] width 187 height 125
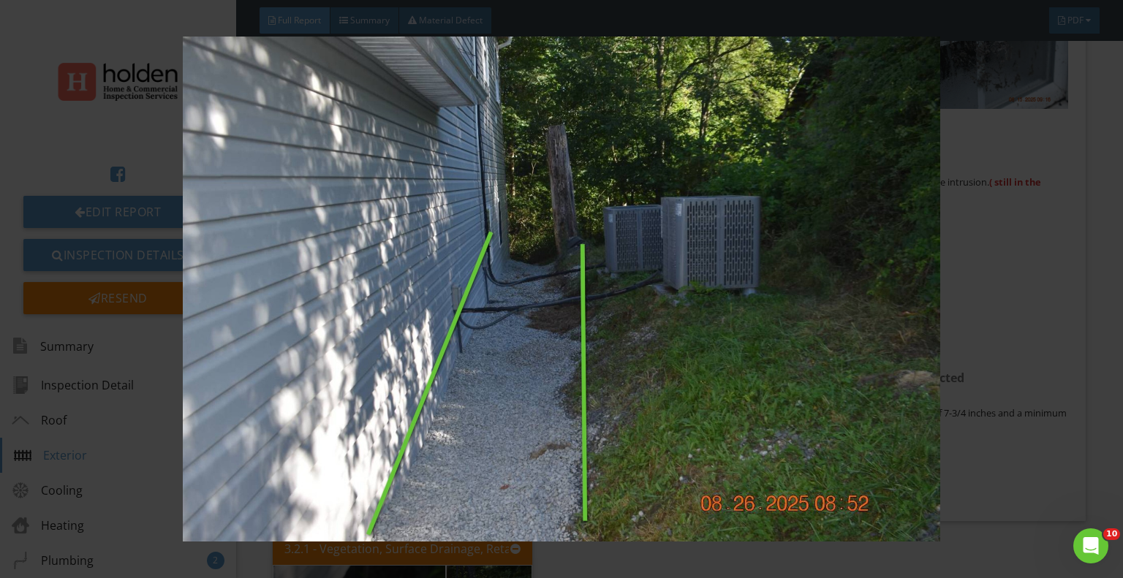
click at [758, 385] on img at bounding box center [561, 289] width 1022 height 505
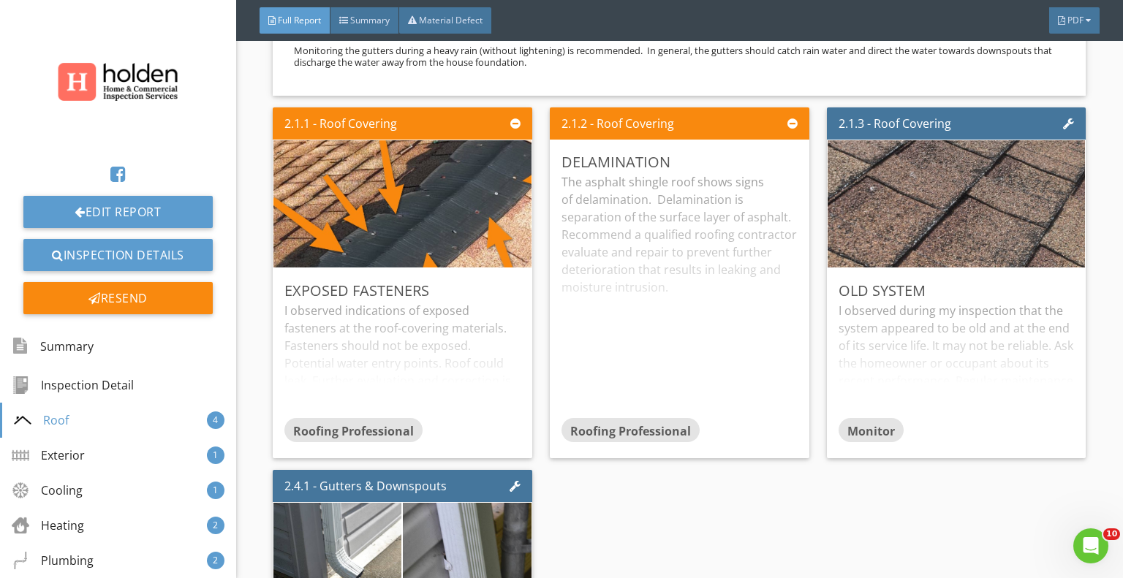
scroll to position [2924, 0]
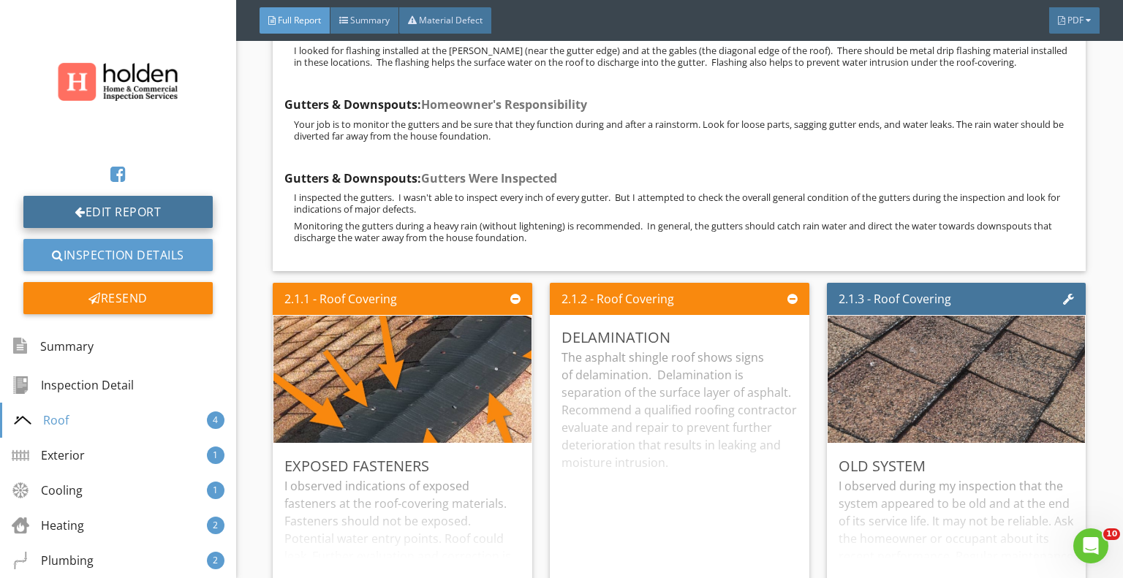
click at [148, 206] on link "Edit Report" at bounding box center [117, 212] width 189 height 32
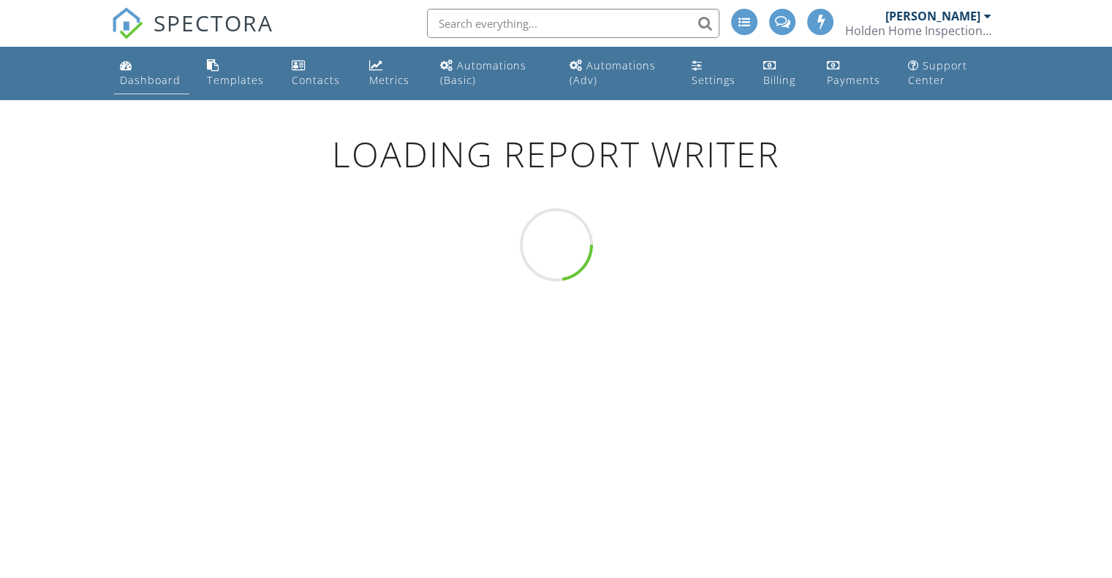
click at [146, 81] on div "Dashboard" at bounding box center [150, 80] width 61 height 14
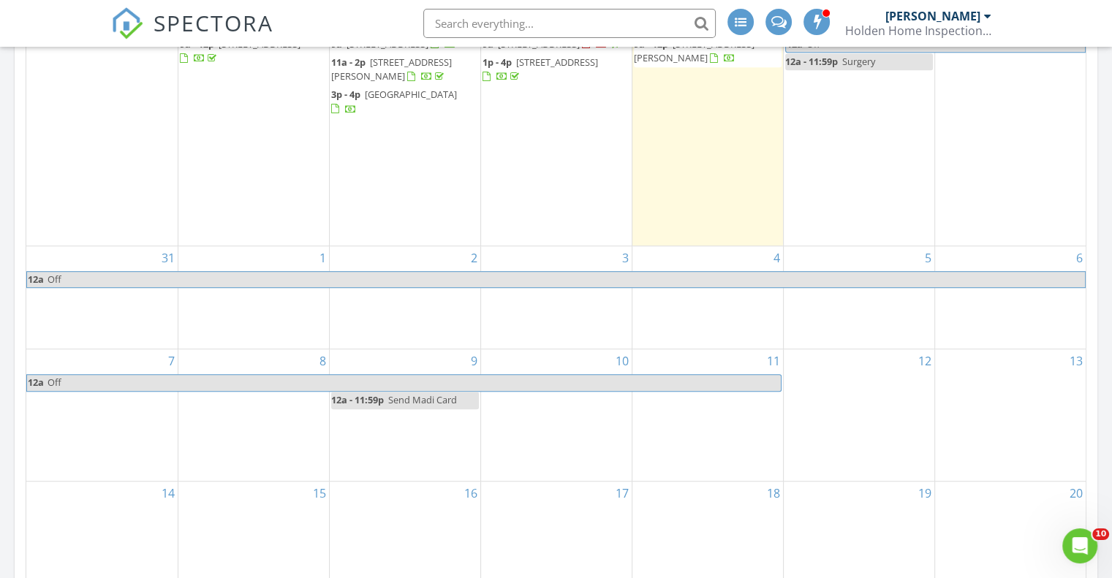
scroll to position [658, 0]
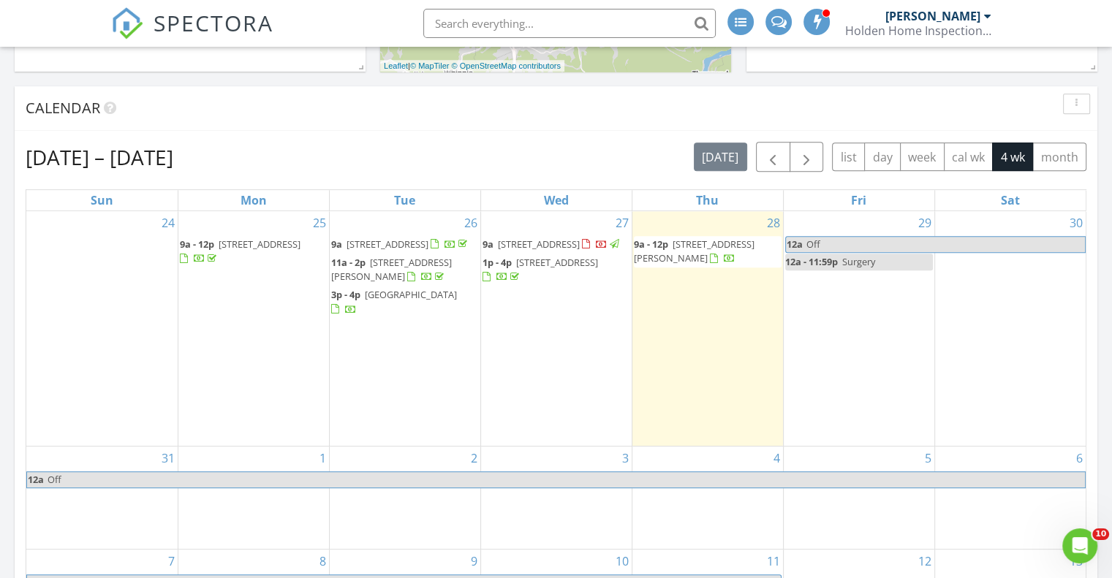
click at [401, 245] on span "[STREET_ADDRESS]" at bounding box center [388, 244] width 82 height 13
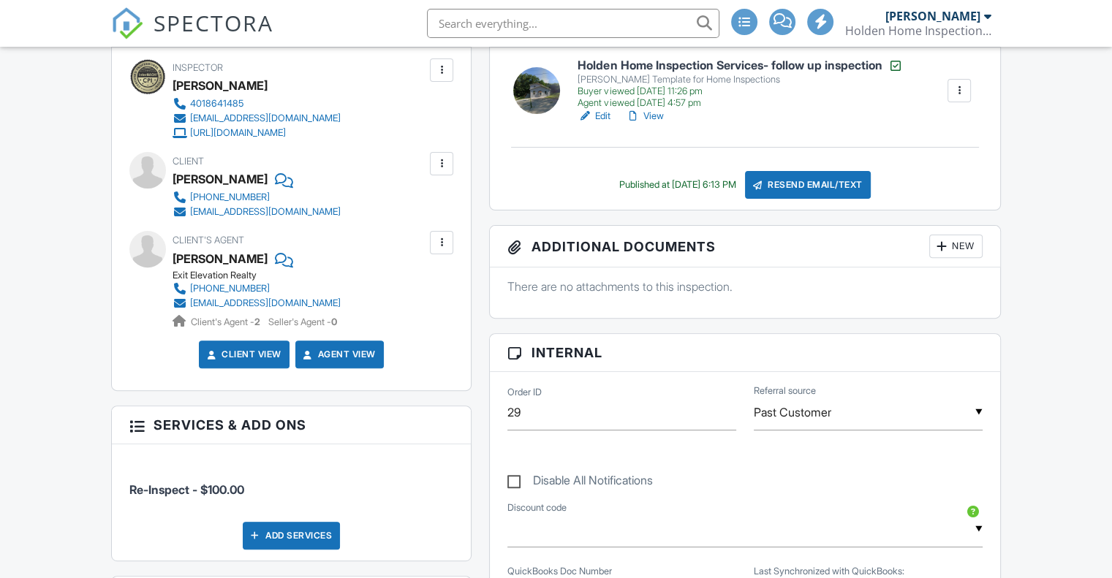
scroll to position [292, 0]
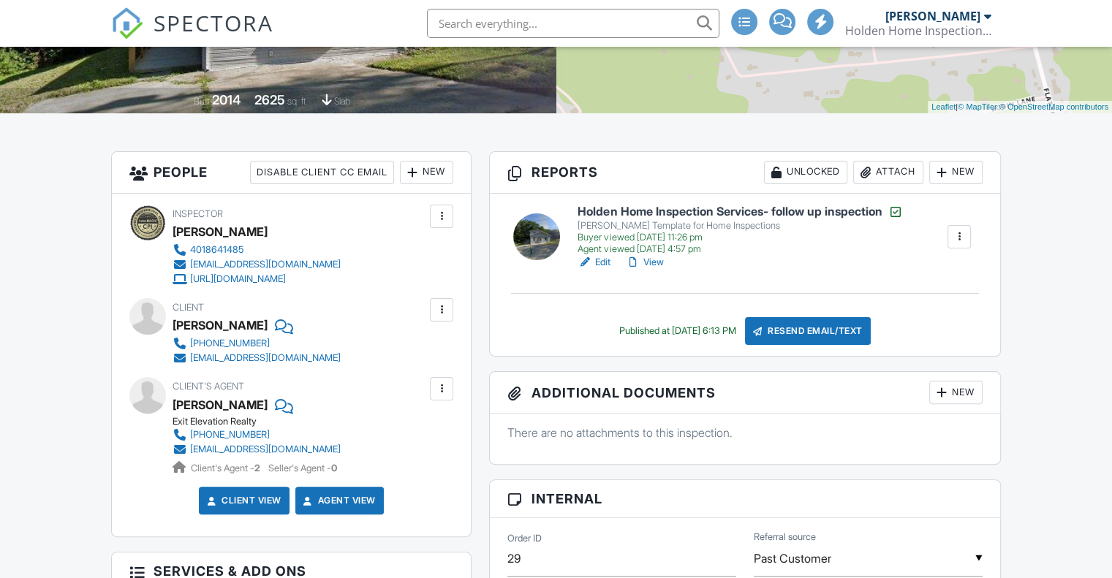
click at [699, 213] on h6 "Holden Home Inspection Services- follow up inspection" at bounding box center [740, 212] width 325 height 15
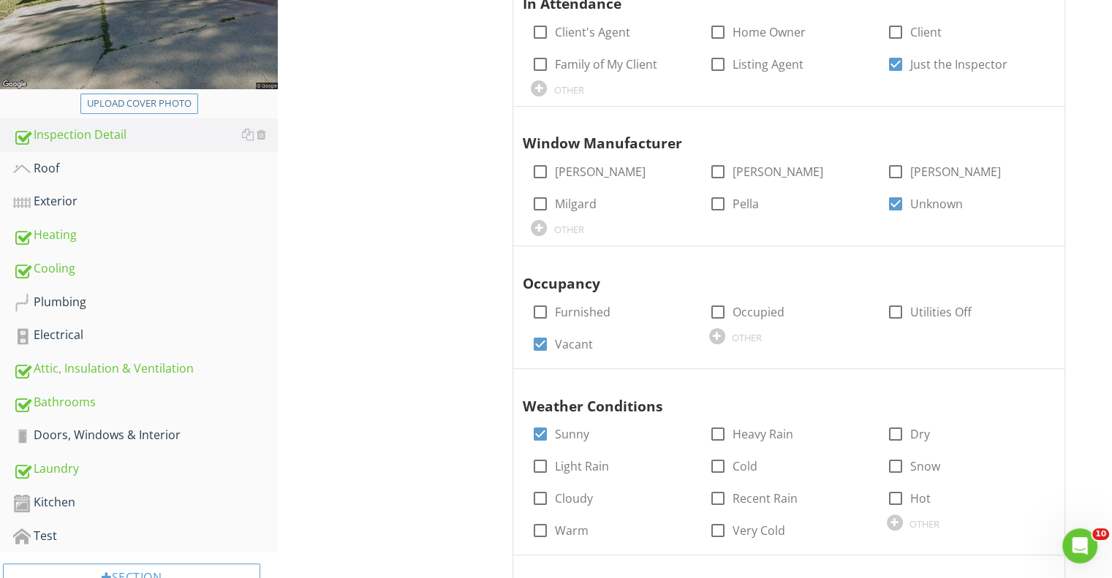
scroll to position [317, 0]
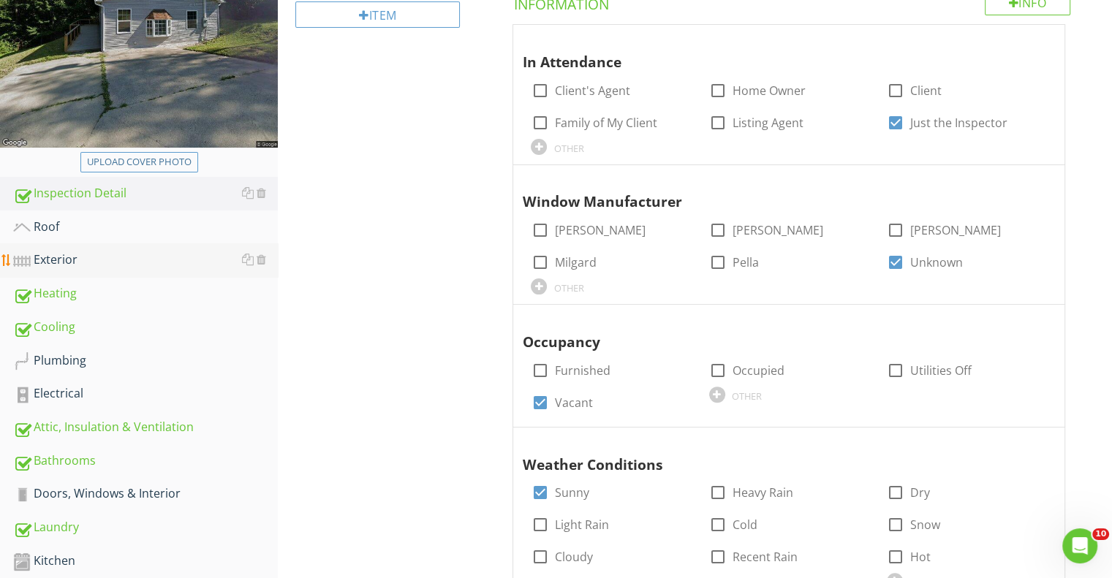
click at [76, 257] on div "Exterior" at bounding box center [145, 260] width 265 height 19
type textarea "<p><span class="fr-video fr-draggable" contenteditable="false" style="display: …"
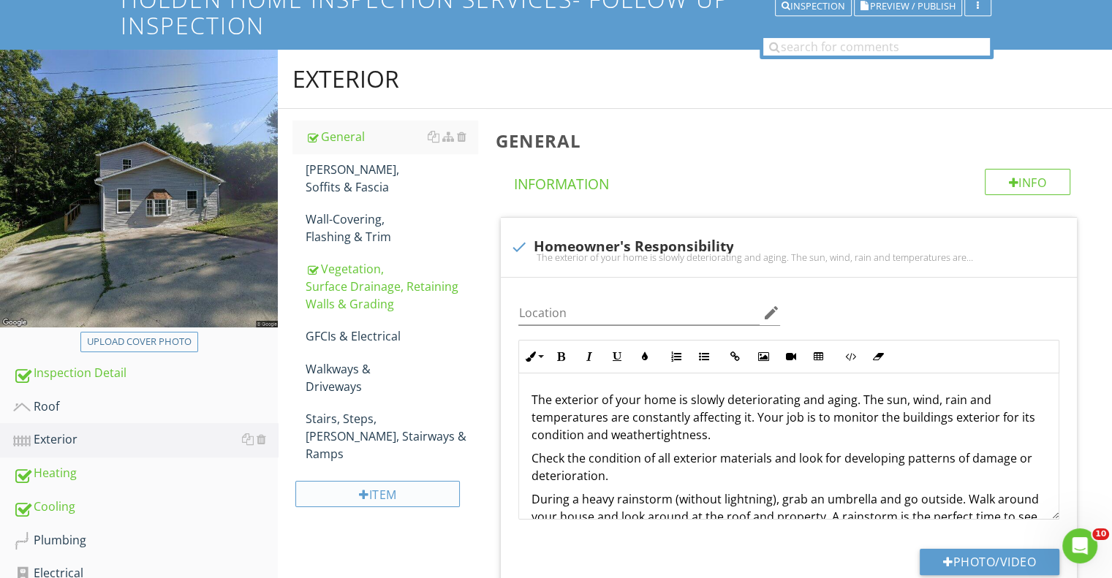
scroll to position [146, 0]
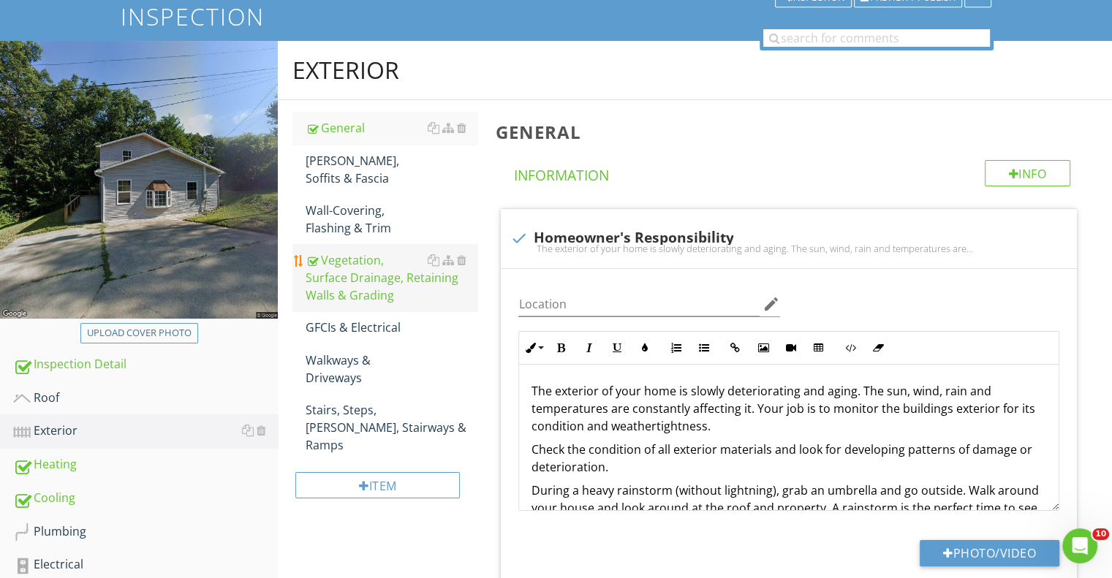
click at [396, 252] on div "Vegetation, Surface Drainage, Retaining Walls & Grading" at bounding box center [392, 278] width 172 height 53
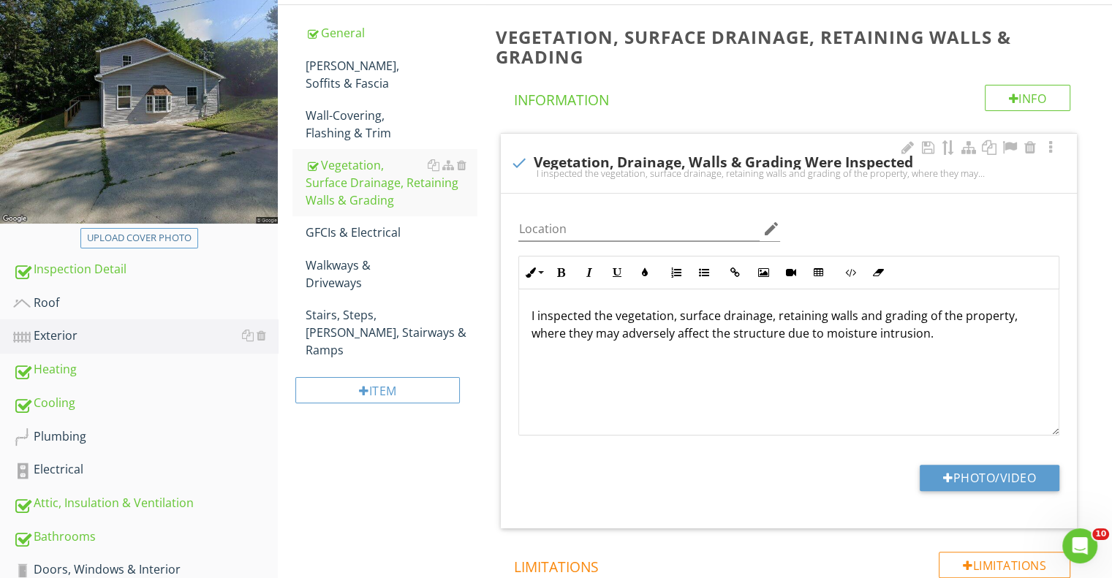
scroll to position [219, 0]
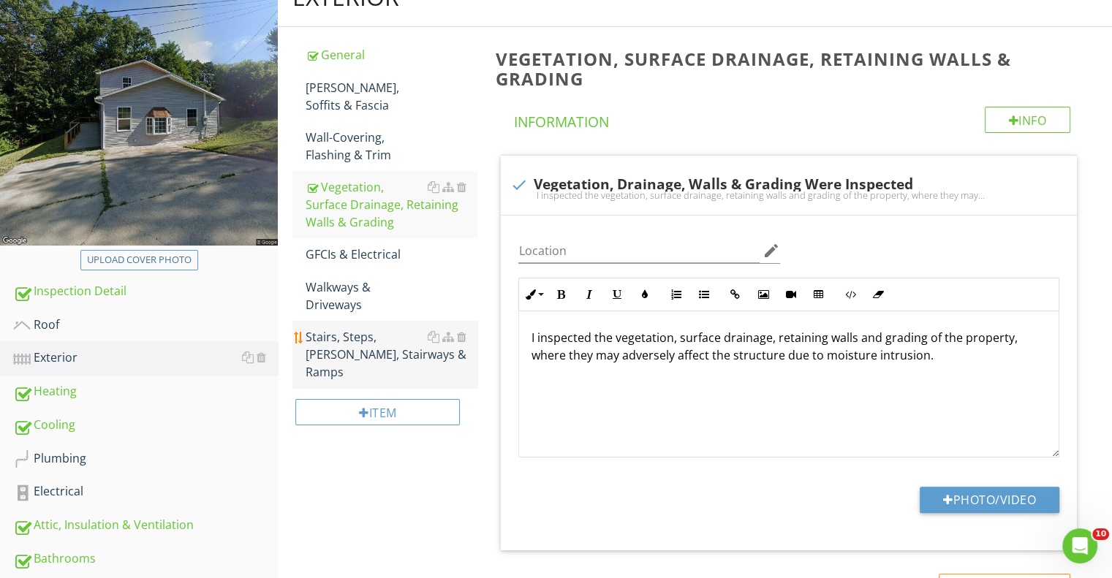
click at [375, 339] on div "Stairs, Steps, Stoops, Stairways & Ramps" at bounding box center [392, 354] width 172 height 53
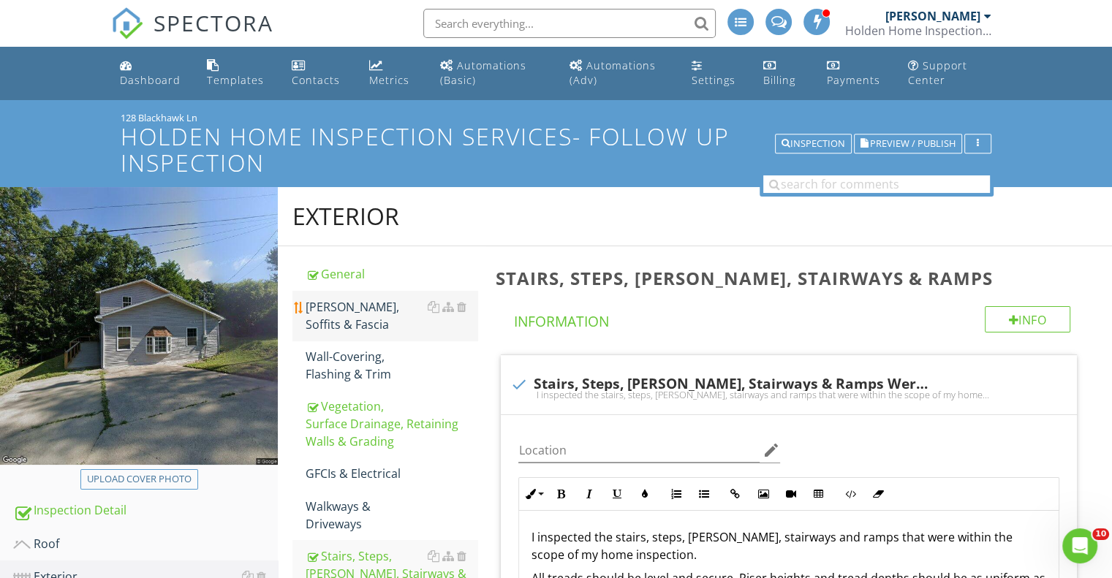
click at [374, 309] on div "Eaves, Soffits & Fascia" at bounding box center [392, 315] width 172 height 35
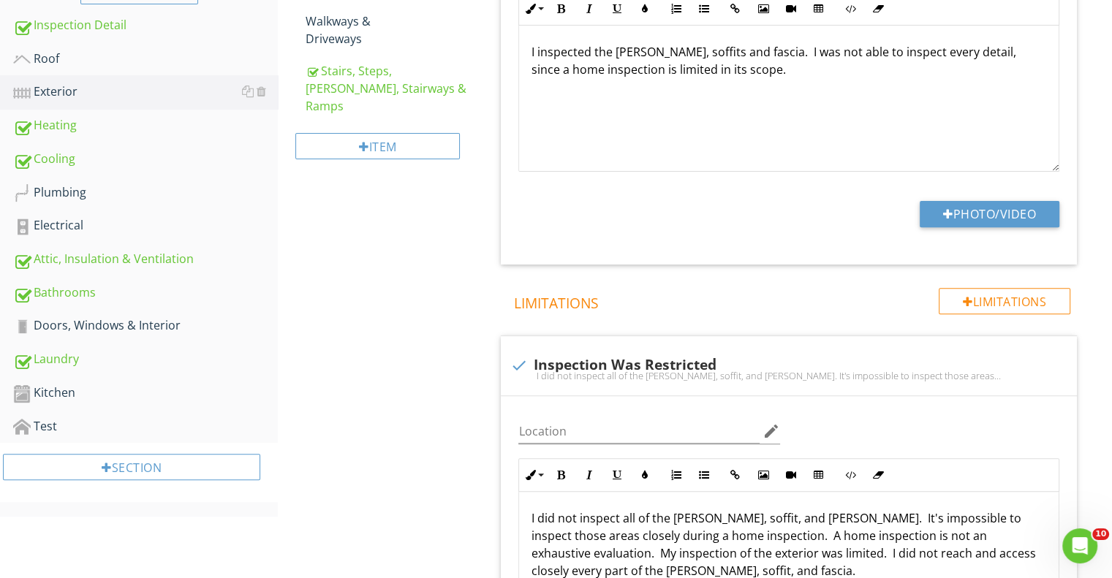
scroll to position [292, 0]
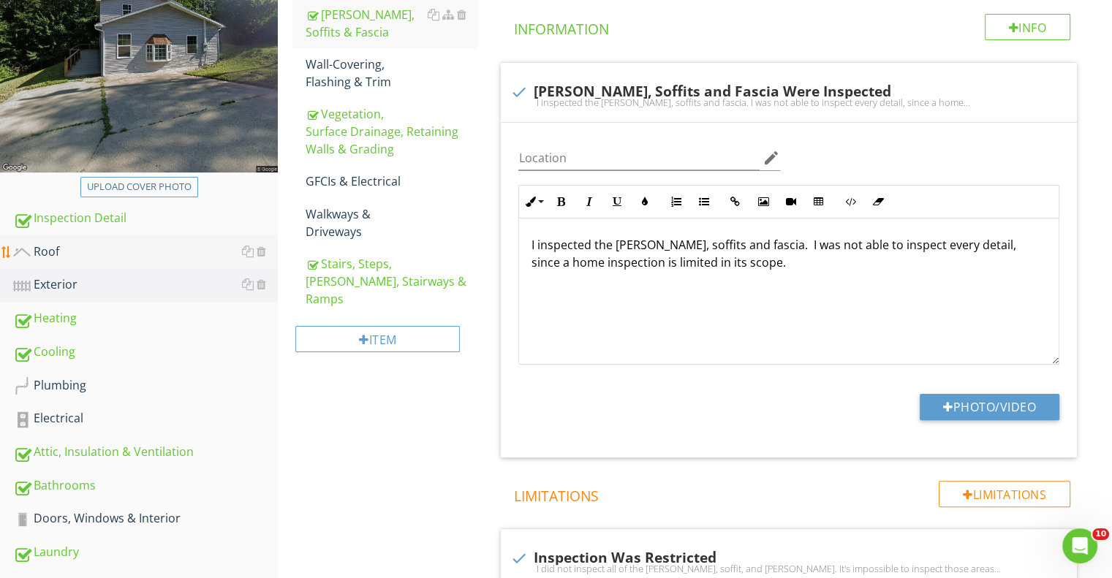
click at [53, 252] on div "Roof" at bounding box center [145, 252] width 265 height 19
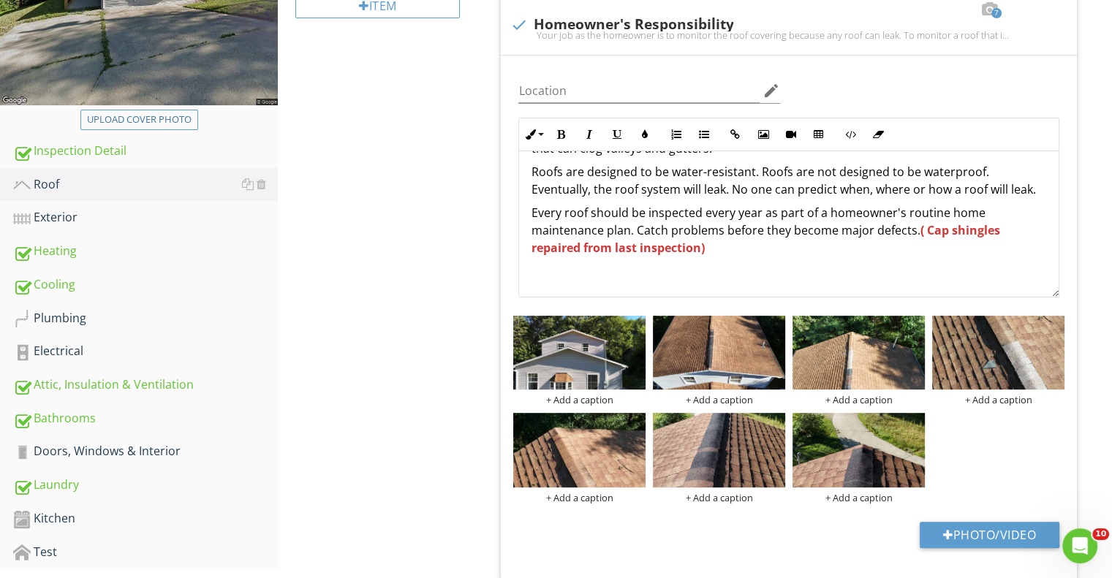
scroll to position [512, 0]
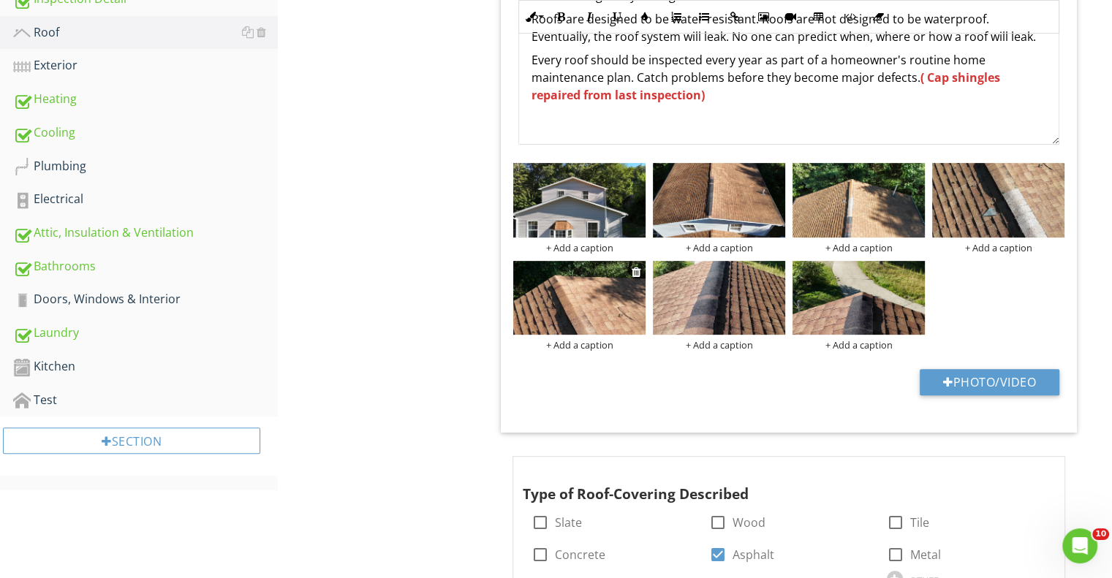
click at [591, 312] on img at bounding box center [579, 298] width 132 height 75
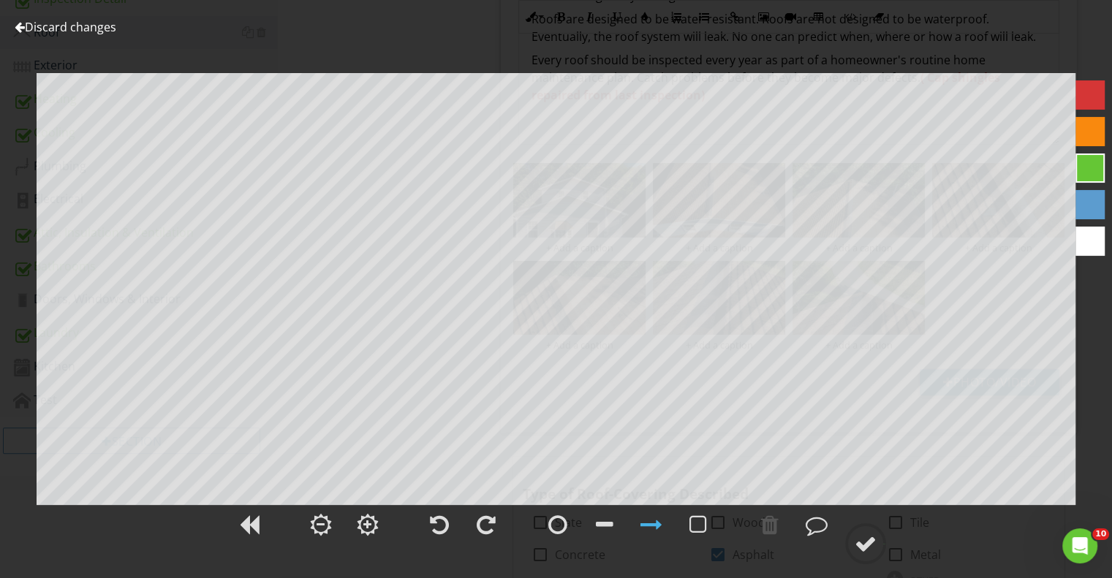
click at [20, 25] on div at bounding box center [20, 27] width 10 height 12
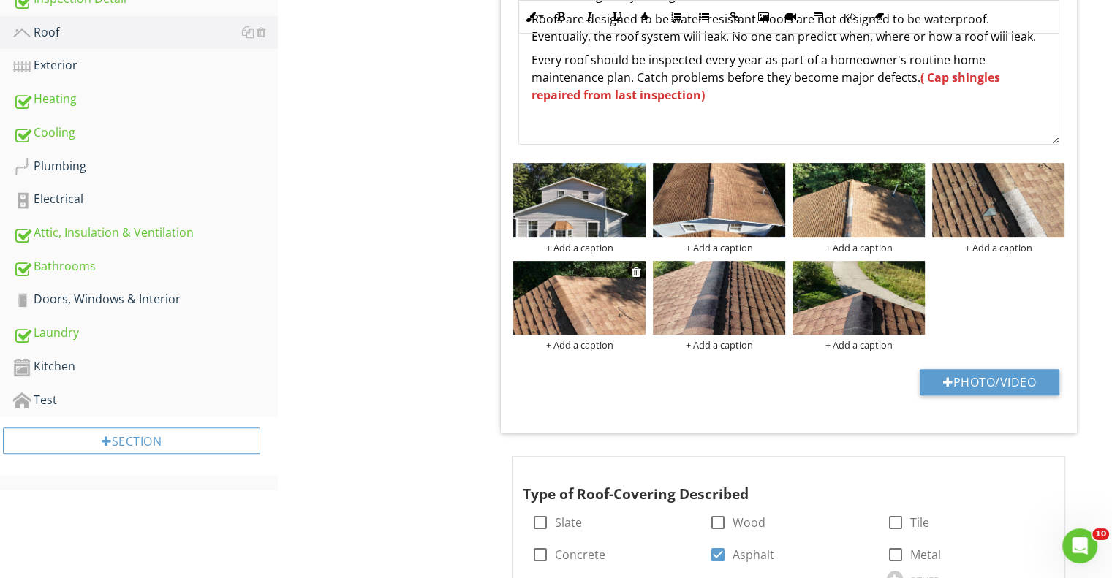
click at [578, 286] on img at bounding box center [579, 298] width 132 height 75
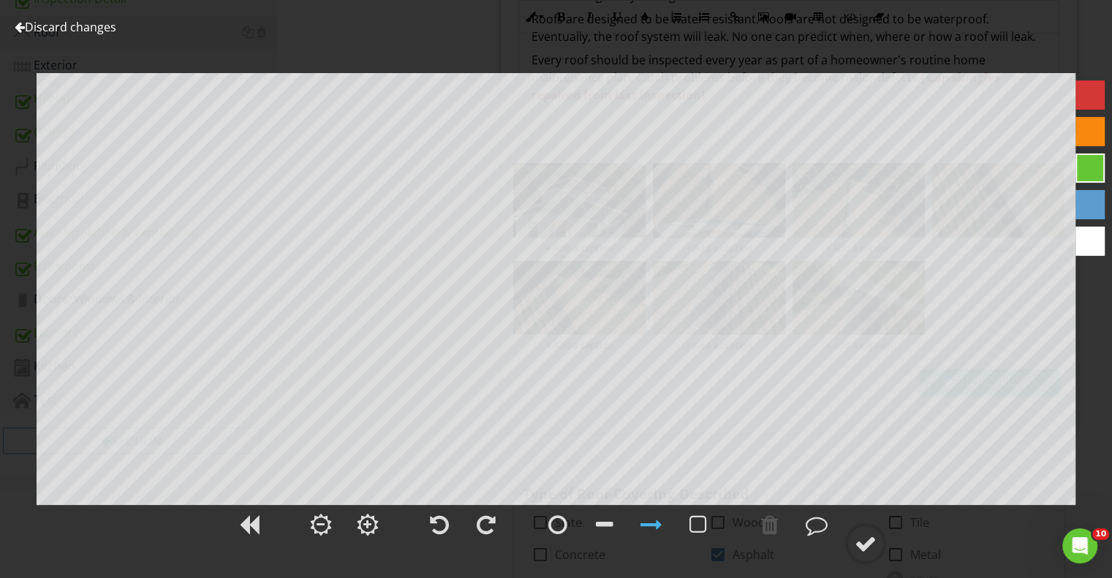
click at [20, 27] on div at bounding box center [20, 27] width 10 height 12
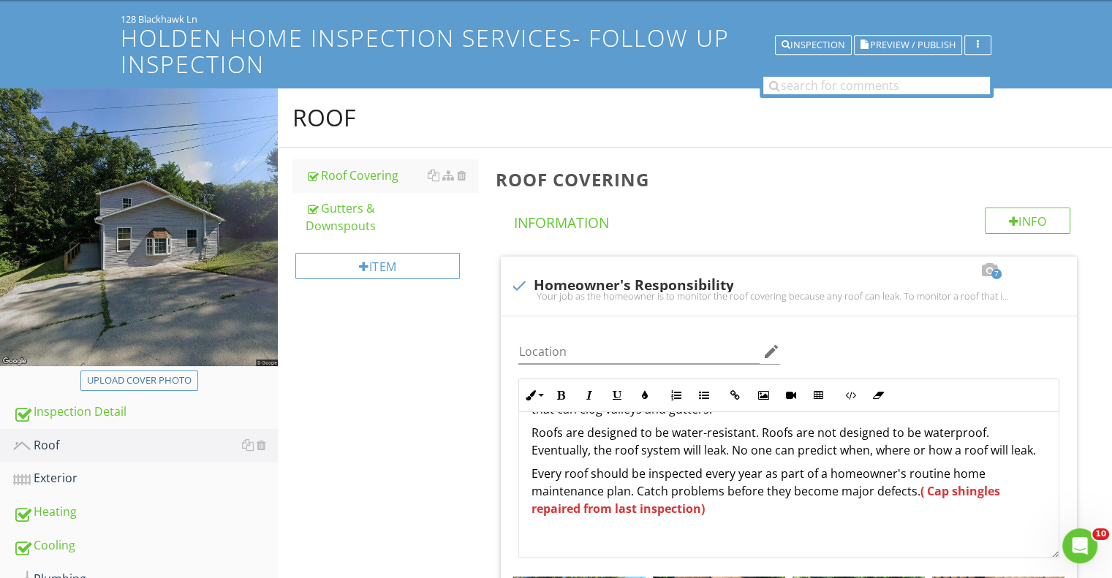
scroll to position [0, 0]
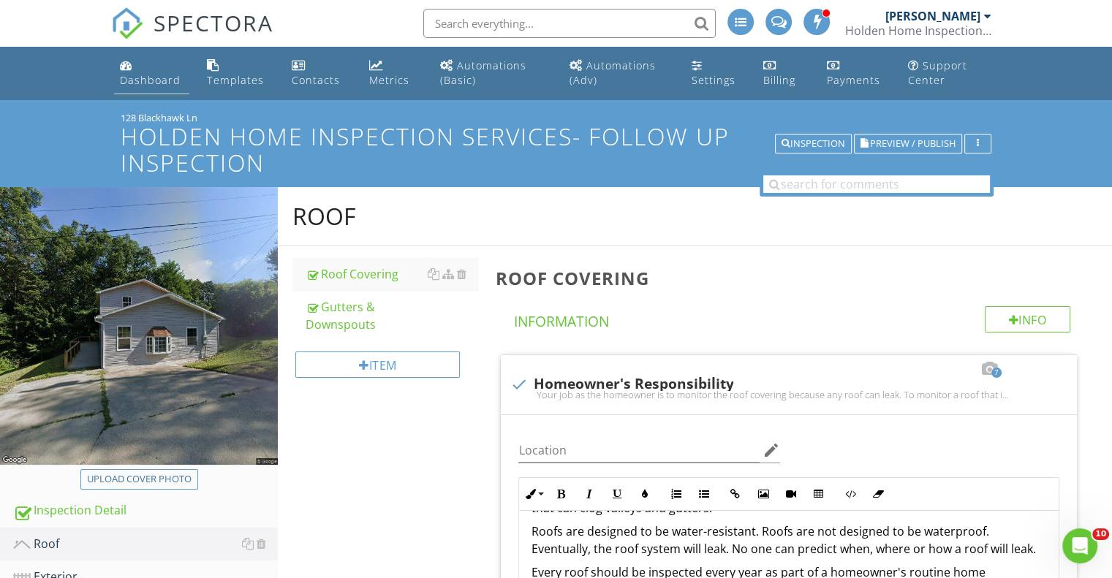
click at [137, 76] on div "Dashboard" at bounding box center [150, 80] width 61 height 14
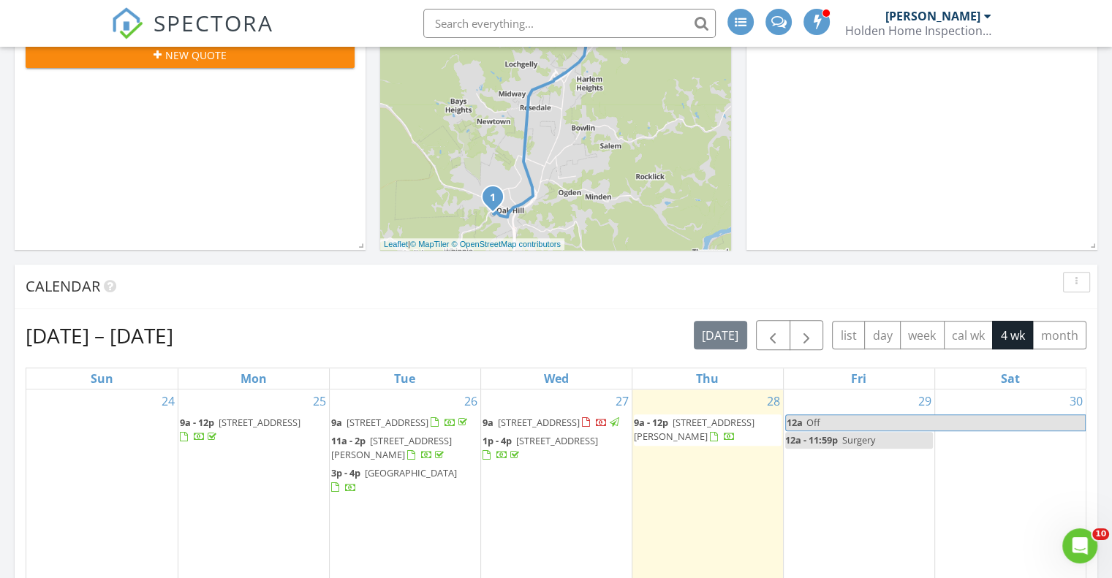
scroll to position [585, 0]
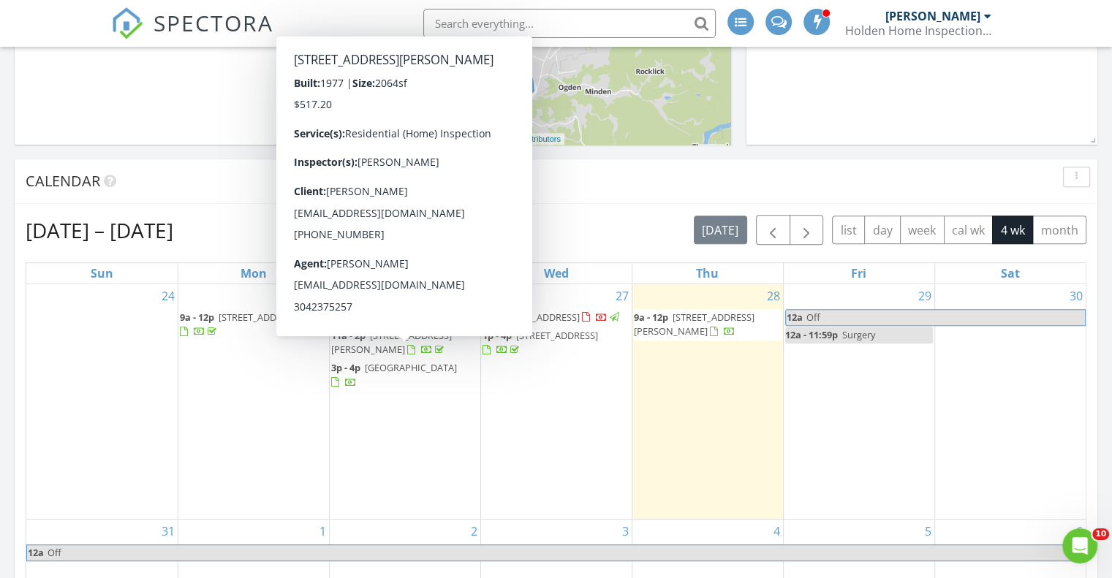
click at [394, 352] on span "[STREET_ADDRESS][PERSON_NAME]" at bounding box center [391, 342] width 121 height 27
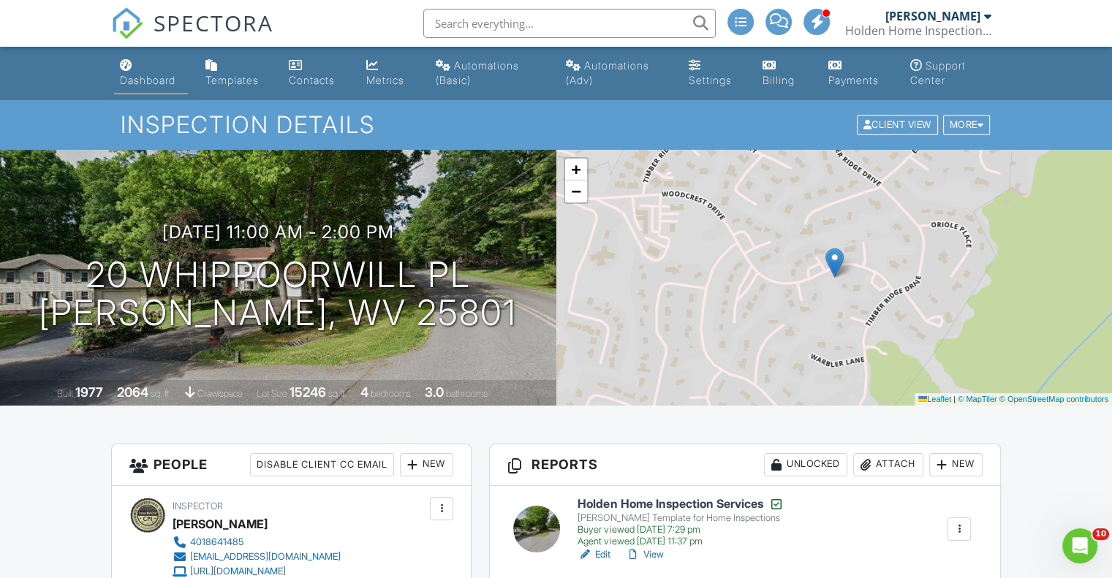
click at [145, 77] on div "Dashboard" at bounding box center [148, 80] width 56 height 12
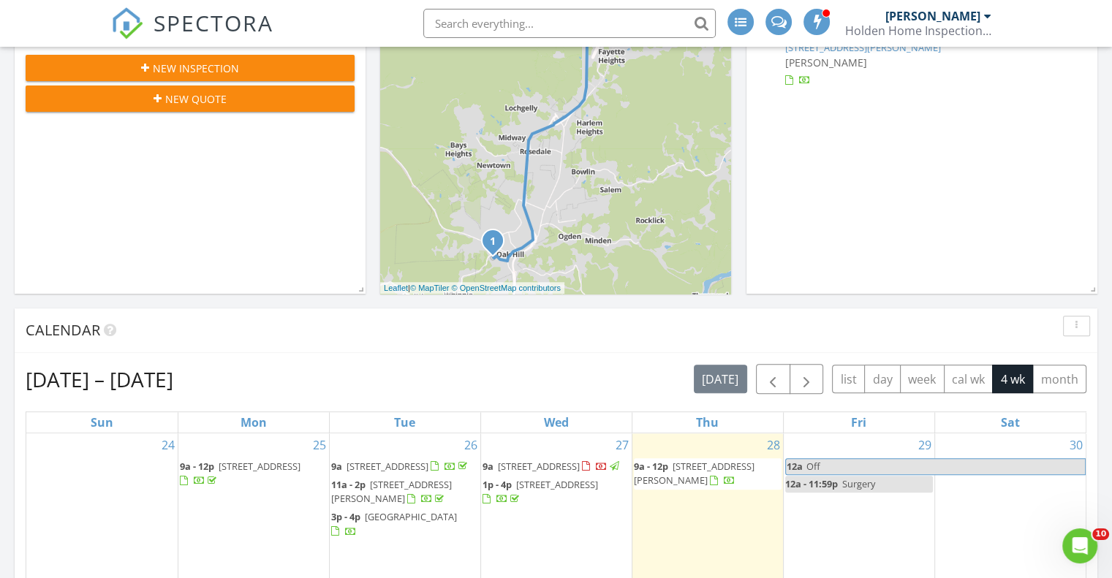
scroll to position [512, 0]
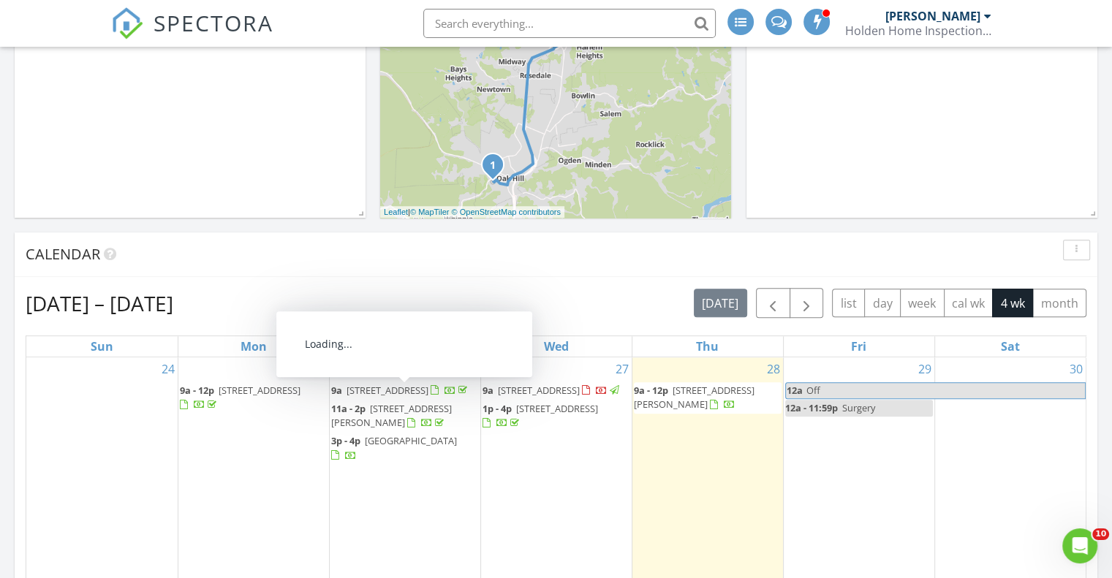
drag, startPoint x: 362, startPoint y: 445, endPoint x: 398, endPoint y: 391, distance: 65.3
click at [398, 391] on span "[STREET_ADDRESS]" at bounding box center [388, 390] width 82 height 13
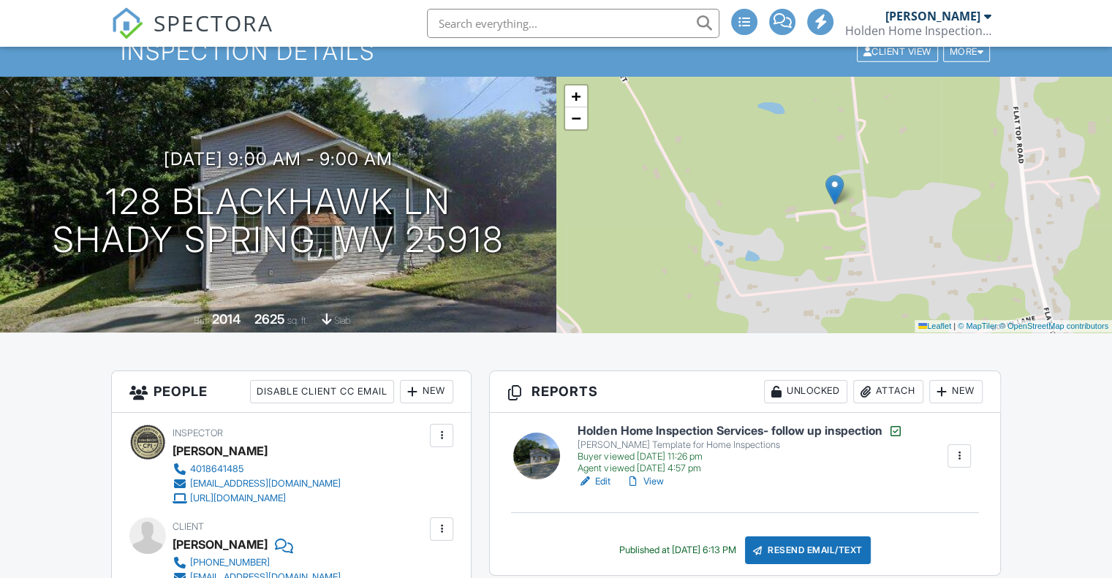
click at [714, 431] on h6 "Holden Home Inspection Services- follow up inspection" at bounding box center [740, 431] width 325 height 15
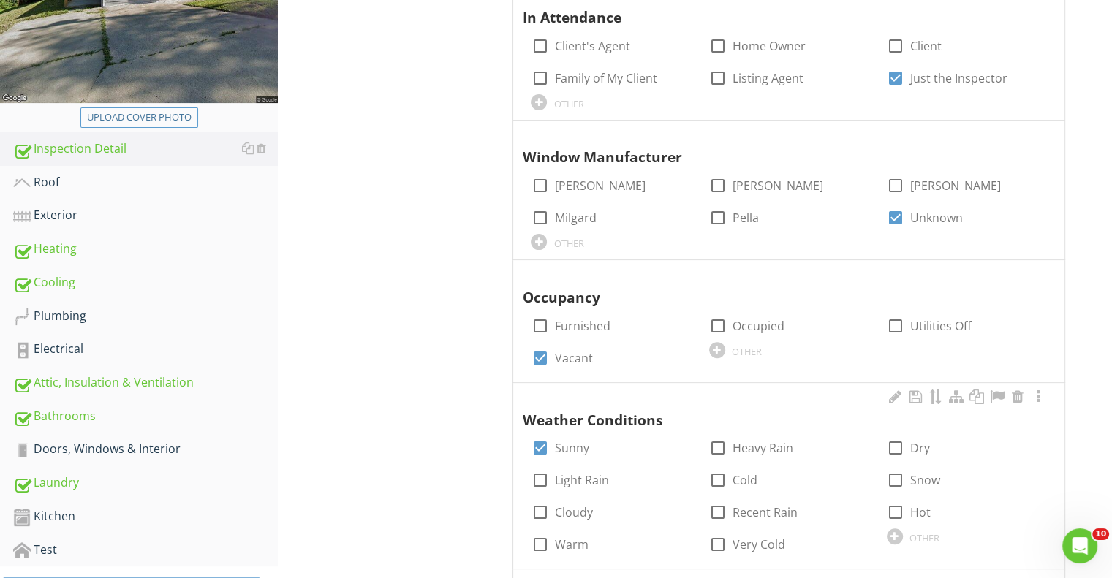
scroll to position [439, 0]
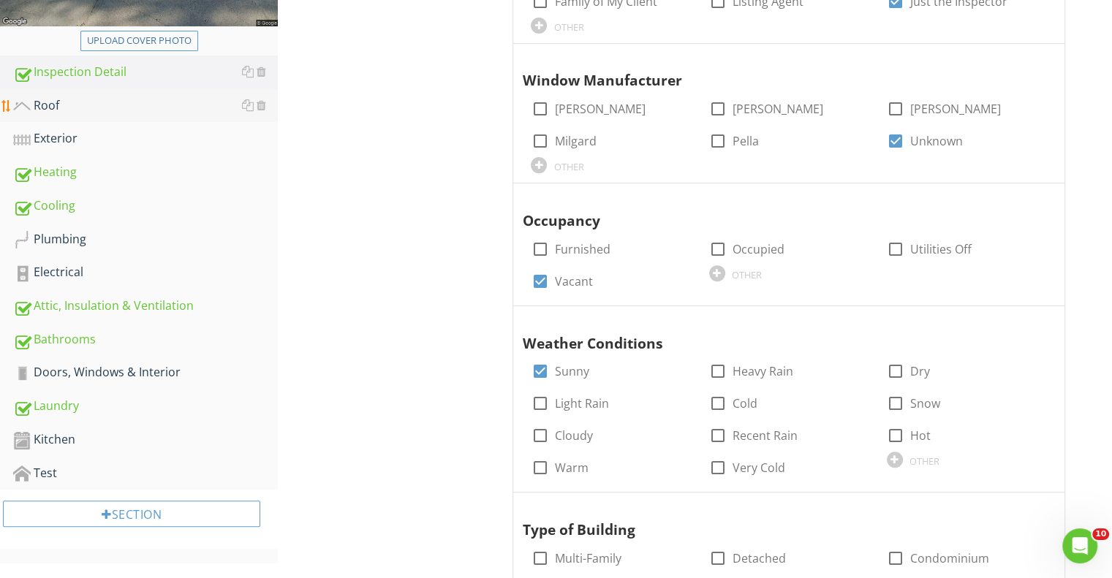
click at [48, 103] on div "Roof" at bounding box center [145, 106] width 265 height 19
type textarea "<p><span class="fr-video fr-draggable" contenteditable="false" style="display: …"
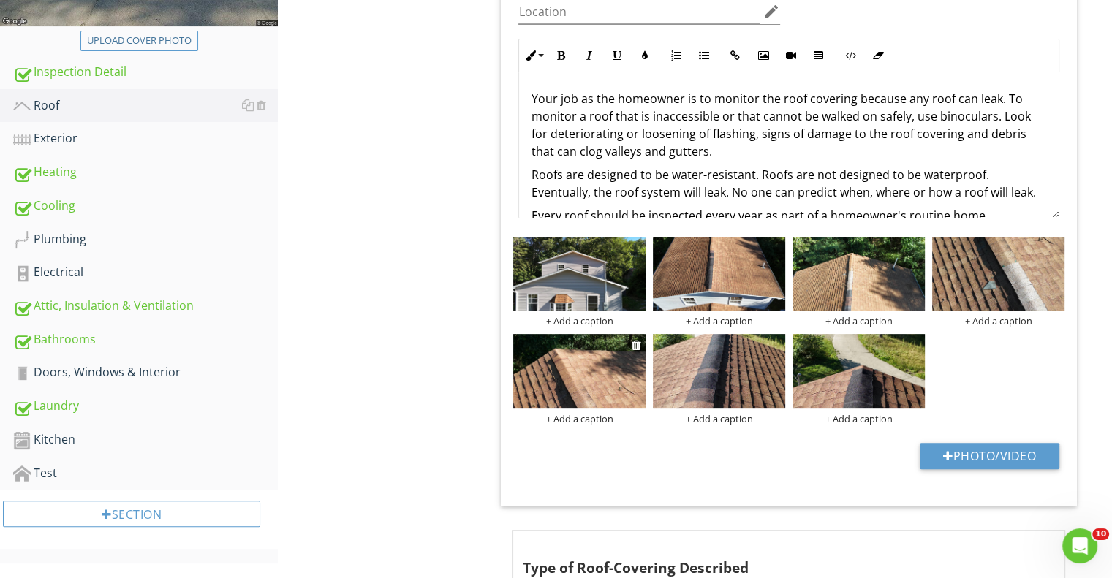
click at [588, 387] on img at bounding box center [579, 371] width 132 height 75
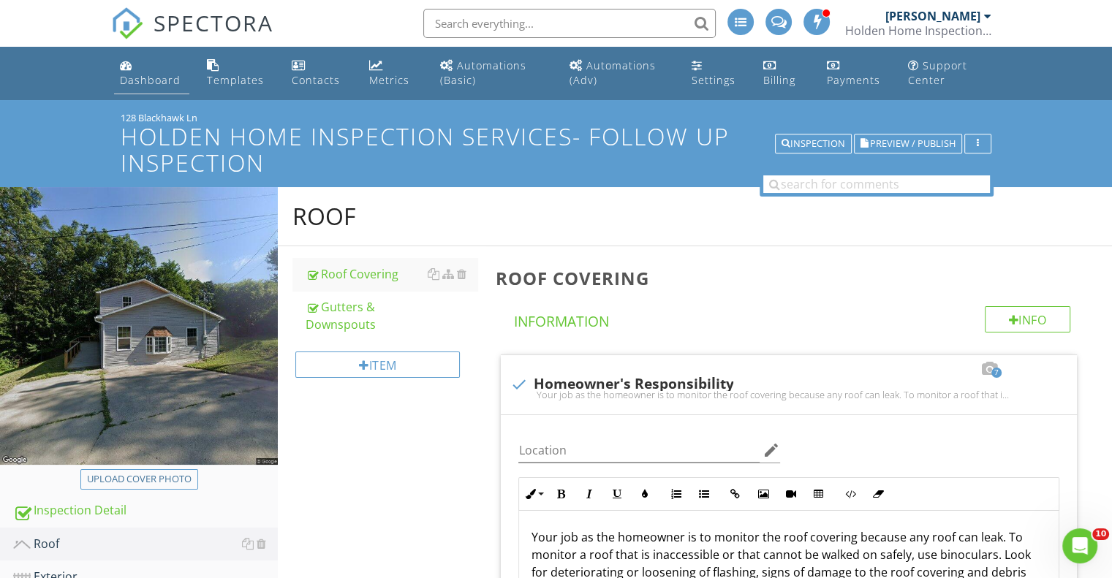
click at [152, 82] on div "Dashboard" at bounding box center [150, 80] width 61 height 14
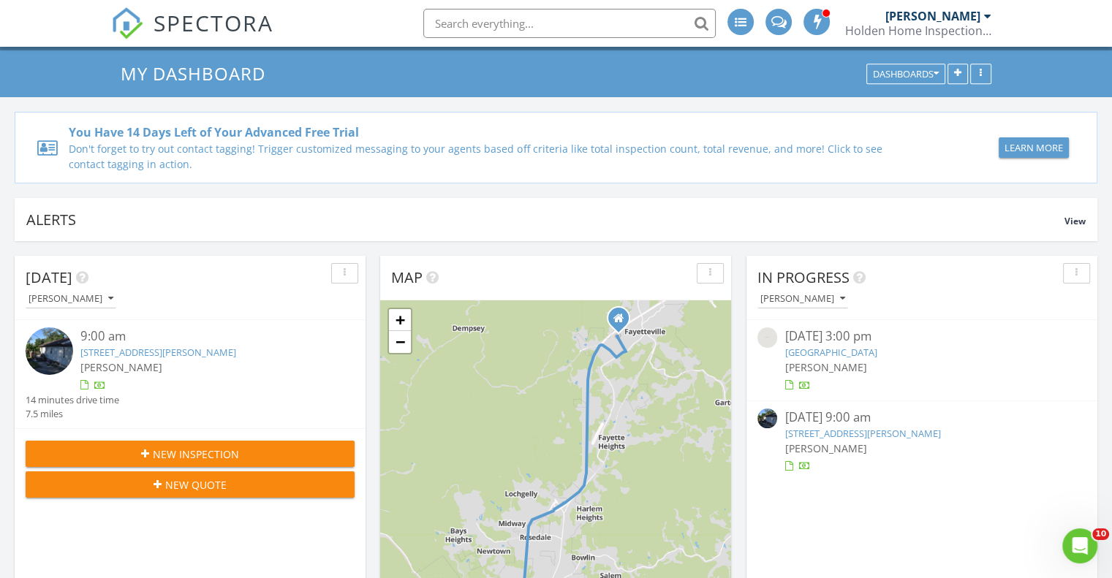
scroll to position [146, 0]
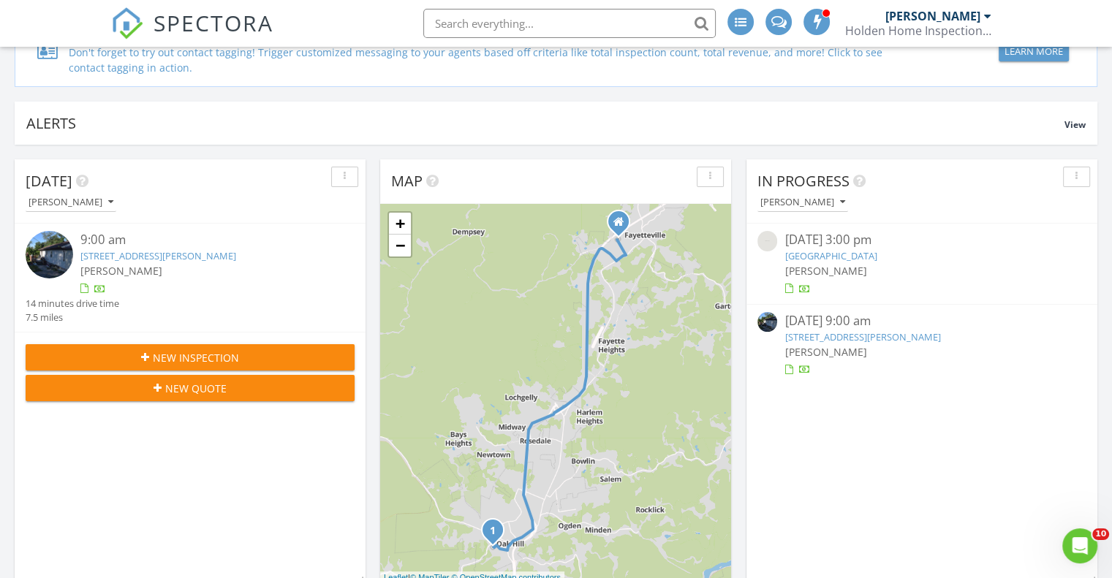
click at [166, 254] on link "132 Slaven Ln, Oak Hill, WV 25901" at bounding box center [158, 255] width 156 height 13
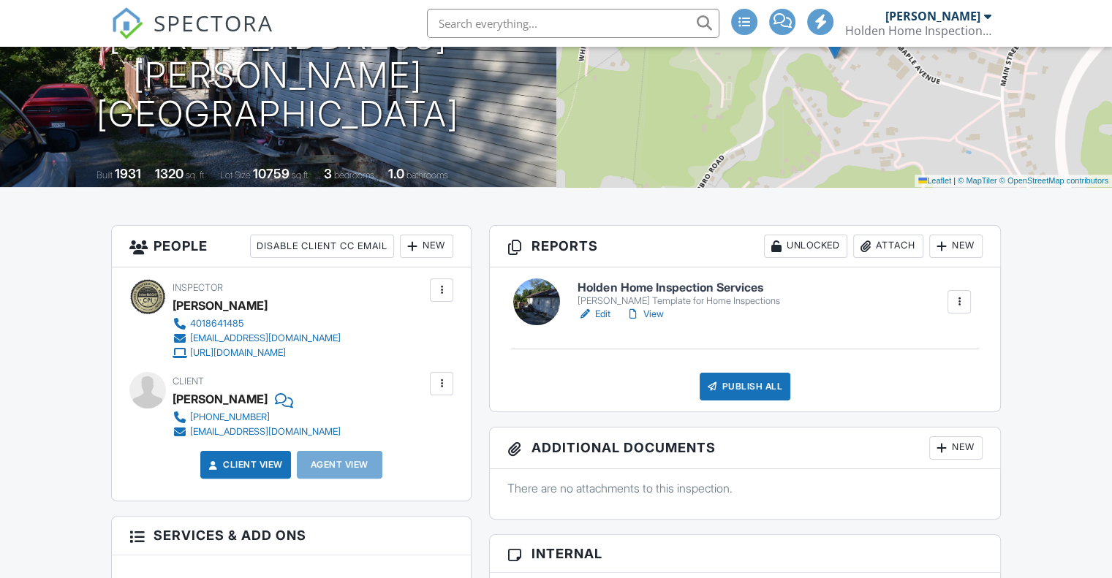
scroll to position [219, 0]
click at [719, 286] on h6 "Holden Home Inspection Services" at bounding box center [679, 287] width 202 height 13
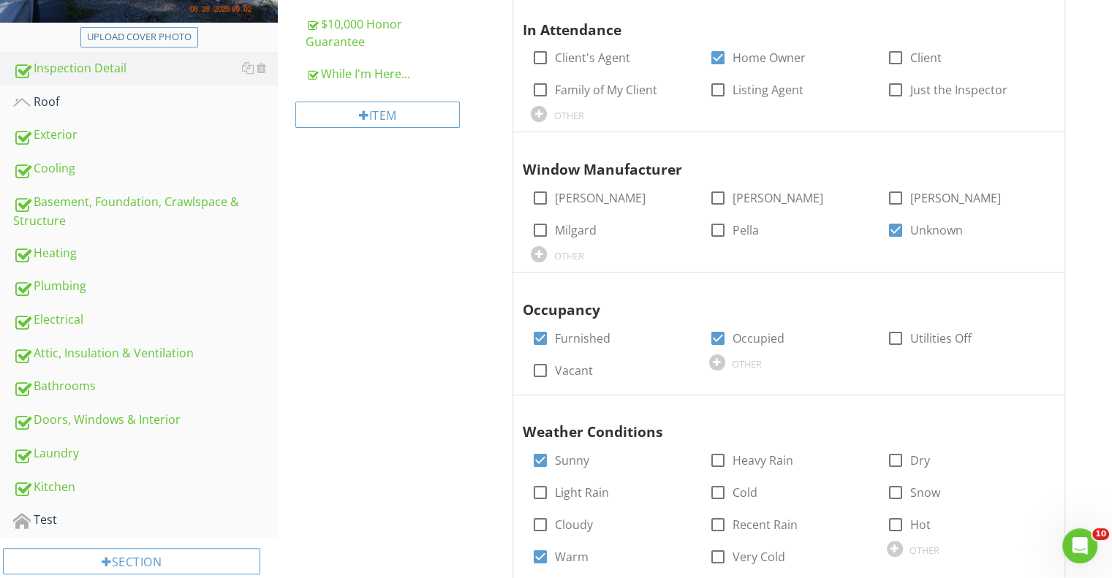
scroll to position [512, 0]
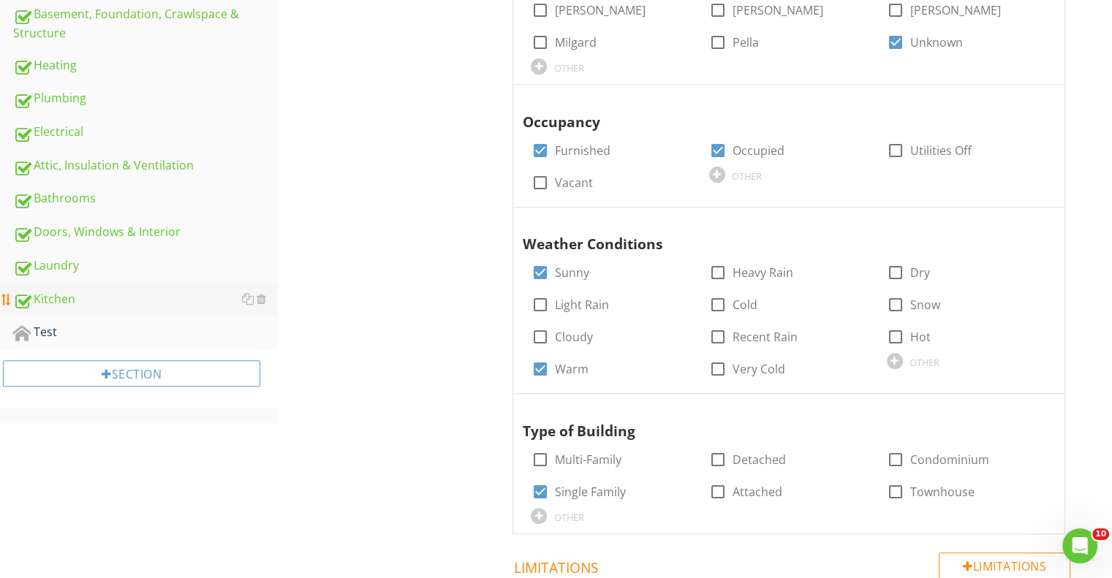
click at [67, 299] on div "Kitchen" at bounding box center [145, 299] width 265 height 19
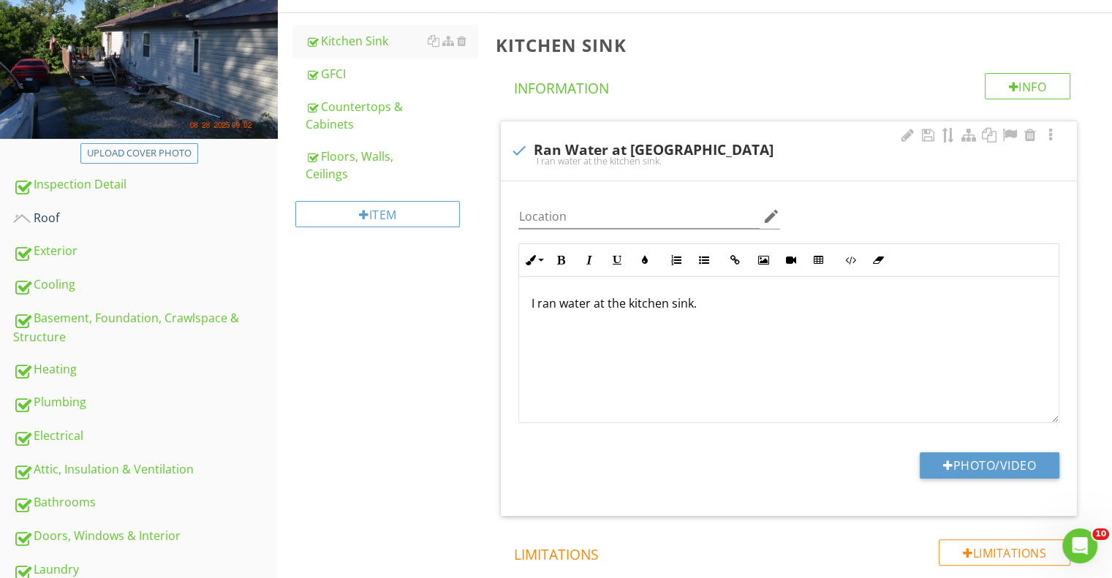
scroll to position [292, 0]
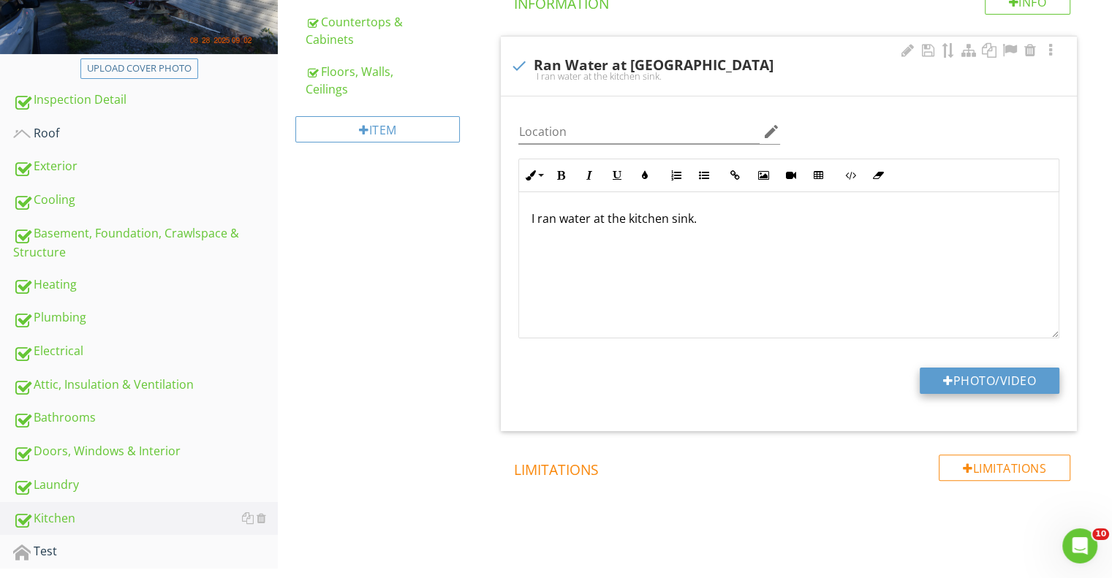
click at [949, 385] on button "Photo/Video" at bounding box center [990, 381] width 140 height 26
type input "C:\fakepath\FLIR4149.jpg"
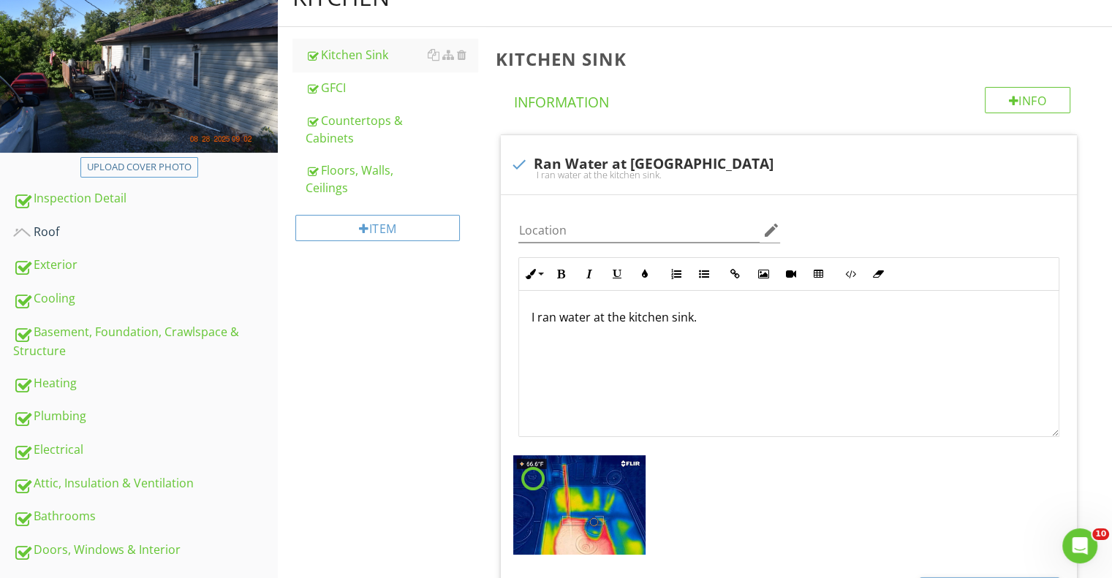
scroll to position [0, 0]
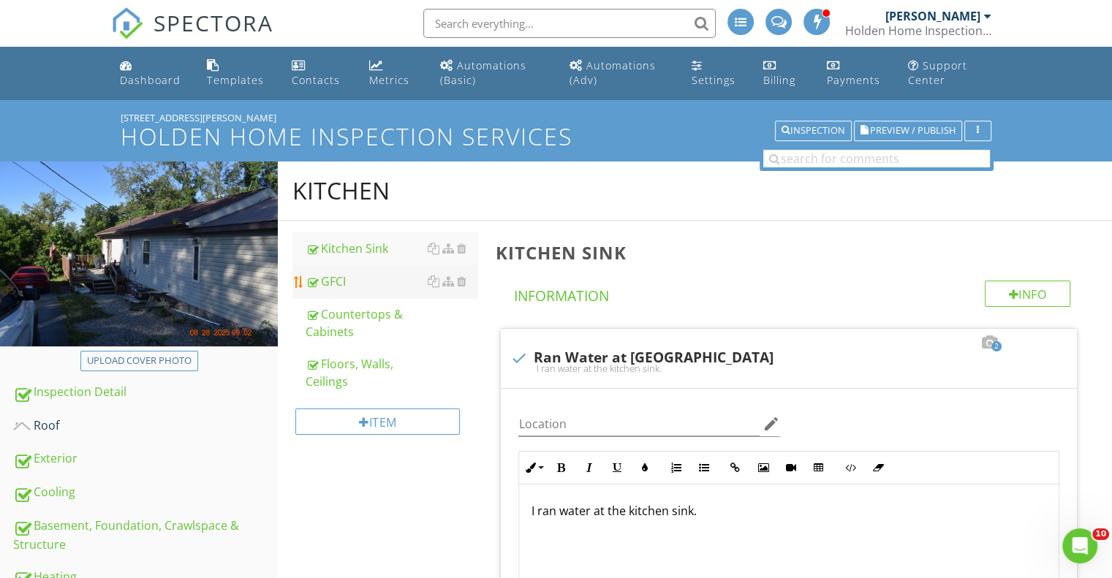
click at [367, 290] on link "GFCI" at bounding box center [392, 281] width 172 height 32
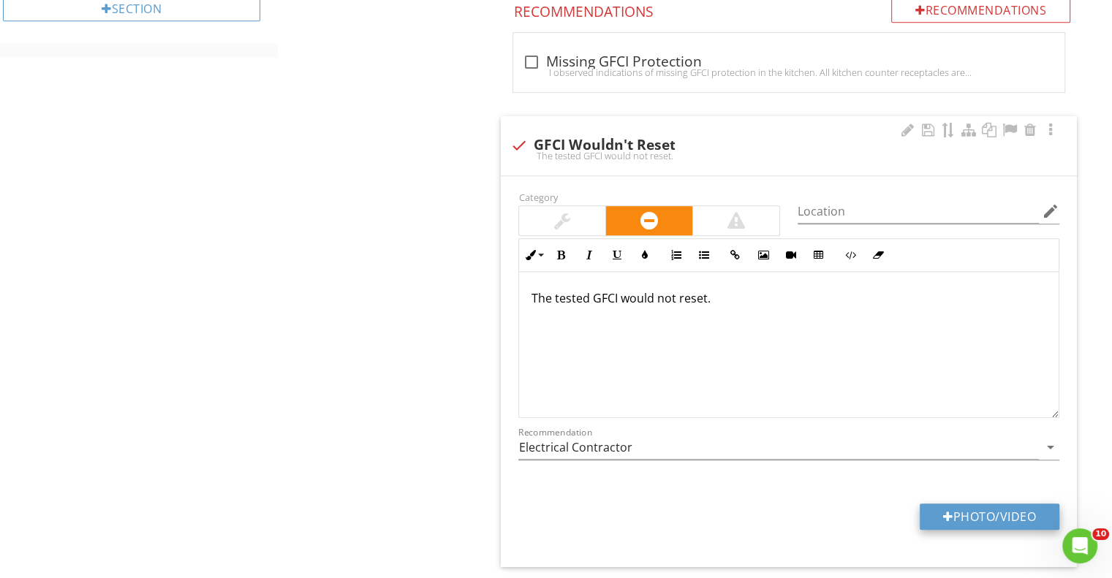
click at [980, 514] on button "Photo/Video" at bounding box center [990, 517] width 140 height 26
type input "C:\fakepath\DSC_0123.JPG"
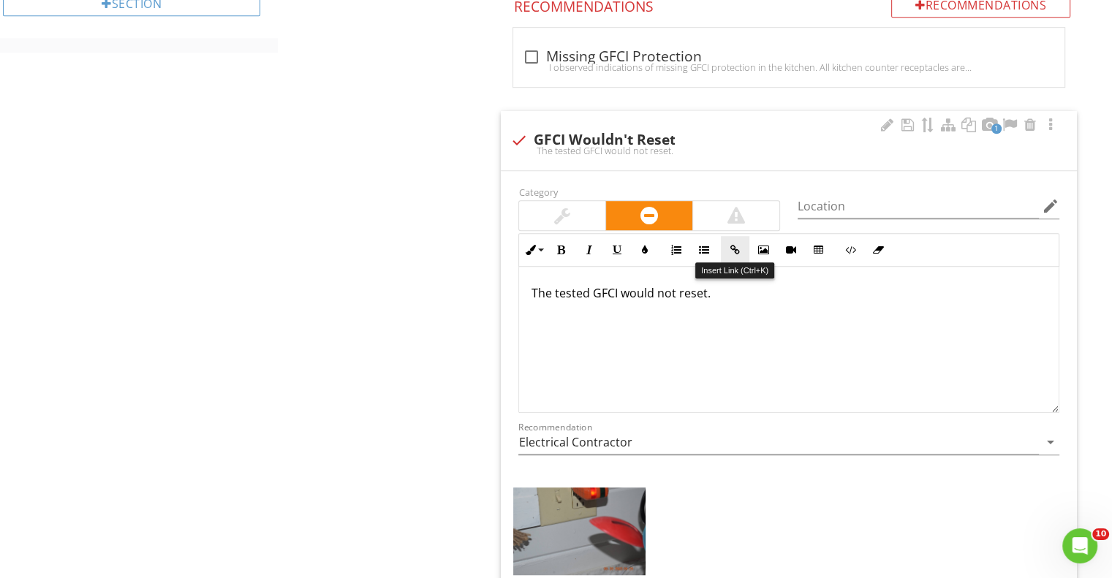
scroll to position [877, 0]
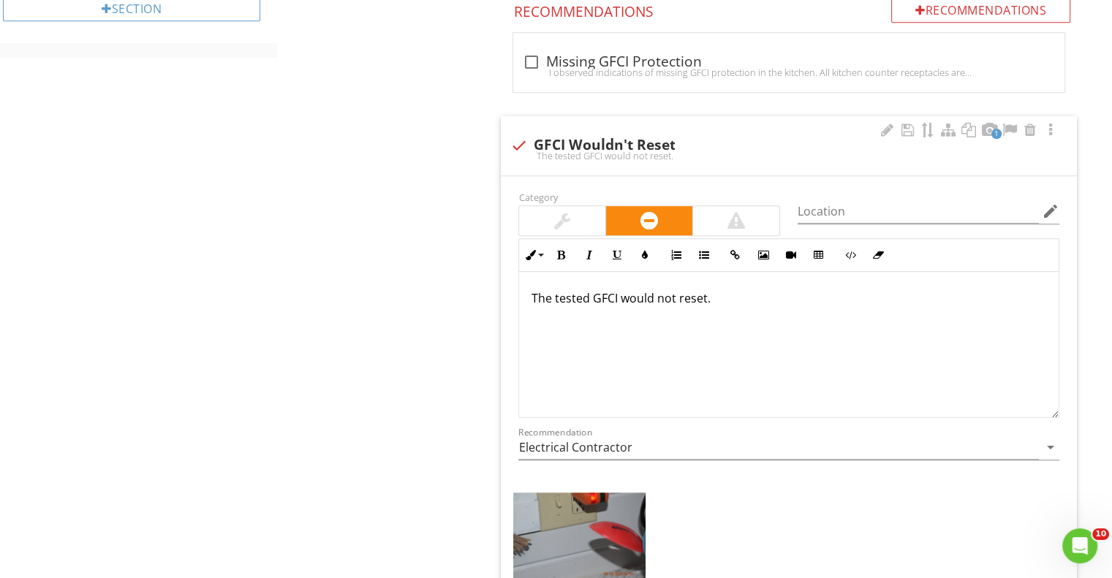
click at [715, 298] on p "The tested GFCI would not reset." at bounding box center [789, 299] width 516 height 18
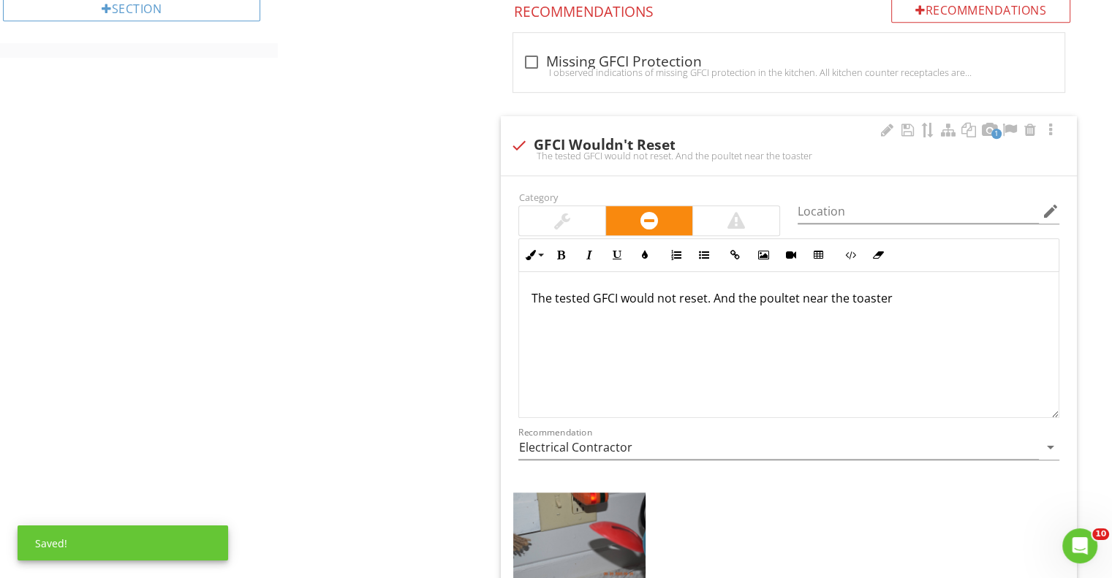
drag, startPoint x: 773, startPoint y: 292, endPoint x: 795, endPoint y: 314, distance: 32.1
click at [800, 324] on div "The tested GFCI would not reset. And the poultet near the toaster" at bounding box center [789, 345] width 540 height 146
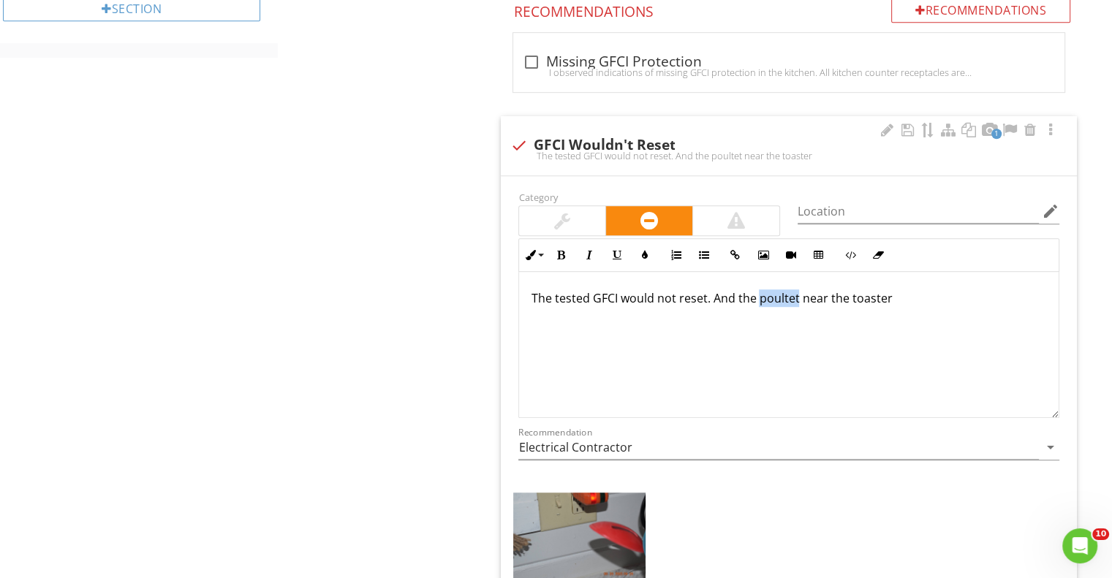
drag, startPoint x: 795, startPoint y: 298, endPoint x: 757, endPoint y: 300, distance: 37.4
click at [757, 300] on p "The tested GFCI would not reset. And the poultet near the toaster" at bounding box center [789, 299] width 516 height 18
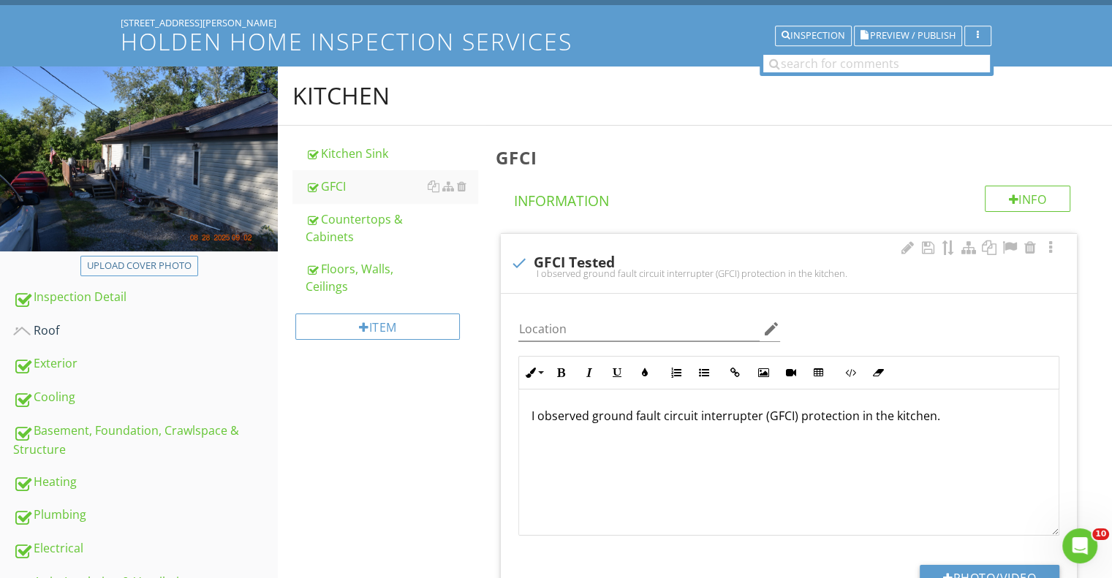
scroll to position [12, 0]
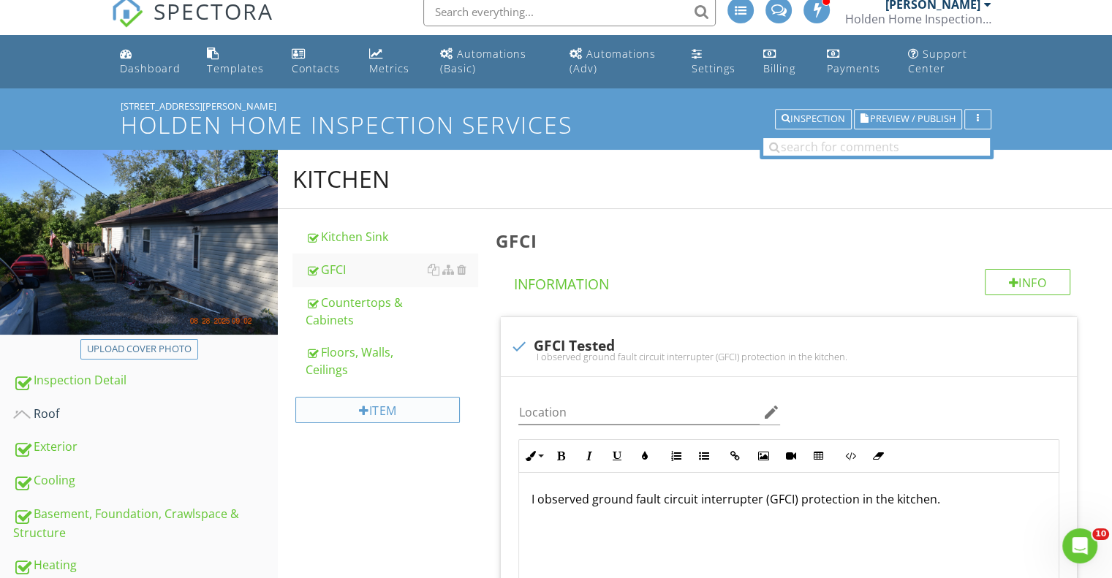
click at [396, 407] on div "Item" at bounding box center [377, 410] width 165 height 26
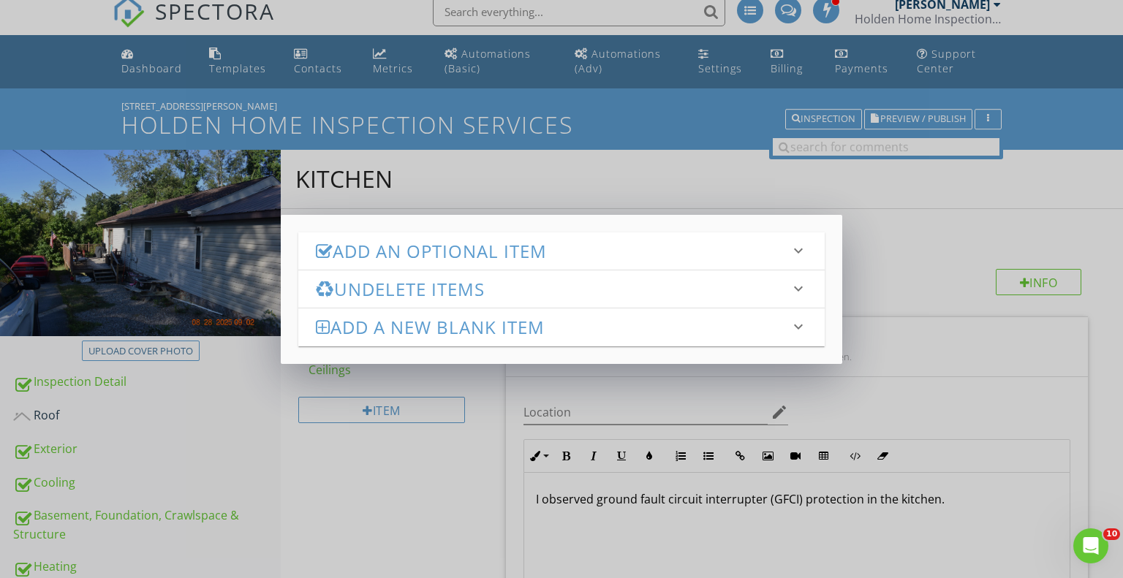
click at [471, 248] on h3 "Add an Optional Item" at bounding box center [553, 251] width 474 height 20
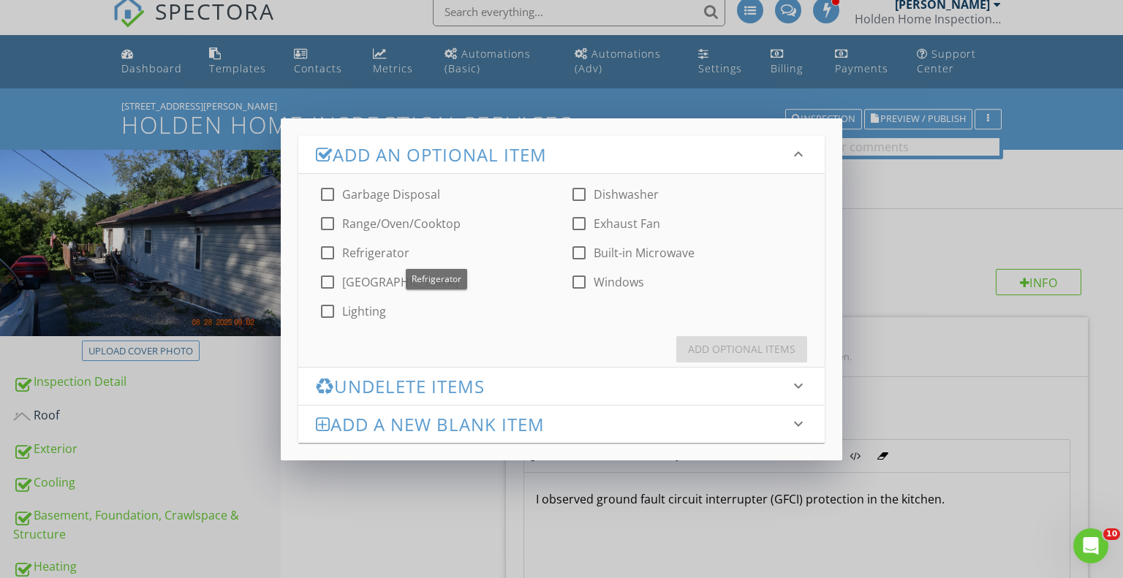
click at [330, 251] on div at bounding box center [327, 253] width 25 height 25
checkbox input "true"
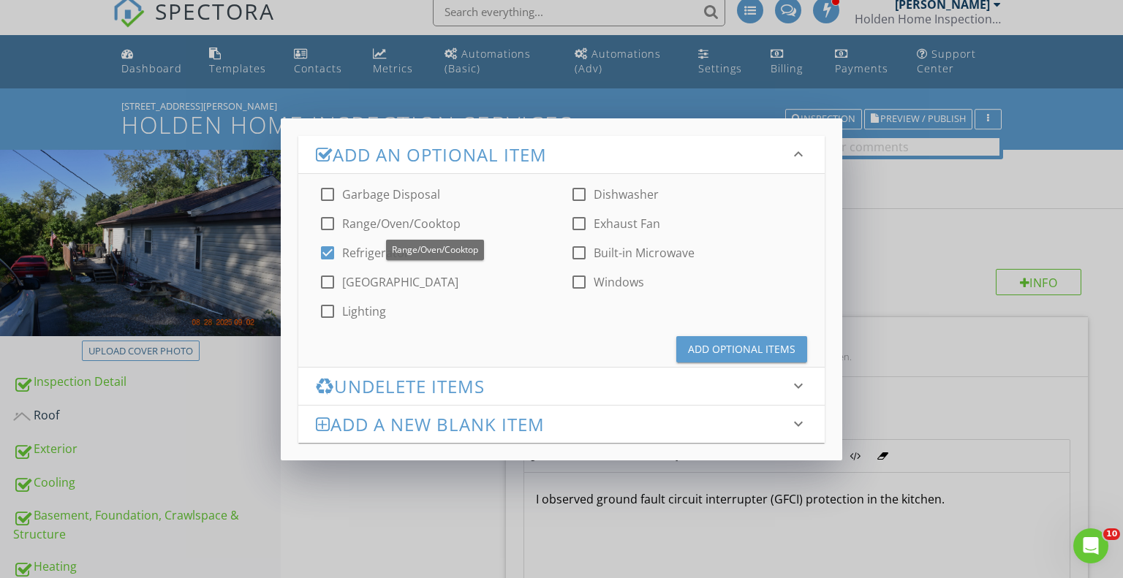
click at [327, 224] on div at bounding box center [327, 223] width 25 height 25
checkbox input "true"
click at [581, 191] on div at bounding box center [579, 194] width 25 height 25
checkbox input "true"
click at [582, 222] on div at bounding box center [579, 223] width 25 height 25
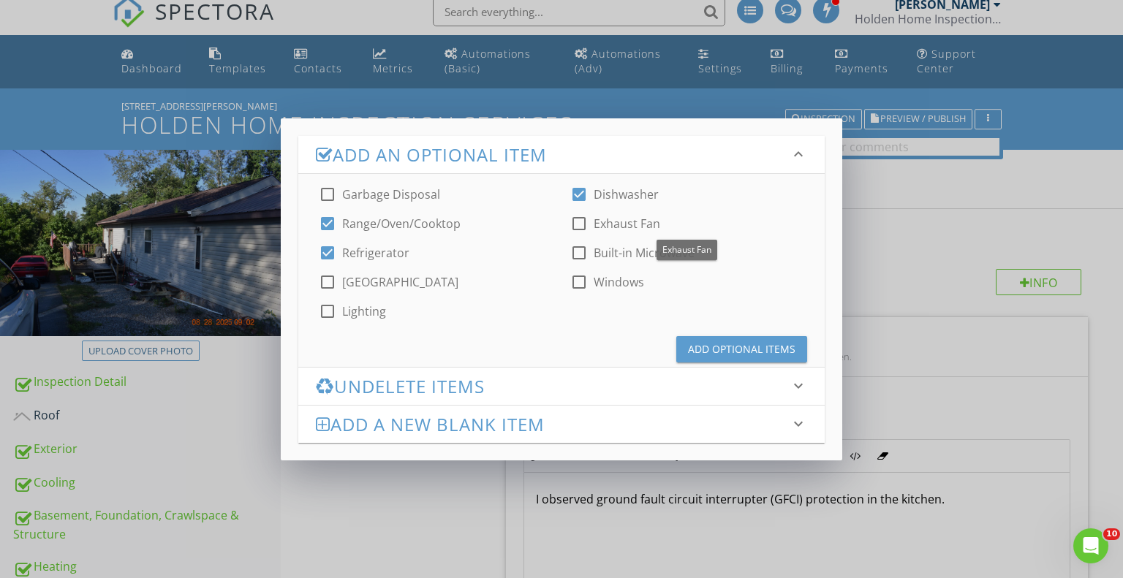
checkbox input "true"
click at [579, 249] on div at bounding box center [579, 253] width 25 height 25
checkbox input "true"
click at [729, 353] on div "Add Optional Items" at bounding box center [741, 348] width 107 height 15
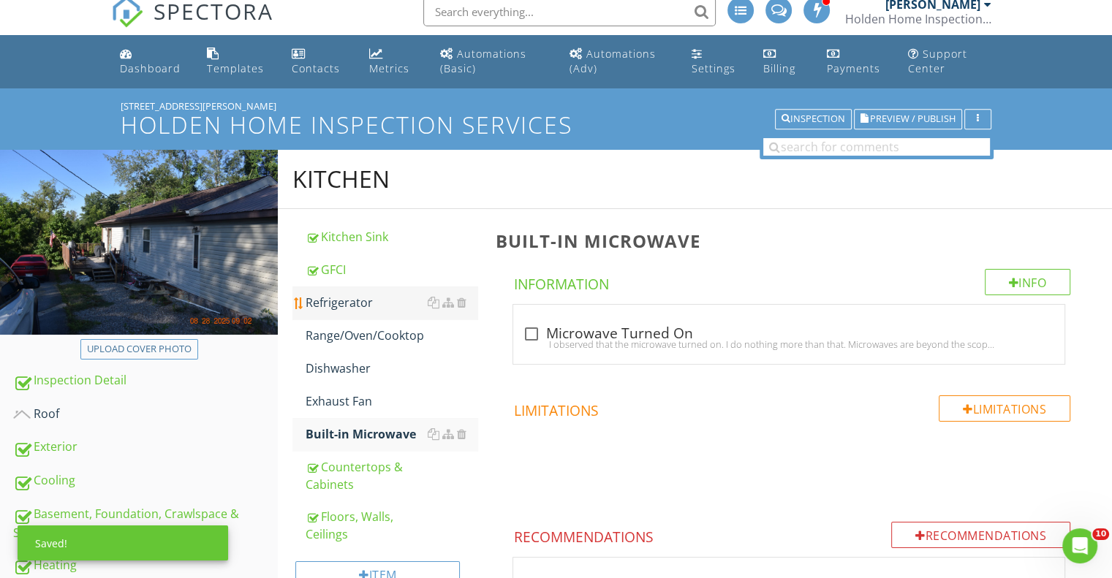
click at [357, 297] on div "Refrigerator" at bounding box center [392, 303] width 172 height 18
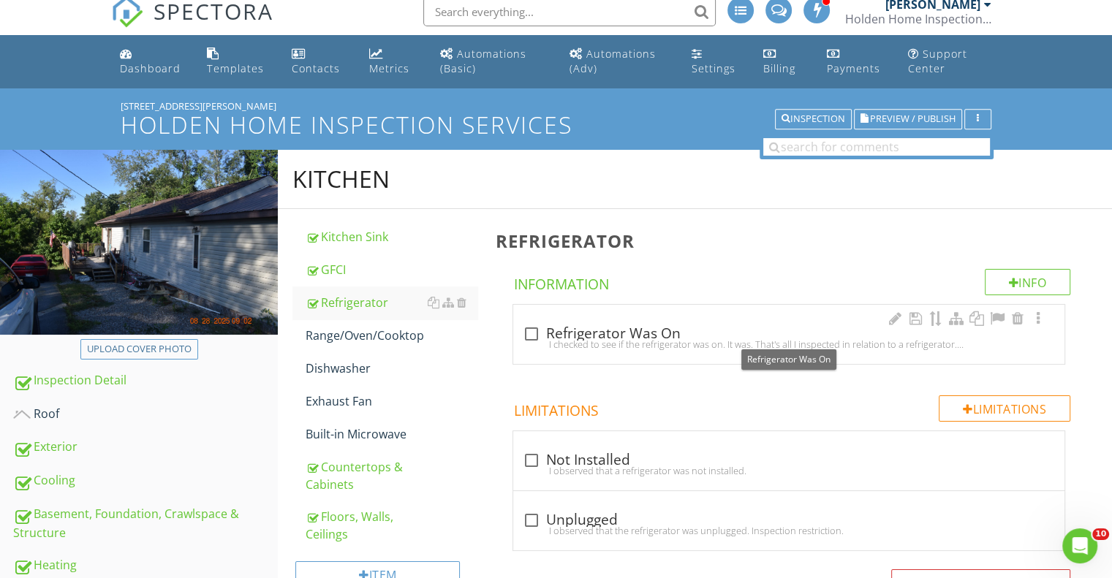
click at [582, 339] on div "I checked to see if the refrigerator was on. It was. That's all I inspected in …" at bounding box center [789, 345] width 534 height 12
checkbox input "true"
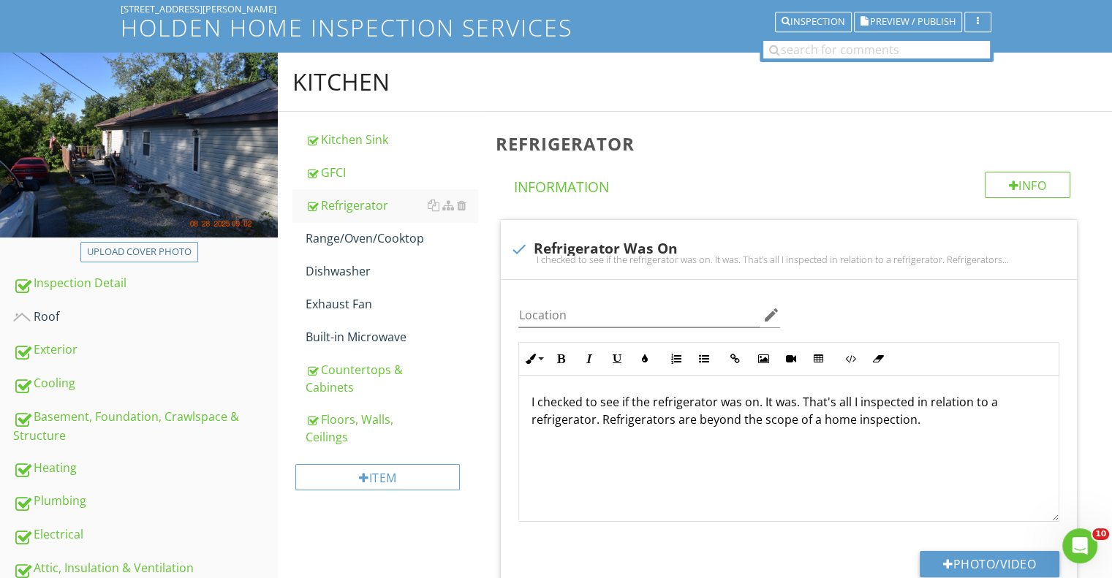
scroll to position [377, 0]
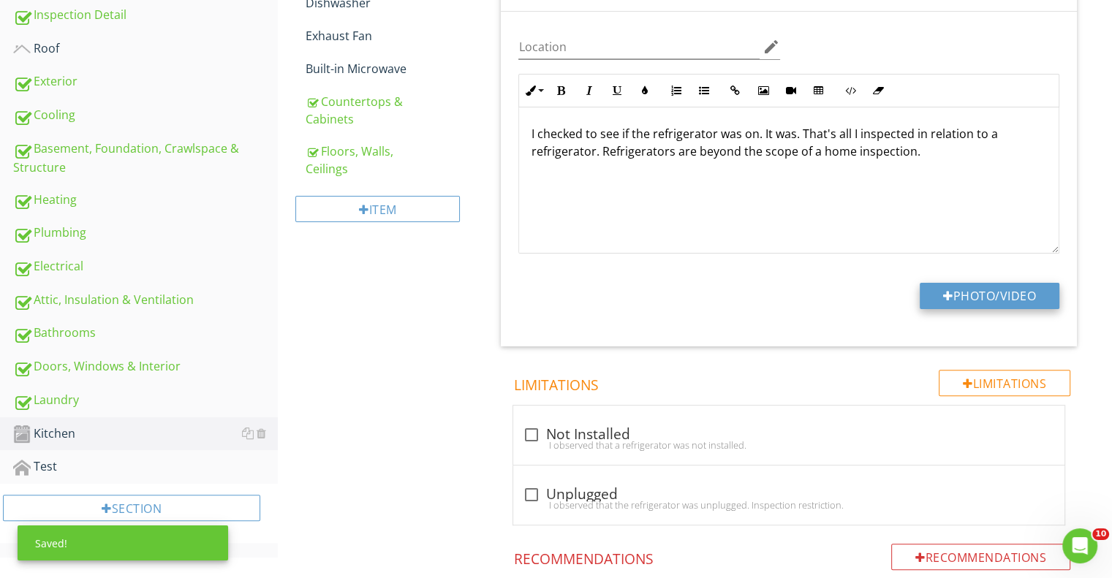
click at [965, 295] on button "Photo/Video" at bounding box center [990, 296] width 140 height 26
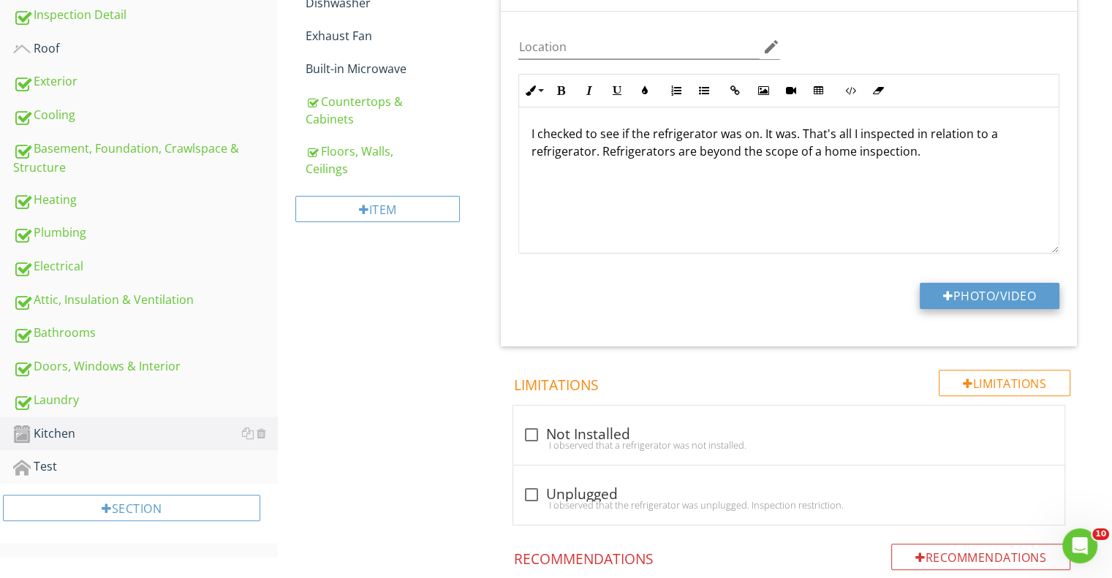
type input "C:\fakepath\FLIR4158.jpg"
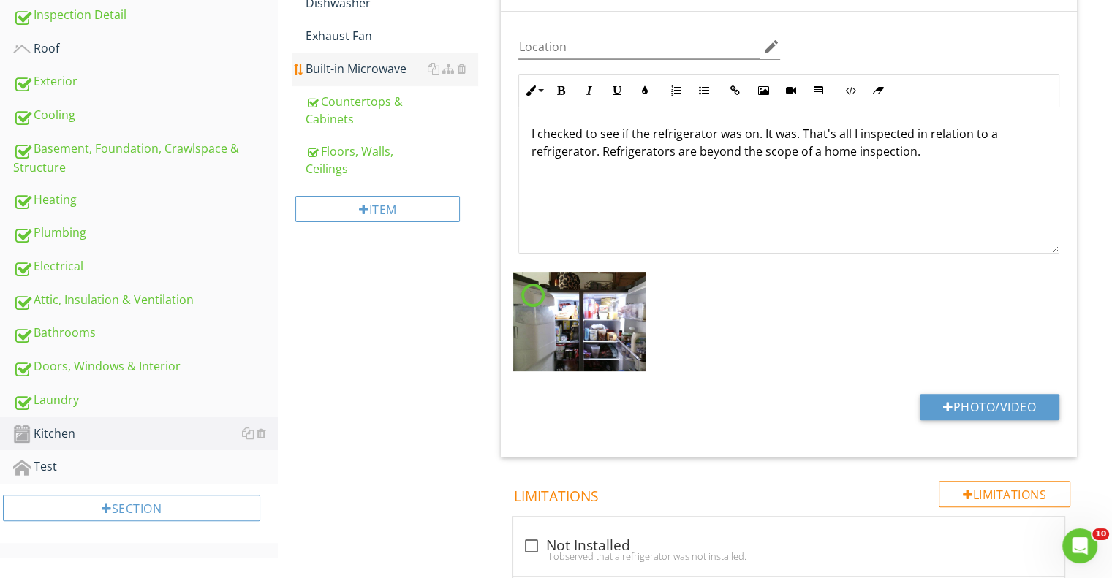
click at [360, 69] on div "Built-in Microwave" at bounding box center [392, 69] width 172 height 18
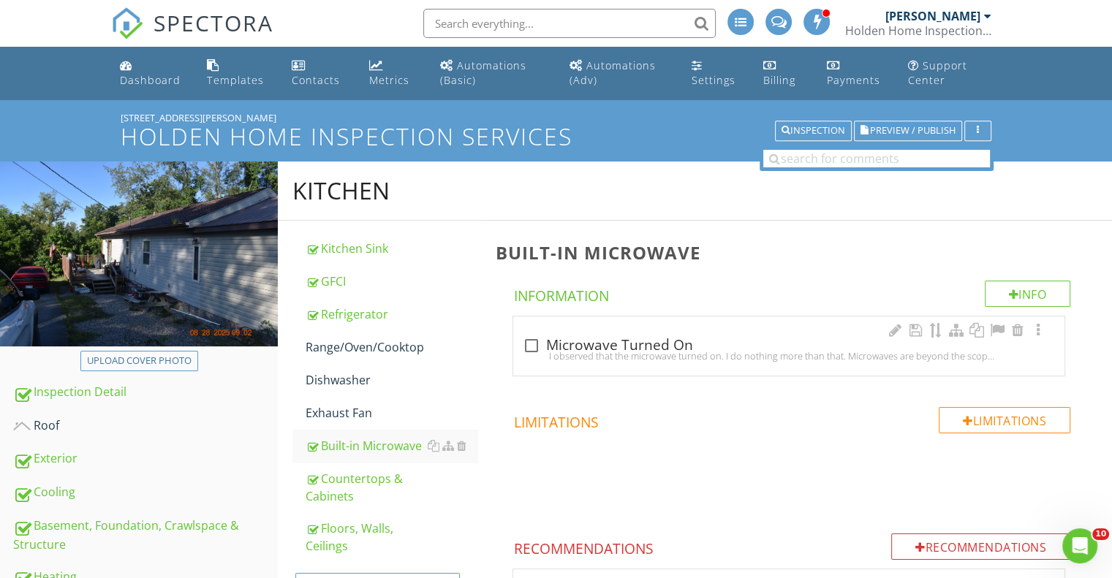
click at [533, 341] on div at bounding box center [530, 345] width 25 height 25
checkbox input "true"
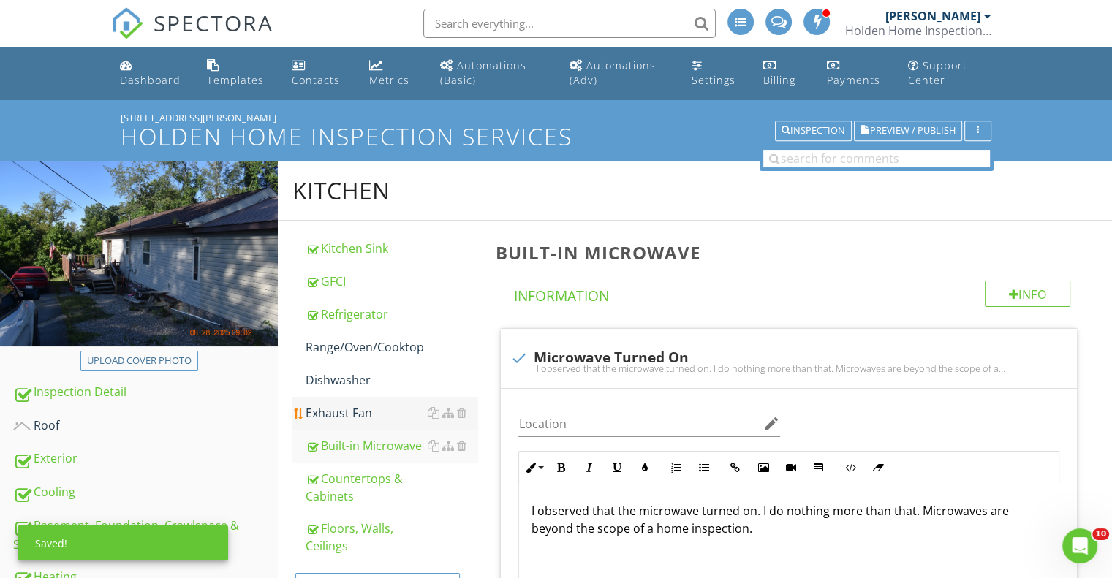
click at [355, 409] on div "Exhaust Fan" at bounding box center [392, 413] width 172 height 18
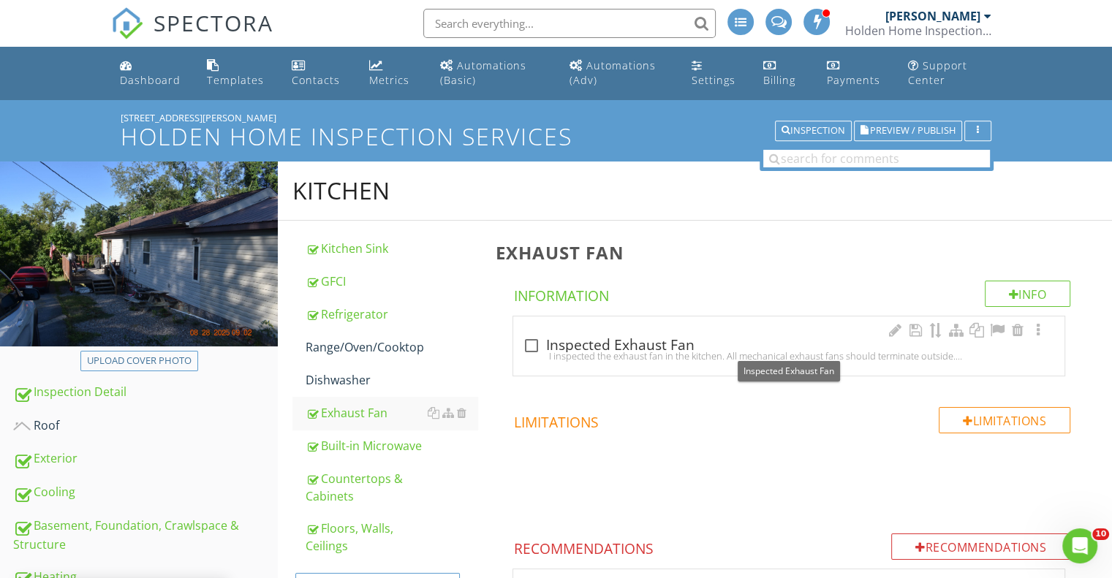
click at [530, 339] on div at bounding box center [530, 345] width 25 height 25
checkbox input "true"
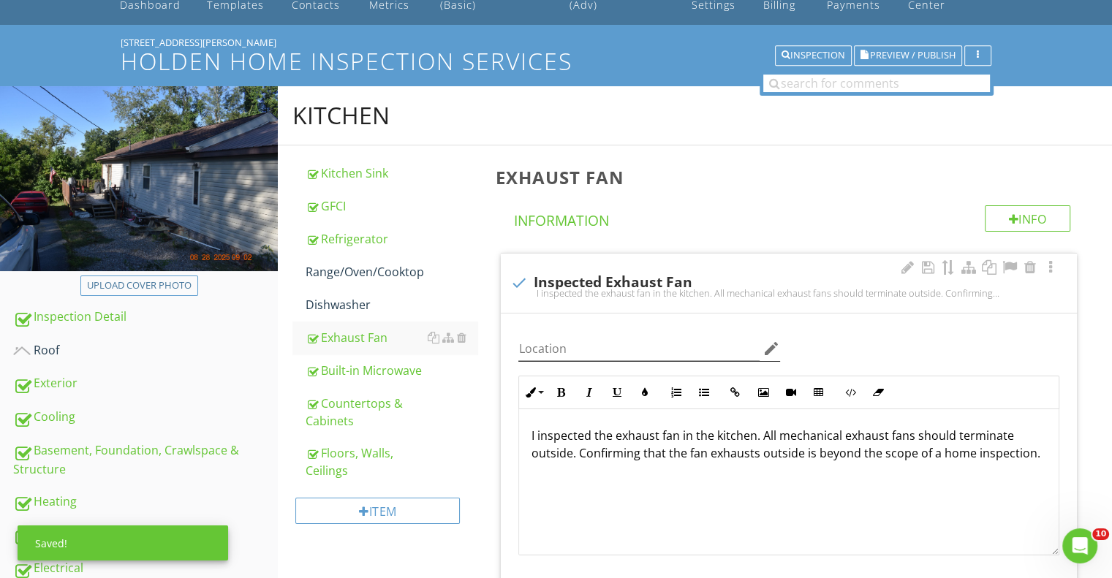
scroll to position [73, 0]
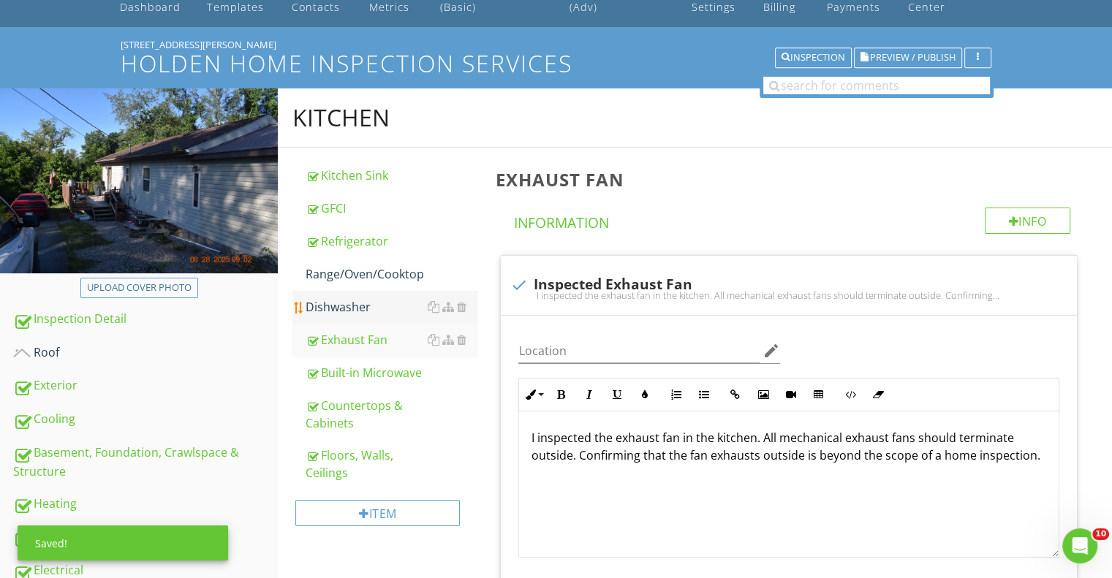
click at [346, 305] on div "Dishwasher" at bounding box center [392, 307] width 172 height 18
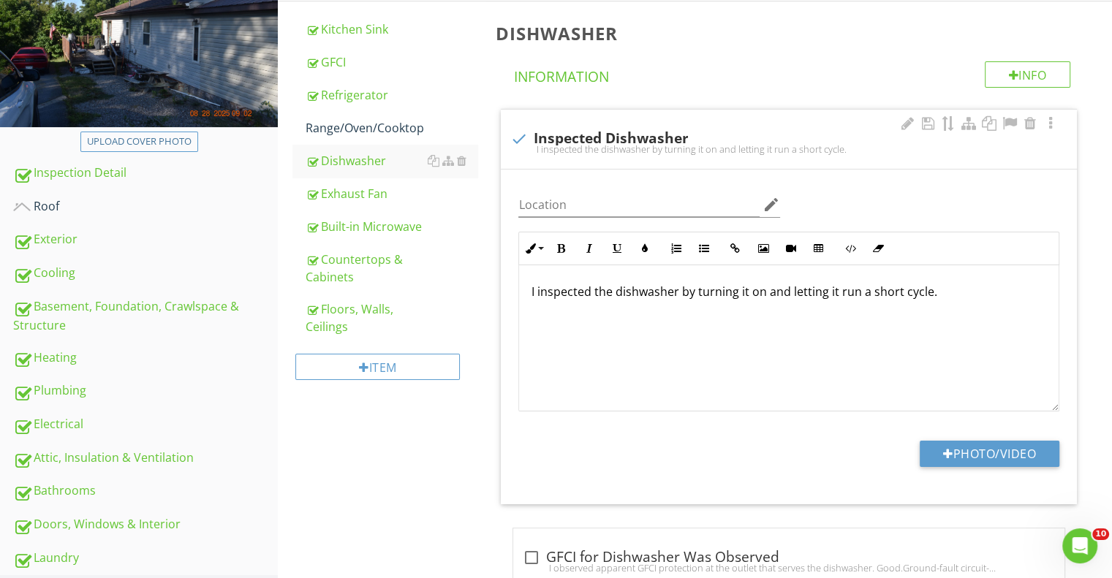
scroll to position [73, 0]
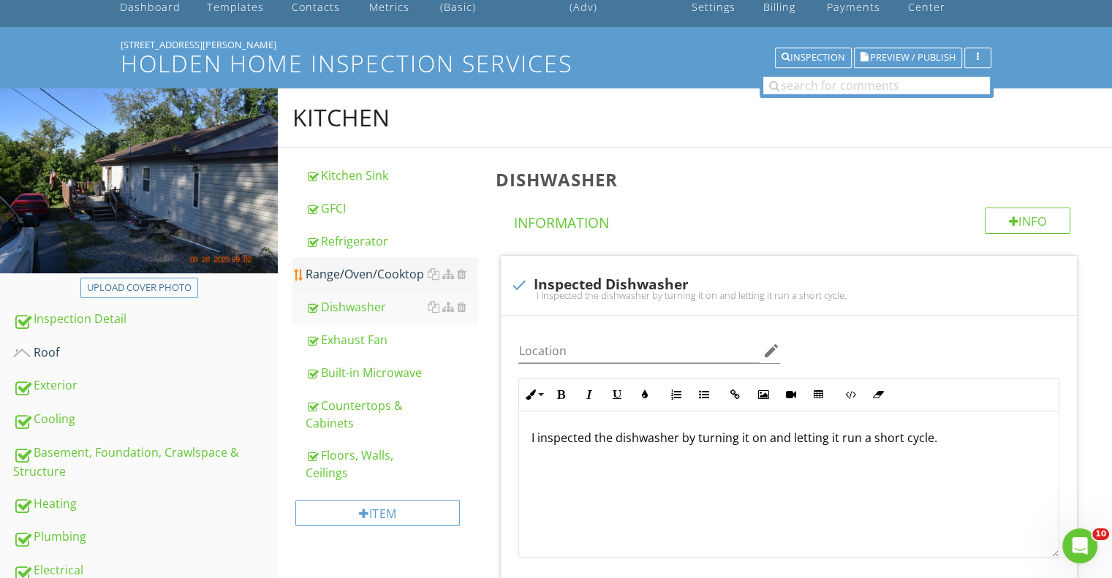
click at [355, 271] on div "Range/Oven/Cooktop" at bounding box center [392, 274] width 172 height 18
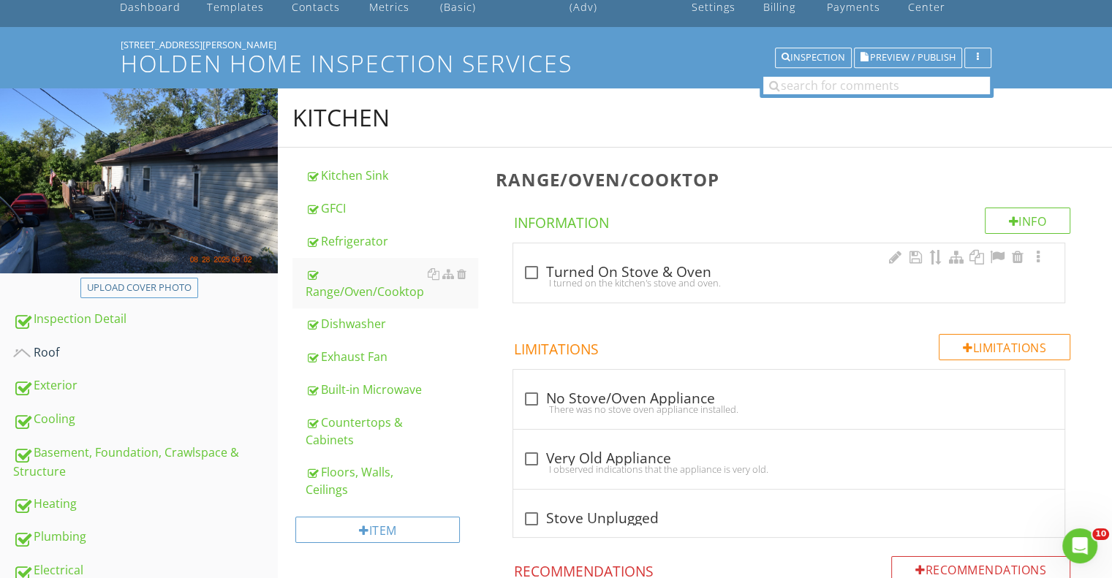
click at [661, 269] on div "check_box_outline_blank Turned On Stove & Oven" at bounding box center [789, 273] width 534 height 18
checkbox input "true"
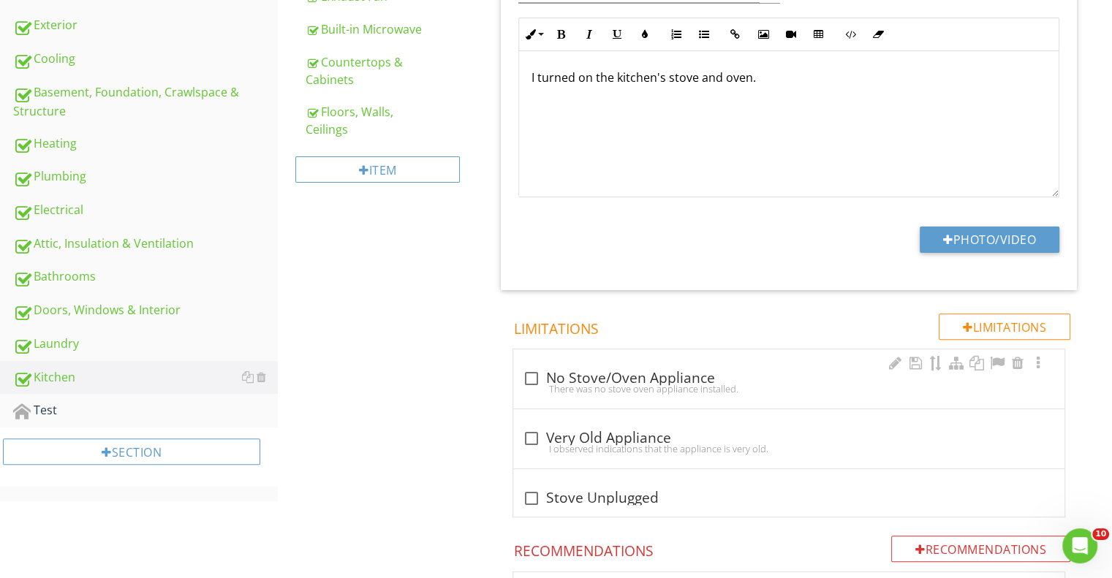
scroll to position [439, 0]
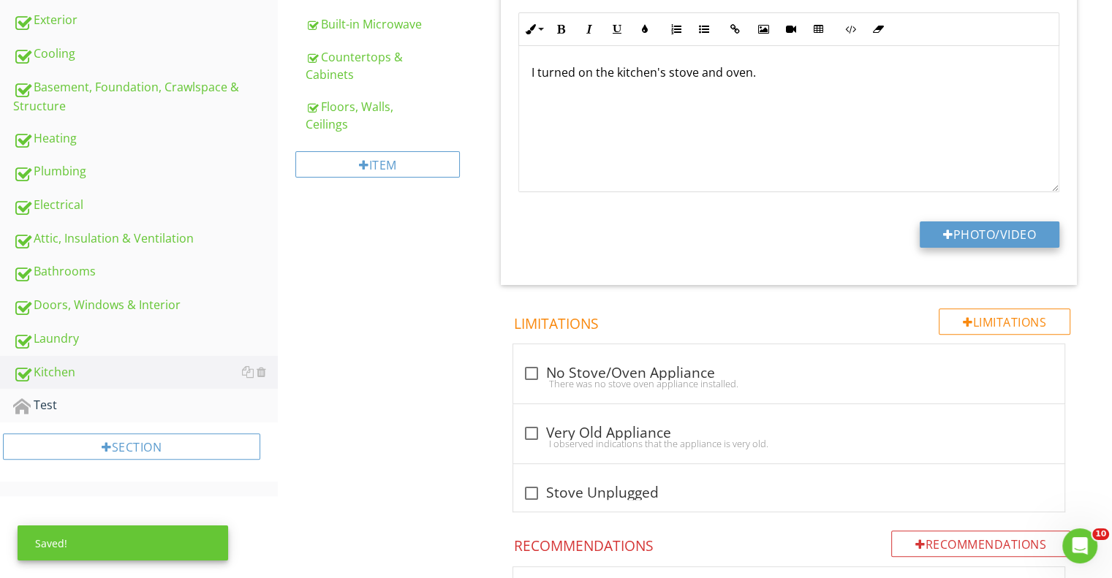
click at [956, 238] on button "Photo/Video" at bounding box center [990, 235] width 140 height 26
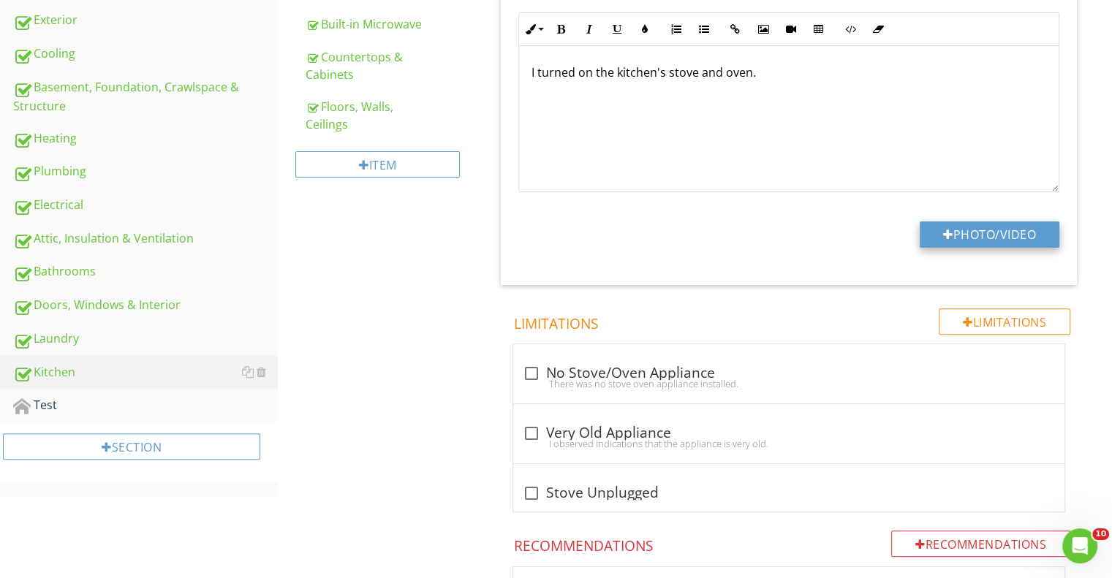
type input "C:\fakepath\FLIR4151.jpg"
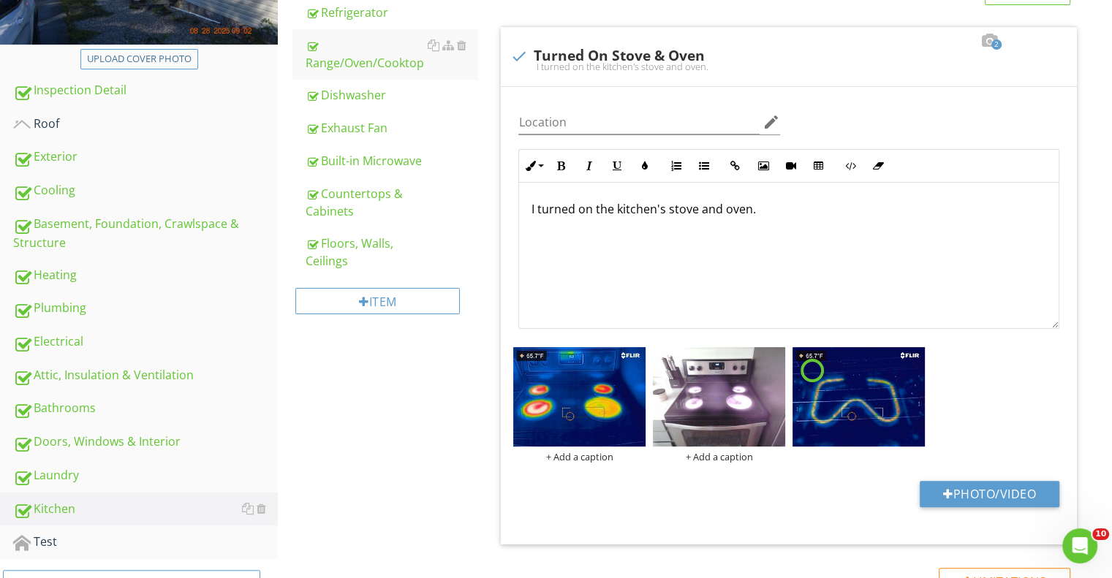
scroll to position [146, 0]
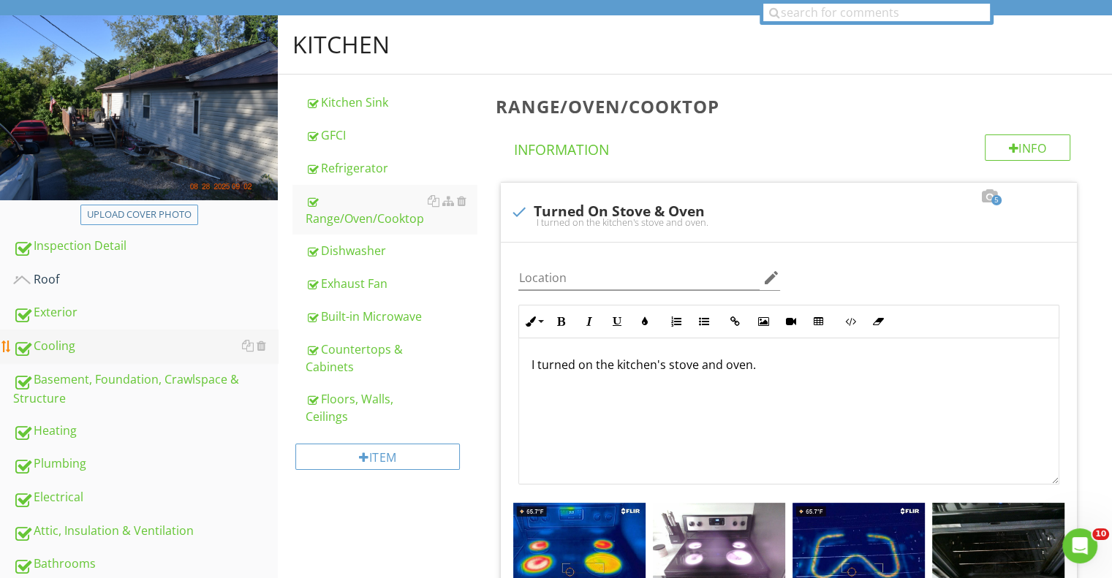
click at [66, 344] on div "Cooling" at bounding box center [145, 346] width 265 height 19
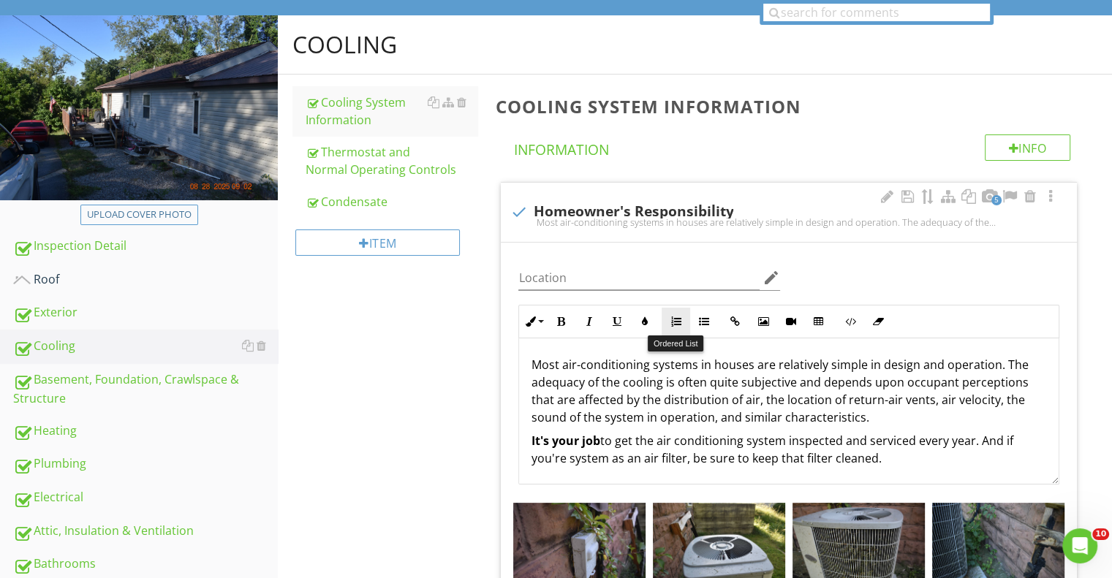
scroll to position [439, 0]
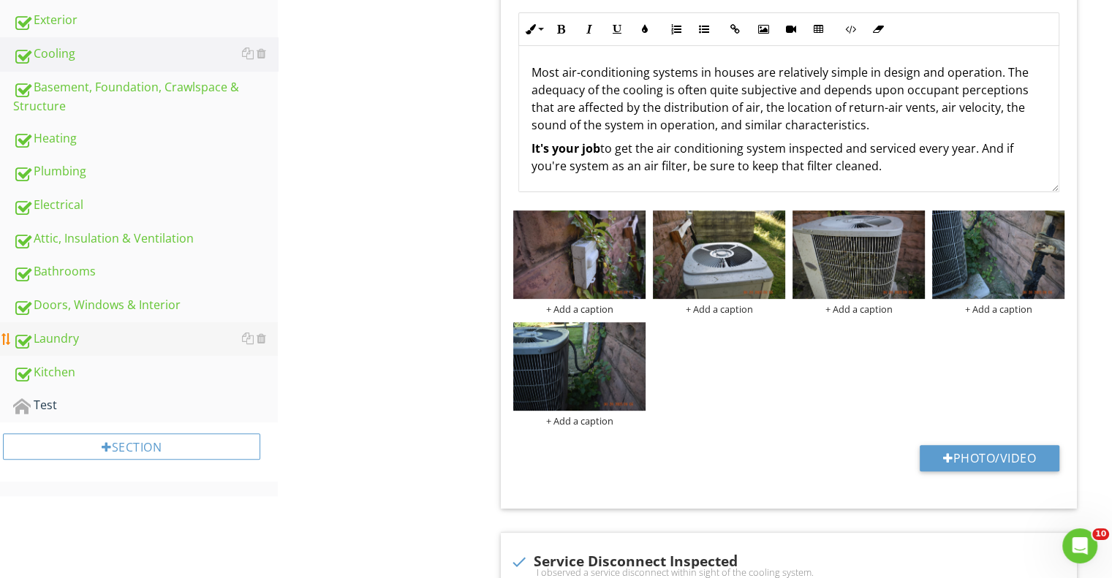
click at [57, 333] on div "Laundry" at bounding box center [145, 339] width 265 height 19
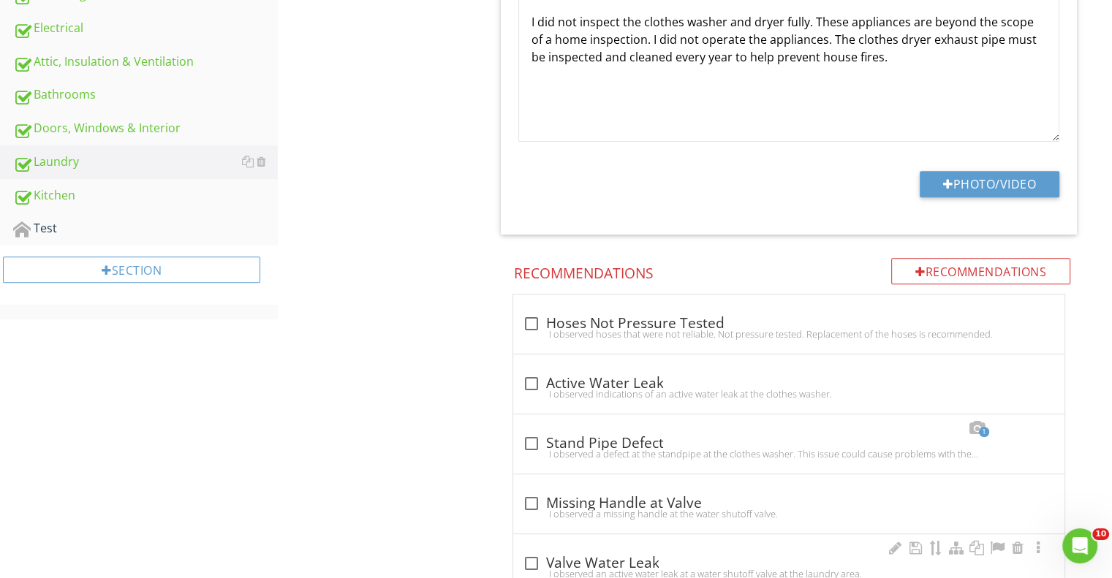
scroll to position [439, 0]
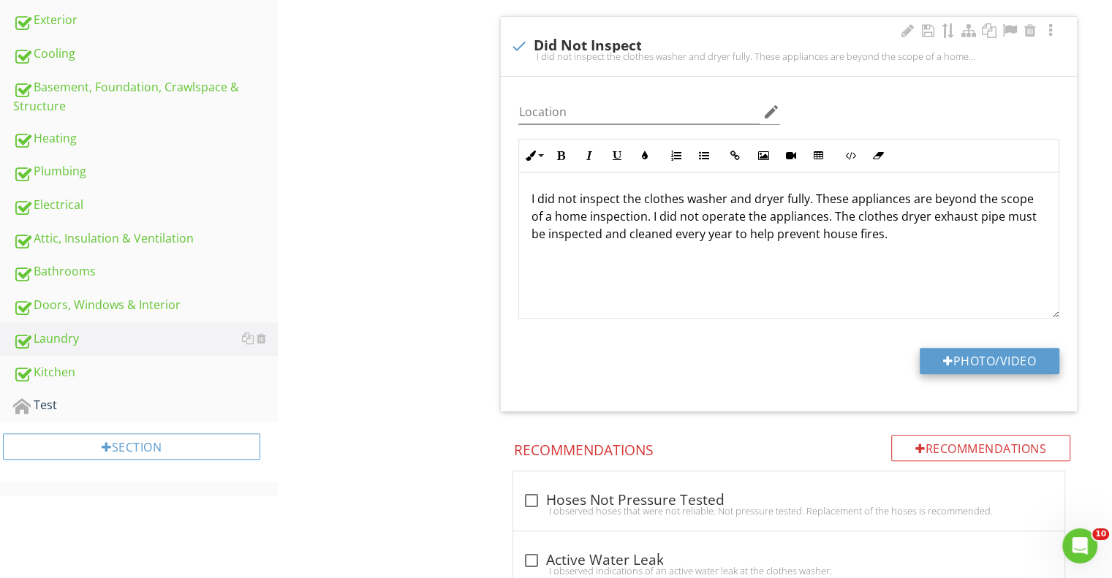
click at [956, 368] on button "Photo/Video" at bounding box center [990, 361] width 140 height 26
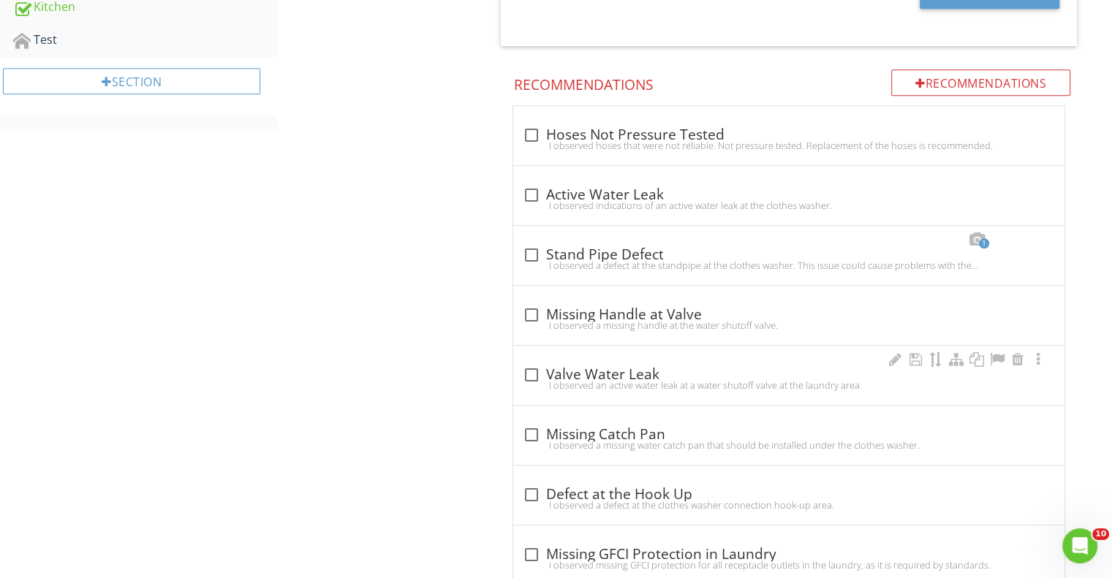
scroll to position [845, 0]
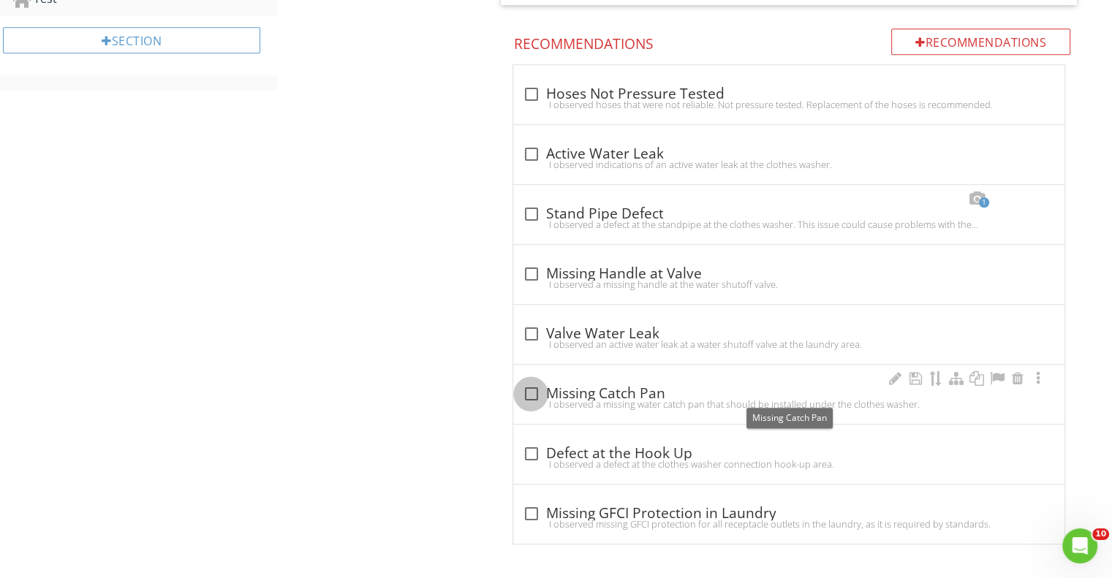
click at [533, 389] on div at bounding box center [530, 394] width 25 height 25
checkbox input "true"
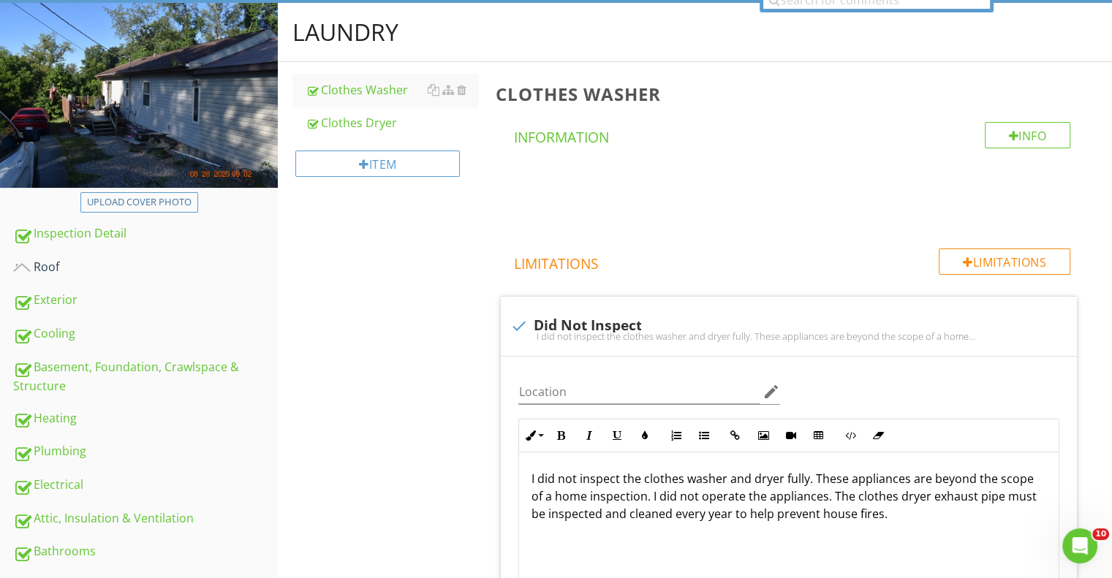
scroll to position [114, 0]
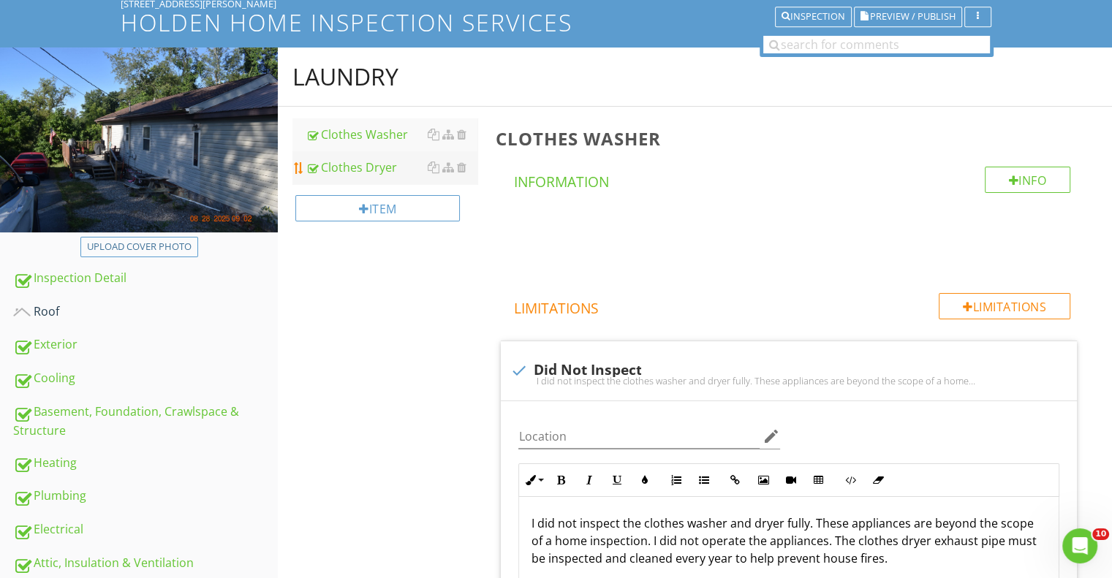
click at [351, 168] on div "Clothes Dryer" at bounding box center [392, 168] width 172 height 18
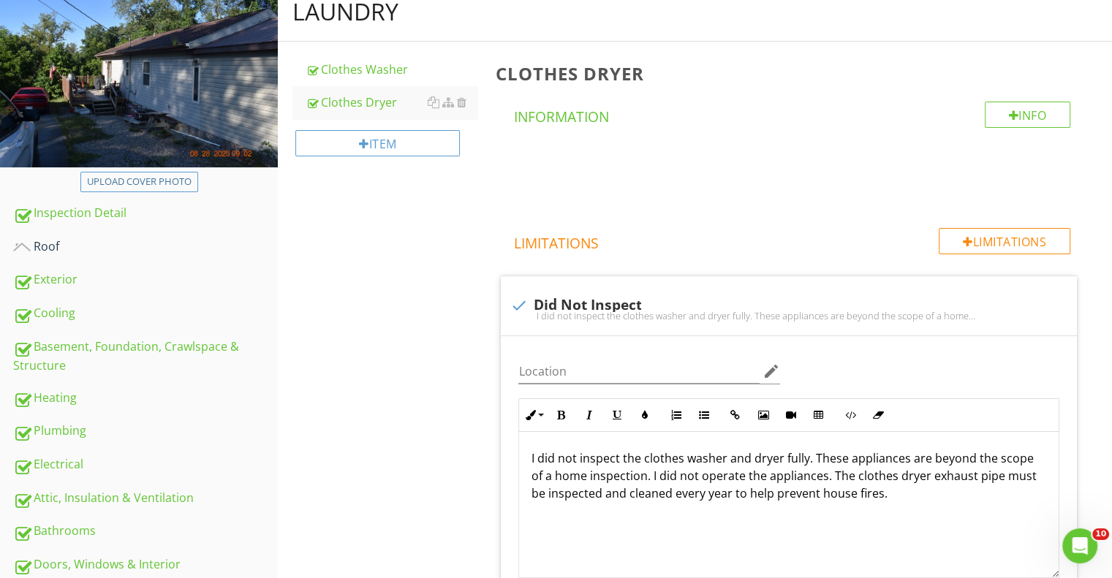
scroll to position [366, 0]
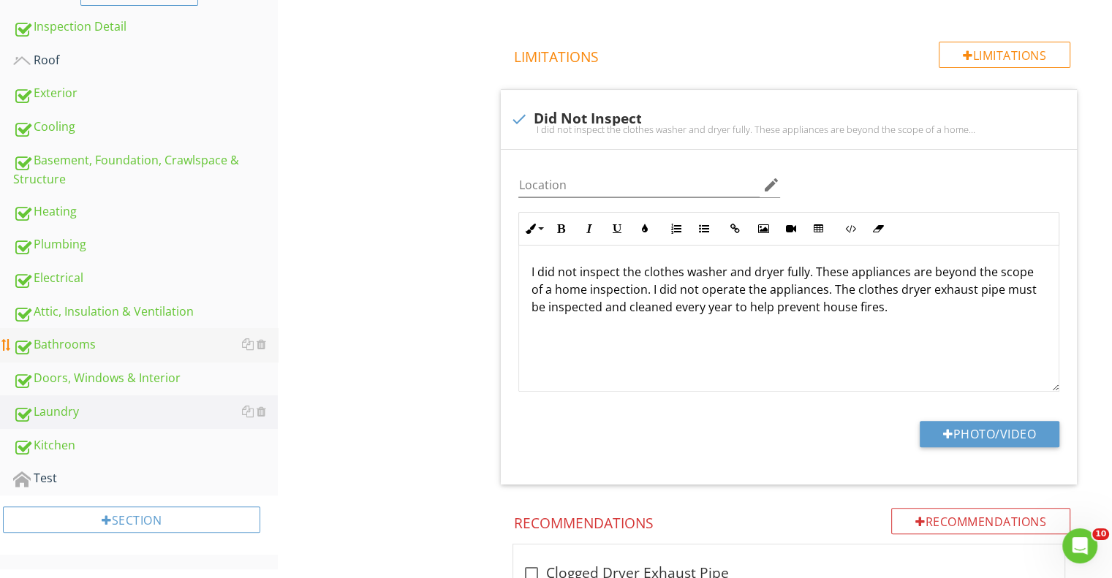
click at [80, 339] on div "Bathrooms" at bounding box center [145, 345] width 265 height 19
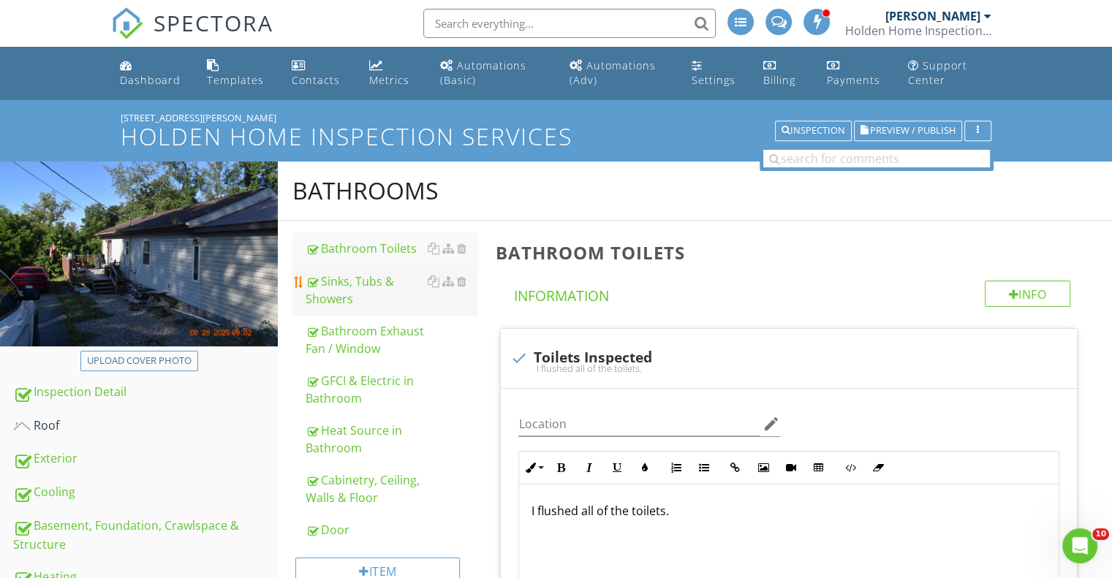
click at [346, 289] on div "Sinks, Tubs & Showers" at bounding box center [392, 290] width 172 height 35
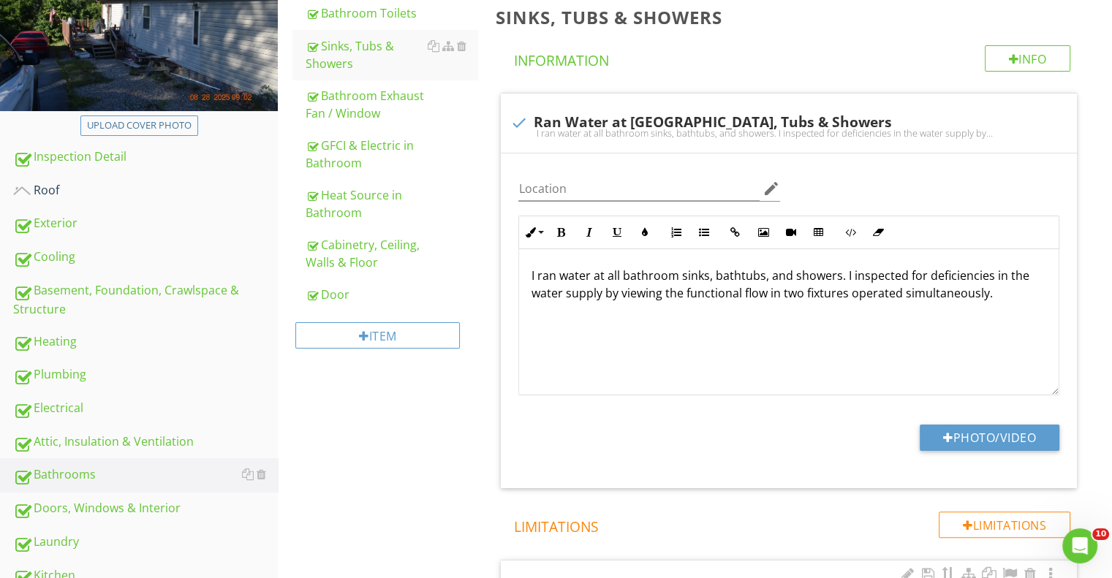
scroll to position [439, 0]
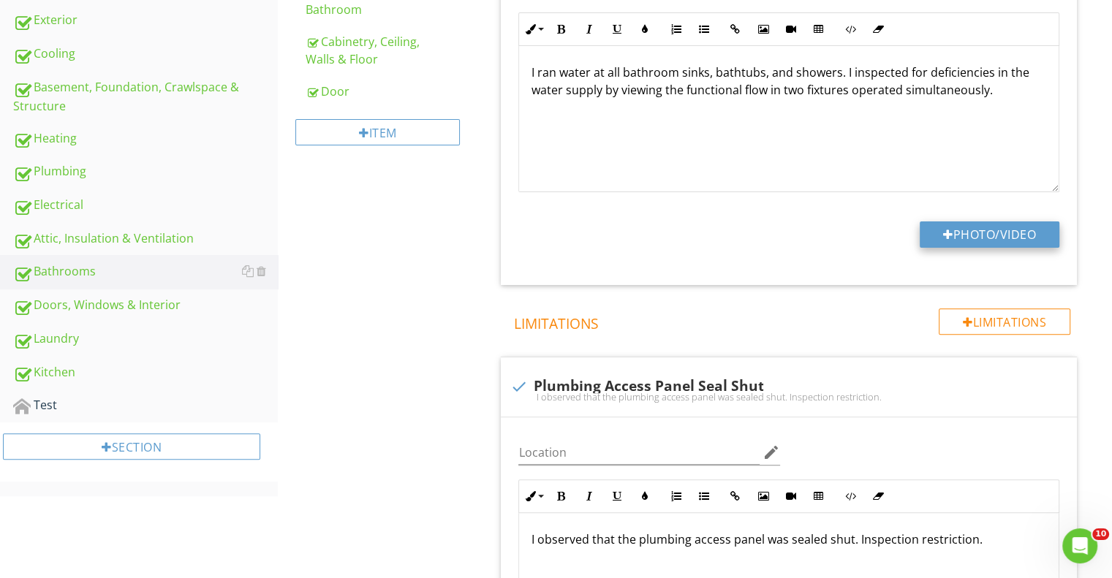
click at [945, 230] on div at bounding box center [948, 235] width 10 height 12
type input "C:\fakepath\FLIR4163.jpg"
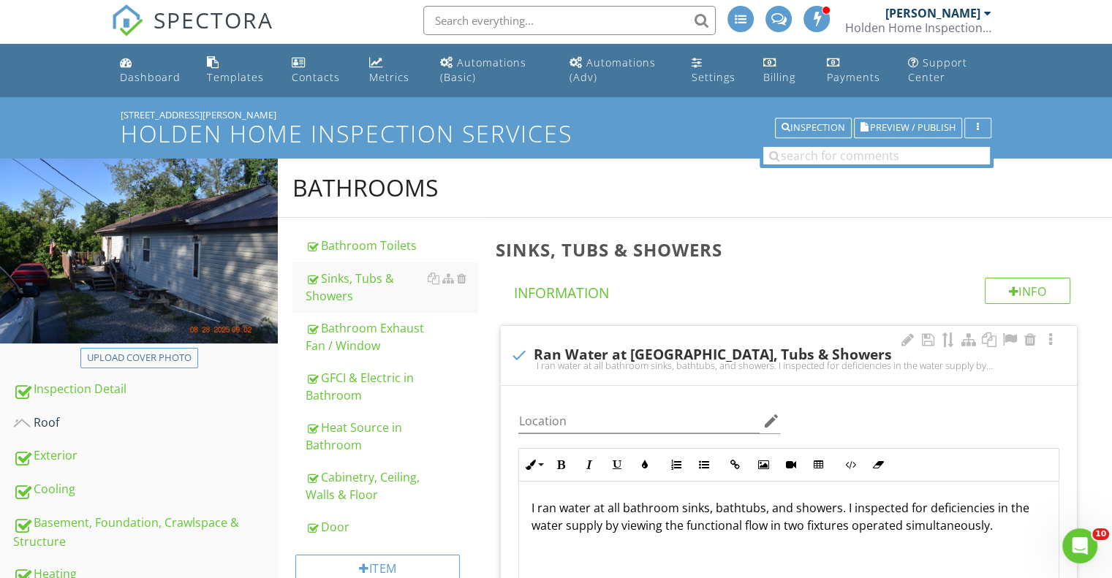
scroll to position [0, 0]
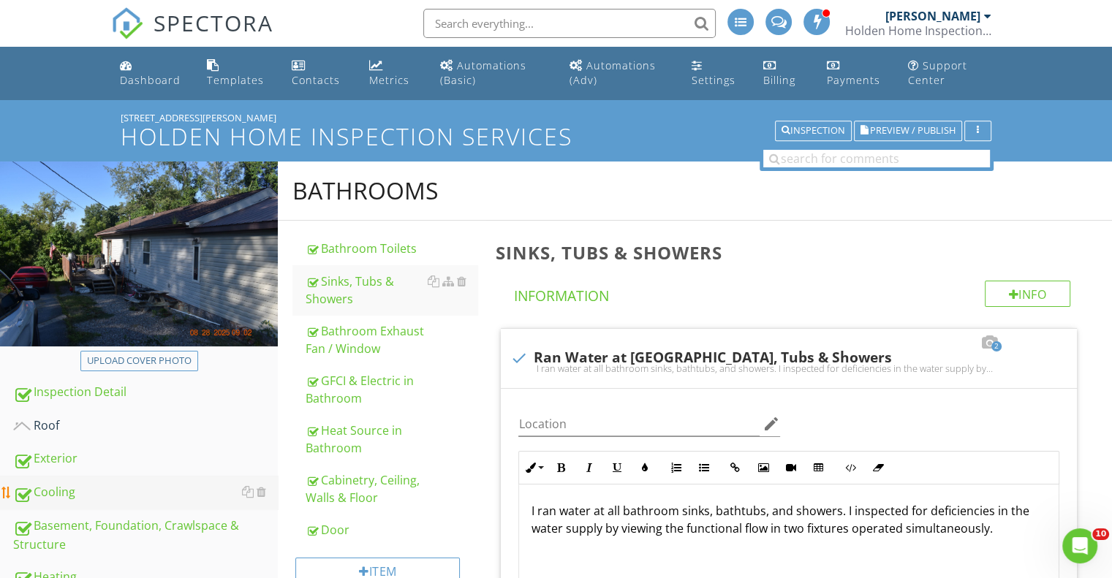
click at [82, 483] on div "Cooling" at bounding box center [145, 492] width 265 height 19
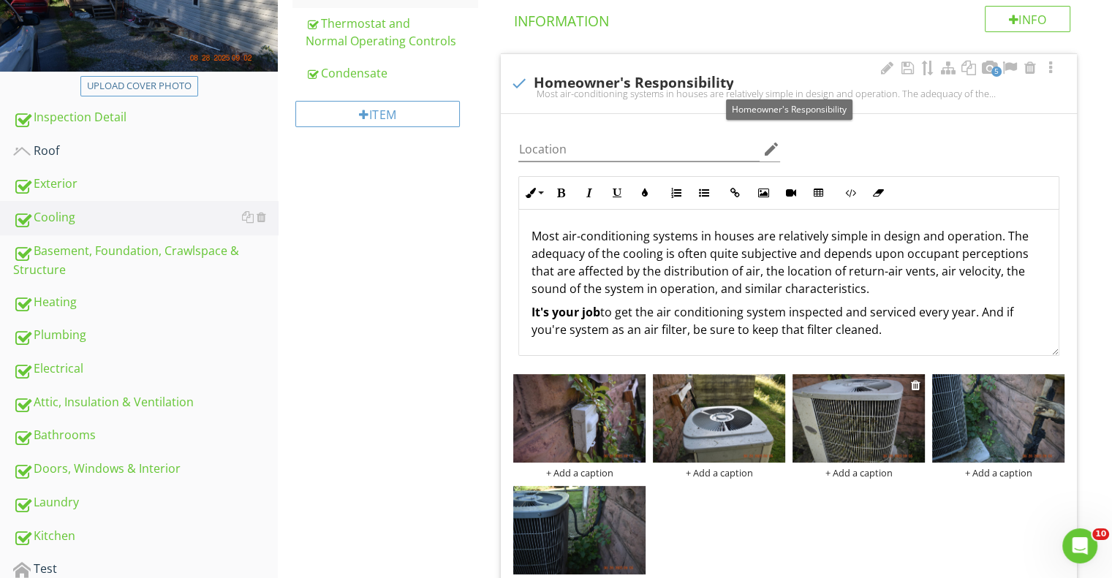
scroll to position [366, 0]
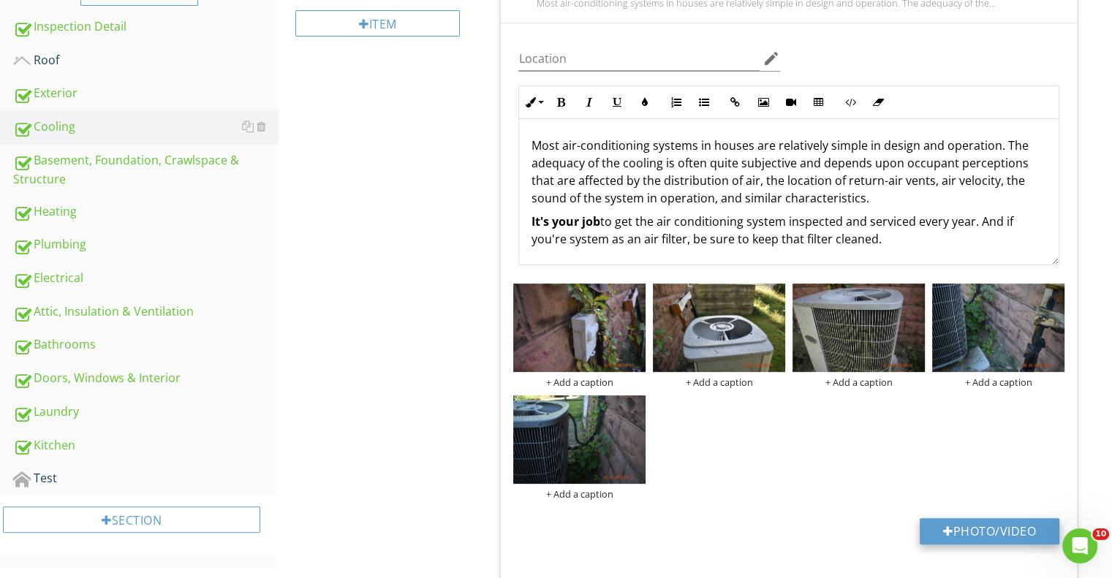
click at [956, 532] on button "Photo/Video" at bounding box center [990, 531] width 140 height 26
type input "C:\fakepath\FLIR4167.jpg"
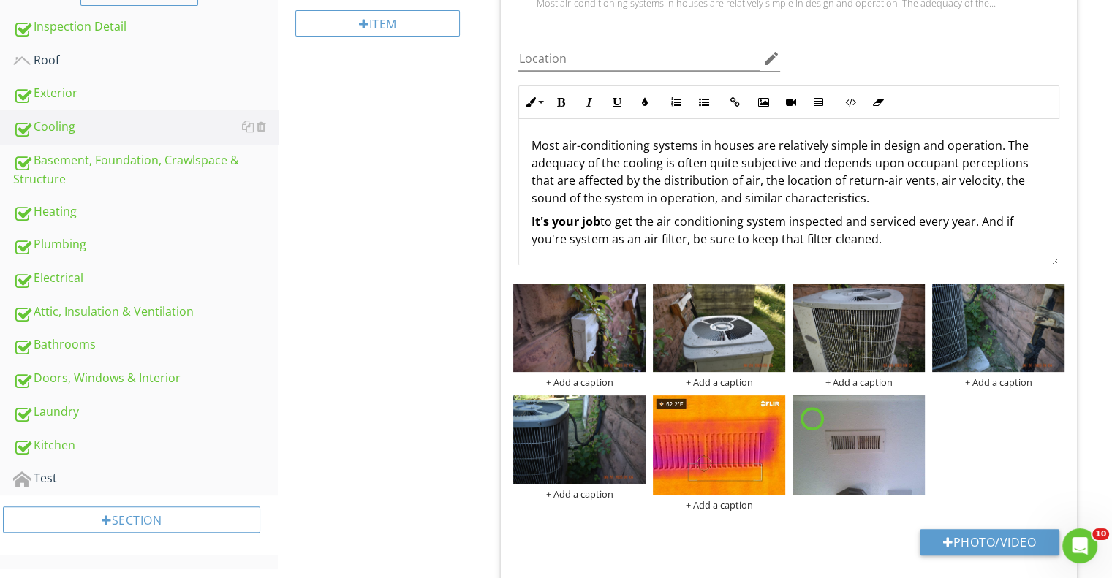
click at [882, 245] on p "It's your job to get the air conditioning system inspected and serviced every y…" at bounding box center [789, 230] width 516 height 35
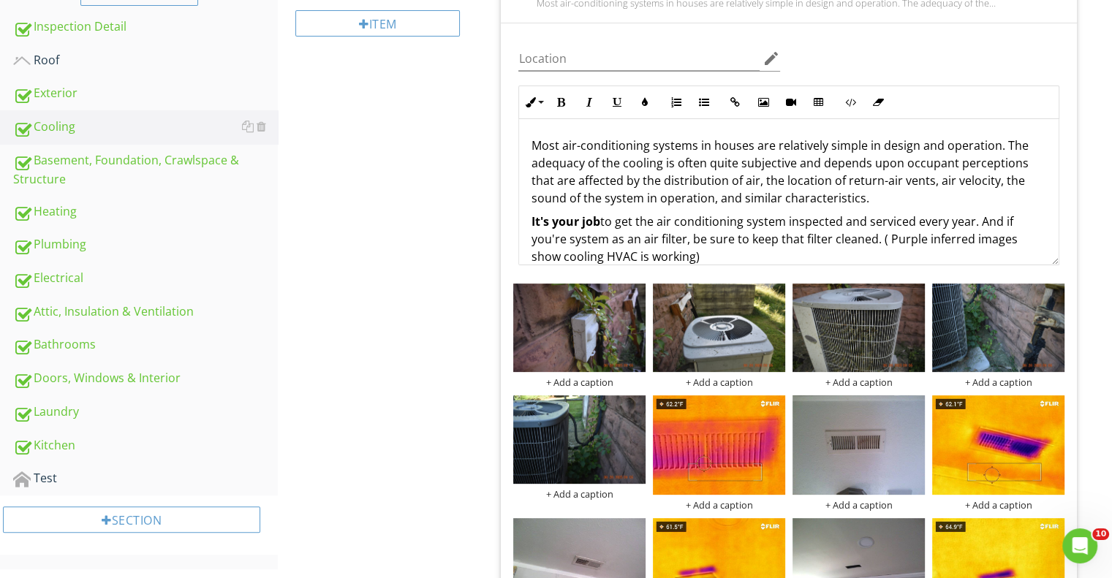
drag, startPoint x: 877, startPoint y: 233, endPoint x: 1036, endPoint y: 248, distance: 159.3
click at [1036, 248] on div "Most air-conditioning systems in houses are relatively simple in design and ope…" at bounding box center [789, 201] width 540 height 164
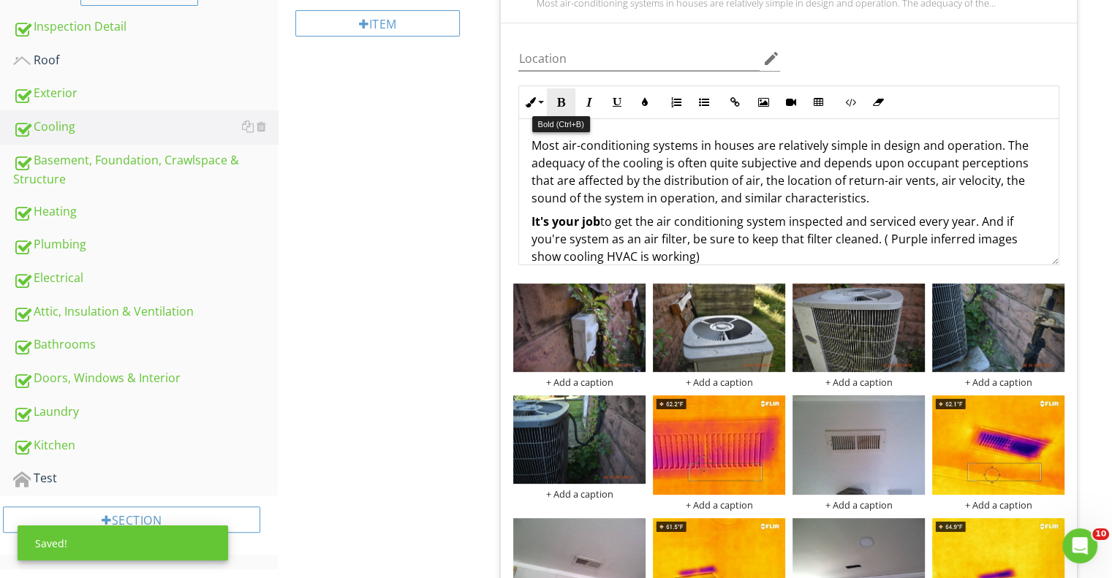
click at [561, 97] on icon "button" at bounding box center [561, 102] width 10 height 10
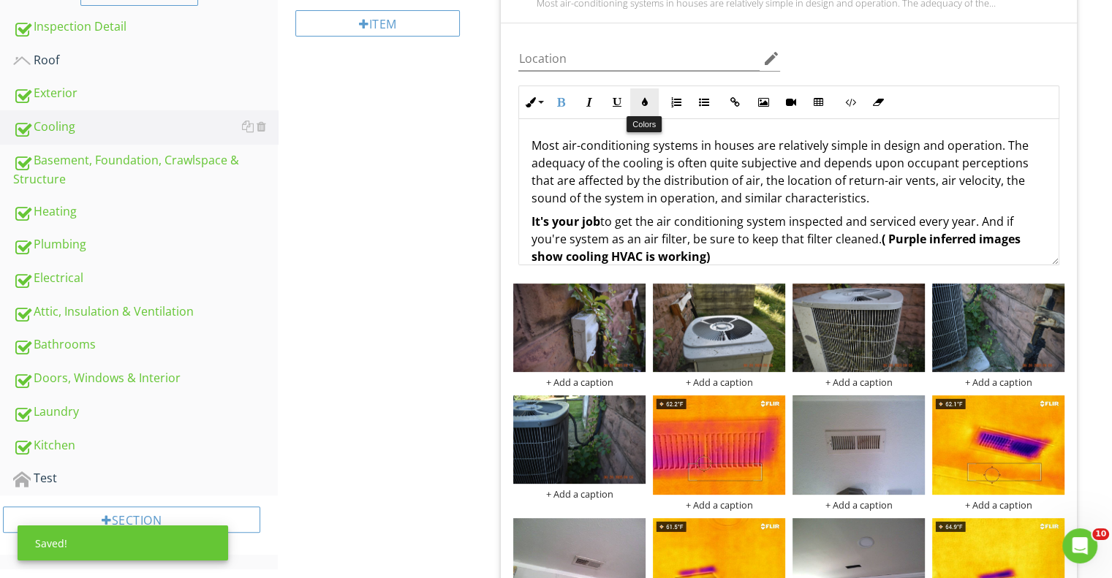
click at [648, 99] on icon "button" at bounding box center [644, 102] width 10 height 10
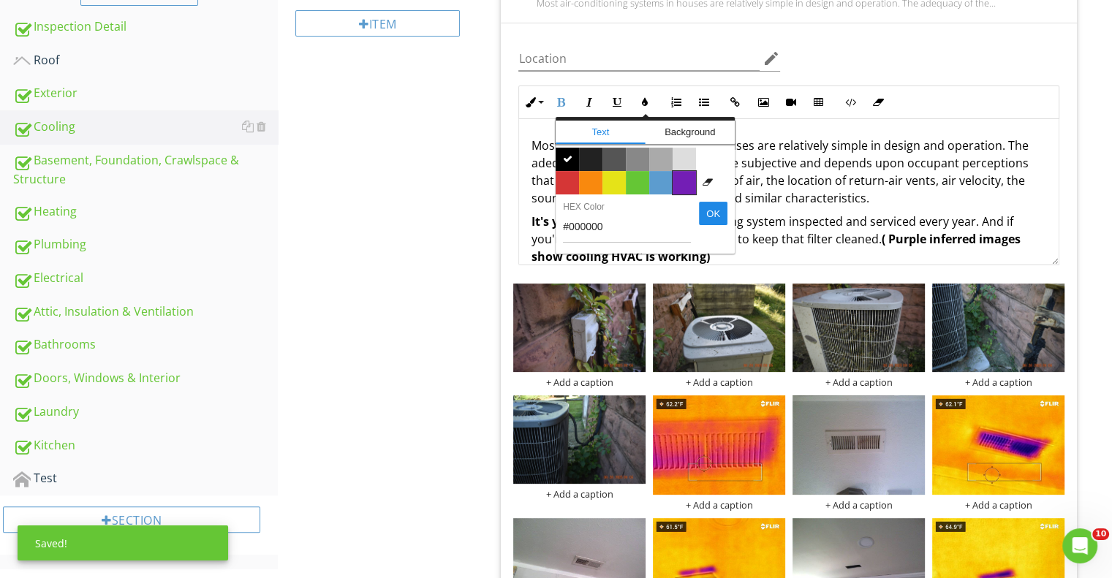
click at [687, 184] on span "Color #731eb5" at bounding box center [684, 182] width 23 height 23
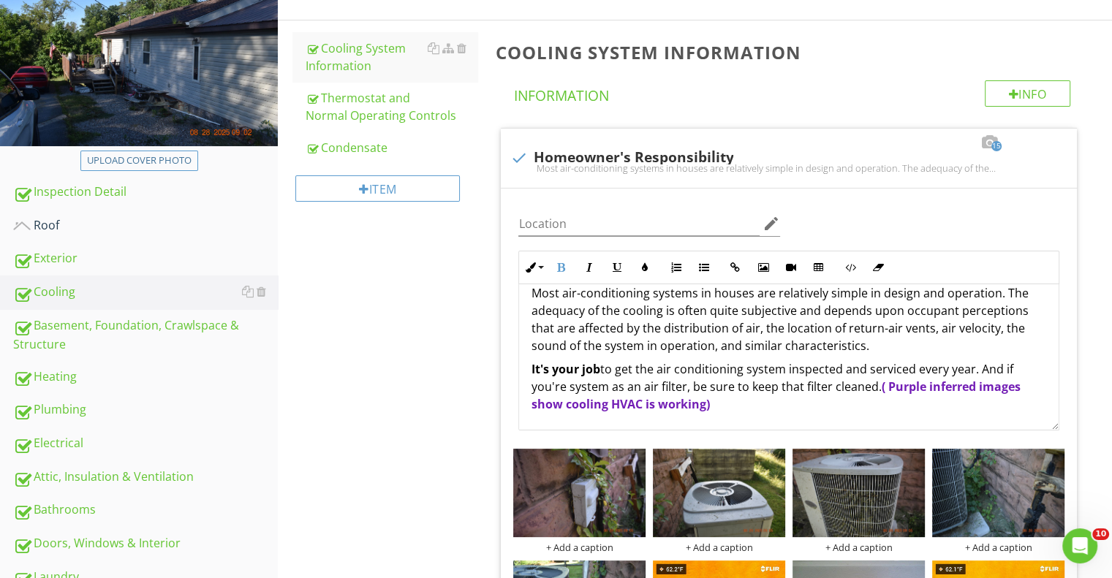
scroll to position [0, 0]
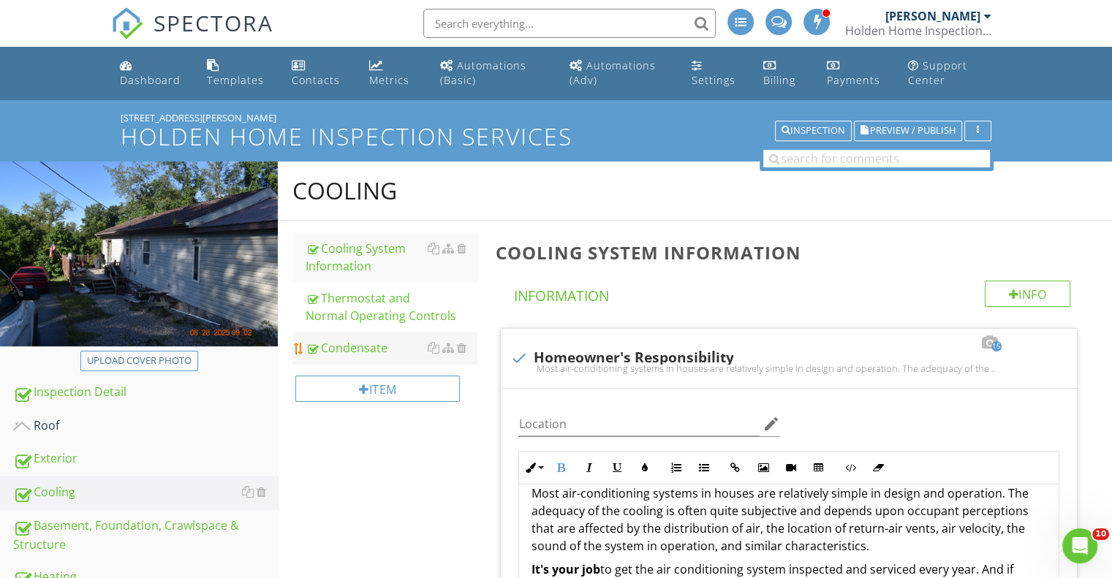
click at [361, 347] on div "Condensate" at bounding box center [392, 348] width 172 height 18
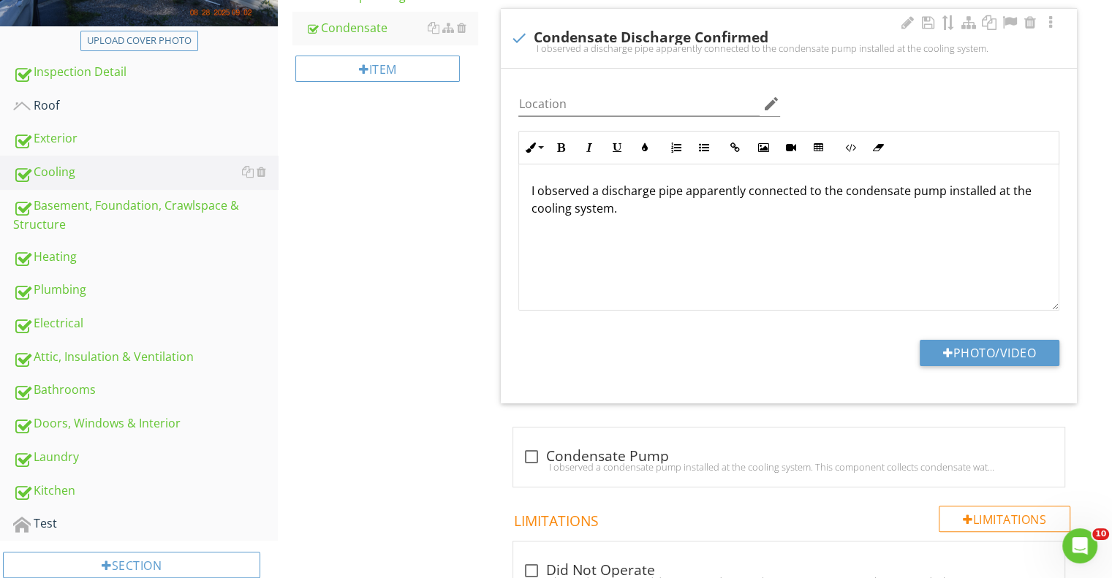
scroll to position [439, 0]
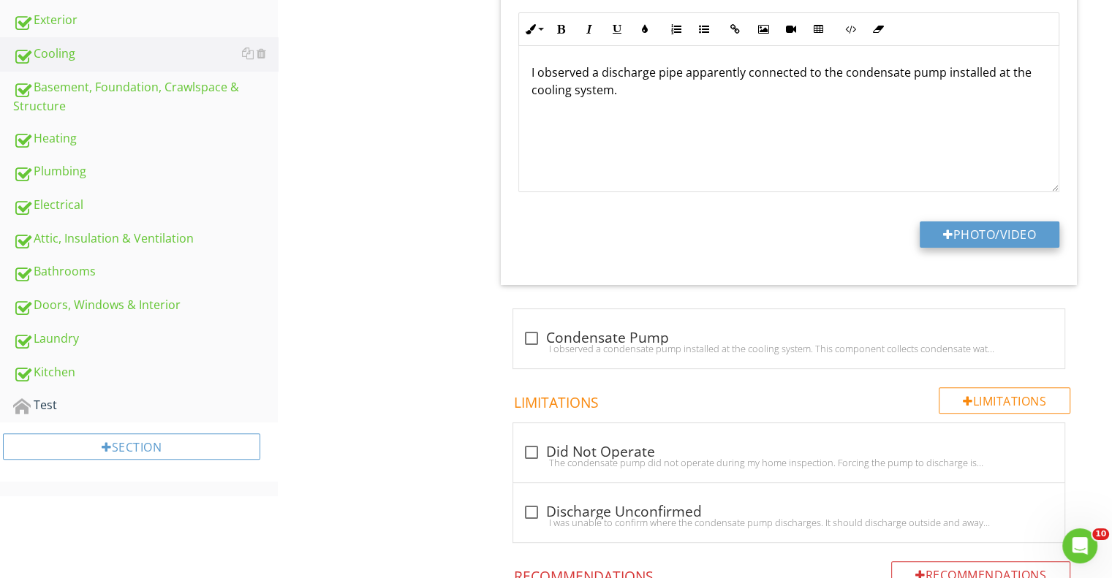
click at [962, 235] on button "Photo/Video" at bounding box center [990, 235] width 140 height 26
type input "C:\fakepath\DSC_0187.JPG"
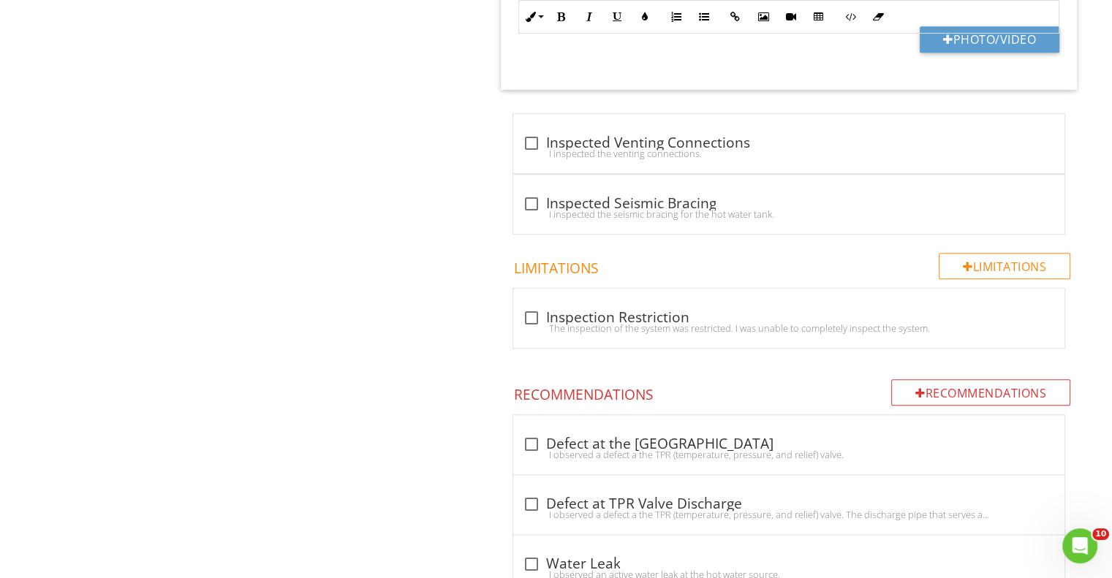
scroll to position [1462, 0]
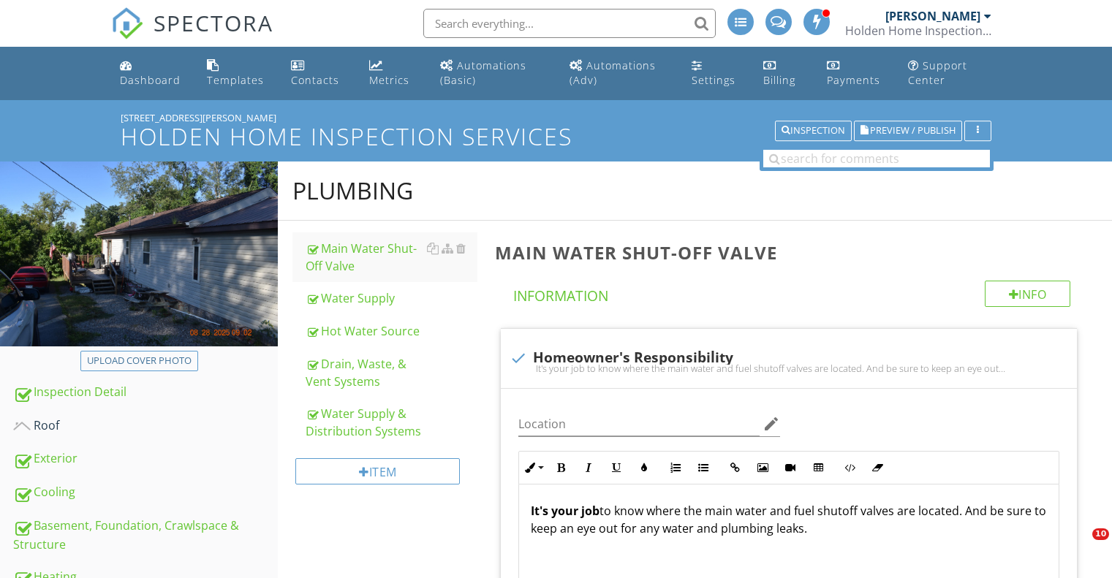
scroll to position [382, 0]
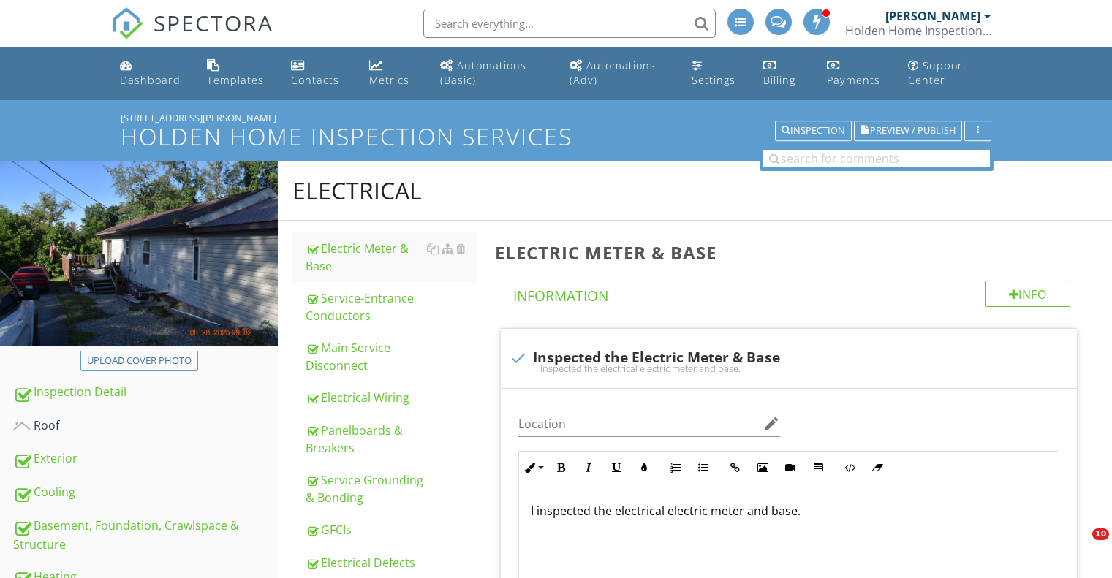
scroll to position [203, 0]
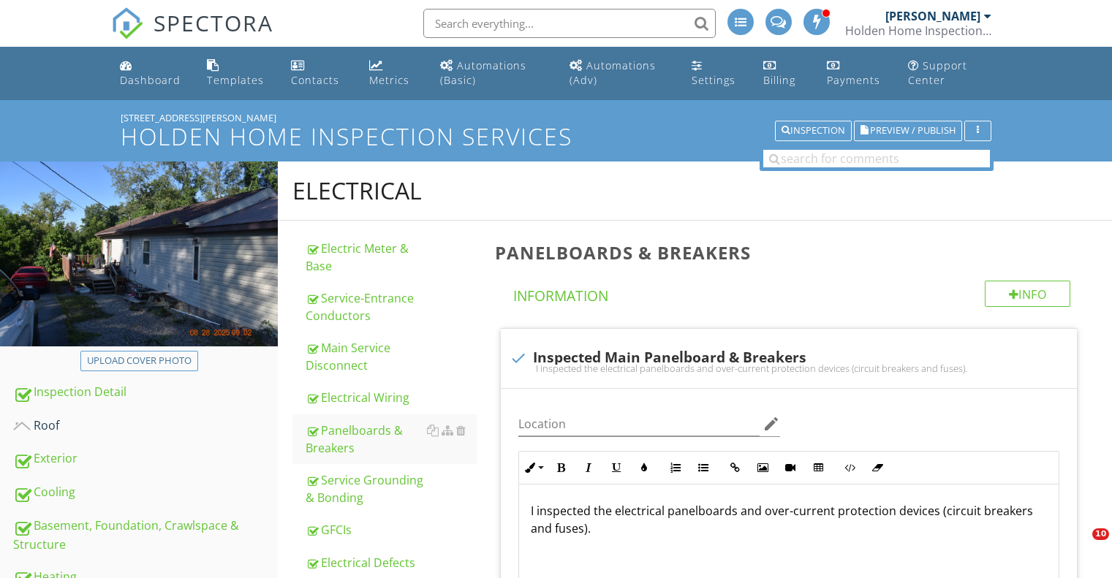
scroll to position [170, 0]
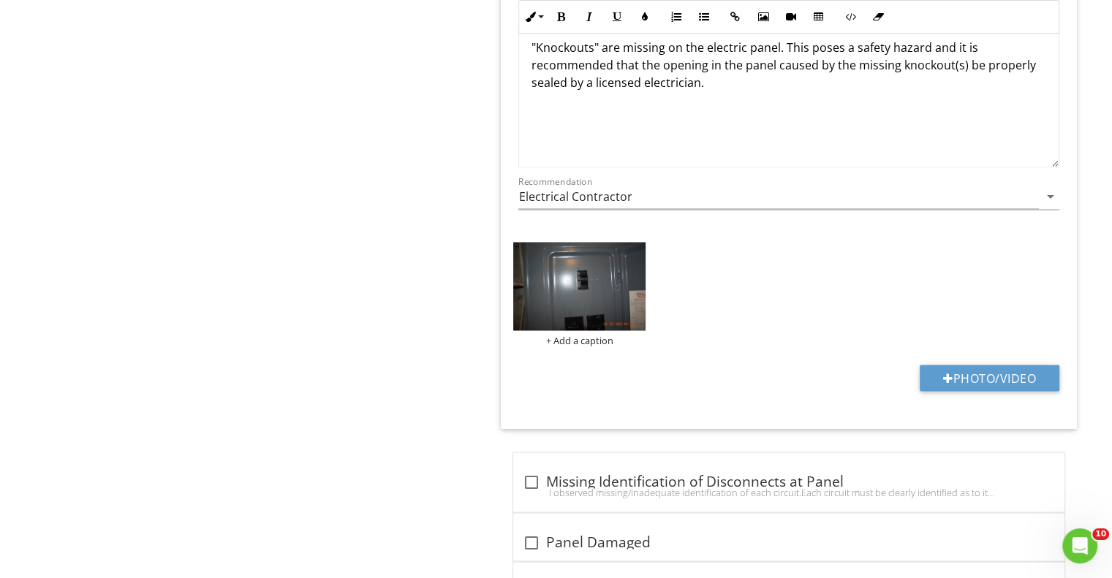
click at [545, 268] on img at bounding box center [579, 286] width 132 height 88
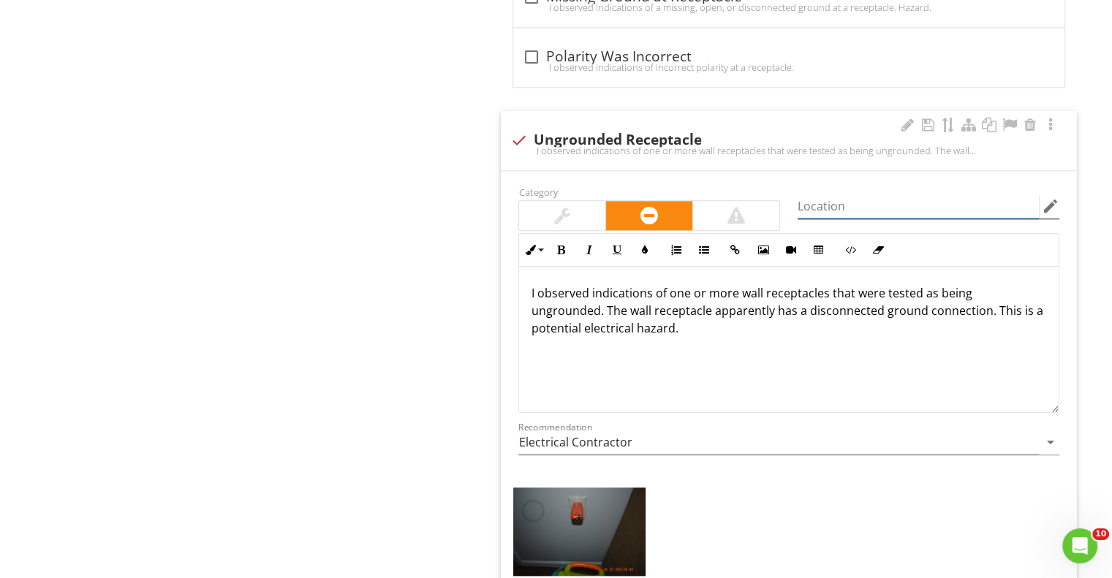
click at [842, 203] on input "Location" at bounding box center [918, 206] width 241 height 24
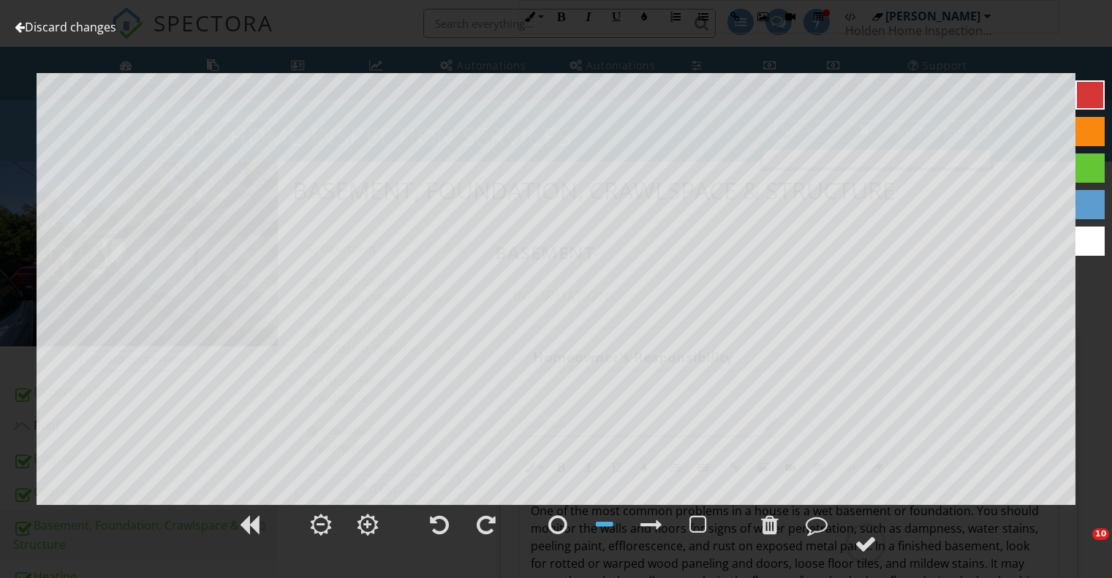
scroll to position [3852, 0]
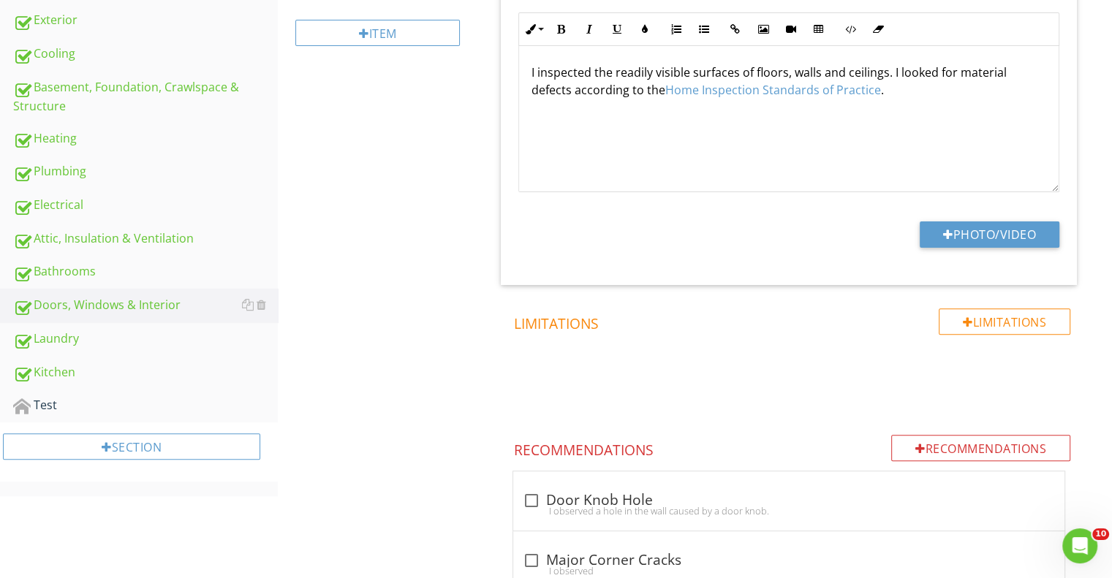
scroll to position [439, 0]
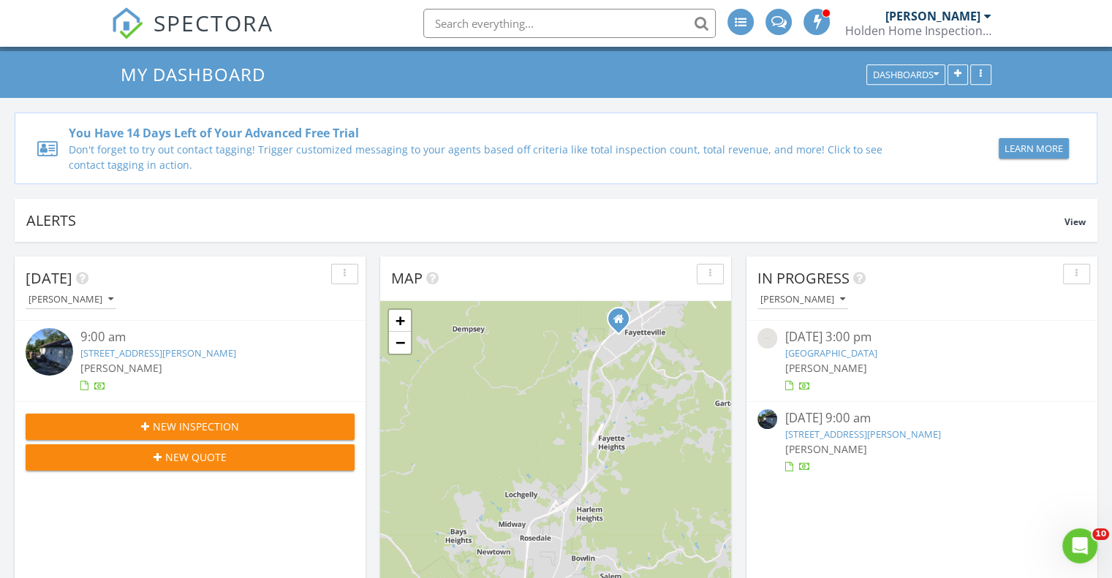
scroll to position [73, 0]
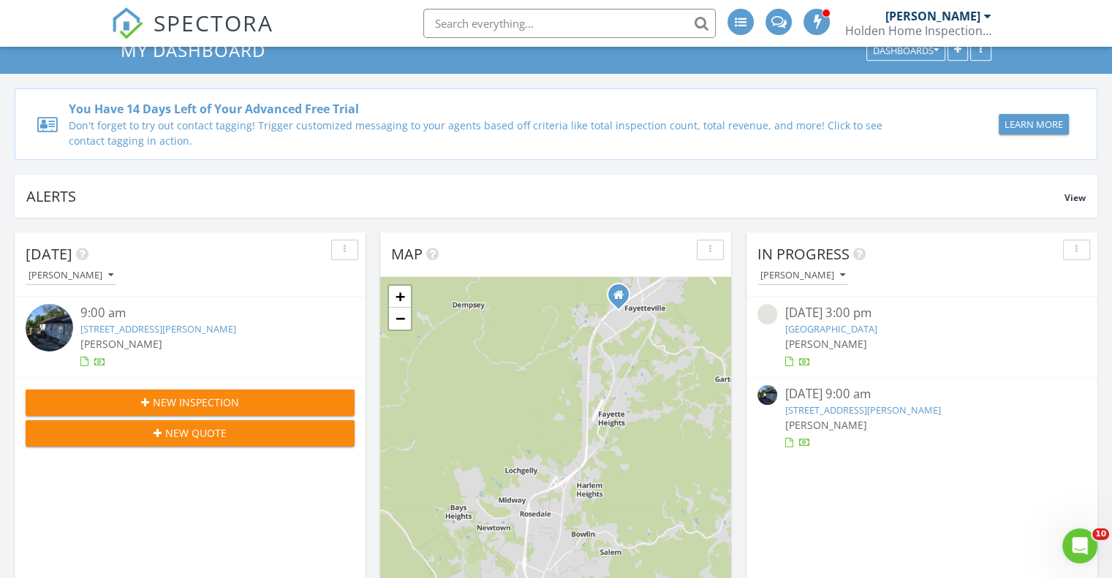
click at [900, 404] on link "[STREET_ADDRESS][PERSON_NAME]" at bounding box center [862, 410] width 156 height 13
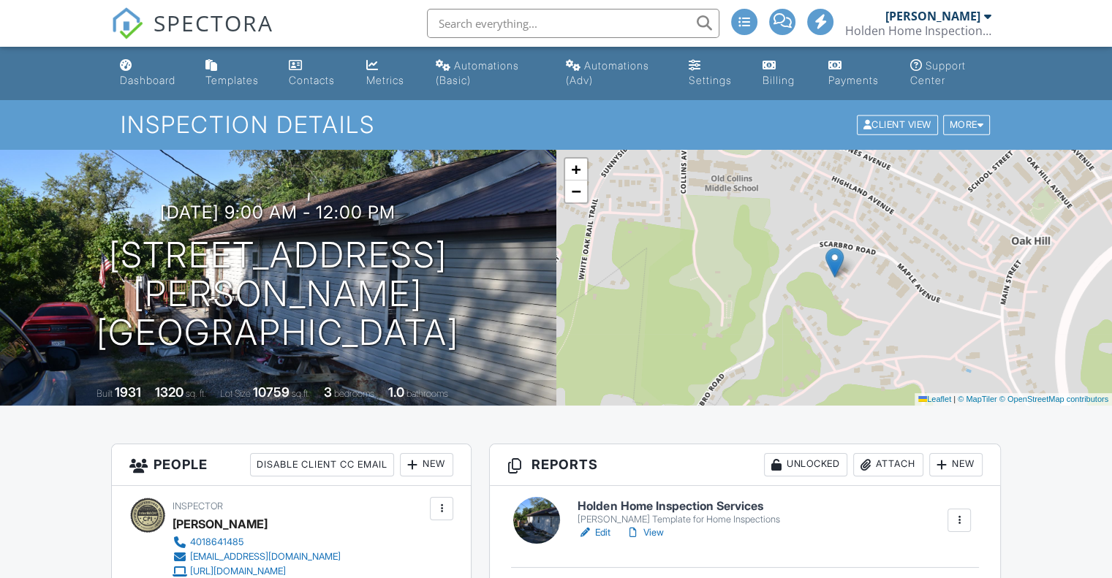
click at [883, 453] on div "Attach" at bounding box center [888, 464] width 70 height 23
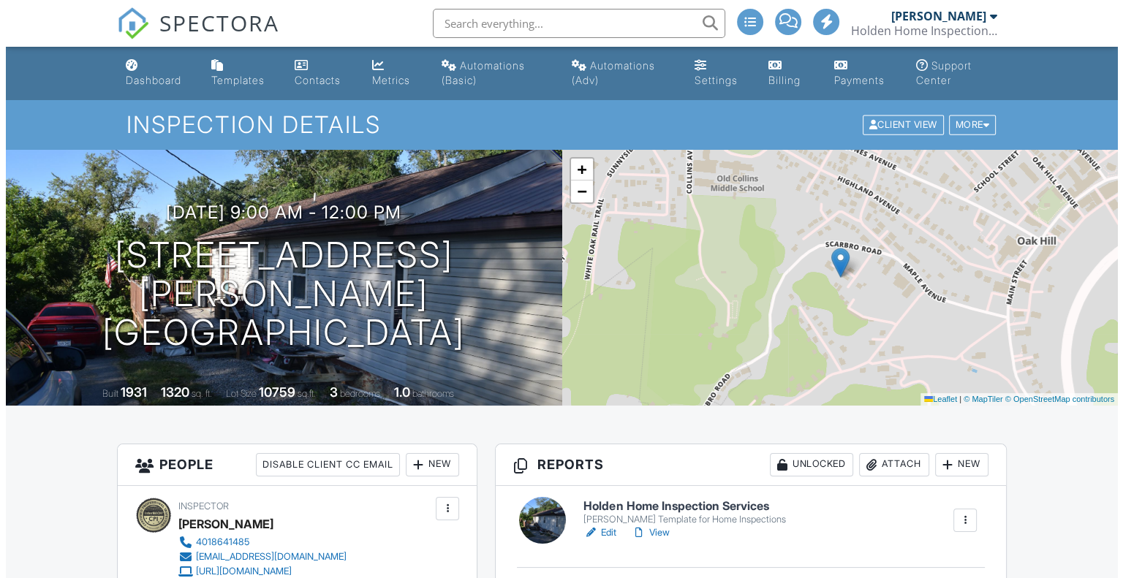
scroll to position [146, 0]
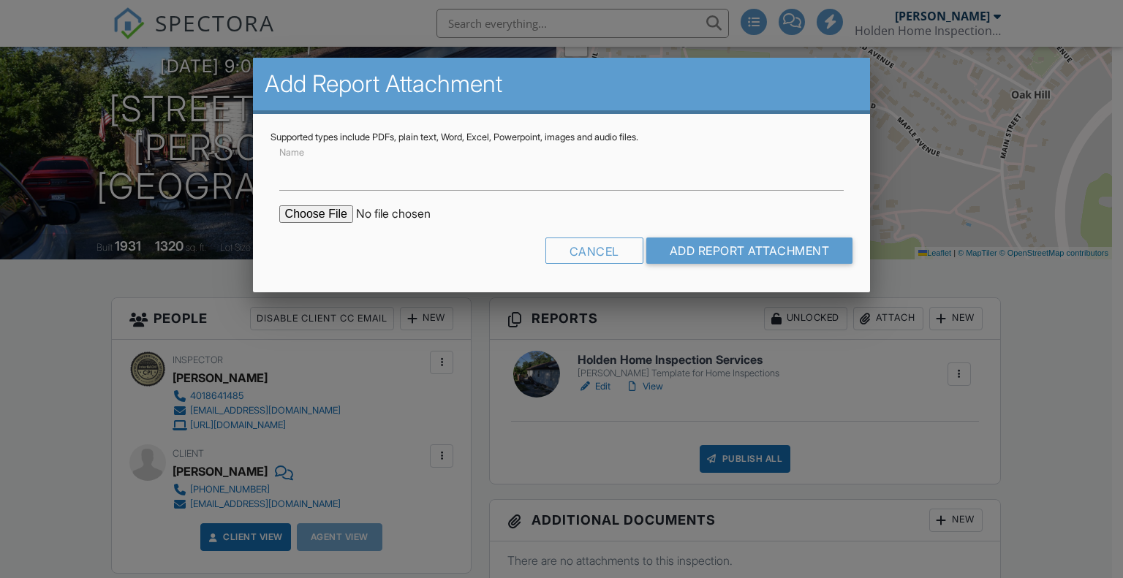
click at [335, 209] on input "file" at bounding box center [403, 214] width 249 height 18
type input "C:\fakepath\LifeExpectancyChart.pdf"
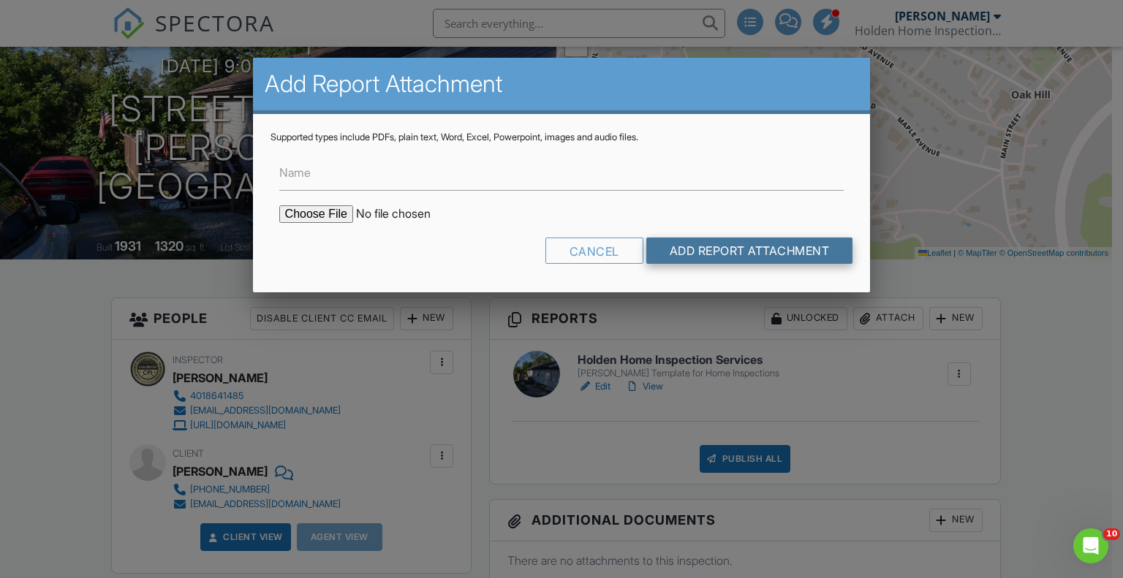
click at [719, 254] on input "Add Report Attachment" at bounding box center [749, 251] width 207 height 26
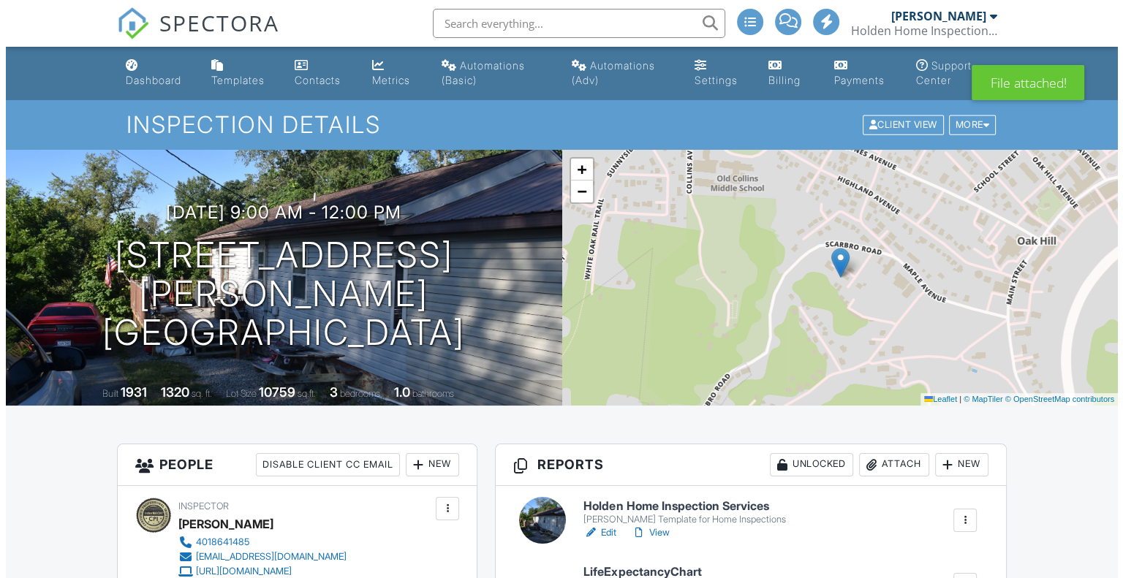
scroll to position [292, 0]
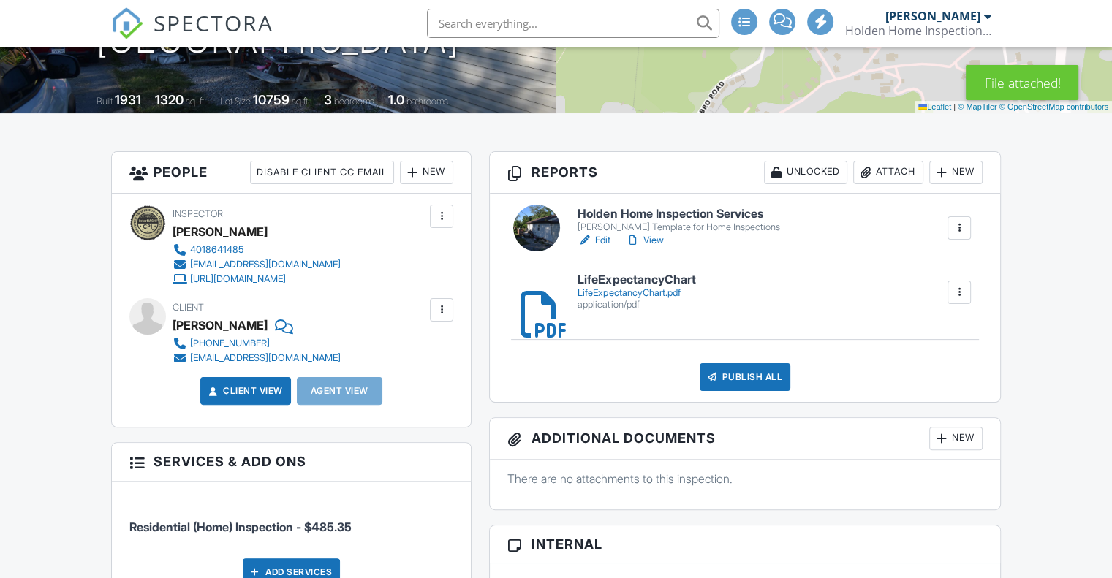
click at [889, 172] on div "Attach" at bounding box center [888, 172] width 70 height 23
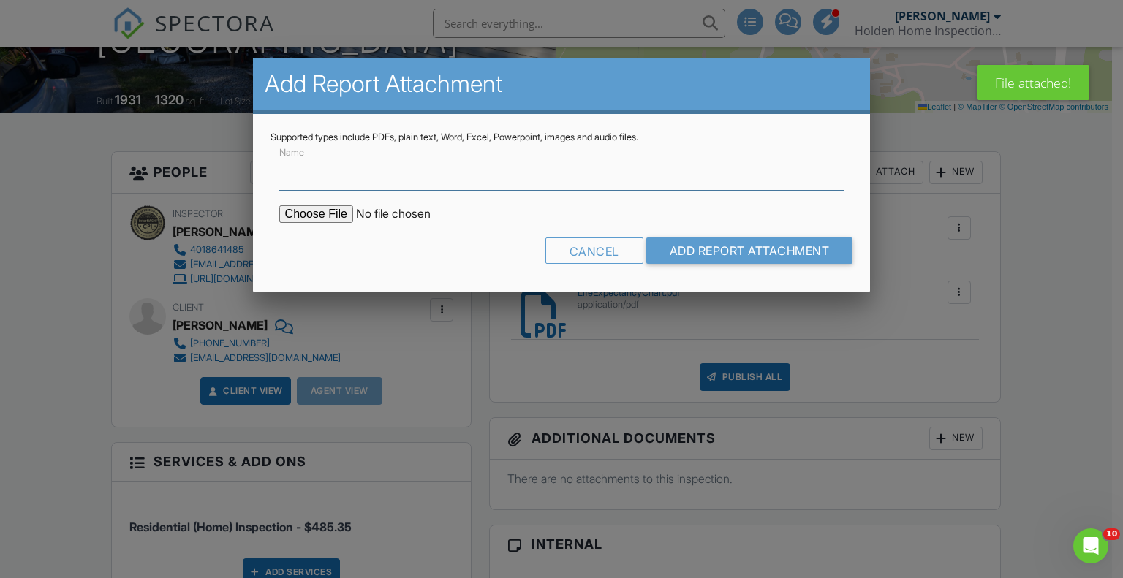
scroll to position [0, 0]
click at [330, 212] on input "file" at bounding box center [403, 214] width 249 height 18
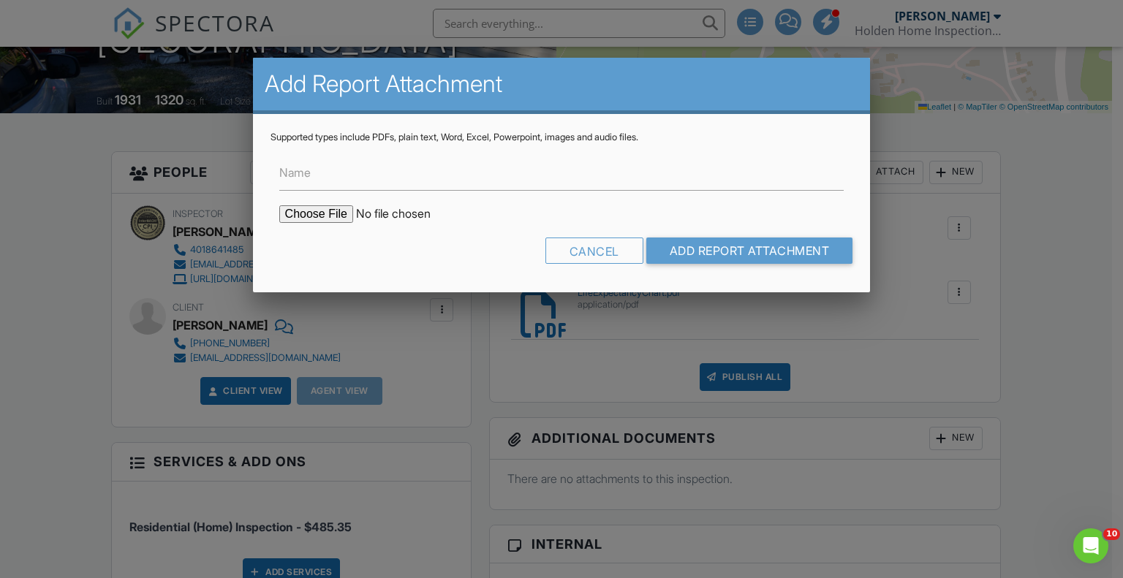
type input "C:\fakepath\6-InterNACHI-OSHA-QuickCard-Mold.pdf"
click at [707, 249] on input "Add Report Attachment" at bounding box center [749, 251] width 207 height 26
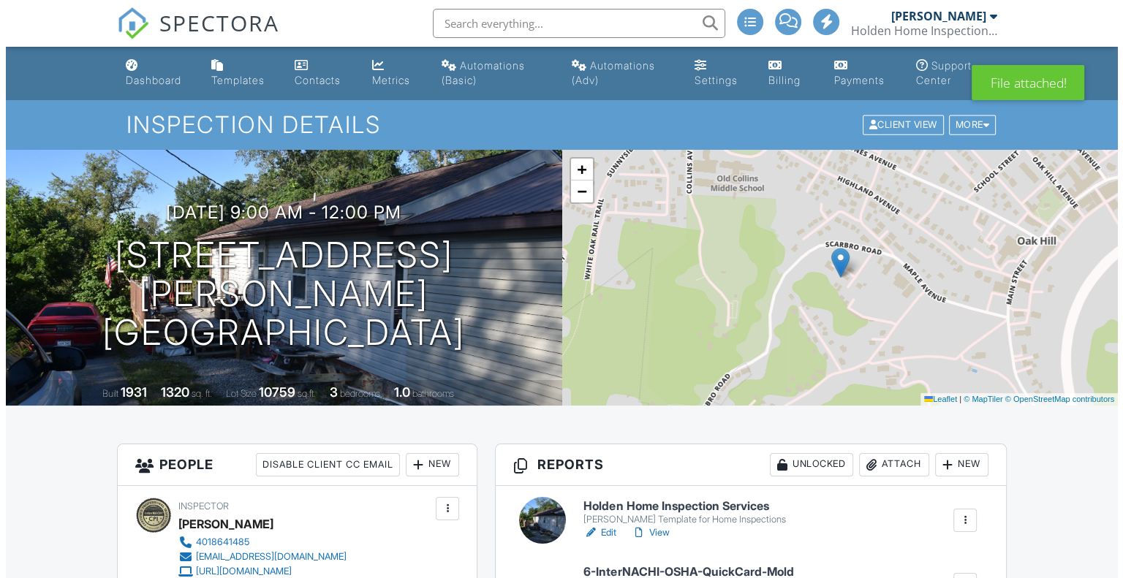
scroll to position [219, 0]
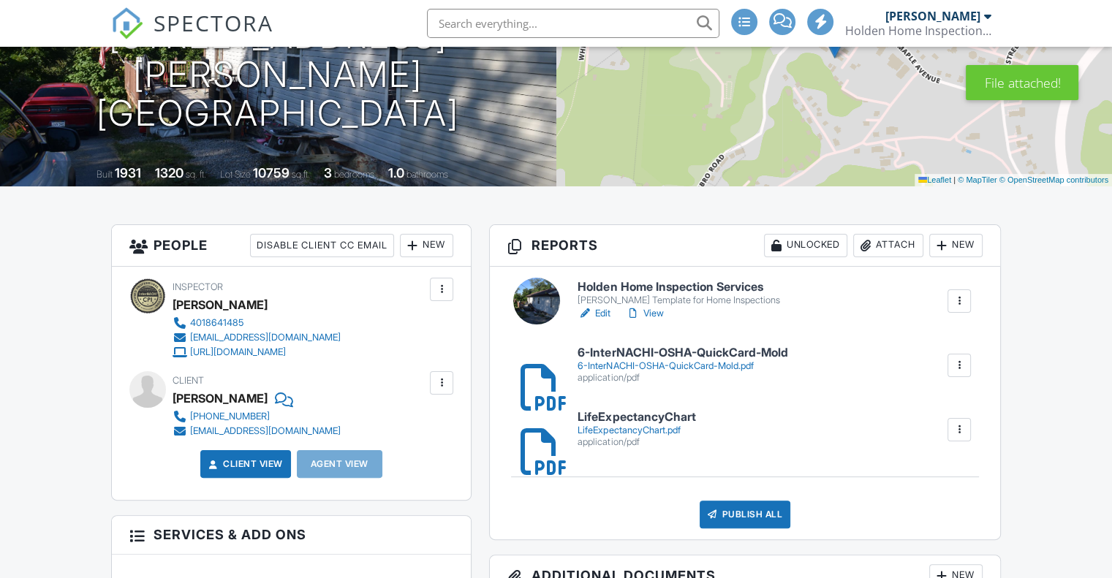
click at [880, 247] on div "Attach" at bounding box center [888, 245] width 70 height 23
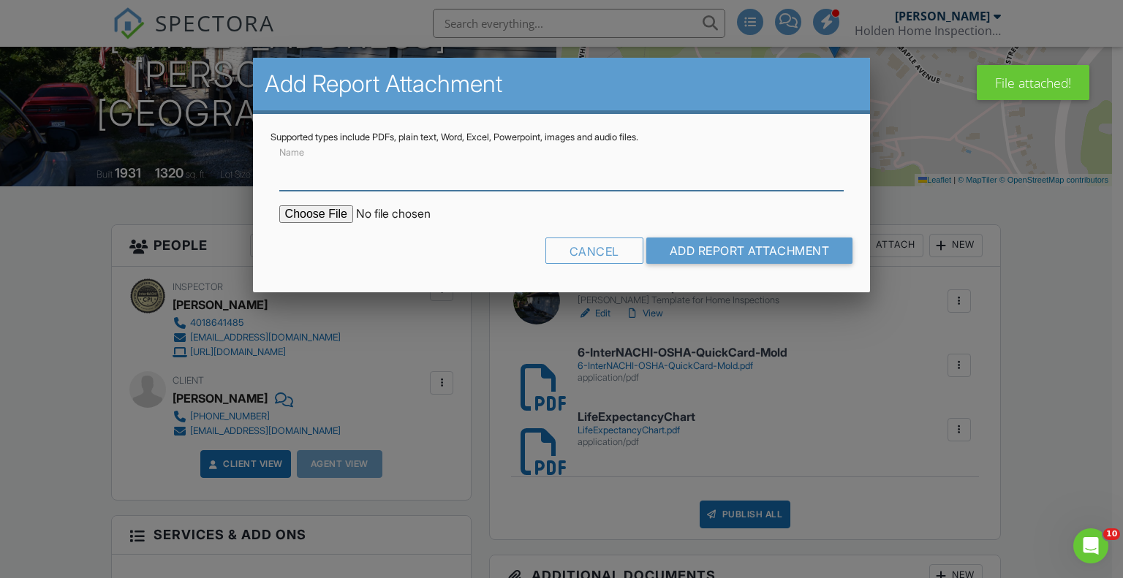
scroll to position [0, 0]
click at [316, 213] on input "file" at bounding box center [403, 214] width 249 height 18
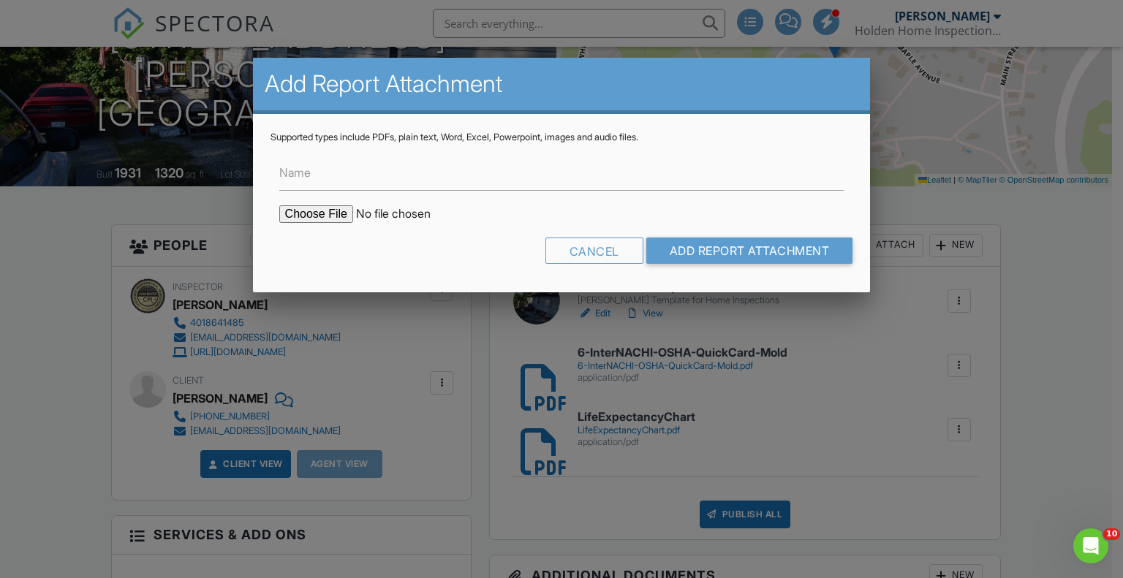
type input "C:\fakepath\ChecklistForTheSeasons-Fall.jpg"
click at [748, 254] on input "Add Report Attachment" at bounding box center [749, 251] width 207 height 26
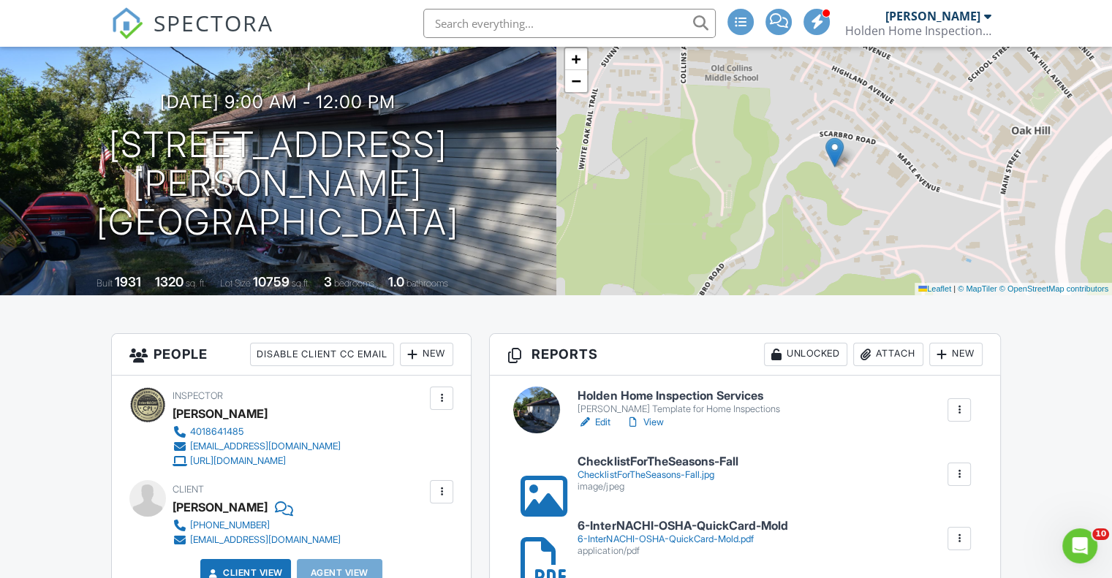
scroll to position [146, 0]
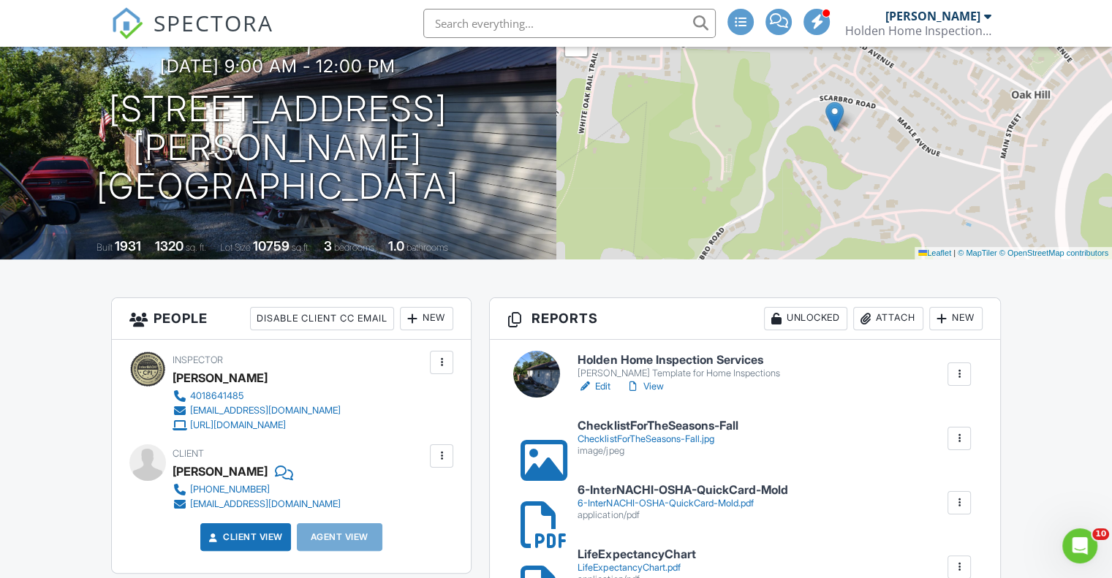
click at [674, 356] on h6 "Holden Home Inspection Services" at bounding box center [679, 360] width 202 height 13
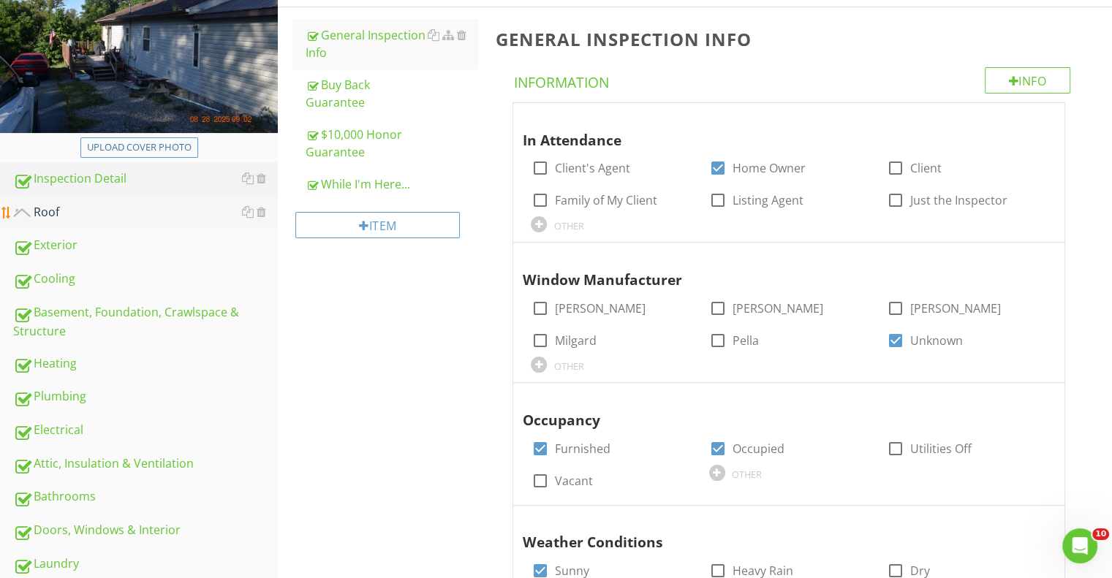
scroll to position [219, 0]
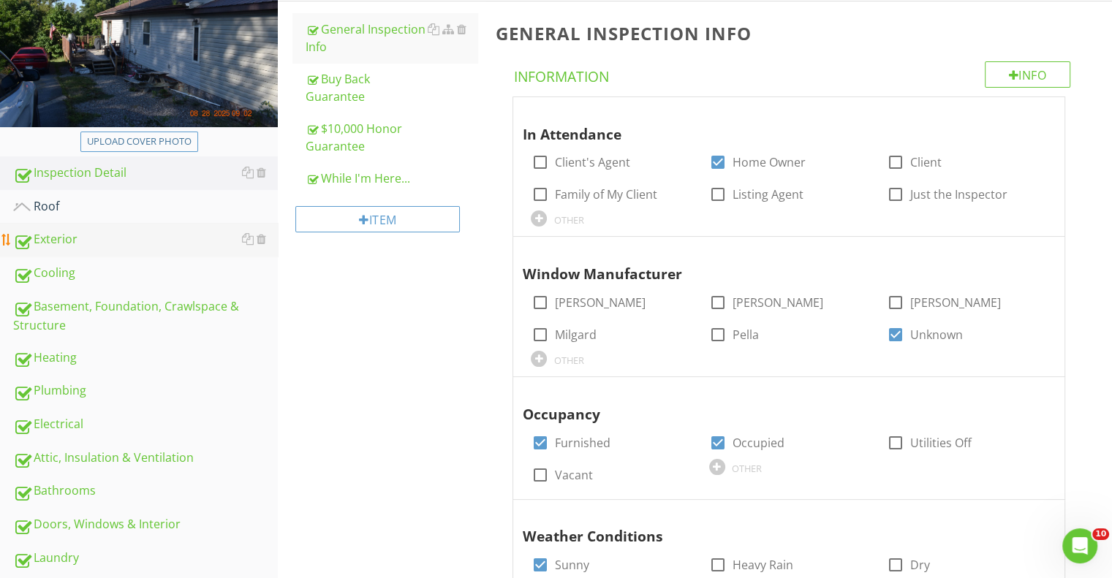
click at [70, 242] on div "Exterior" at bounding box center [145, 239] width 265 height 19
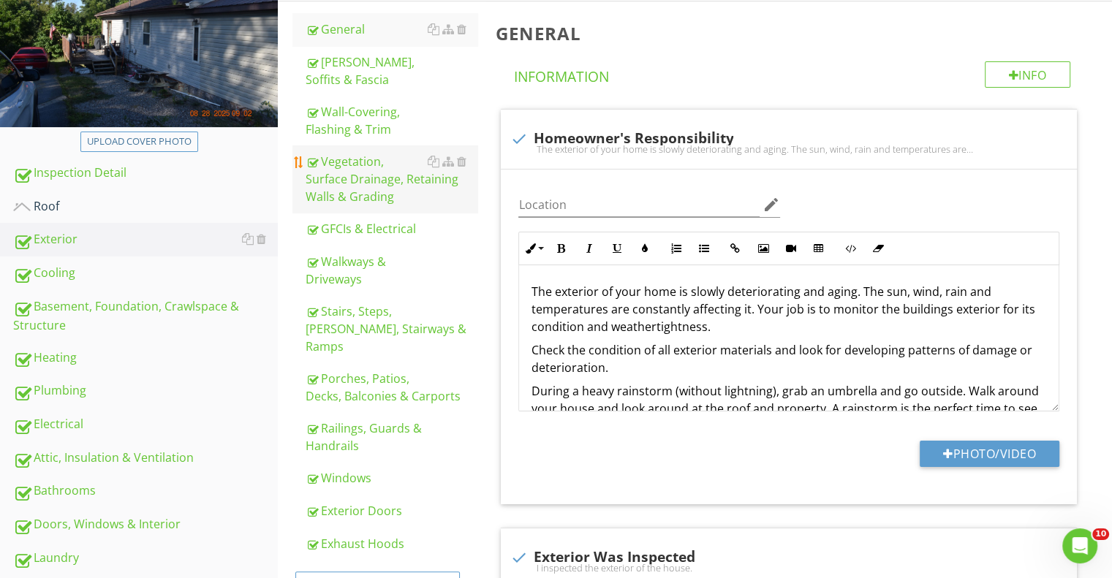
click at [368, 173] on div "Vegetation, Surface Drainage, Retaining Walls & Grading" at bounding box center [392, 179] width 172 height 53
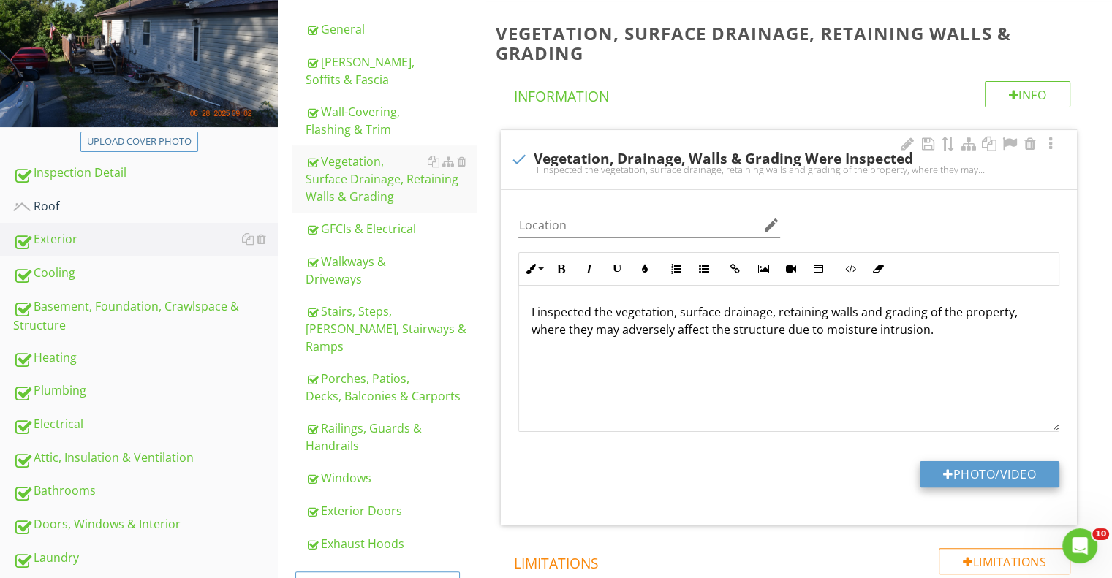
click at [977, 475] on button "Photo/Video" at bounding box center [990, 474] width 140 height 26
type input "C:\fakepath\DSC_0001.JPG"
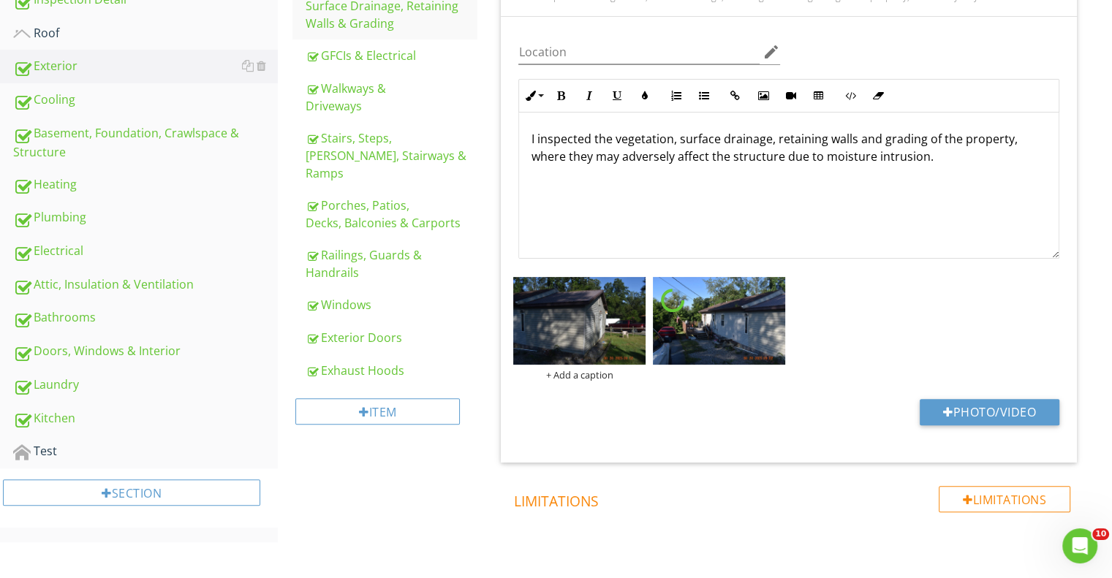
scroll to position [366, 0]
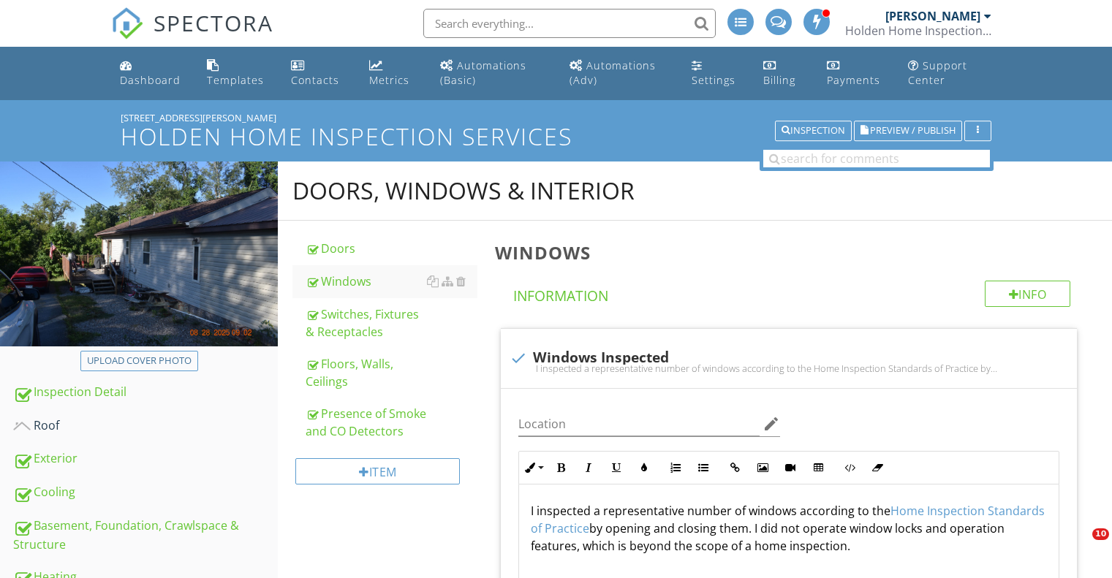
scroll to position [950, 0]
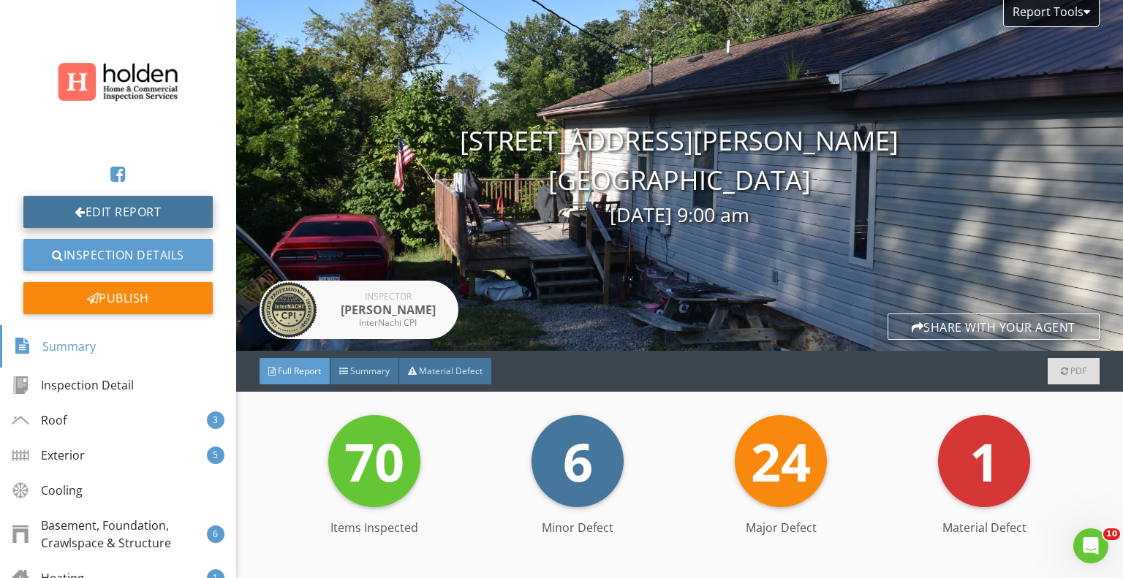
click at [158, 210] on link "Edit Report" at bounding box center [117, 212] width 189 height 32
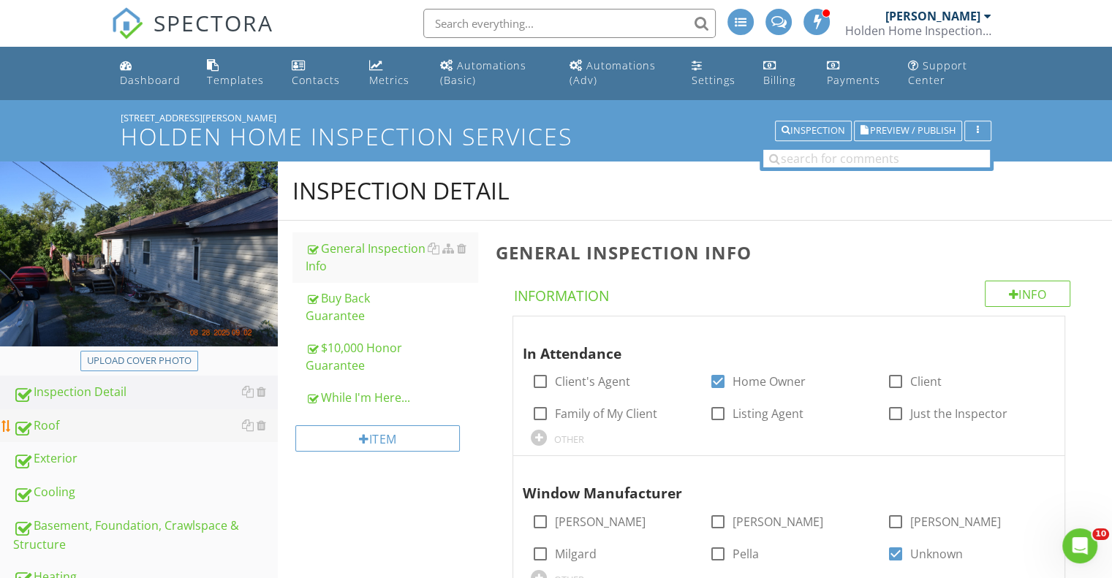
click at [61, 419] on div "Roof" at bounding box center [145, 426] width 265 height 19
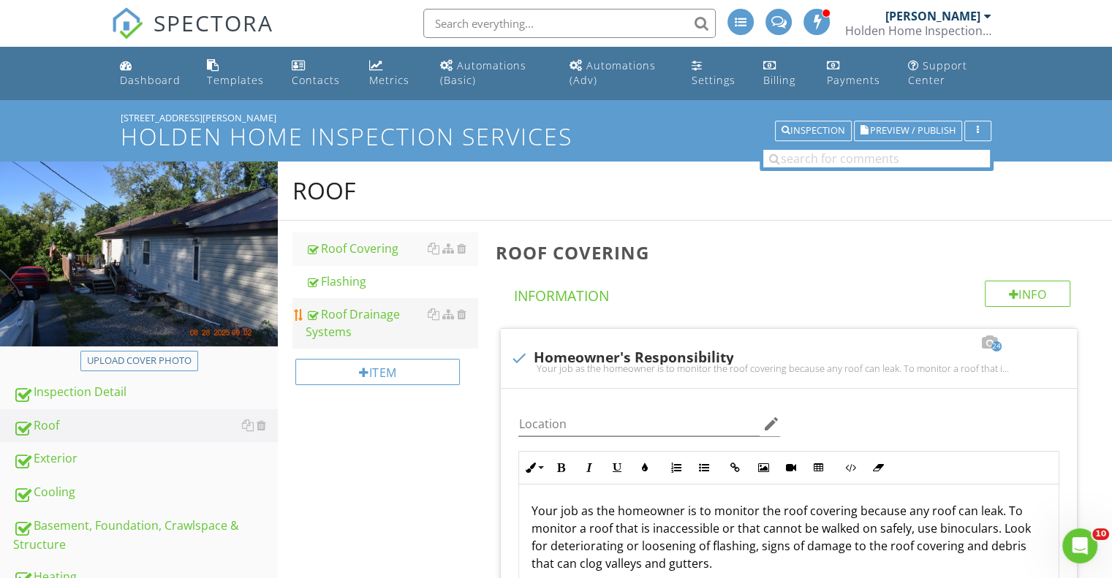
click at [368, 319] on div "Roof Drainage Systems" at bounding box center [392, 323] width 172 height 35
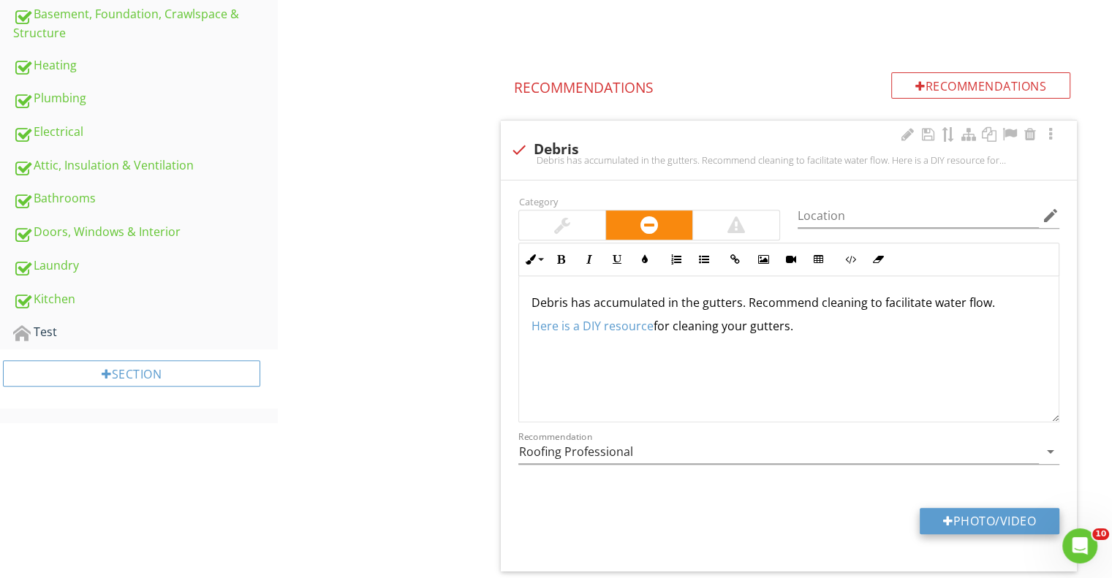
click at [988, 516] on button "Photo/Video" at bounding box center [990, 521] width 140 height 26
type input "C:\fakepath\DJI_20250828091136_0026_D.JPG"
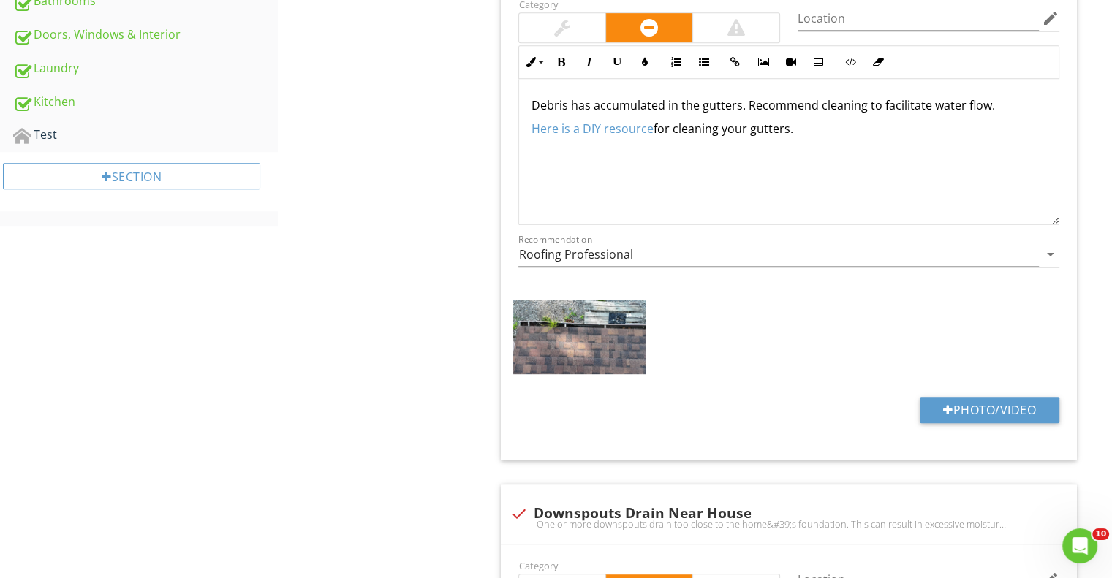
scroll to position [731, 0]
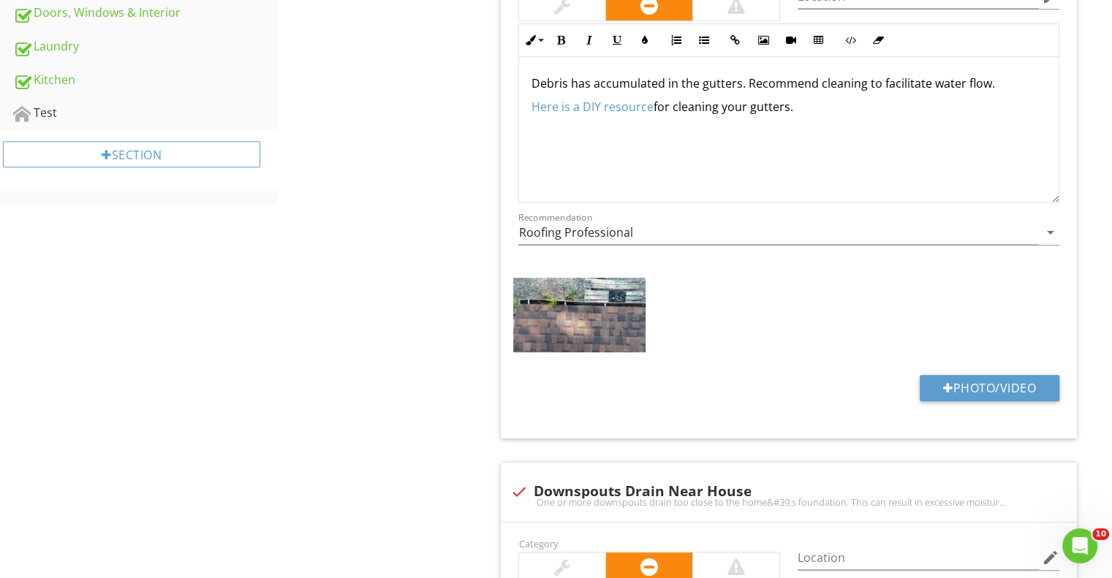
click at [561, 308] on img at bounding box center [579, 315] width 132 height 75
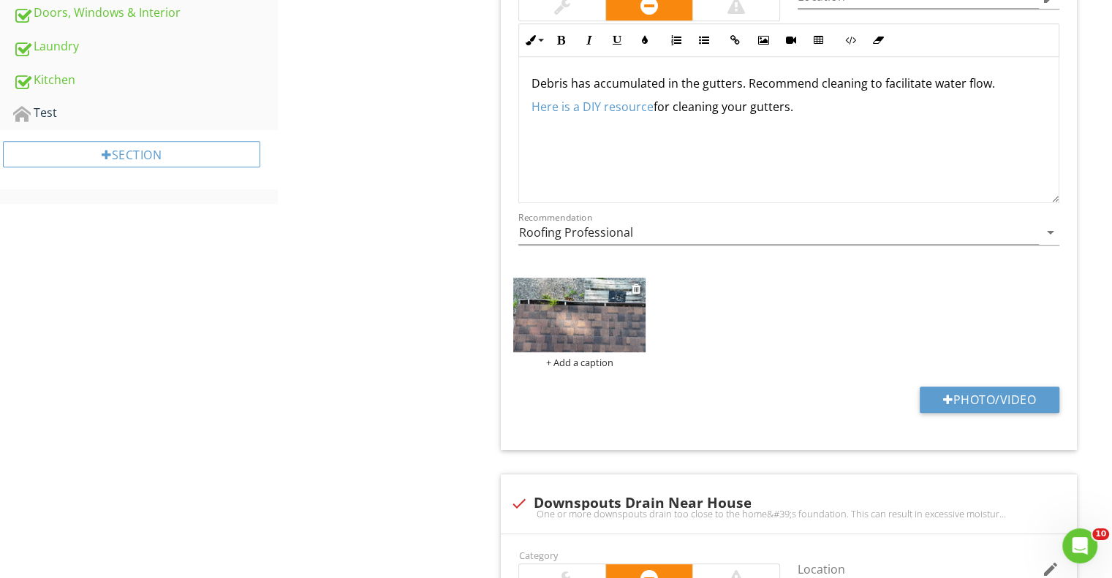
click at [587, 303] on img at bounding box center [579, 315] width 132 height 75
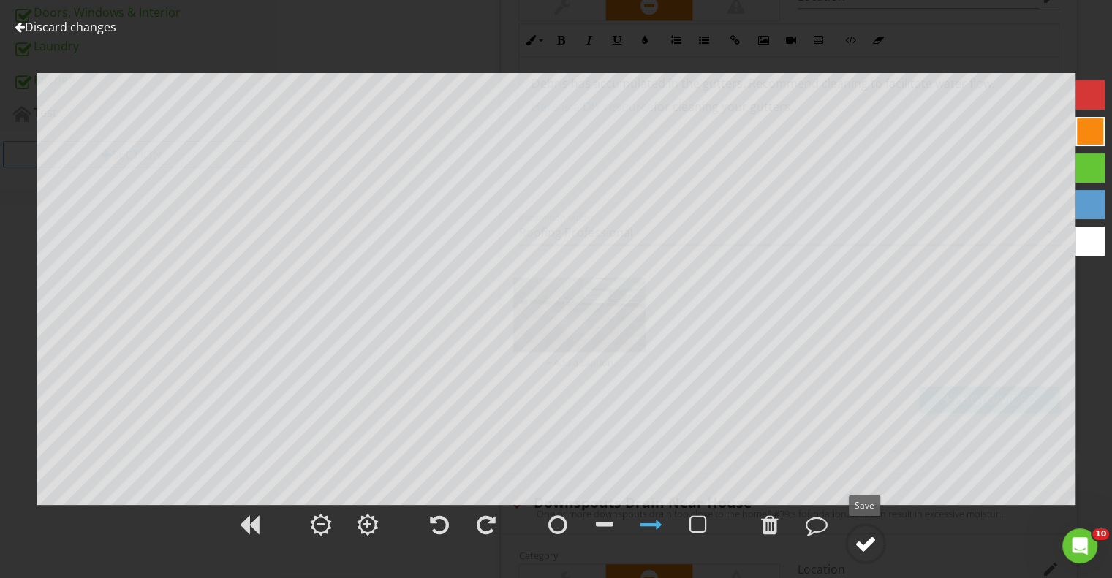
click at [872, 546] on div at bounding box center [866, 544] width 22 height 22
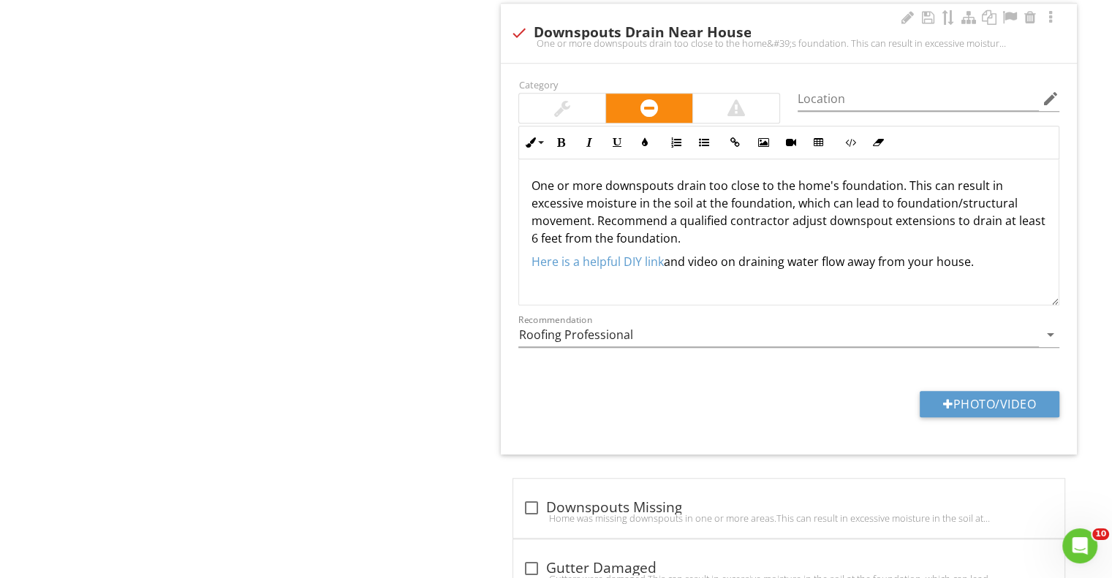
scroll to position [1243, 0]
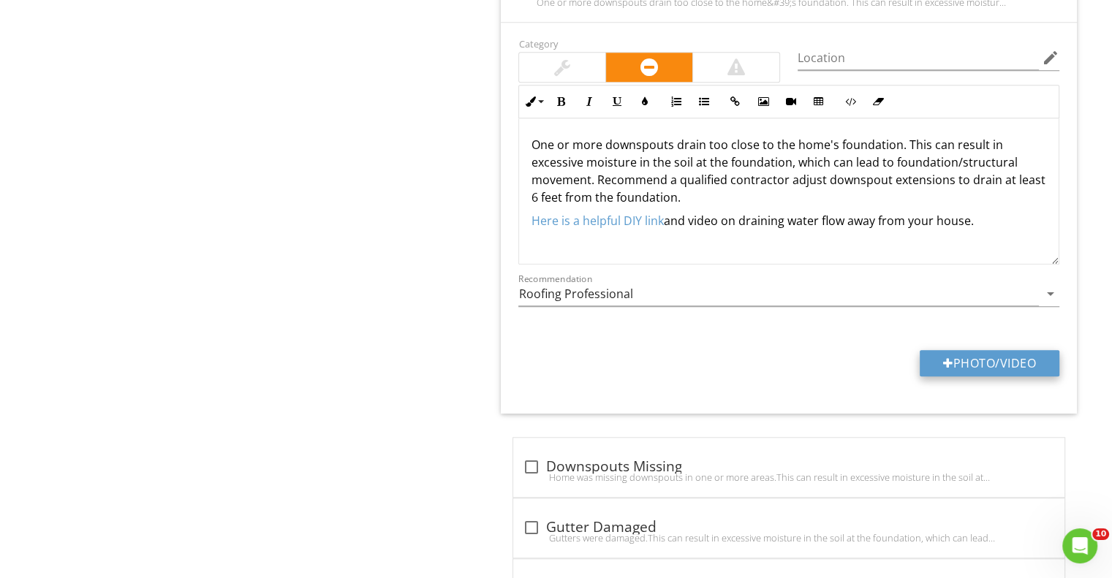
click at [974, 363] on button "Photo/Video" at bounding box center [990, 363] width 140 height 26
type input "C:\fakepath\DSC_0043.JPG"
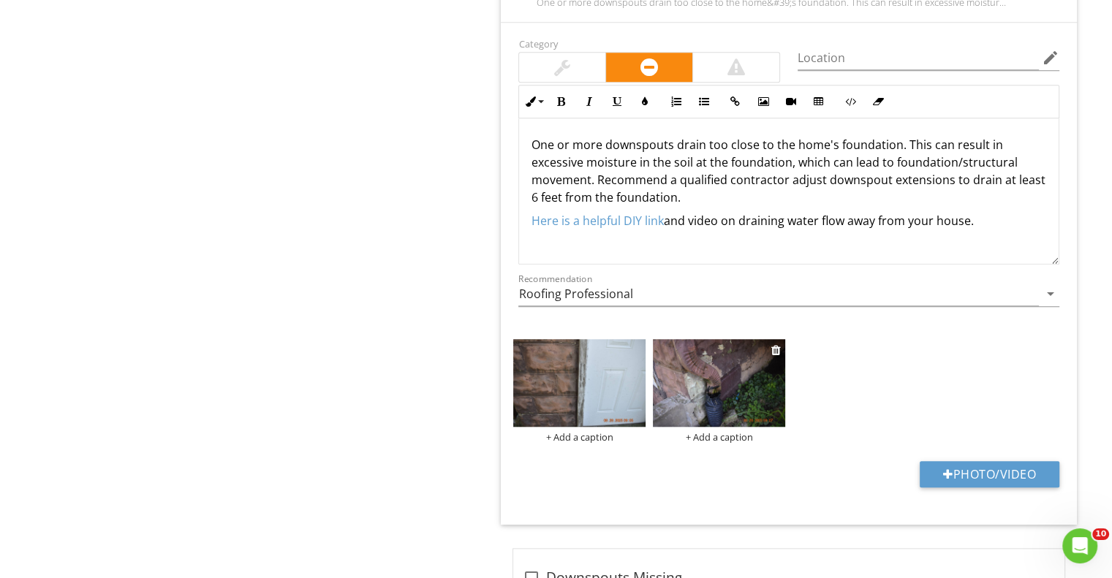
click at [712, 385] on img at bounding box center [719, 383] width 132 height 88
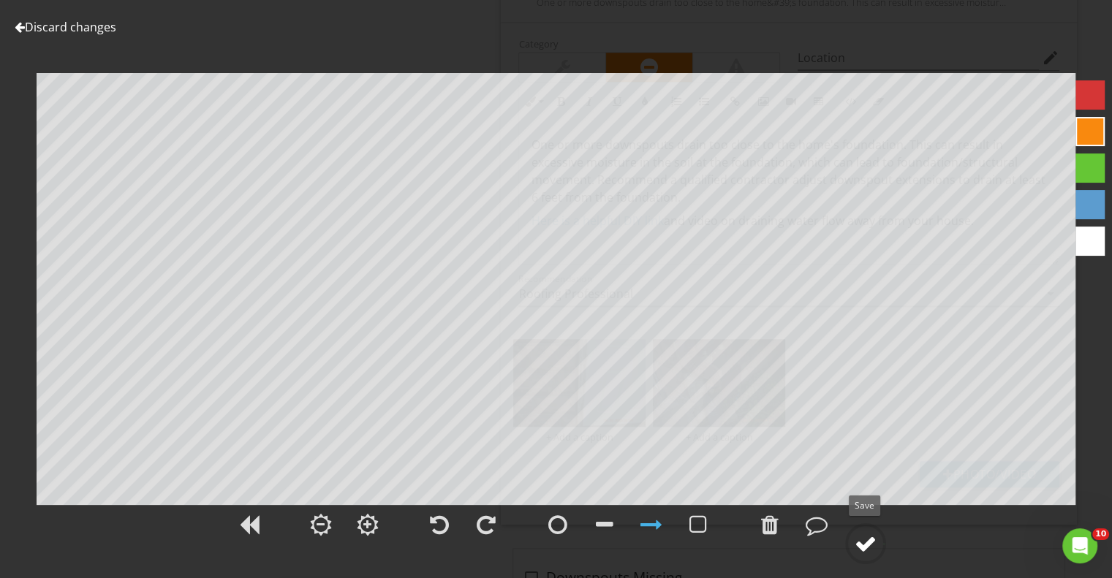
click at [871, 544] on div at bounding box center [866, 544] width 22 height 22
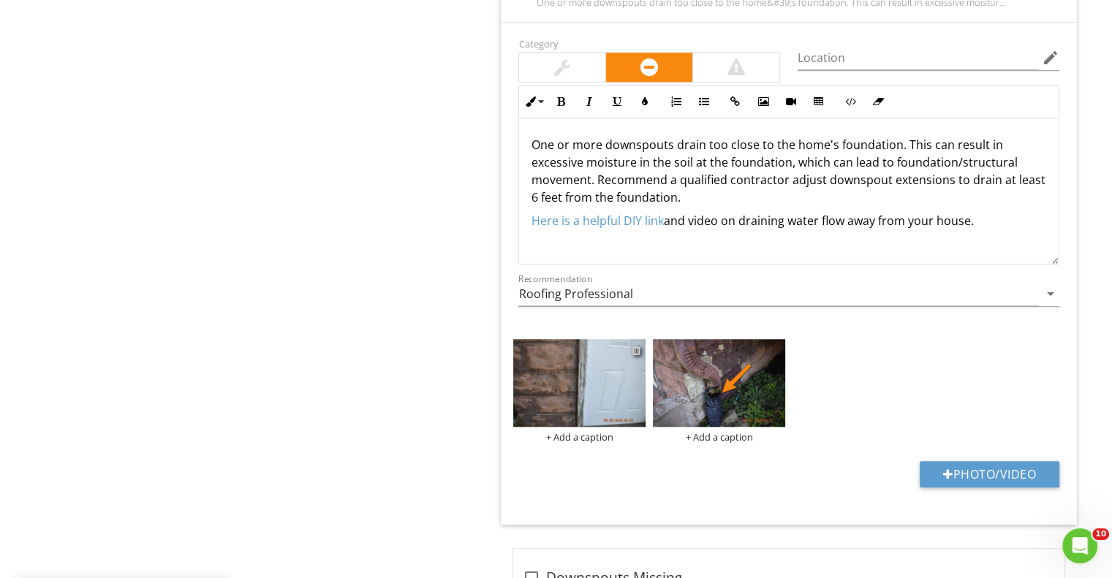
click at [635, 345] on div at bounding box center [637, 350] width 10 height 12
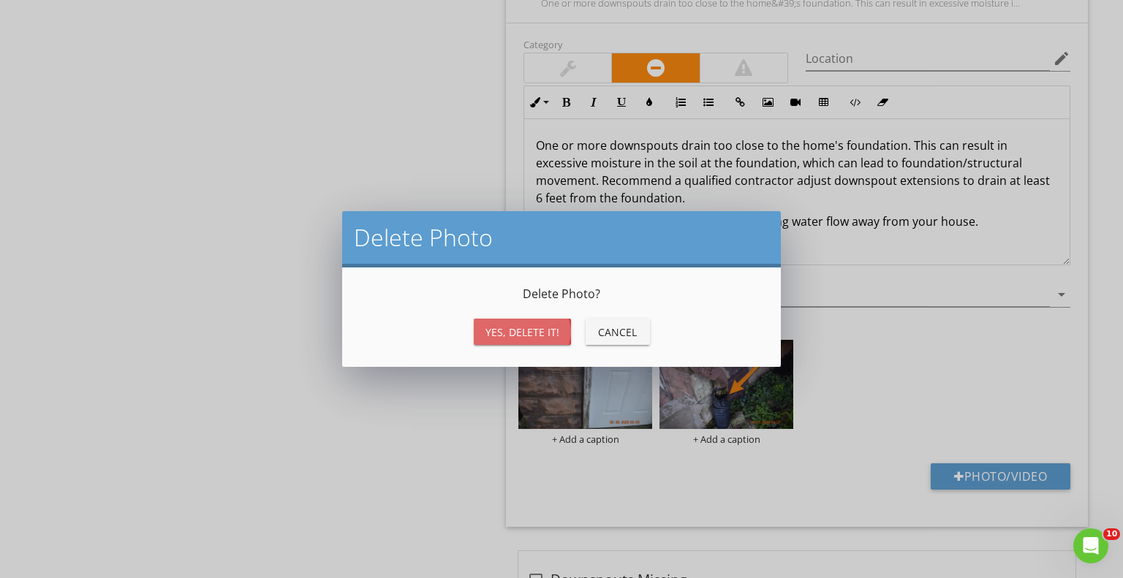
click at [527, 328] on div "Yes, Delete it!" at bounding box center [522, 332] width 74 height 15
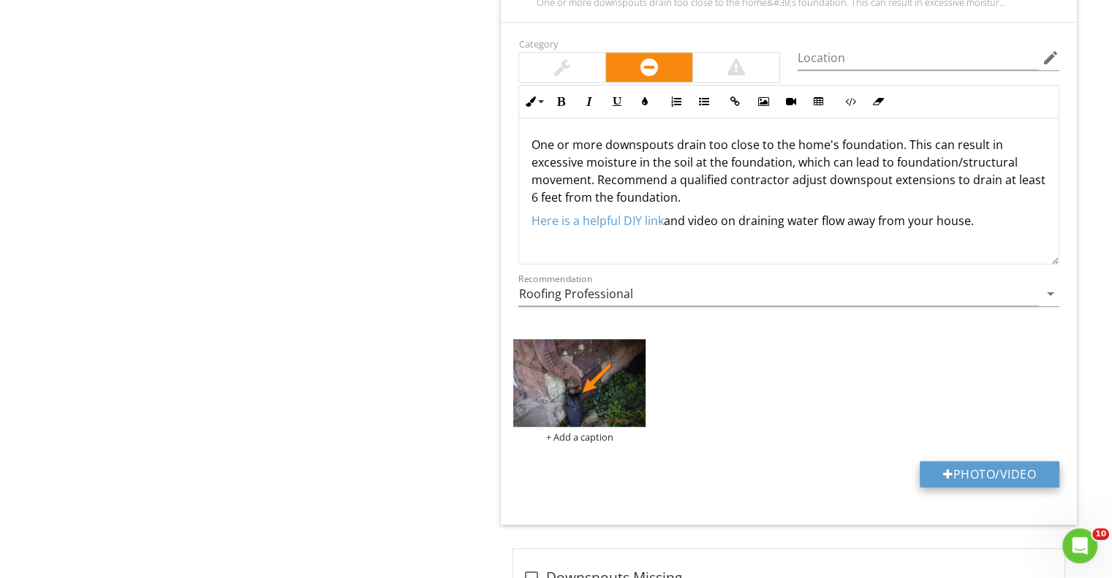
click at [926, 472] on button "Photo/Video" at bounding box center [990, 474] width 140 height 26
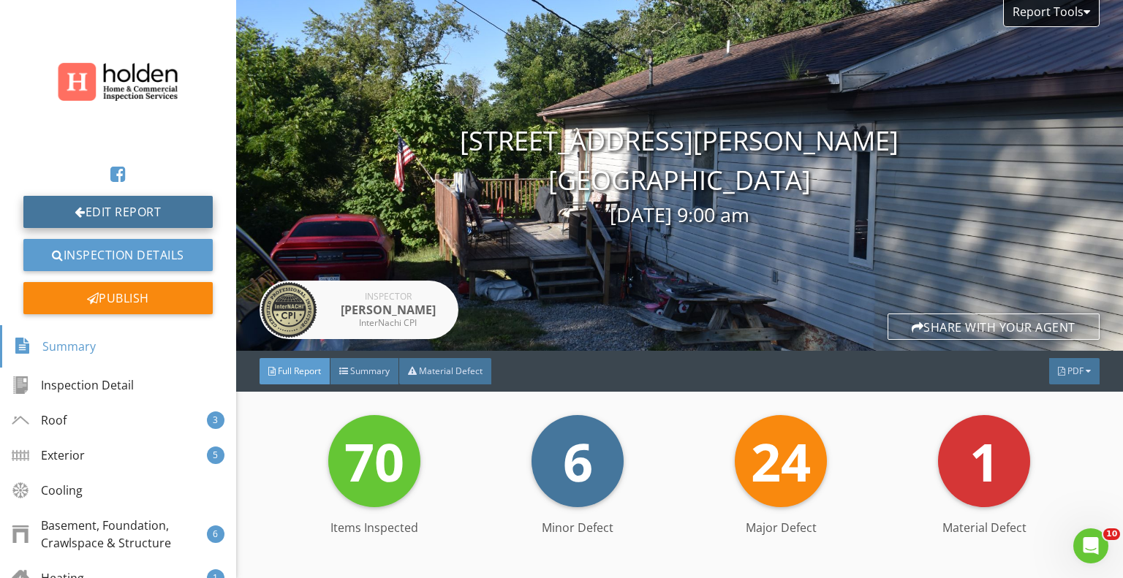
click at [157, 213] on link "Edit Report" at bounding box center [117, 212] width 189 height 32
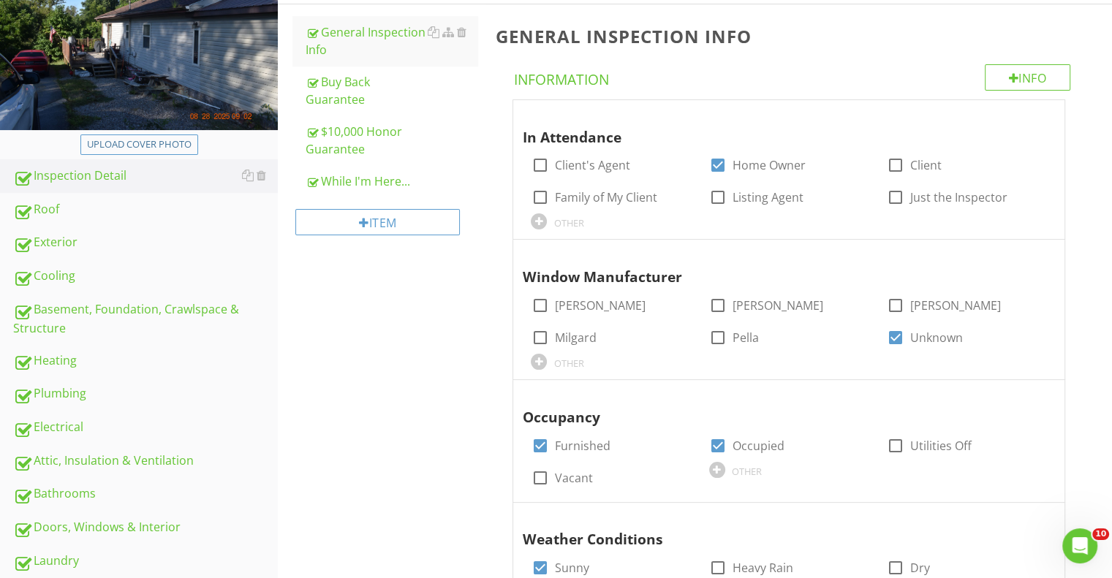
scroll to position [219, 0]
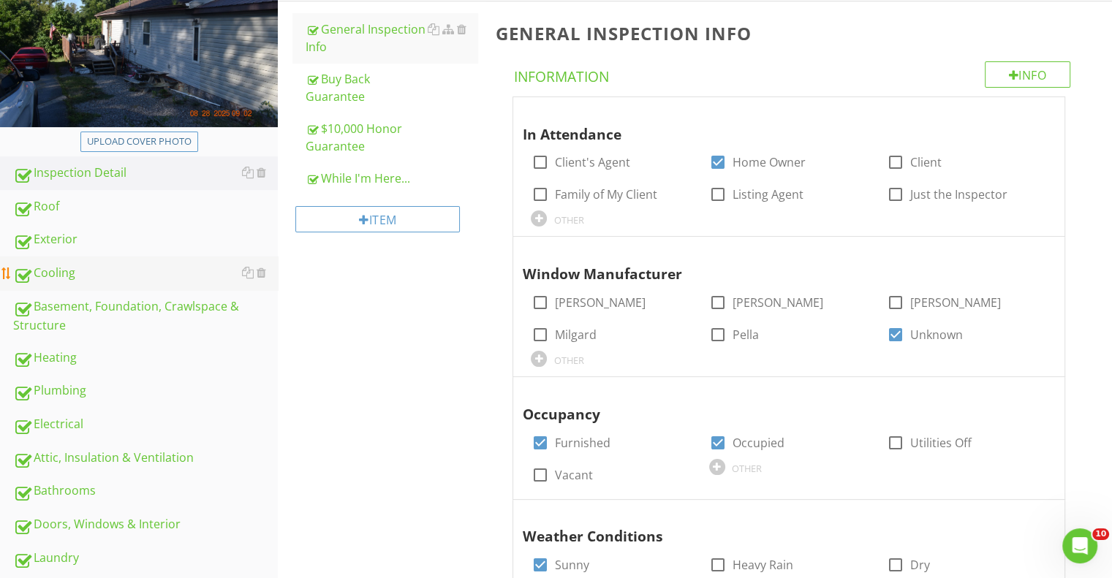
click at [64, 276] on div "Cooling" at bounding box center [145, 273] width 265 height 19
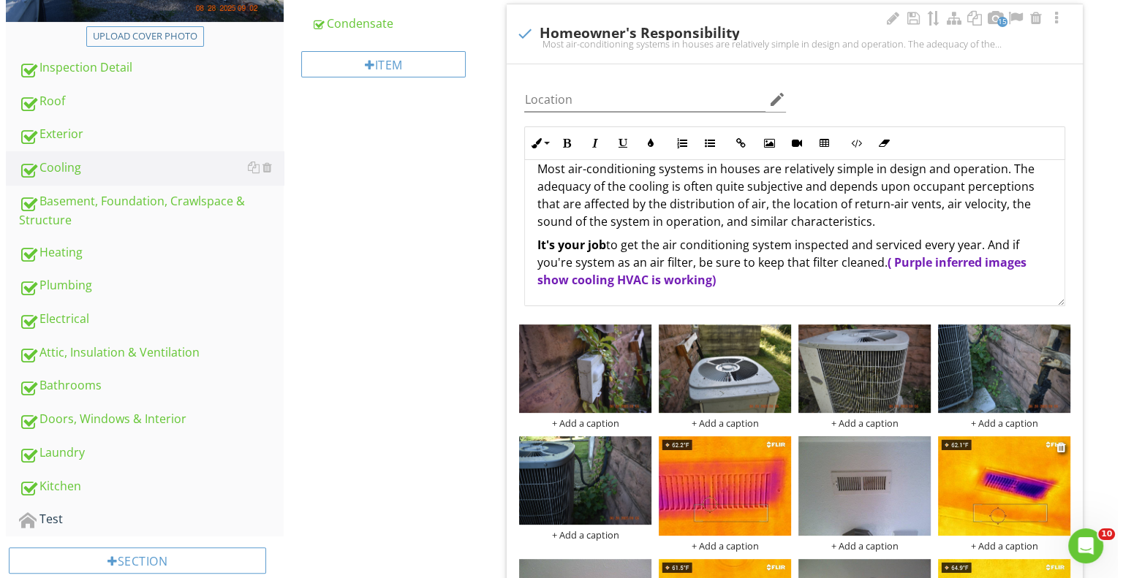
scroll to position [512, 0]
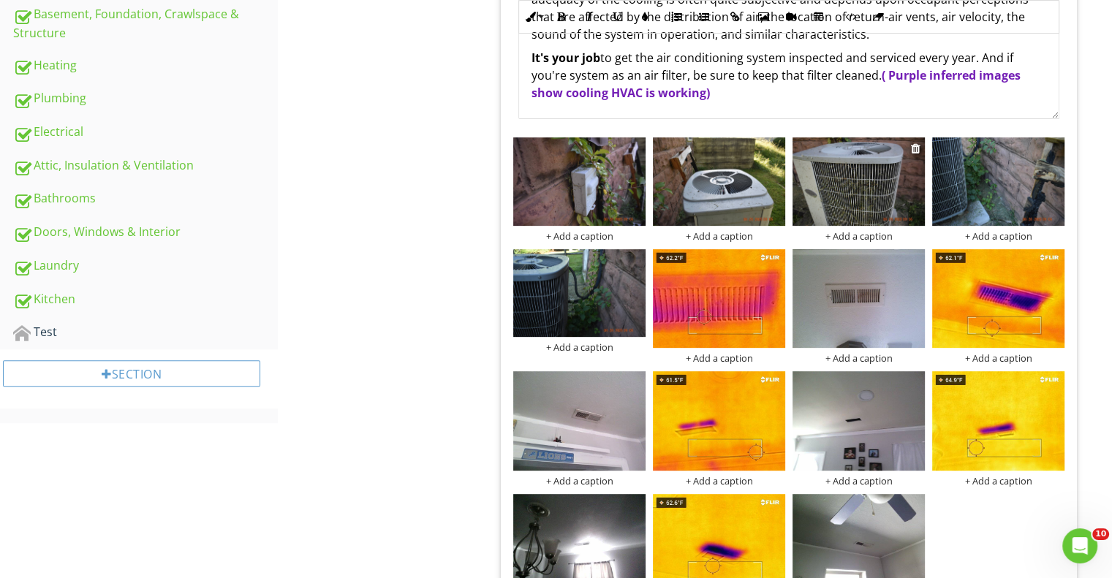
click at [858, 192] on img at bounding box center [859, 181] width 132 height 88
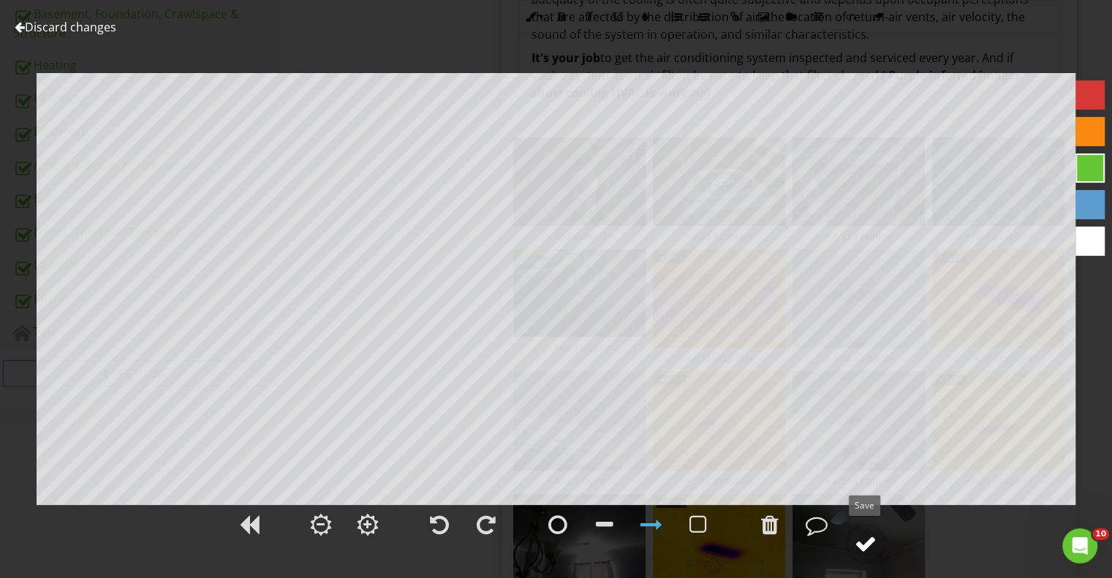
click at [866, 546] on div at bounding box center [866, 544] width 22 height 22
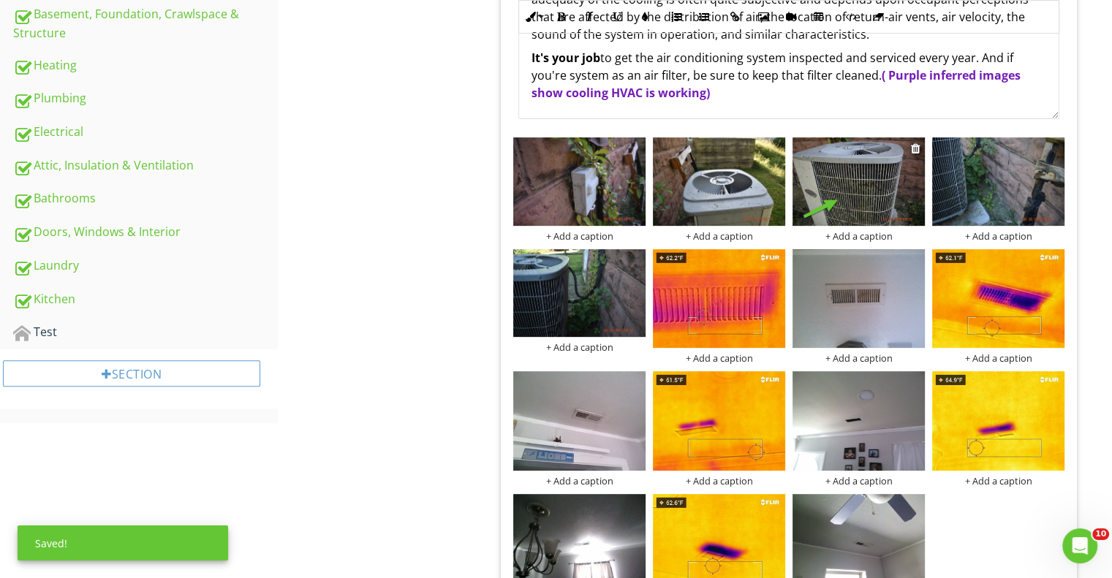
click at [851, 230] on div "+ Add a caption" at bounding box center [859, 236] width 132 height 12
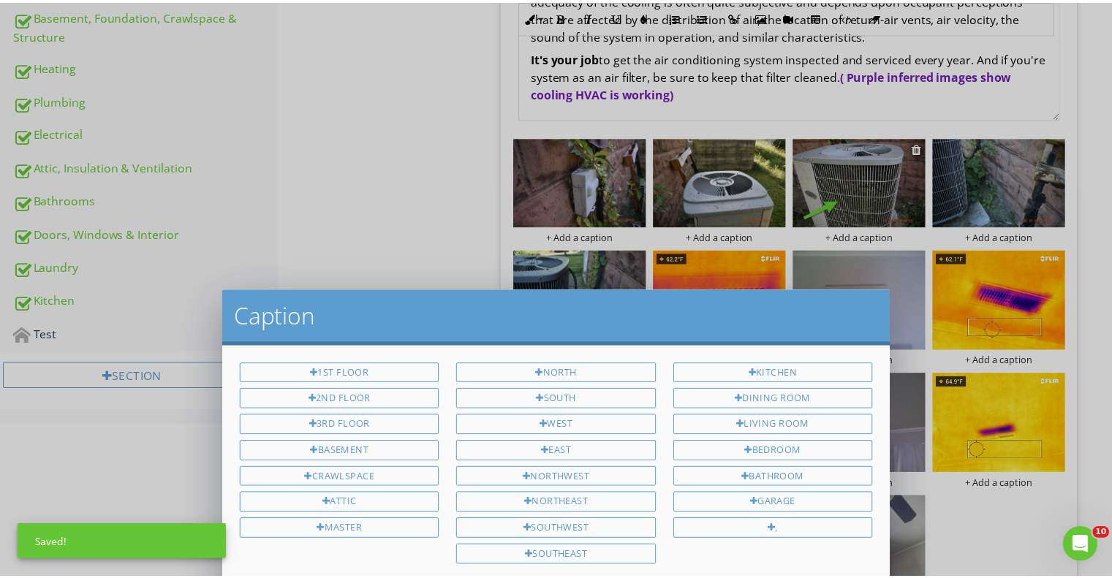
scroll to position [0, 0]
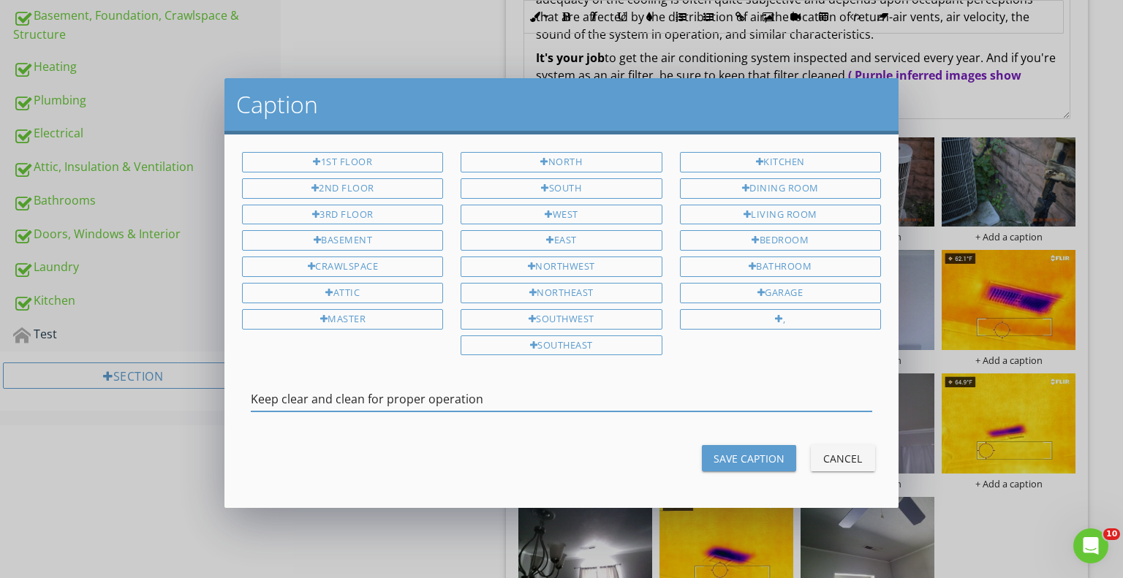
type input "Keep clear and clean for proper operation"
click at [727, 455] on div "Save Caption" at bounding box center [749, 458] width 71 height 15
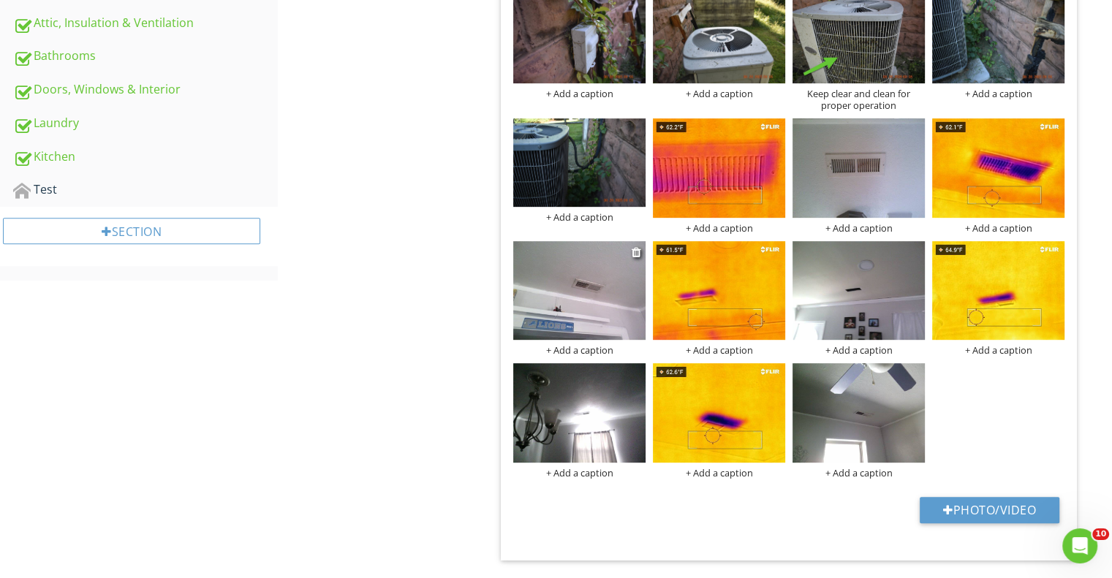
scroll to position [439, 0]
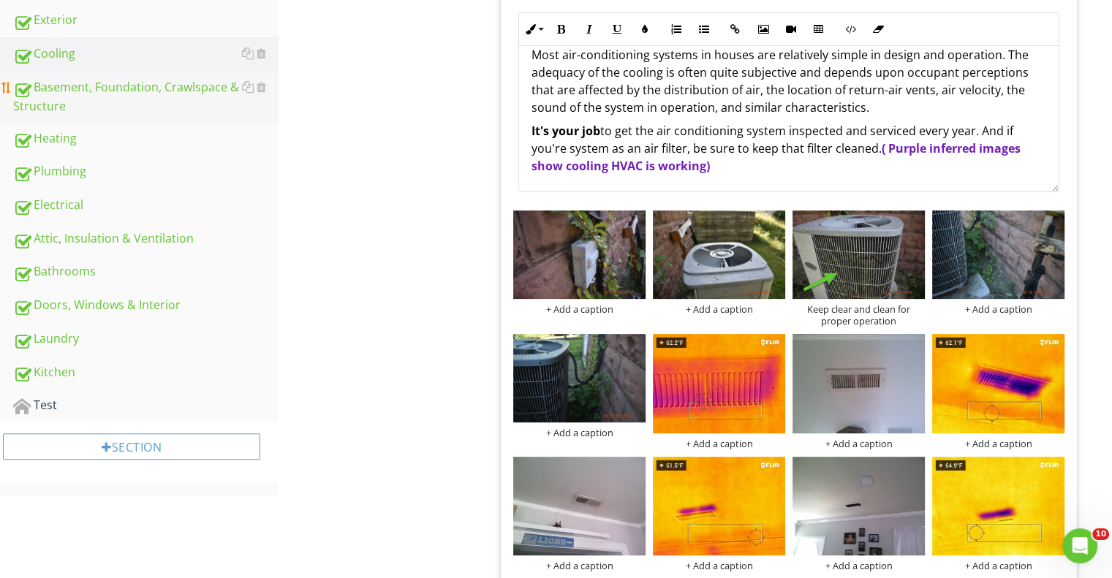
click at [155, 83] on div "Basement, Foundation, Crawlspace & Structure" at bounding box center [145, 96] width 265 height 37
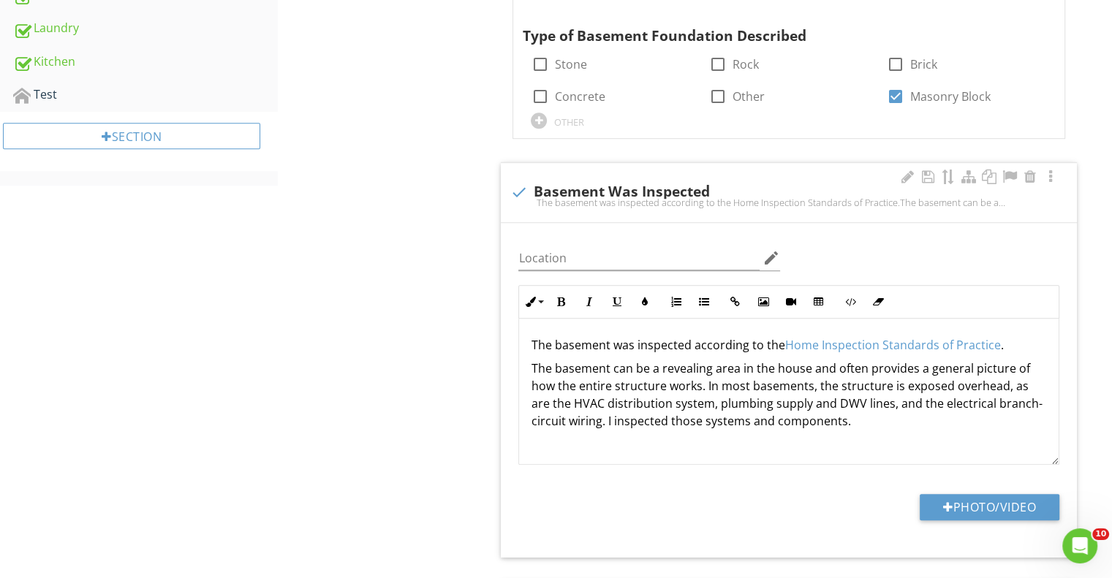
scroll to position [731, 0]
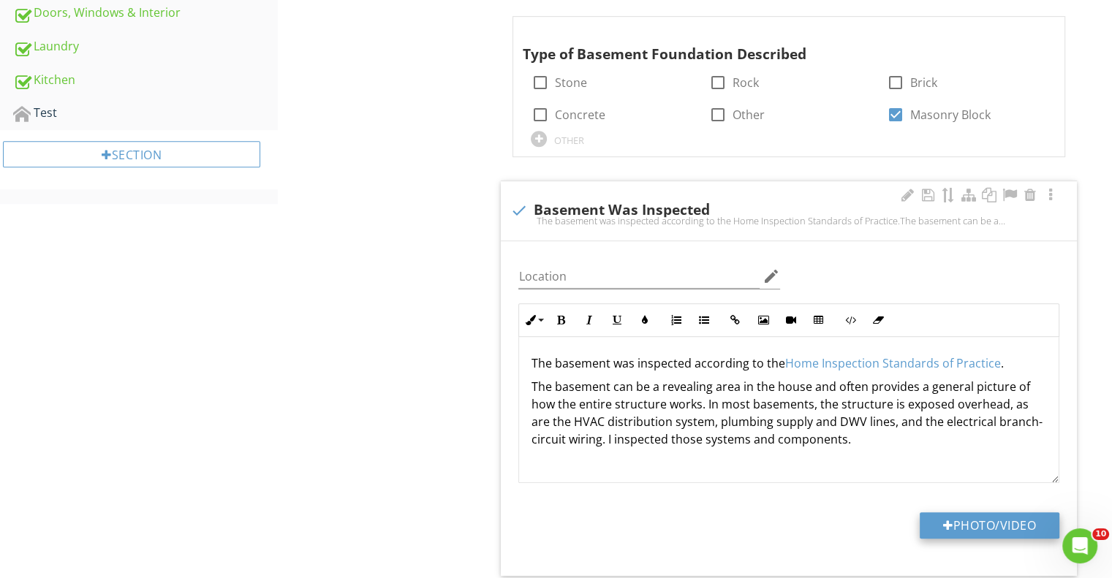
click at [971, 527] on button "Photo/Video" at bounding box center [990, 526] width 140 height 26
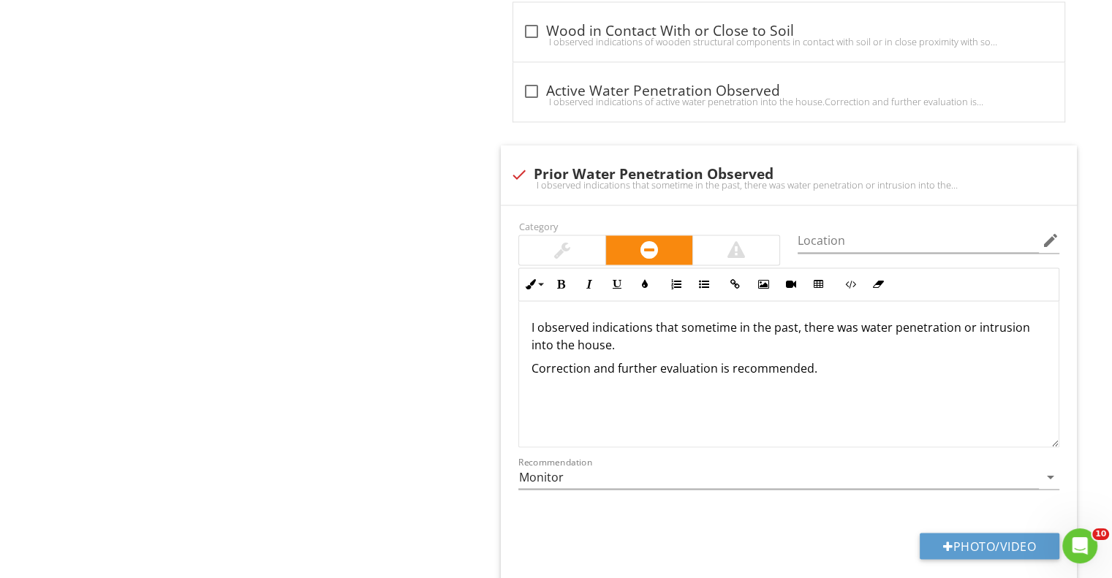
scroll to position [2370, 0]
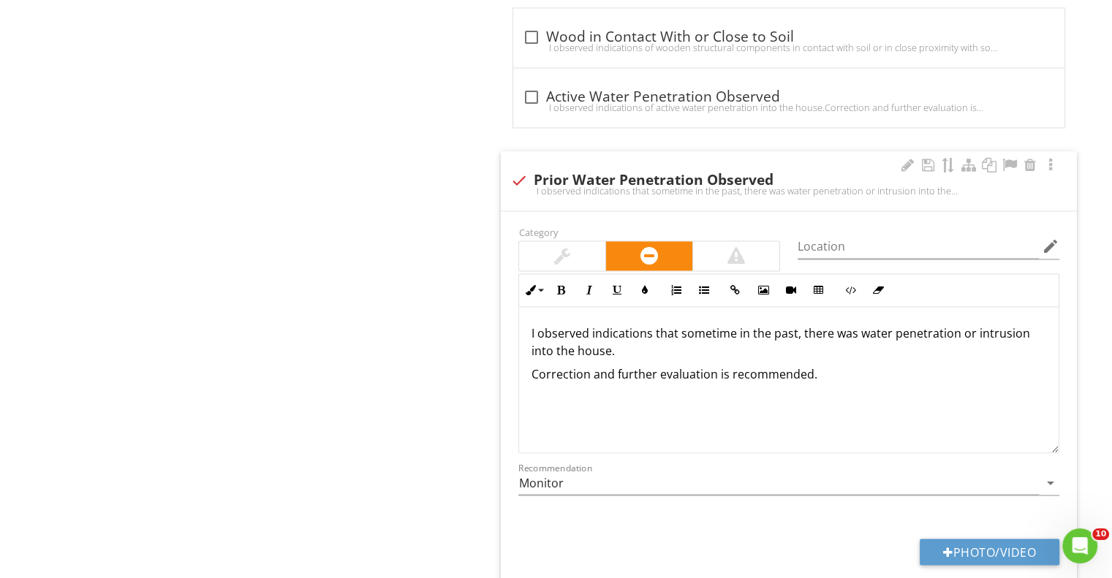
click at [819, 366] on p "Correction and further evaluation is recommended." at bounding box center [789, 375] width 516 height 18
drag, startPoint x: 813, startPoint y: 374, endPoint x: 1041, endPoint y: 413, distance: 231.4
click at [1041, 413] on div "I observed indications that sometime in the past, there was water penetration o…" at bounding box center [789, 380] width 540 height 146
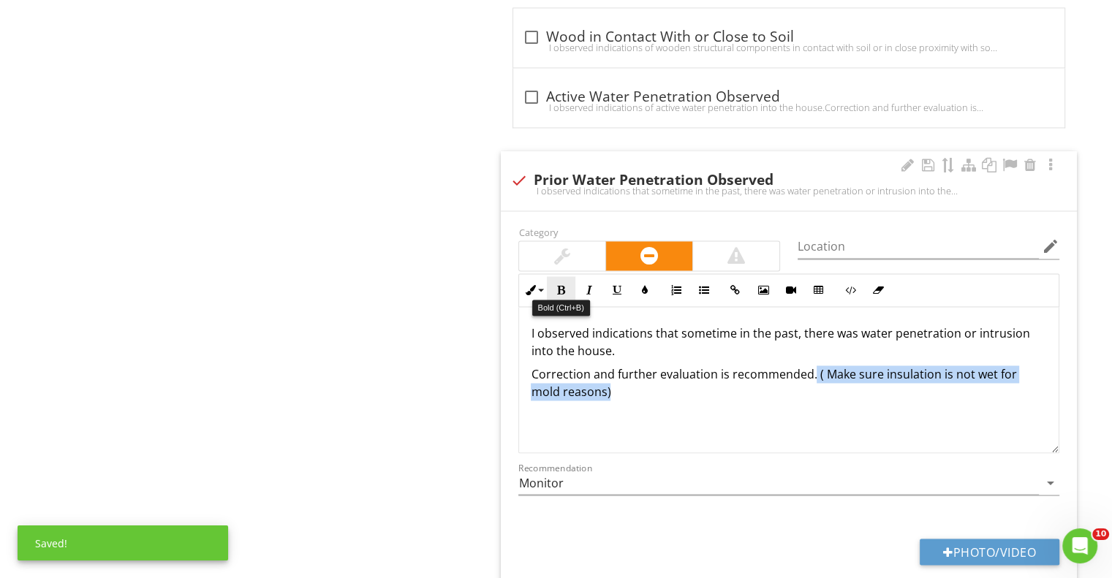
click at [559, 285] on icon "button" at bounding box center [561, 290] width 10 height 10
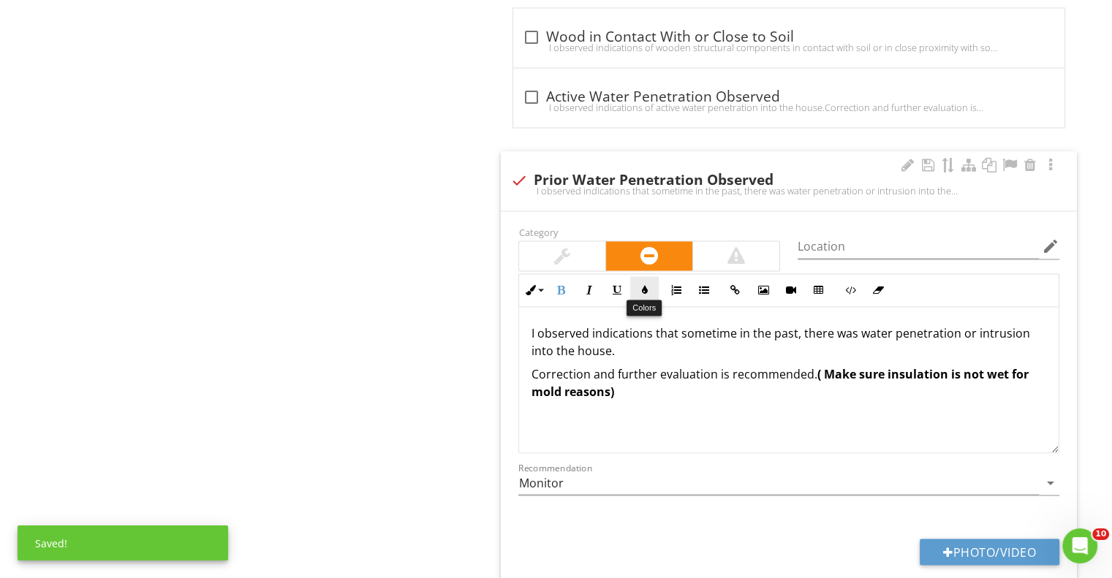
click at [645, 286] on icon "button" at bounding box center [644, 290] width 10 height 10
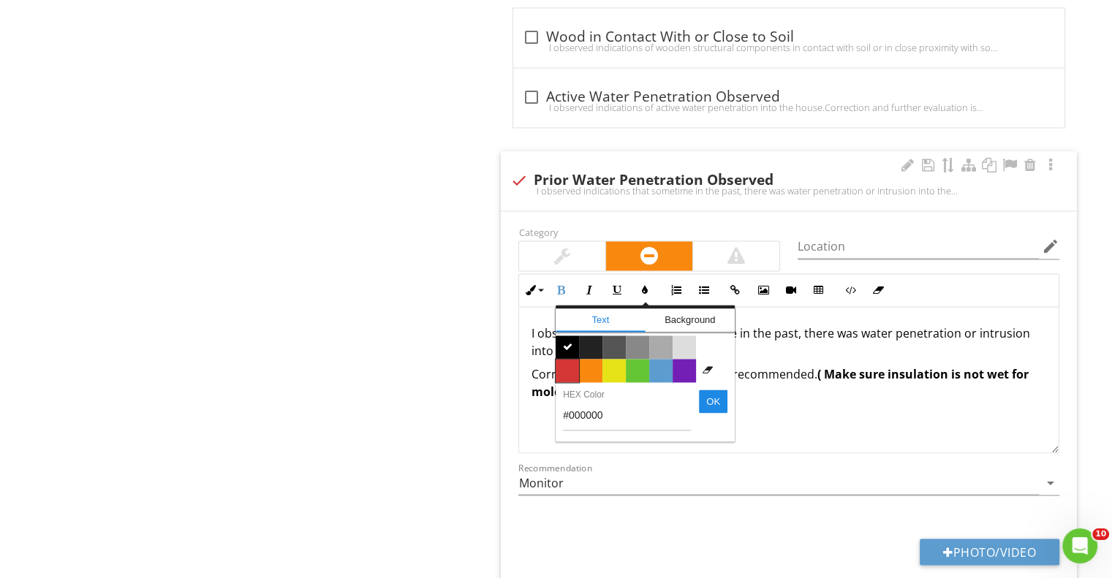
click at [570, 363] on span "Color #d53636" at bounding box center [567, 370] width 23 height 23
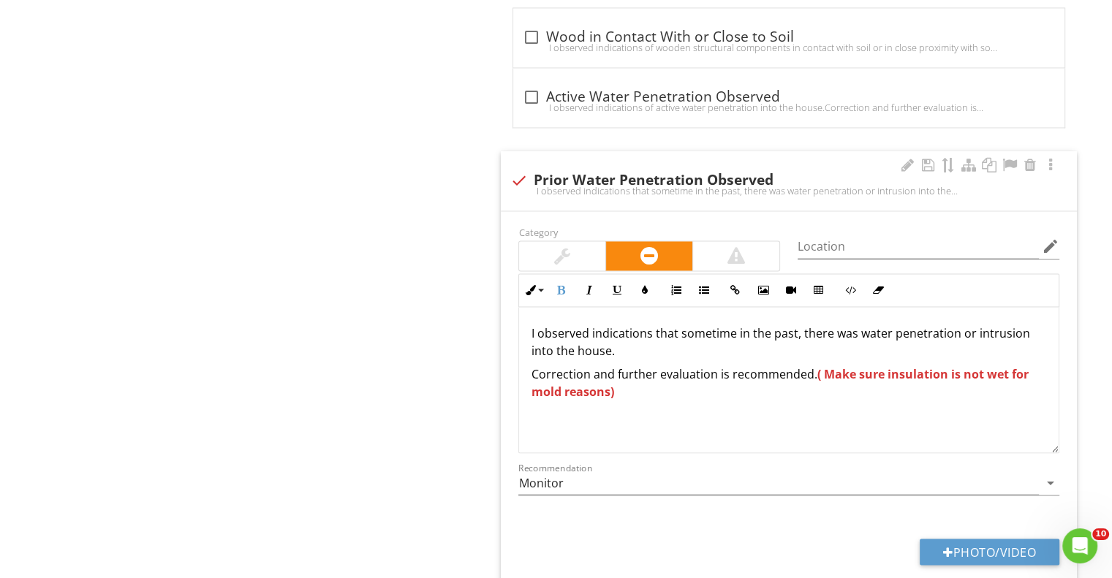
click at [705, 406] on div "I observed indications that sometime in the past, there was water penetration o…" at bounding box center [789, 380] width 540 height 146
click at [621, 381] on p "Correction and further evaluation is recommended. ( Make sure insulation is not…" at bounding box center [789, 383] width 516 height 35
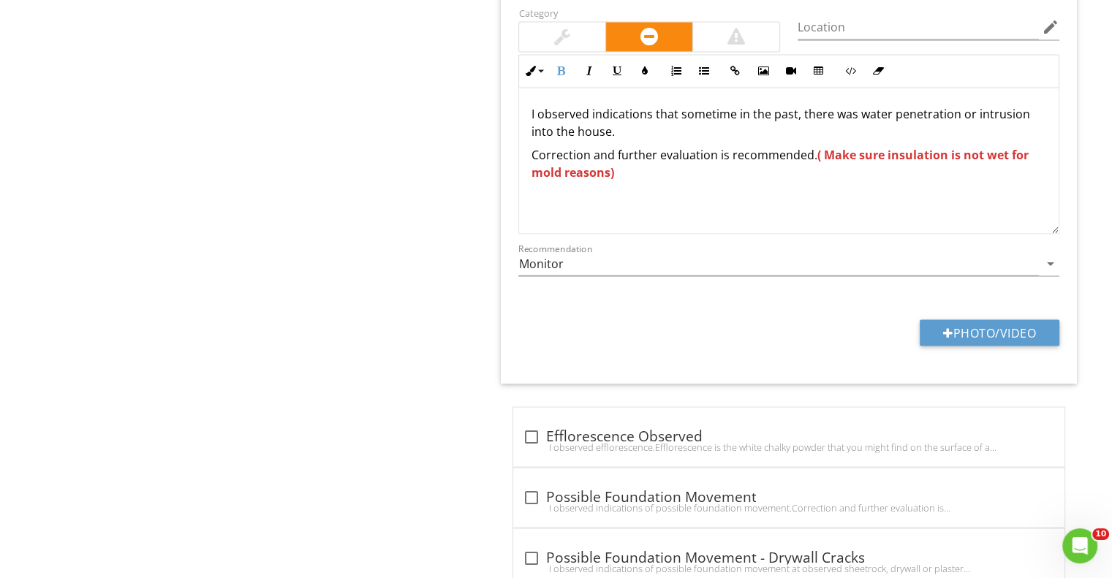
scroll to position [2736, 0]
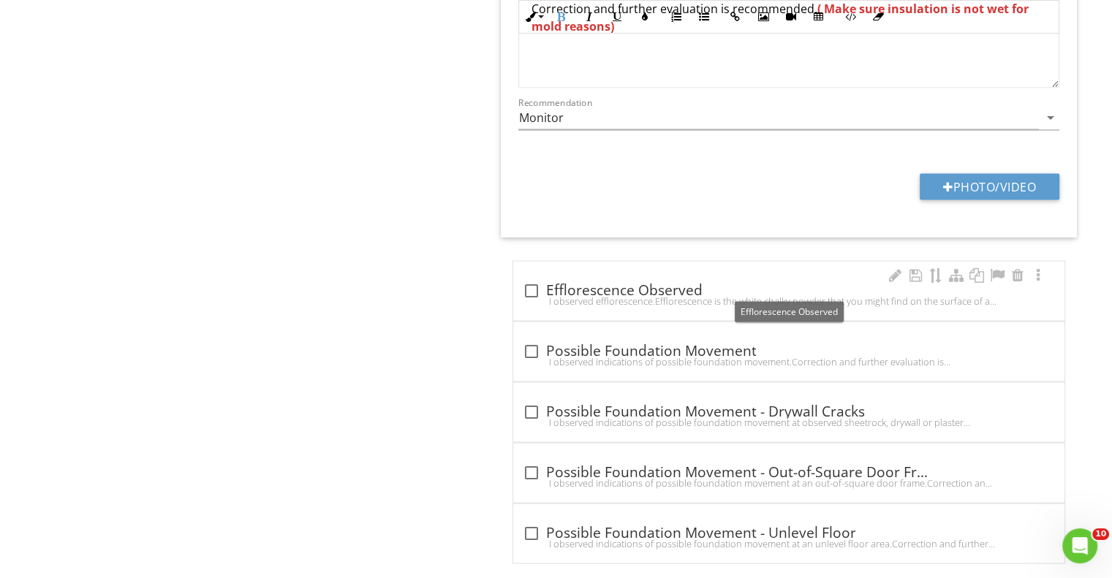
click at [535, 283] on div at bounding box center [530, 290] width 25 height 25
checkbox input "true"
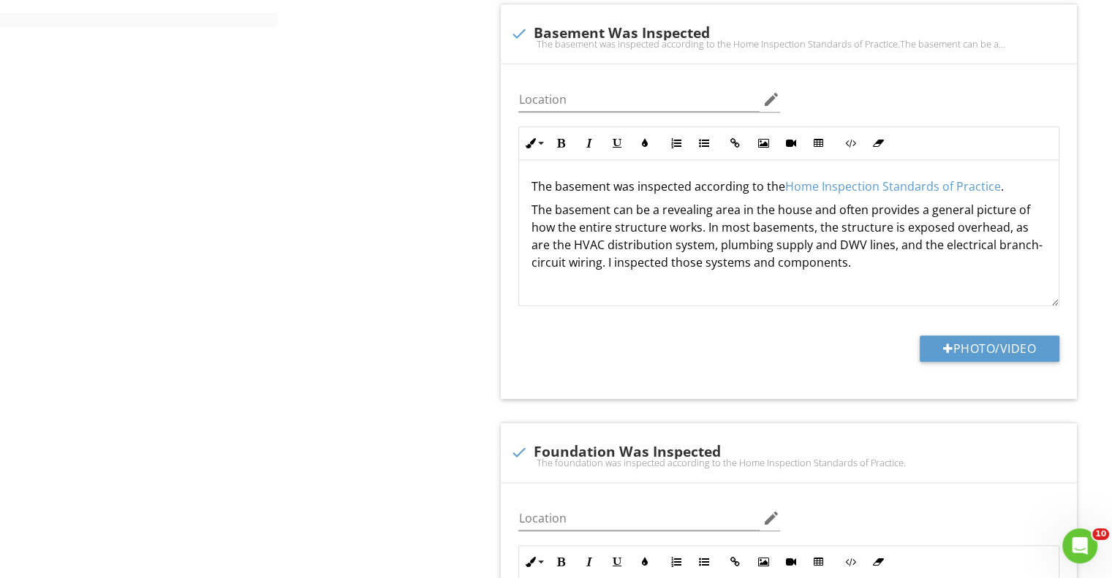
scroll to position [396, 0]
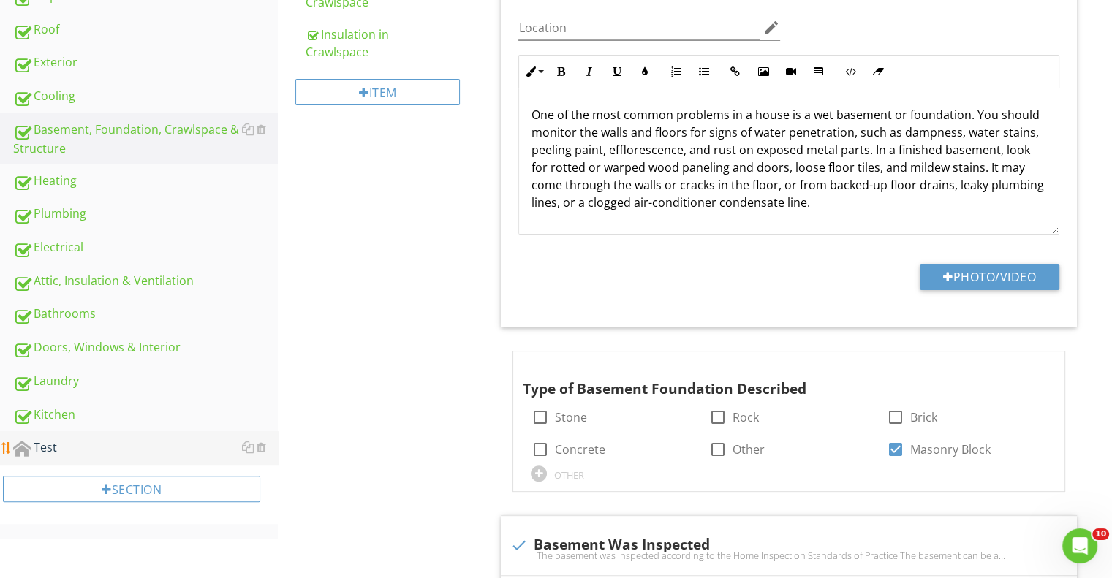
click at [53, 443] on div "Test" at bounding box center [145, 448] width 265 height 19
type textarea "<p>The basement was inspected according to the <a fr-original-style="" href="ht…"
type textarea "<p>The foundation was inspected according to the <a fr-original-style="" href="…"
type textarea "<p>Structural components were inspected according to the <a fr-original-style="…"
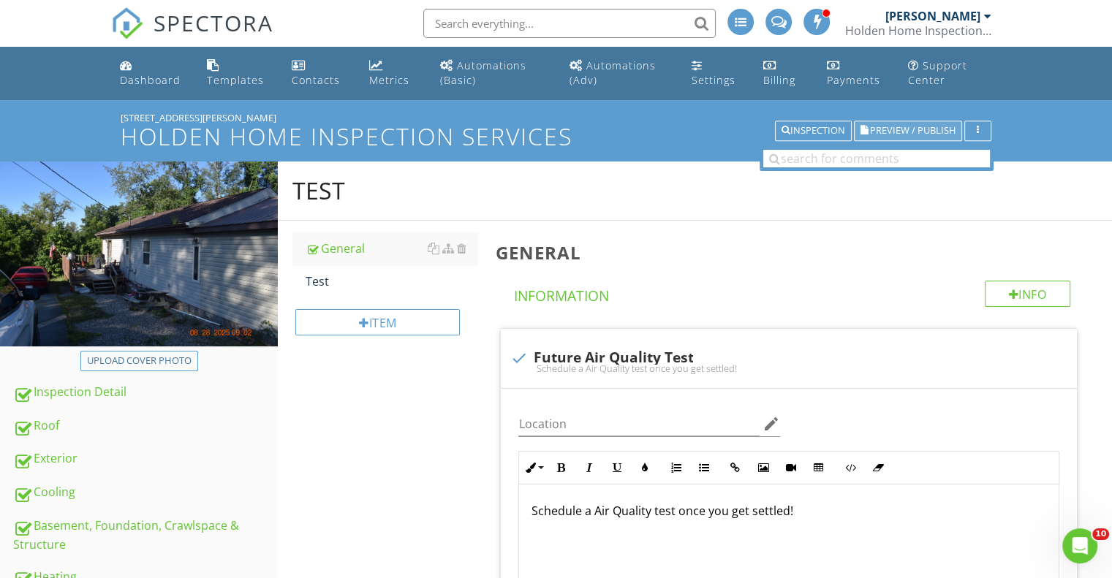
click at [904, 129] on span "Preview / Publish" at bounding box center [913, 131] width 86 height 10
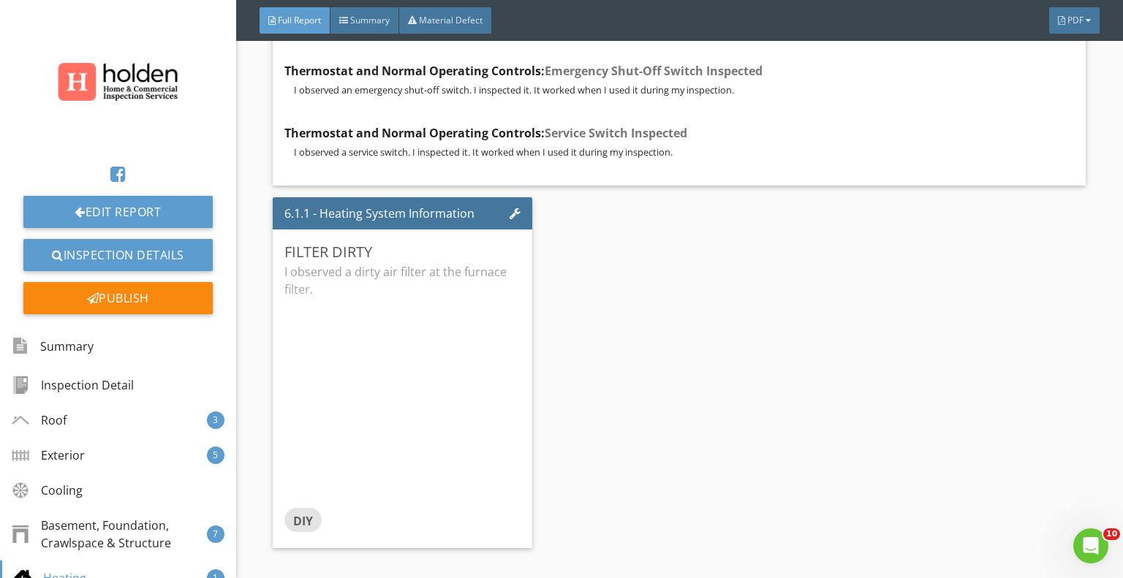
scroll to position [11436, 0]
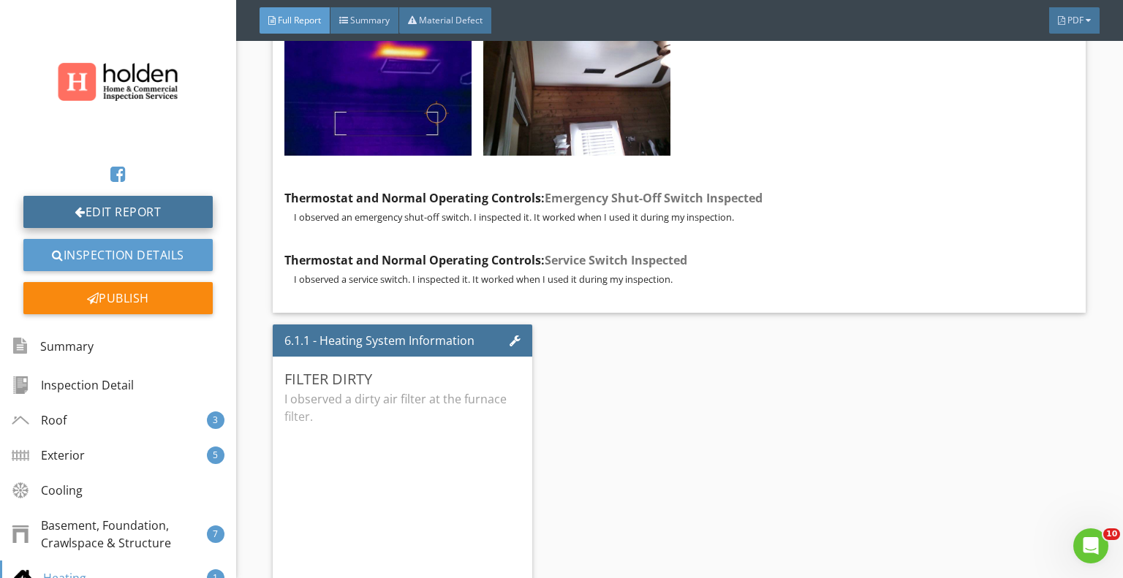
click at [132, 205] on link "Edit Report" at bounding box center [117, 212] width 189 height 32
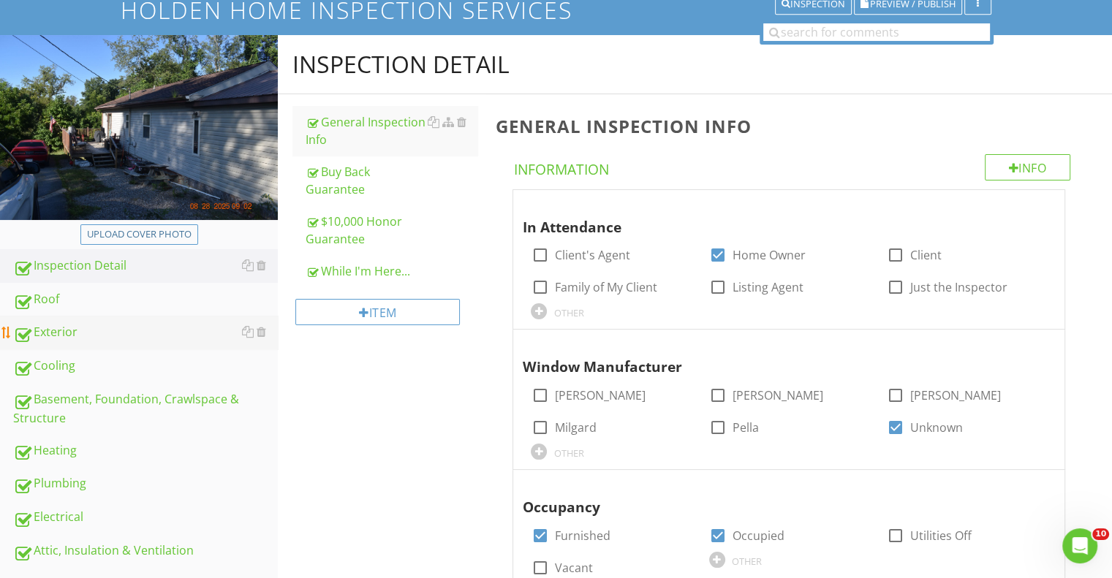
scroll to position [146, 0]
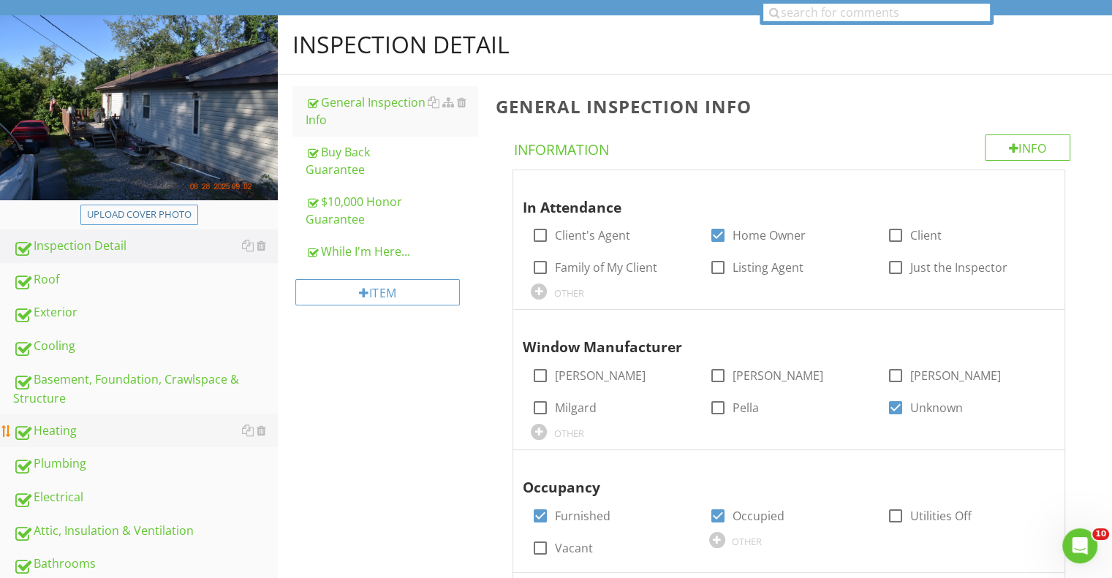
click at [77, 428] on div "Heating" at bounding box center [145, 431] width 265 height 19
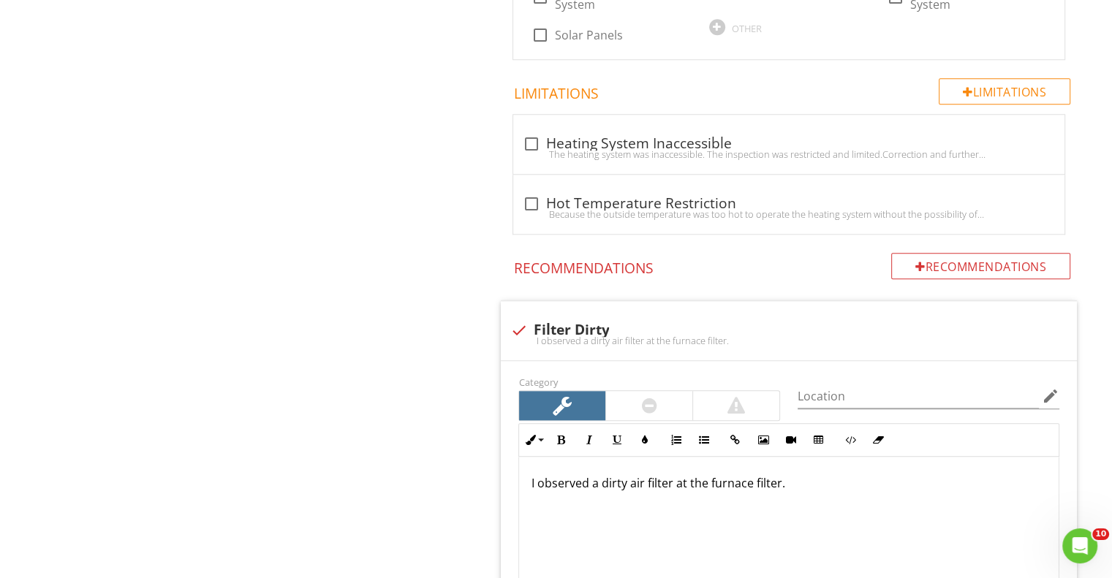
scroll to position [1682, 0]
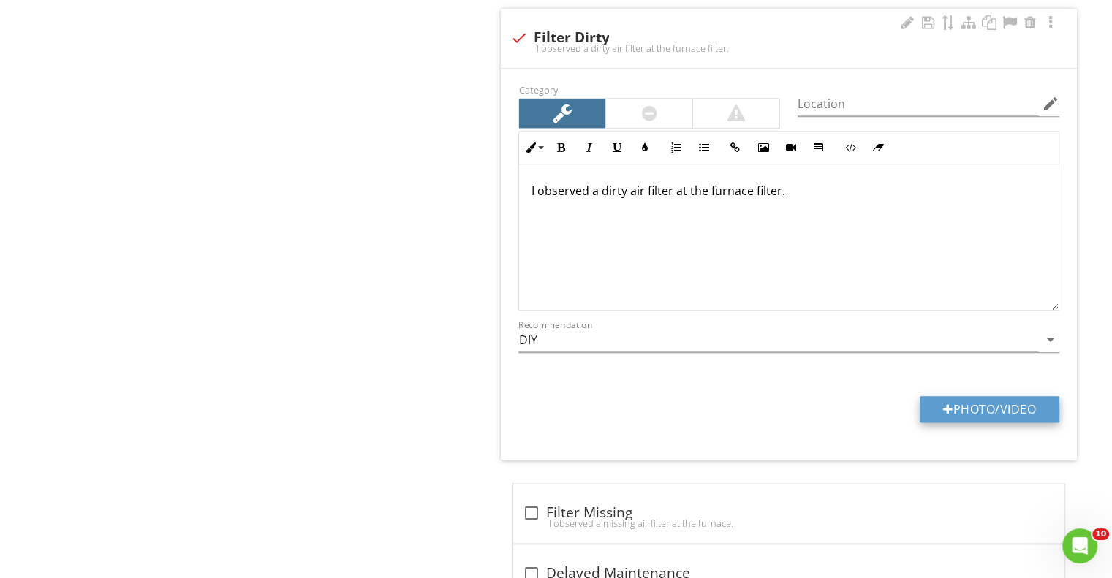
click at [978, 407] on button "Photo/Video" at bounding box center [990, 409] width 140 height 26
type input "C:\fakepath\DSC_0146.JPG"
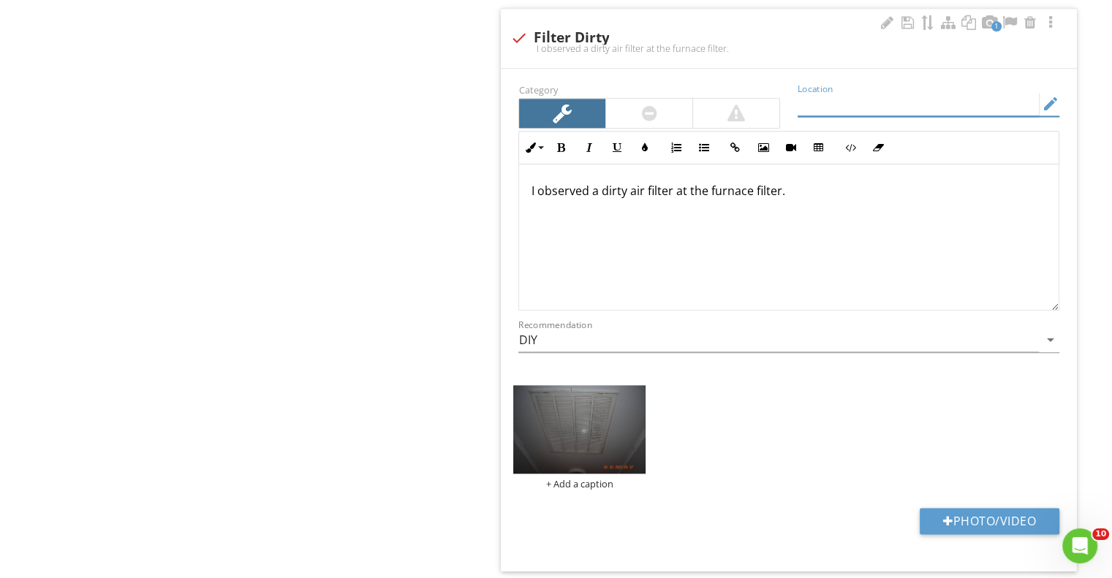
click at [834, 105] on input "Location" at bounding box center [918, 104] width 241 height 24
type input "Hallway"
click at [571, 436] on img at bounding box center [579, 429] width 132 height 88
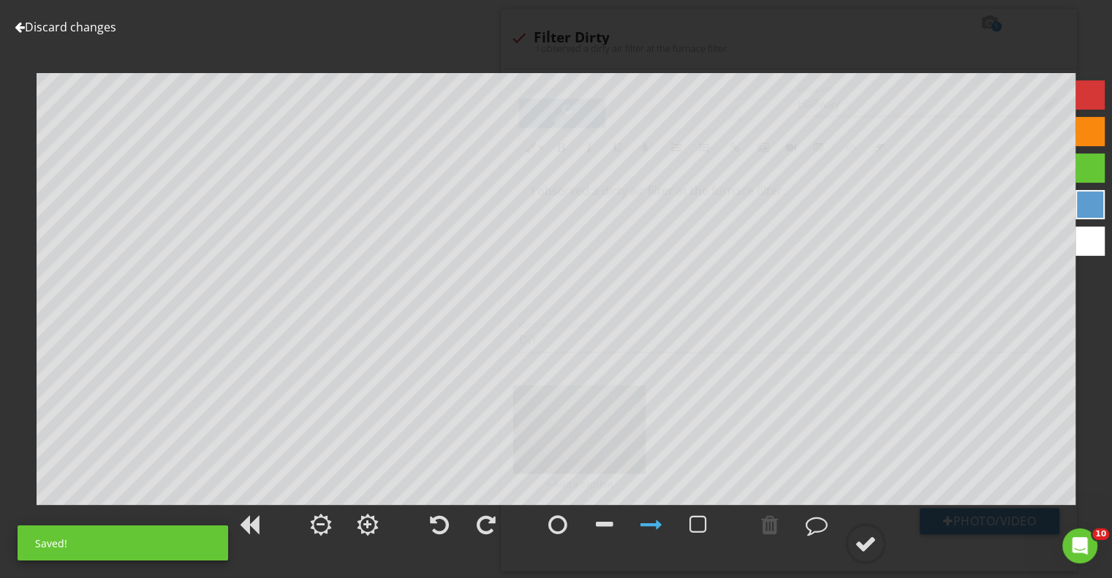
click at [18, 20] on link "Discard changes" at bounding box center [66, 27] width 102 height 16
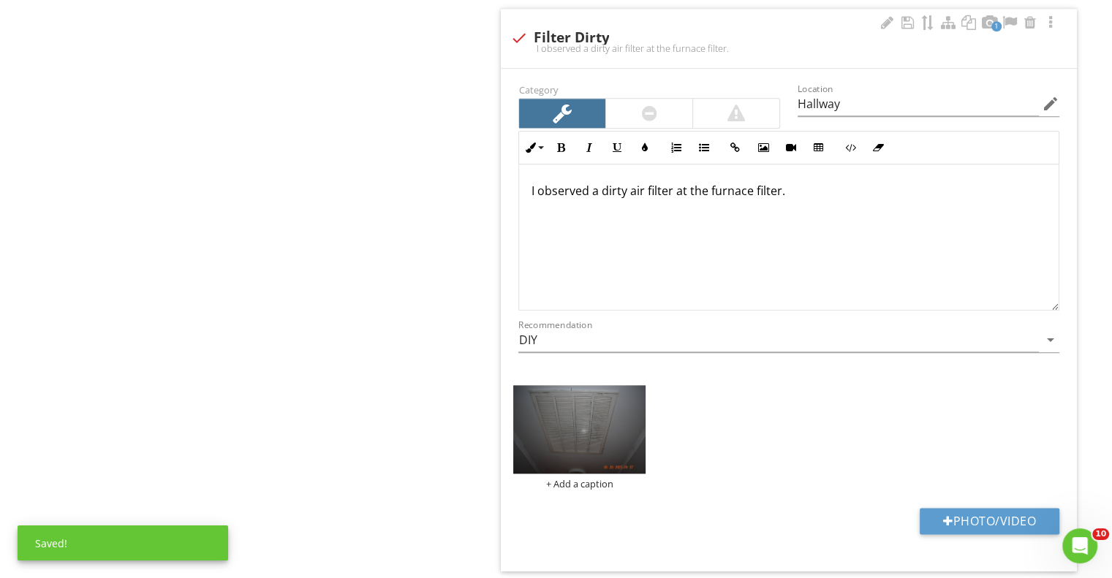
click at [800, 189] on p "I observed a dirty air filter at the furnace filter." at bounding box center [789, 191] width 516 height 18
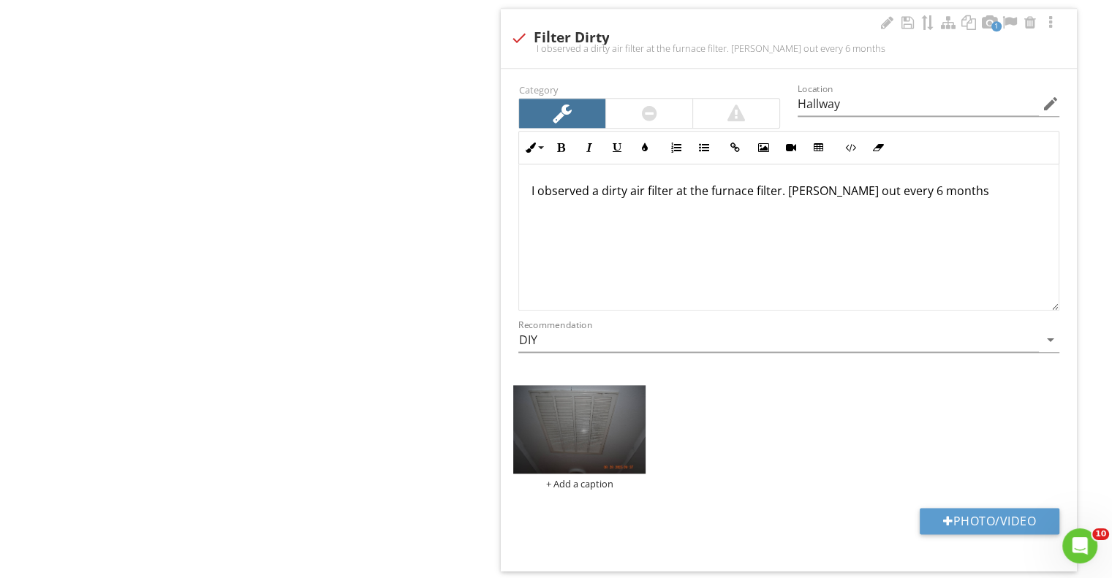
click at [817, 189] on p "I observed a dirty air filter at the furnace filter. Chang out every 6 months" at bounding box center [789, 191] width 516 height 18
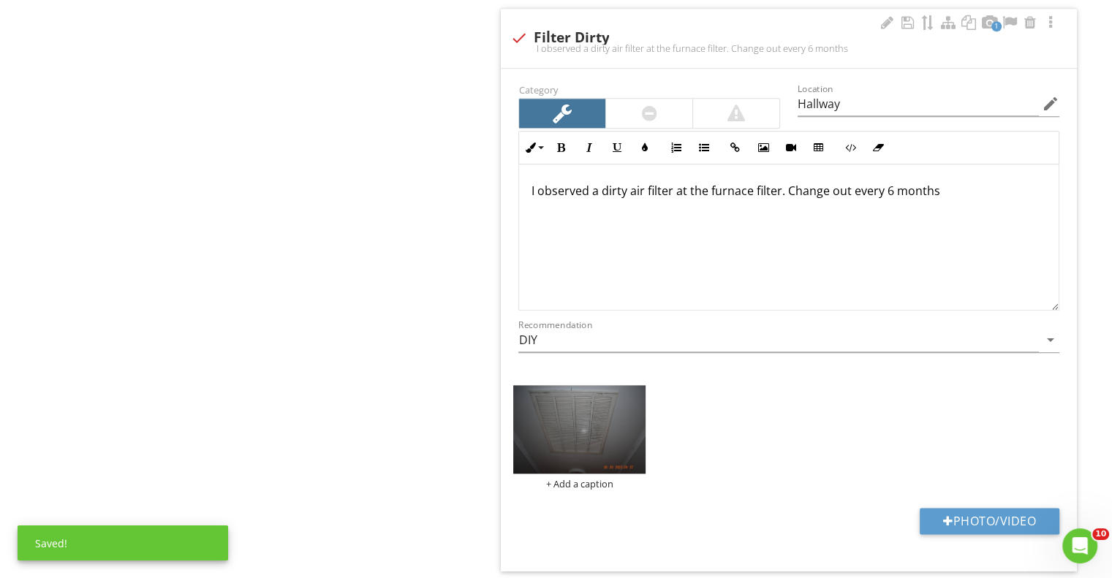
click at [840, 201] on div "I observed a dirty air filter at the furnace filter. Change out every 6 months" at bounding box center [789, 238] width 540 height 146
click at [937, 188] on p "I observed a dirty air filter at the furnace filter. Change out every 6 months" at bounding box center [789, 191] width 516 height 18
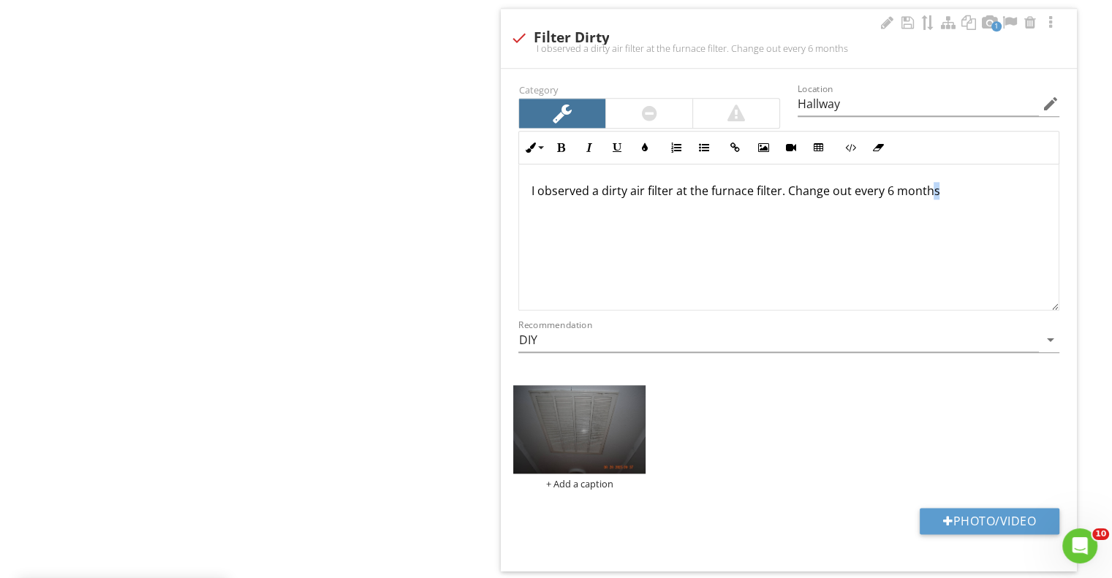
click at [953, 197] on p "I observed a dirty air filter at the furnace filter. Change out every 6 months" at bounding box center [789, 191] width 516 height 18
drag, startPoint x: 785, startPoint y: 189, endPoint x: 1031, endPoint y: 213, distance: 246.8
click at [1032, 213] on p "I observed a dirty air filter at the furnace filter. Change out every 6 months …" at bounding box center [789, 199] width 516 height 35
click at [559, 143] on icon "button" at bounding box center [561, 148] width 10 height 10
click at [692, 221] on div "I observed a dirty air filter at the furnace filter. Change out every 6 months …" at bounding box center [789, 238] width 540 height 146
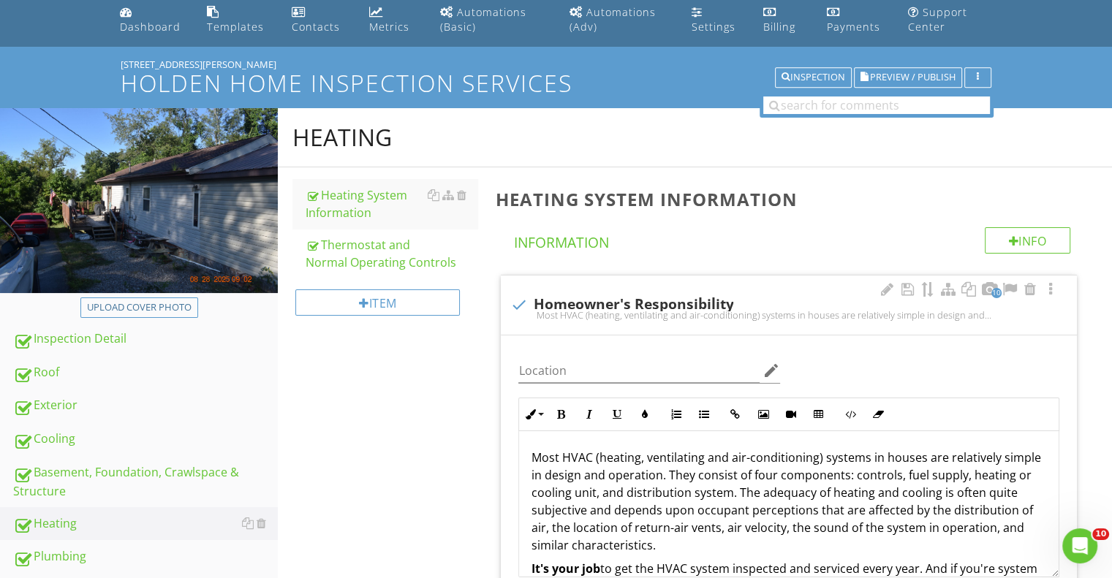
scroll to position [0, 0]
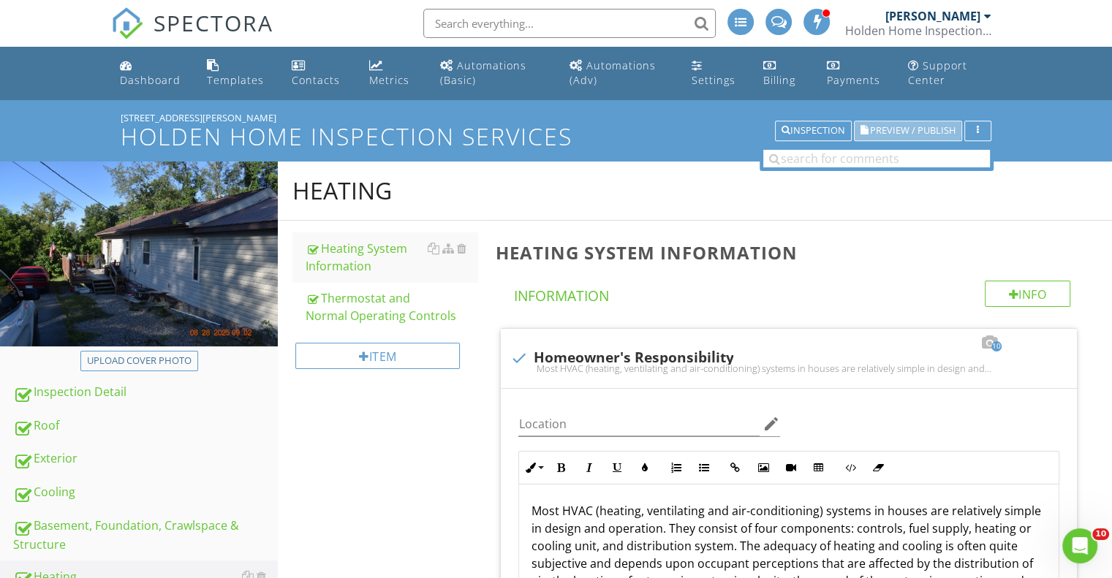
click at [891, 129] on span "Preview / Publish" at bounding box center [913, 131] width 86 height 10
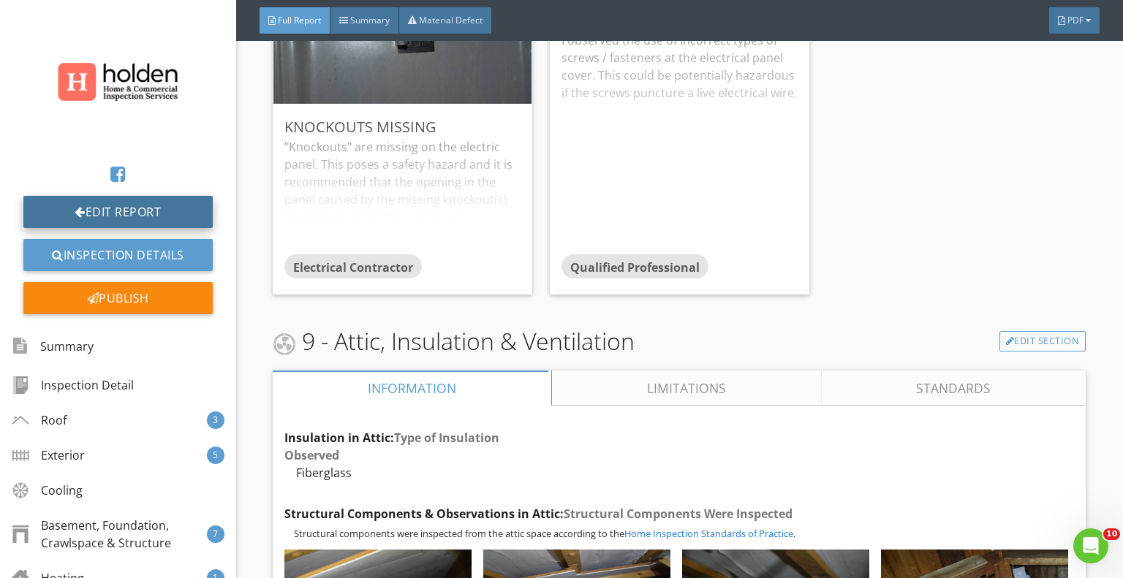
scroll to position [15207, 0]
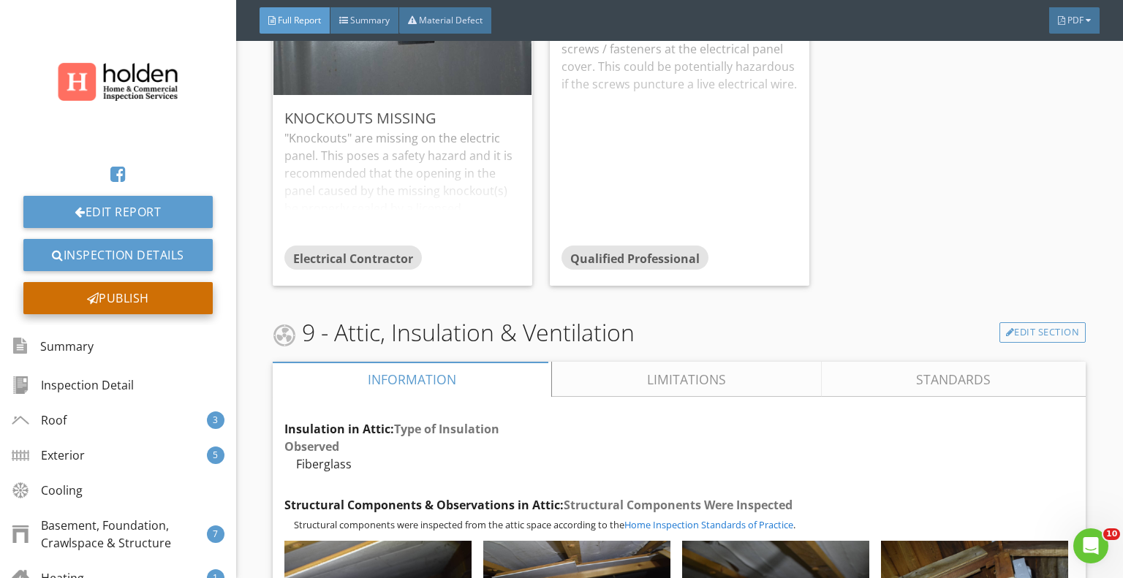
click at [112, 292] on div "Publish" at bounding box center [117, 298] width 189 height 32
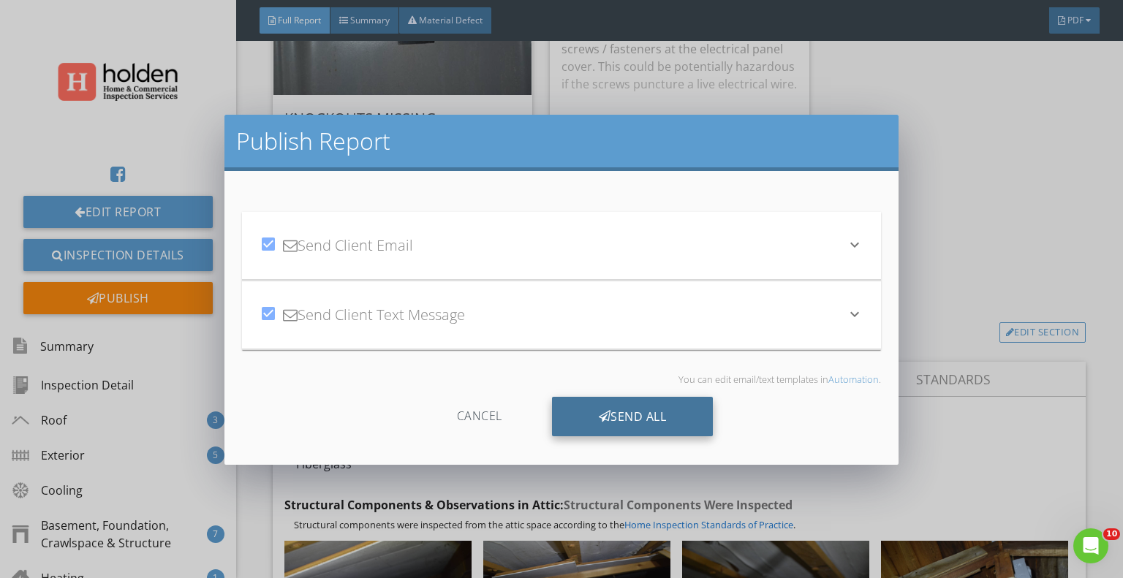
click at [619, 417] on div "Send All" at bounding box center [633, 416] width 162 height 39
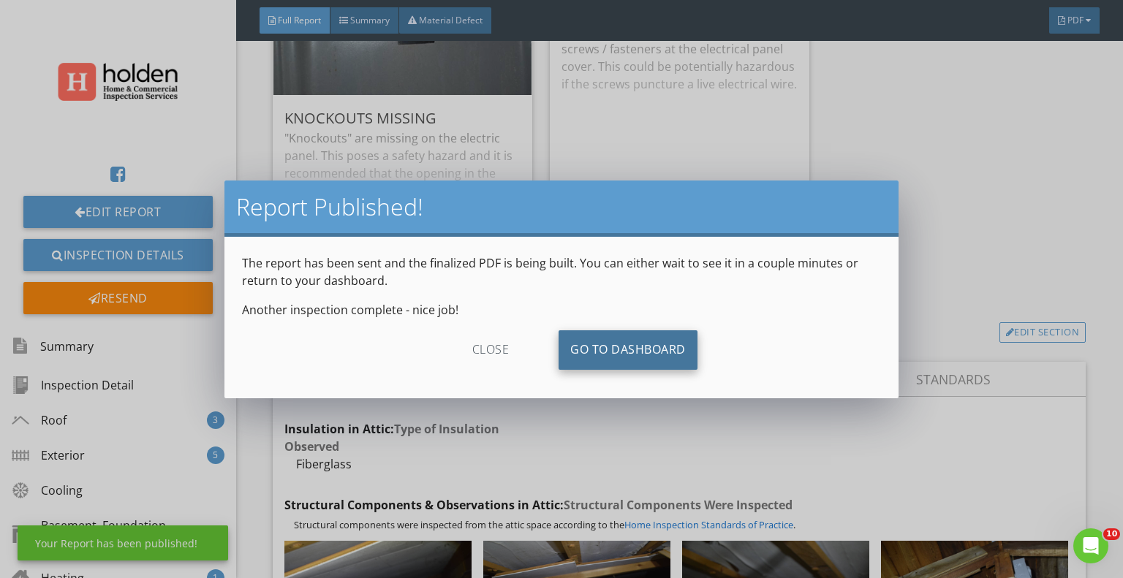
click at [635, 365] on link "Go To Dashboard" at bounding box center [628, 349] width 139 height 39
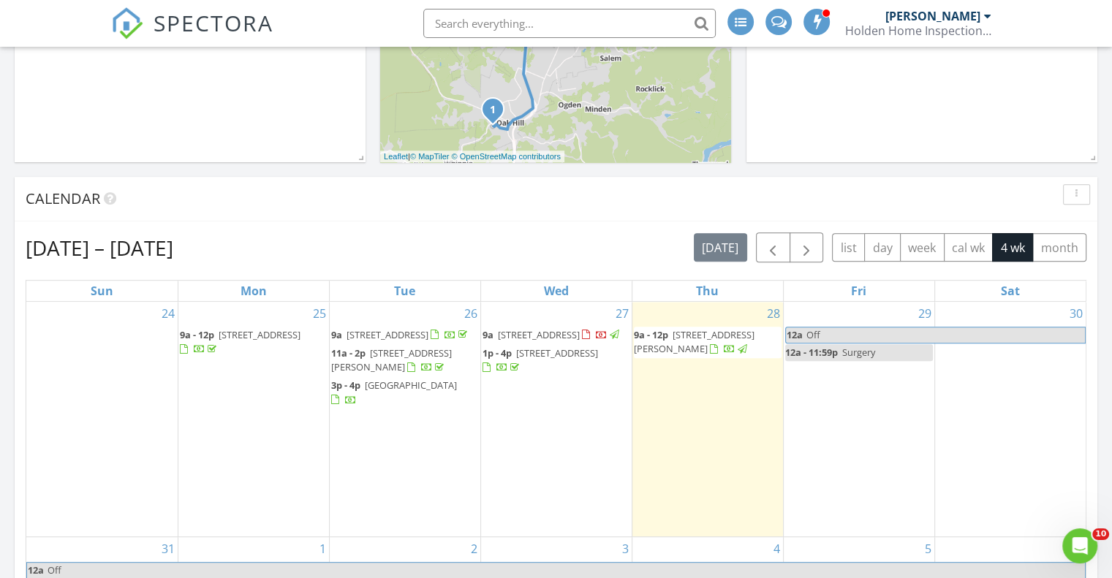
scroll to position [568, 0]
click at [529, 334] on span "[STREET_ADDRESS]" at bounding box center [539, 334] width 82 height 13
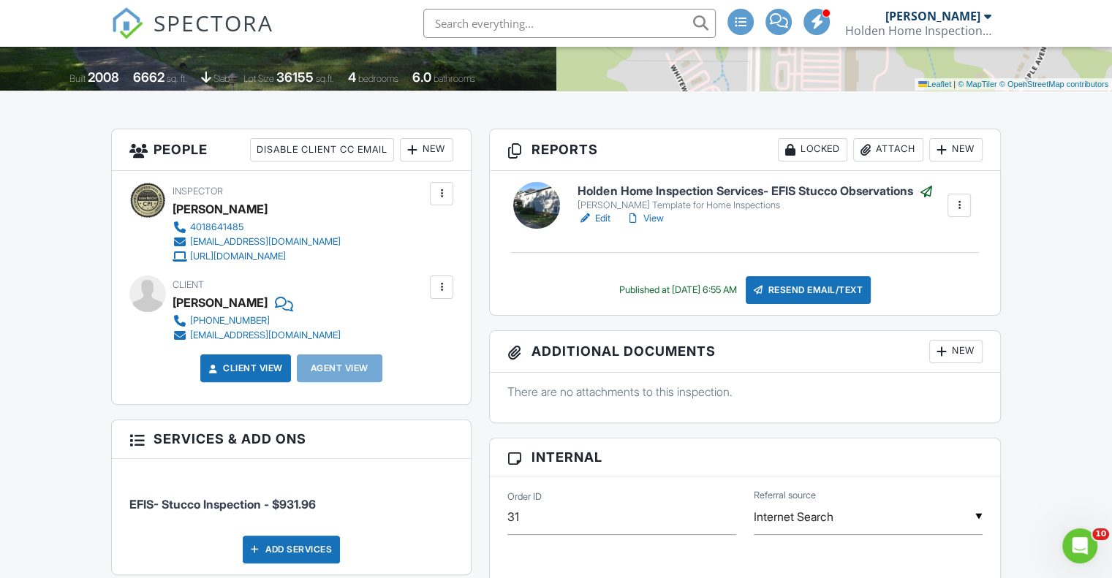
click at [439, 290] on div at bounding box center [441, 287] width 15 height 15
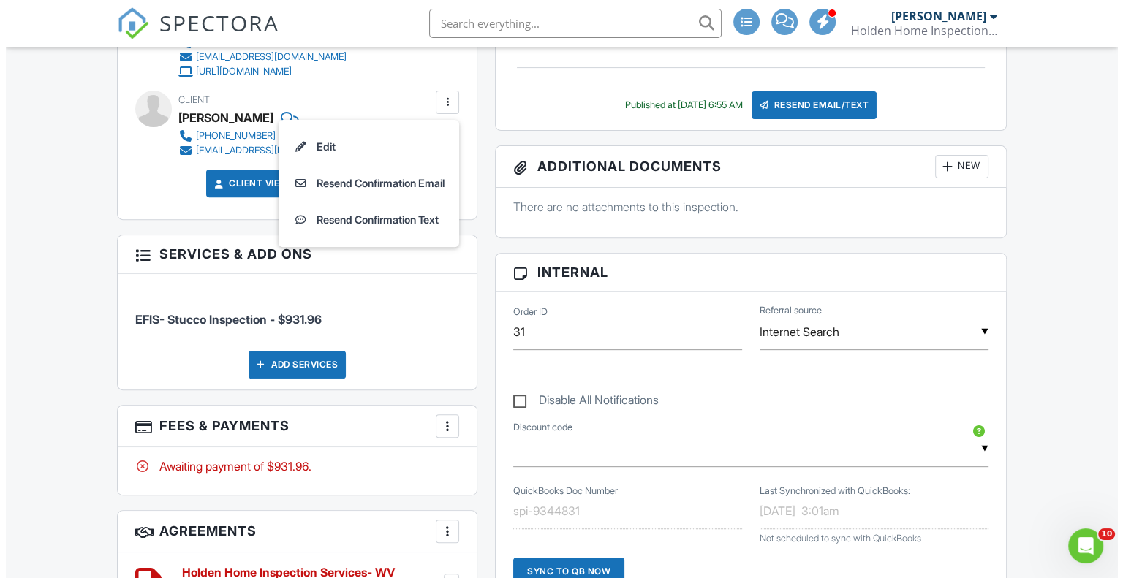
scroll to position [483, 0]
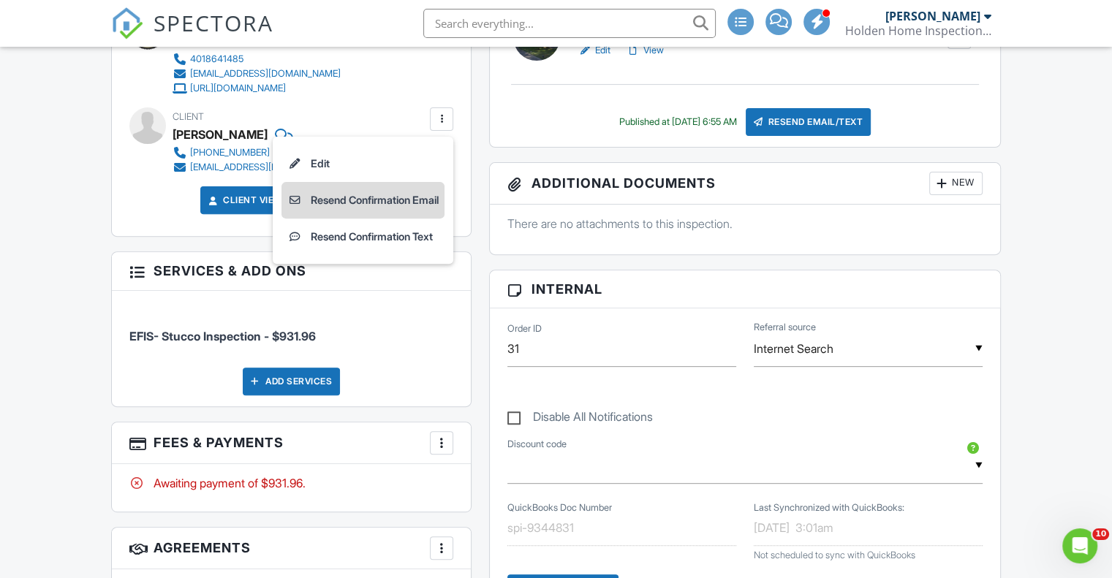
click at [395, 200] on li "Resend Confirmation Email" at bounding box center [362, 200] width 163 height 37
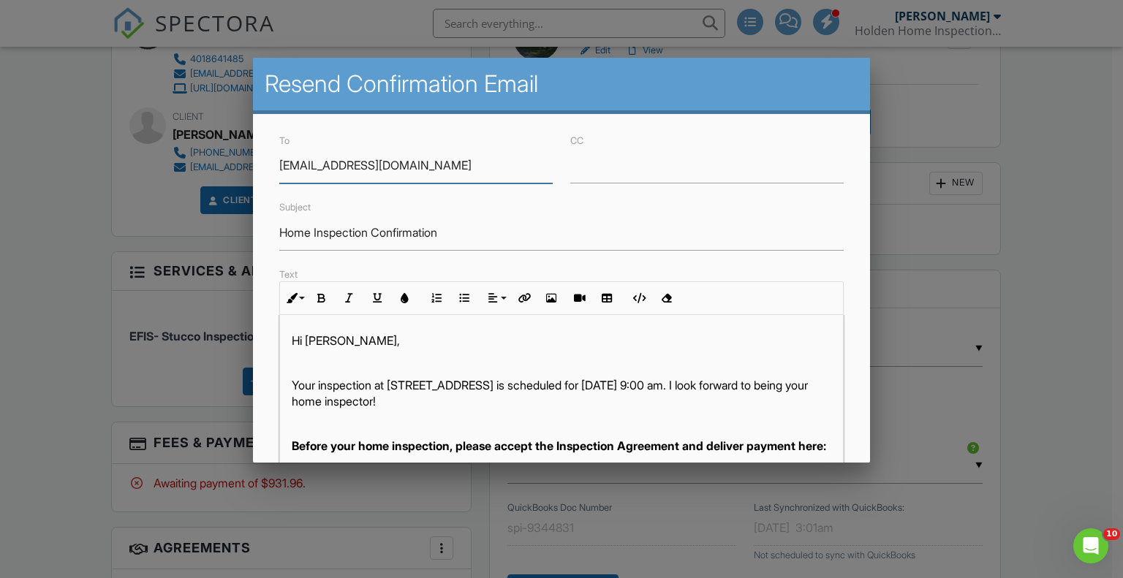
scroll to position [313, 0]
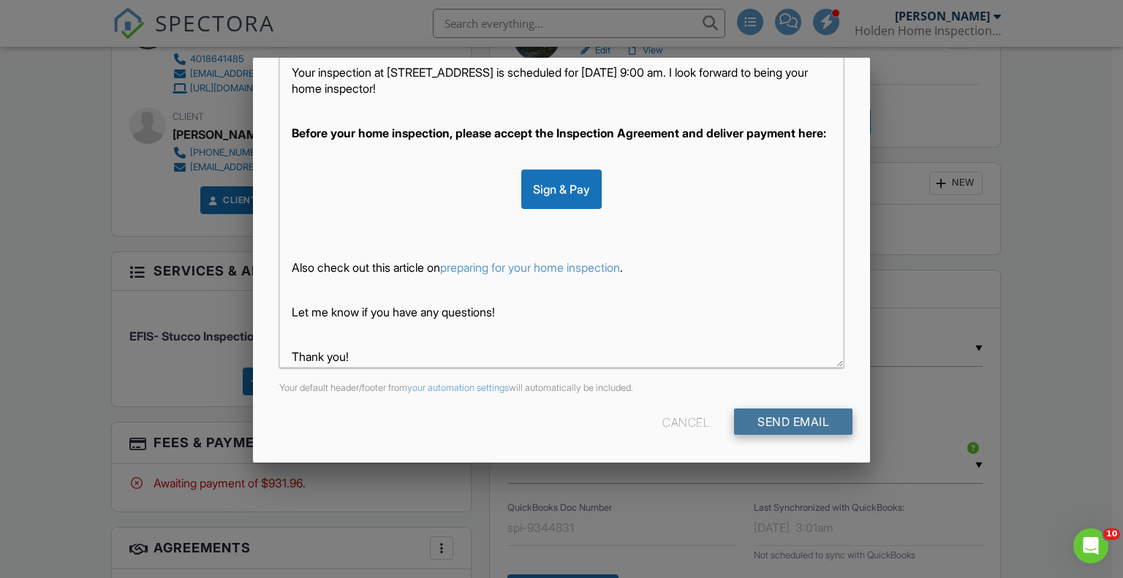
click at [749, 416] on input "Send Email" at bounding box center [793, 422] width 118 height 26
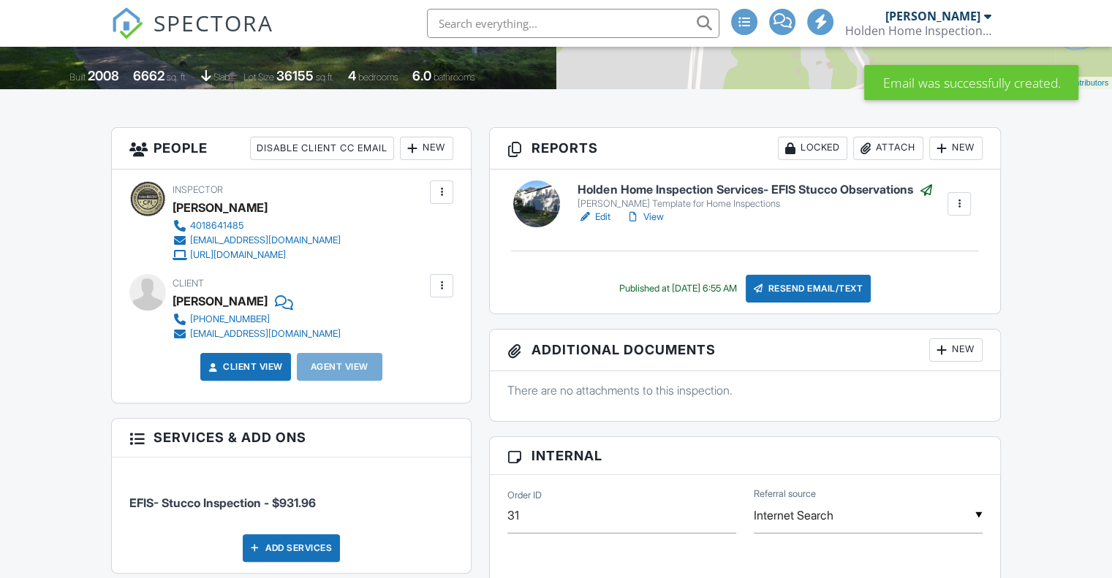
click at [436, 288] on div at bounding box center [441, 286] width 15 height 15
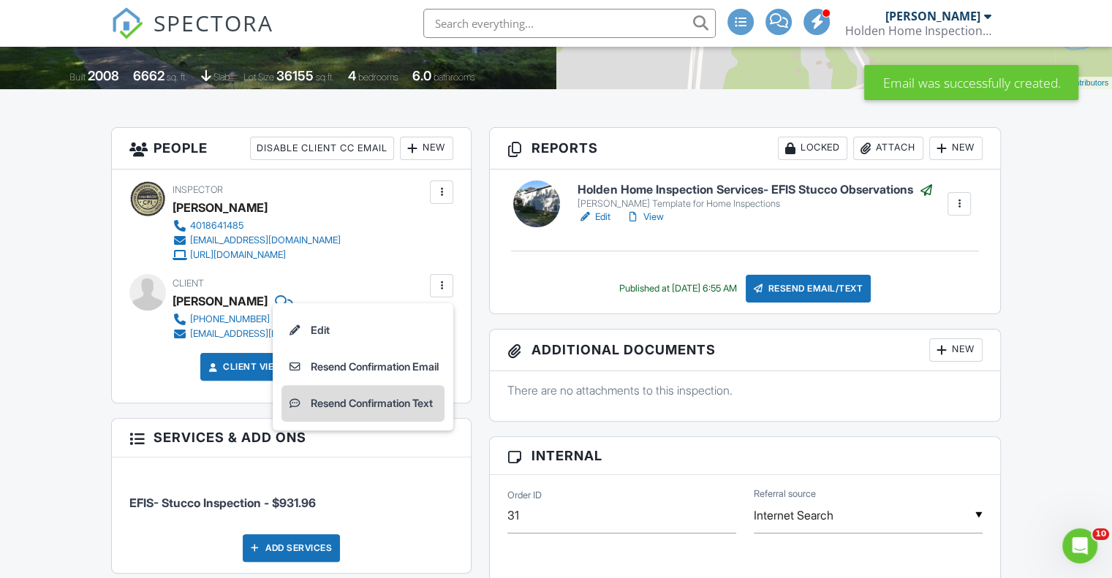
click at [386, 400] on li "Resend Confirmation Text" at bounding box center [362, 403] width 163 height 37
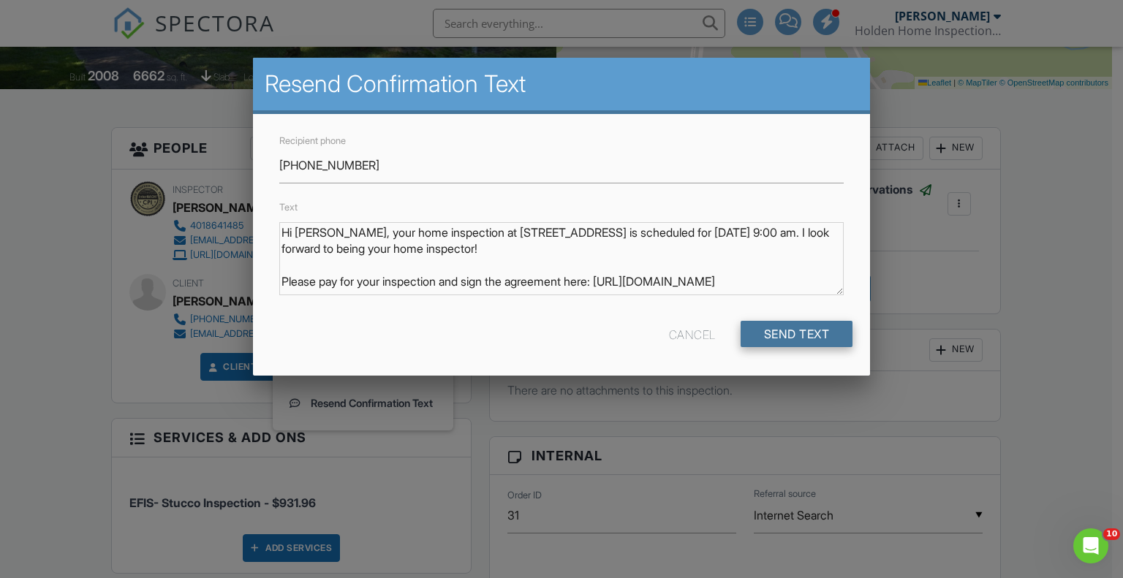
click at [793, 330] on input "Send Text" at bounding box center [797, 334] width 113 height 26
